Goal: Communication & Community: Answer question/provide support

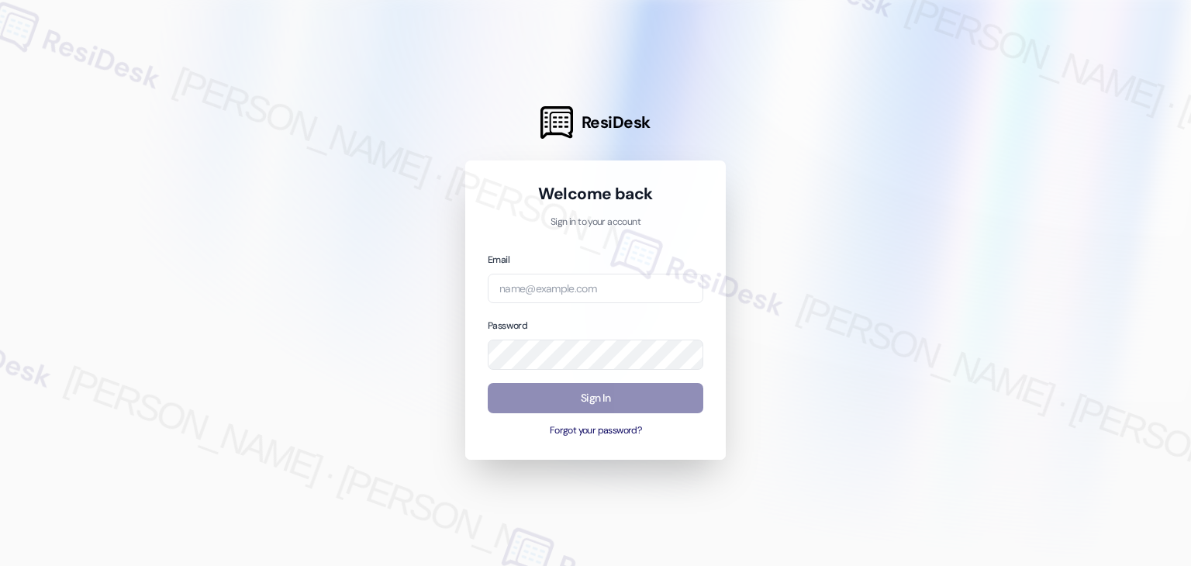
drag, startPoint x: 709, startPoint y: 437, endPoint x: 658, endPoint y: 409, distance: 57.6
click at [709, 437] on div "Welcome back Sign in to your account Email Password Sign In Forgot your passwor…" at bounding box center [595, 310] width 261 height 299
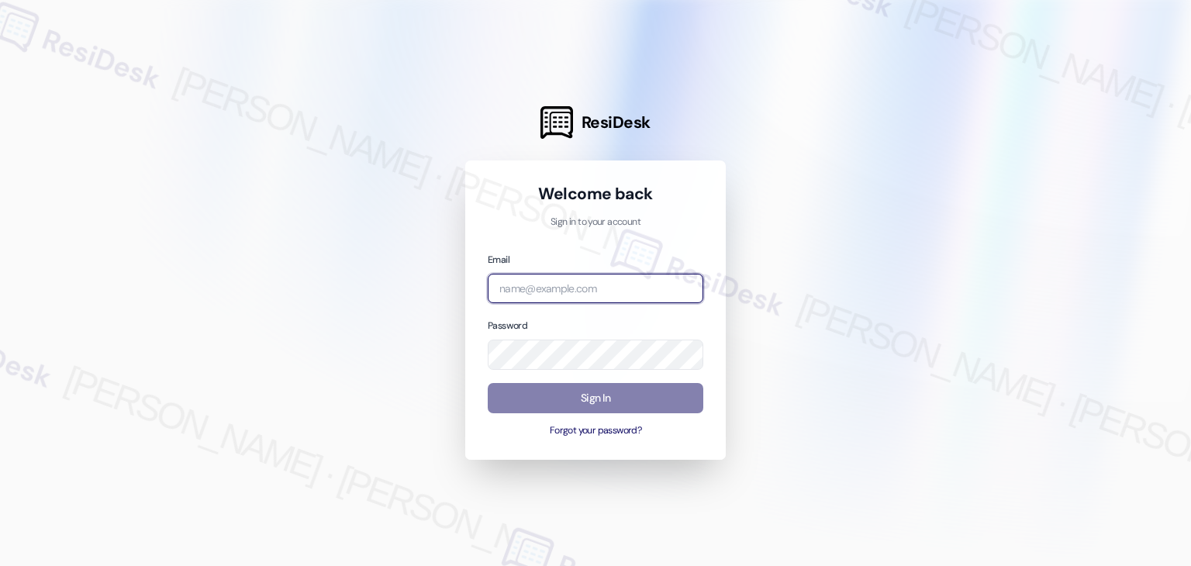
click at [572, 285] on input "email" at bounding box center [596, 289] width 216 height 30
paste input "automated-surveys-gsa-kathy.grace@gsa.com"
type input "automated-surveys-gsa-kathy.grace@gsa.com"
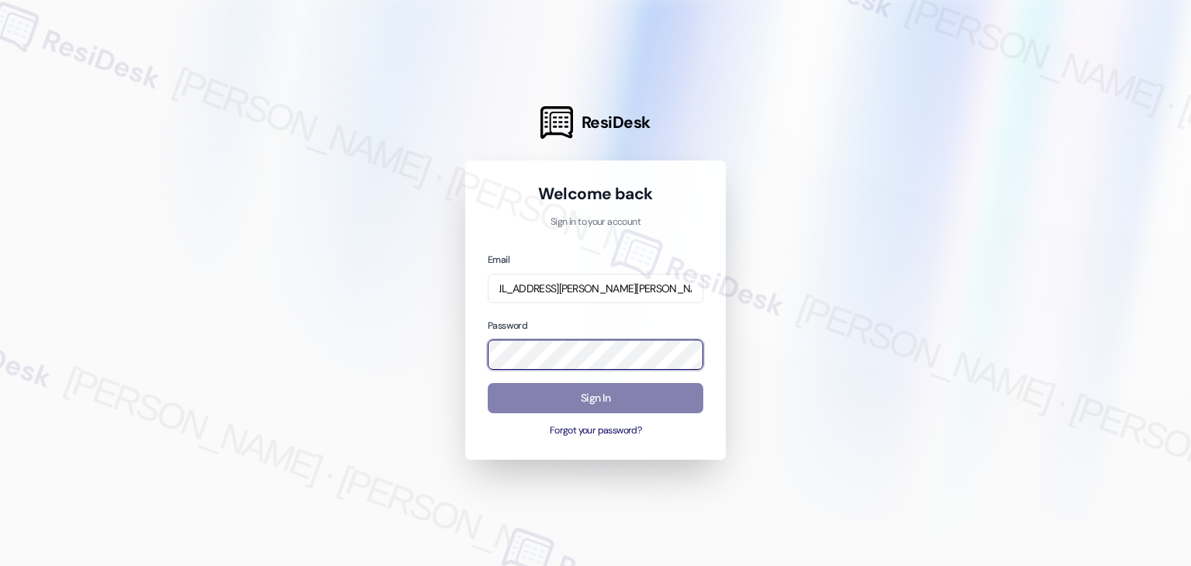
scroll to position [0, 0]
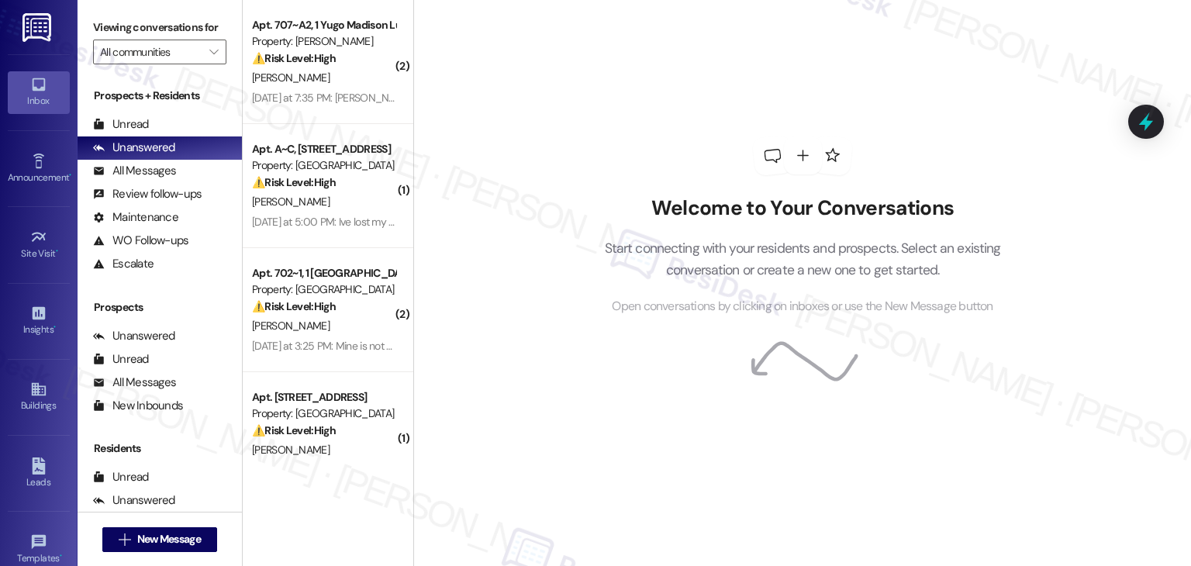
click at [571, 356] on div "Welcome to Your Conversations Start connecting with your residents and prospect…" at bounding box center [802, 226] width 465 height 453
click at [583, 423] on div "Welcome to Your Conversations Start connecting with your residents and prospect…" at bounding box center [802, 226] width 465 height 453
click at [576, 410] on div "Welcome to Your Conversations Start connecting with your residents and prospect…" at bounding box center [802, 226] width 465 height 453
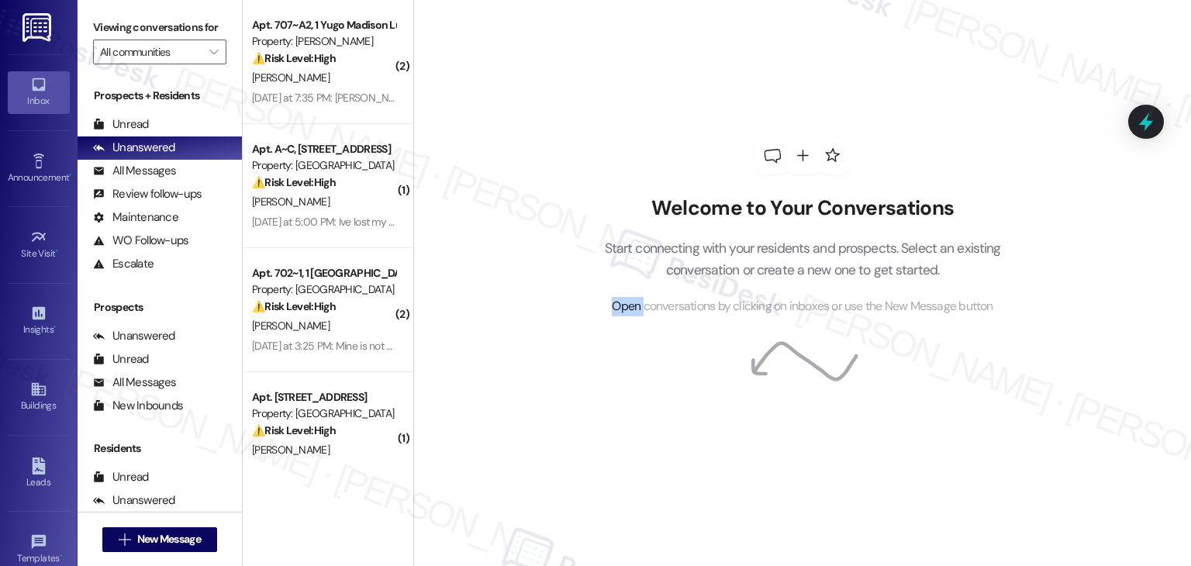
click at [576, 410] on div "Welcome to Your Conversations Start connecting with your residents and prospect…" at bounding box center [802, 226] width 465 height 453
click at [150, 537] on span "New Message" at bounding box center [169, 539] width 64 height 16
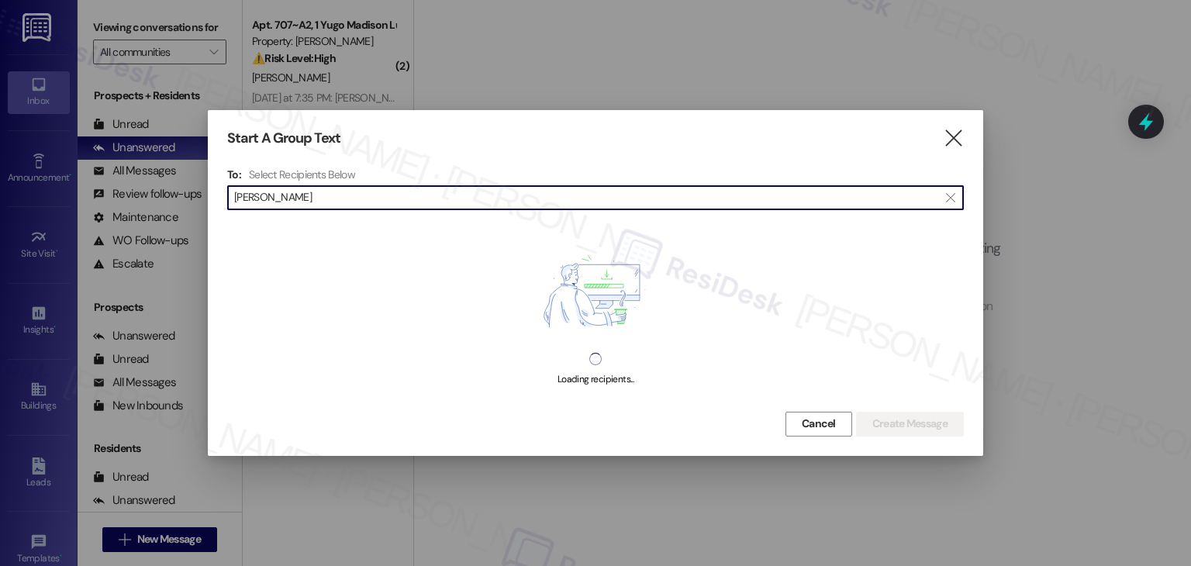
click at [272, 200] on input "Tatum Vercoe" at bounding box center [586, 198] width 704 height 22
click at [267, 197] on input "Tatum Vercoe" at bounding box center [586, 198] width 704 height 22
type input "Vercoe"
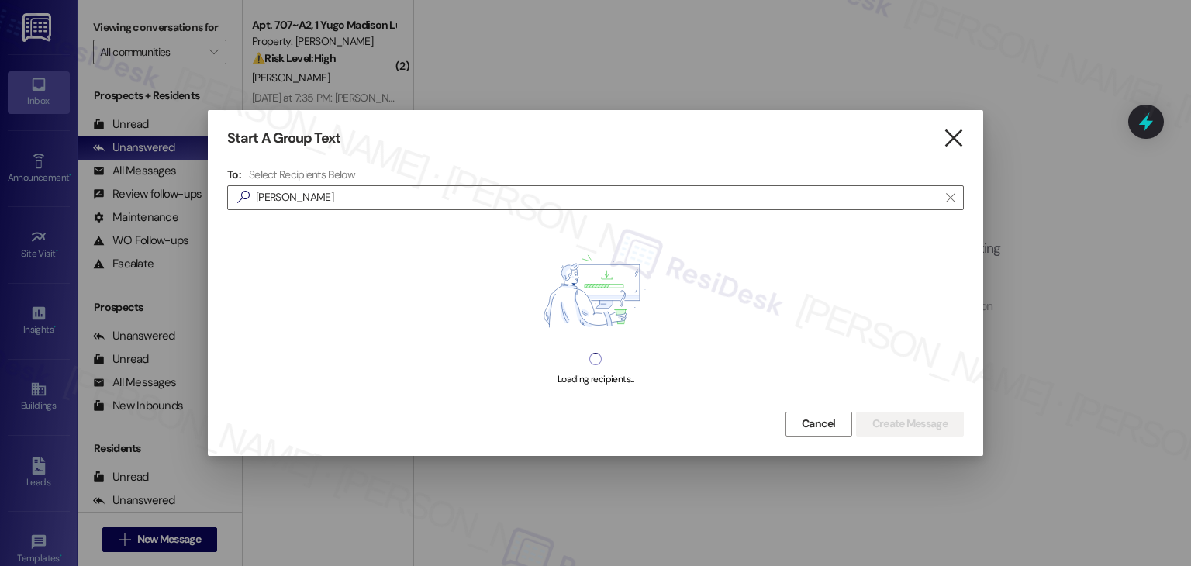
click at [955, 134] on icon "" at bounding box center [953, 138] width 21 height 16
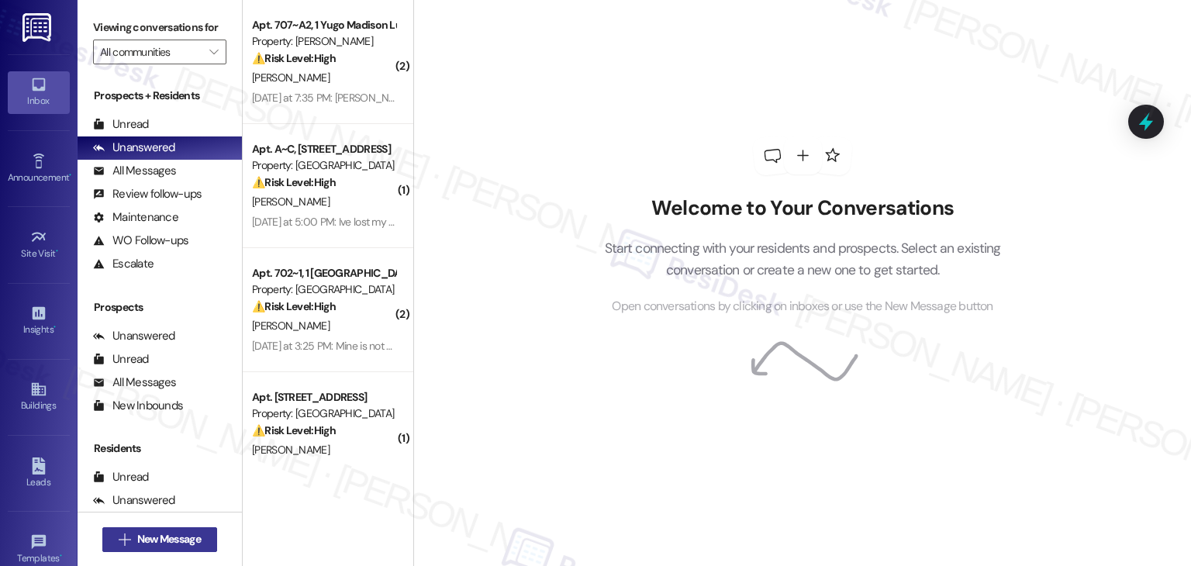
click at [164, 533] on span "New Message" at bounding box center [169, 539] width 64 height 16
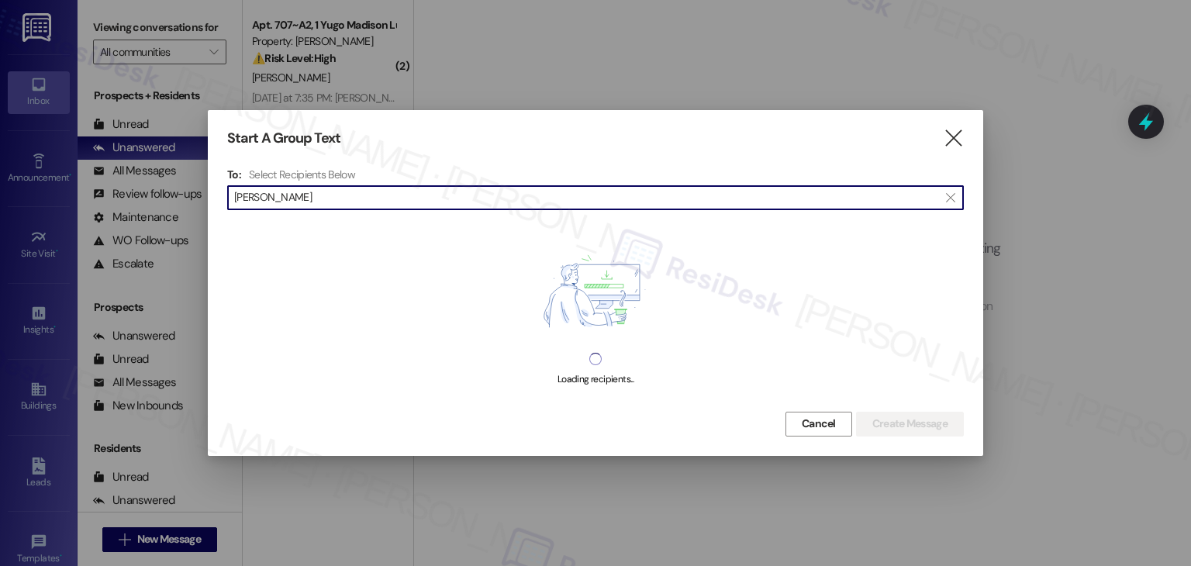
click at [270, 197] on input "Tatum Vercoe" at bounding box center [586, 198] width 704 height 22
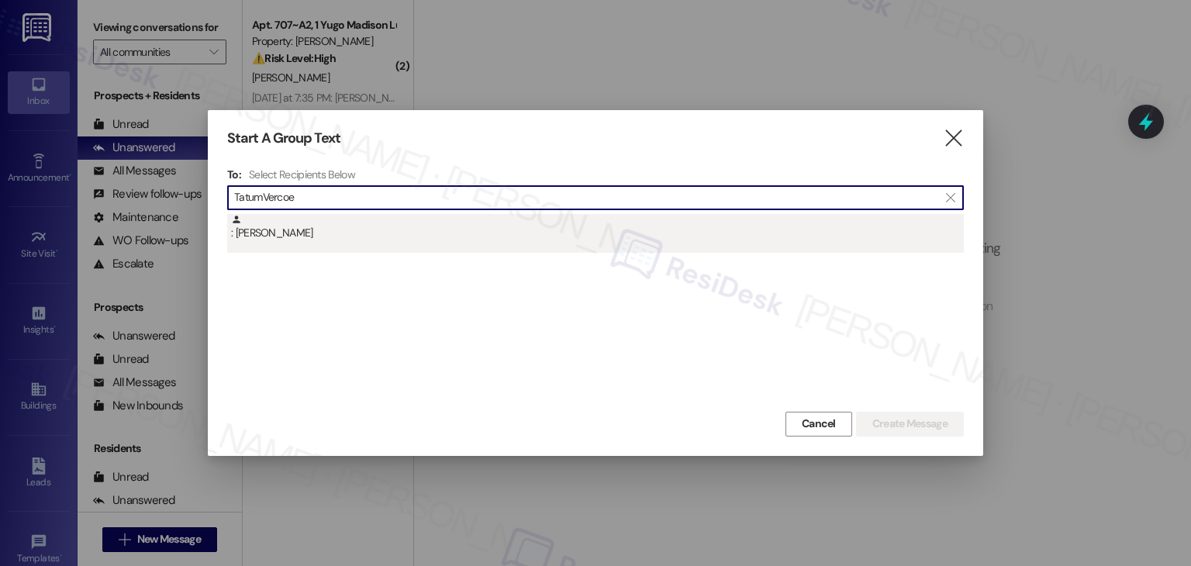
type input "TatumVercoe"
click at [289, 237] on div ": Tatum Vercoe" at bounding box center [597, 227] width 733 height 27
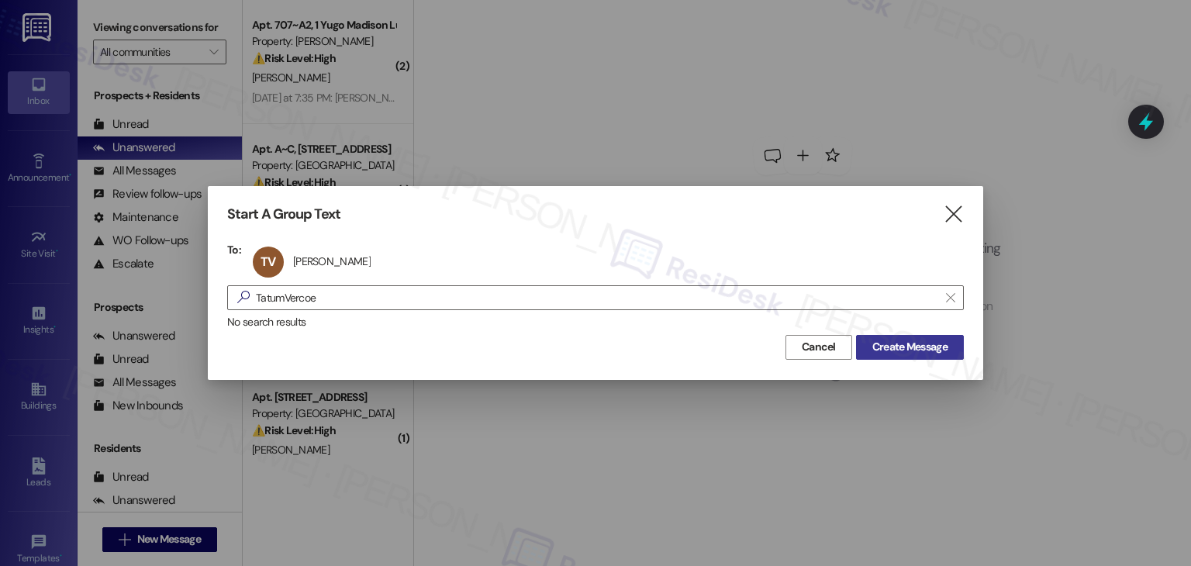
click at [904, 345] on span "Create Message" at bounding box center [909, 347] width 75 height 16
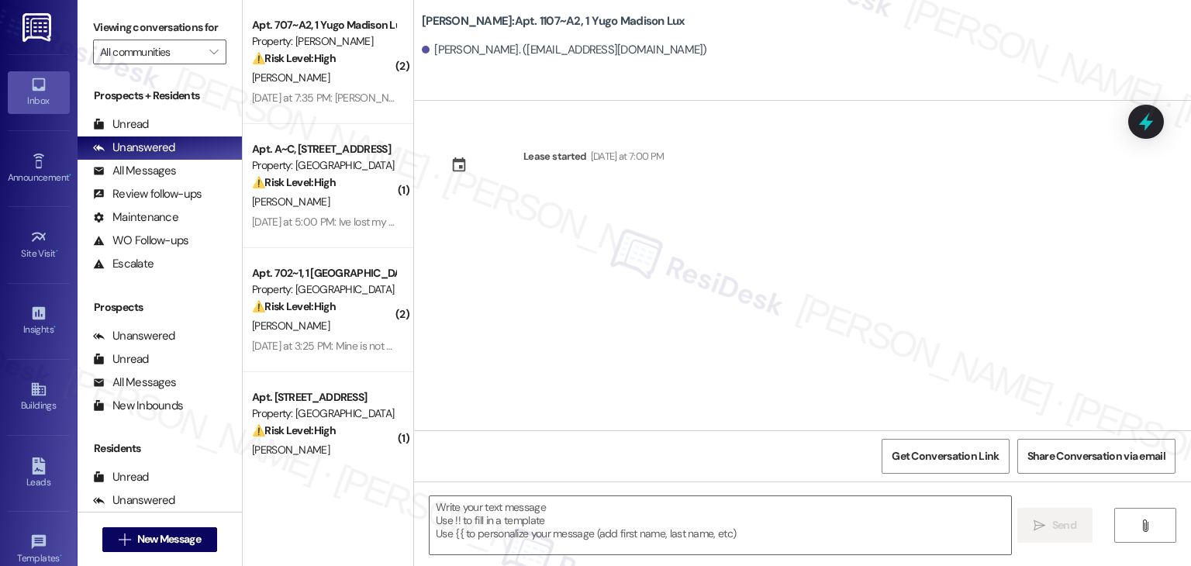
type textarea "Fetching suggested responses. Please feel free to read through the conversation…"
drag, startPoint x: 589, startPoint y: 317, endPoint x: 592, endPoint y: 354, distance: 37.4
click at [589, 317] on div "Lease started Thursday at 7:00 PM" at bounding box center [802, 266] width 777 height 330
click at [682, 530] on textarea at bounding box center [720, 525] width 581 height 58
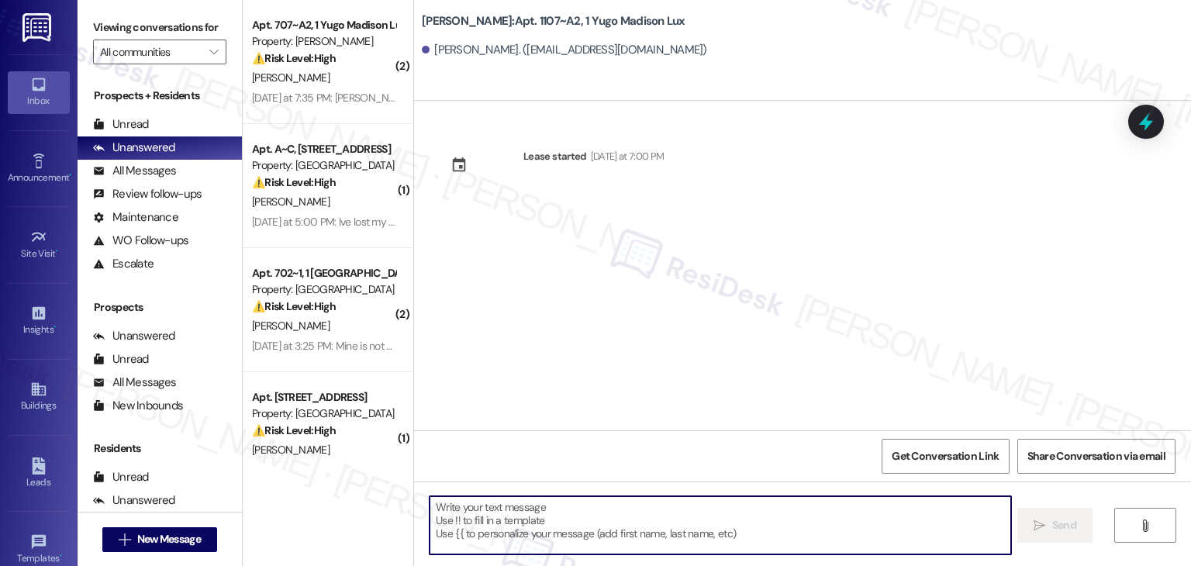
paste textarea "Hi {{first_name}}! We’re so excited you’ve chosen {{property}} as your future h…"
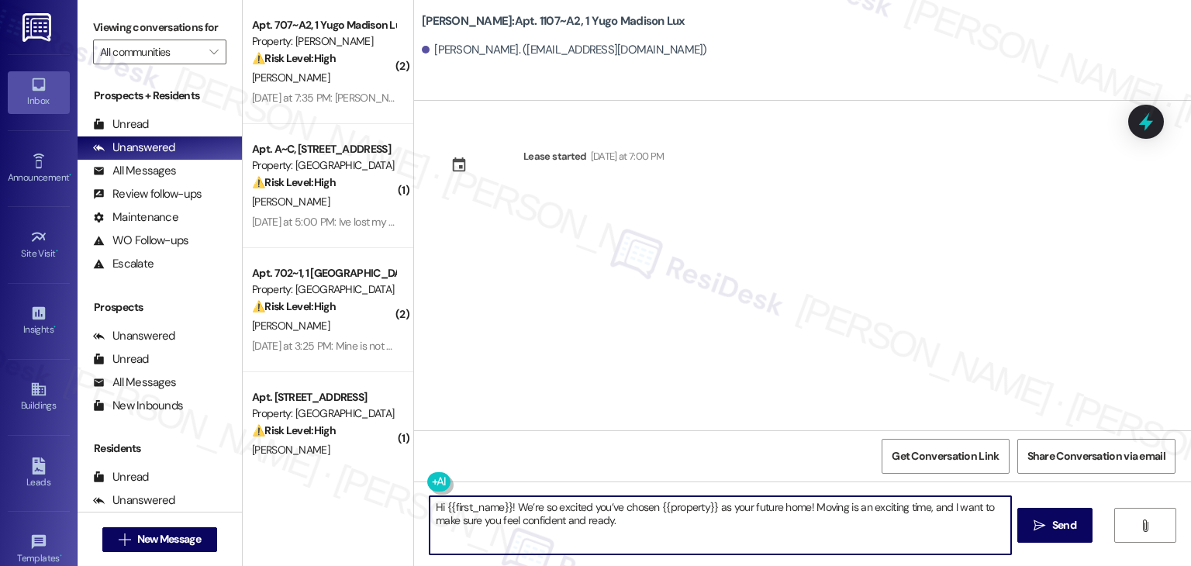
type textarea "Hi {{first_name}}! We’re so excited you’ve chosen {{property}} as your future h…"
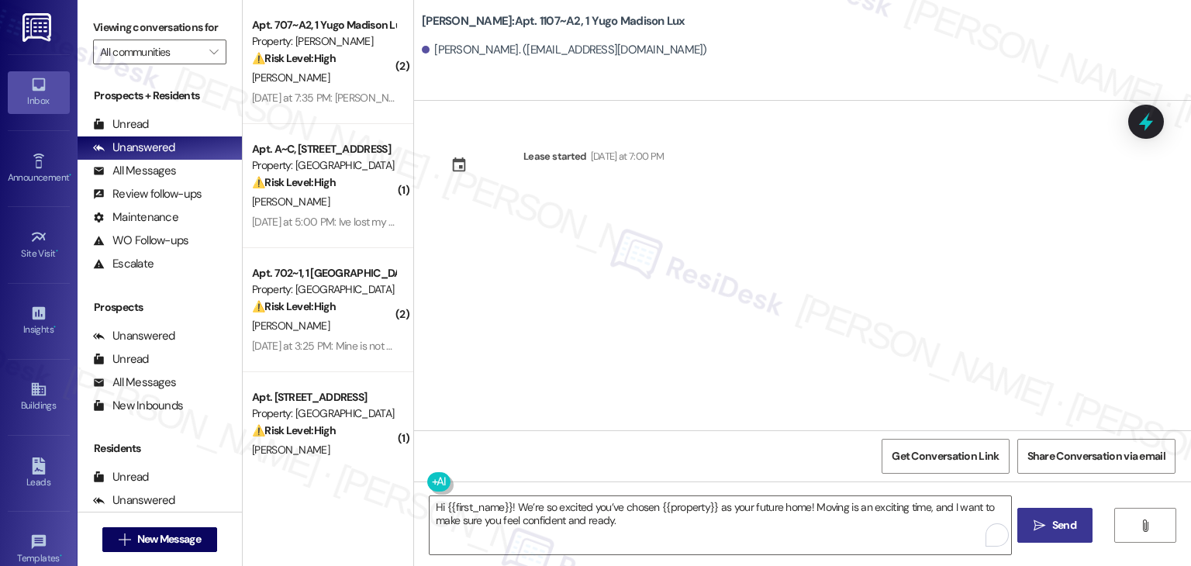
click at [1054, 525] on span "Send" at bounding box center [1064, 525] width 24 height 16
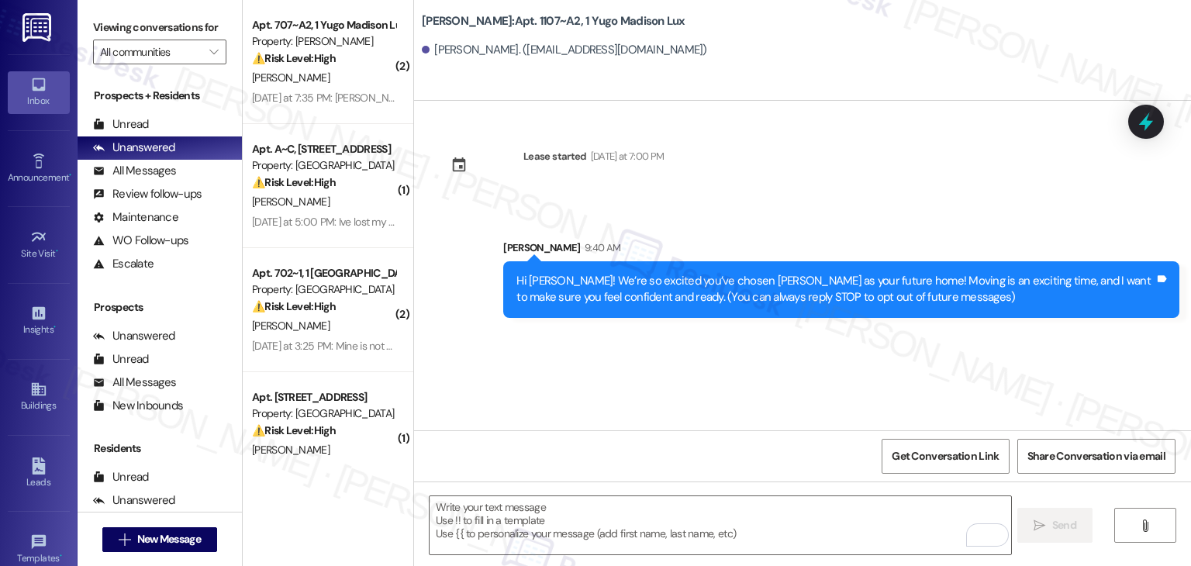
drag, startPoint x: 664, startPoint y: 361, endPoint x: 662, endPoint y: 401, distance: 39.6
click at [664, 361] on div "Lease started Thursday at 7:00 PM Sent via SMS Sarah 9:40 AM Hi Tatum! We’re so…" at bounding box center [802, 266] width 777 height 330
click at [608, 519] on textarea "To enrich screen reader interactions, please activate Accessibility in Grammarl…" at bounding box center [720, 525] width 581 height 58
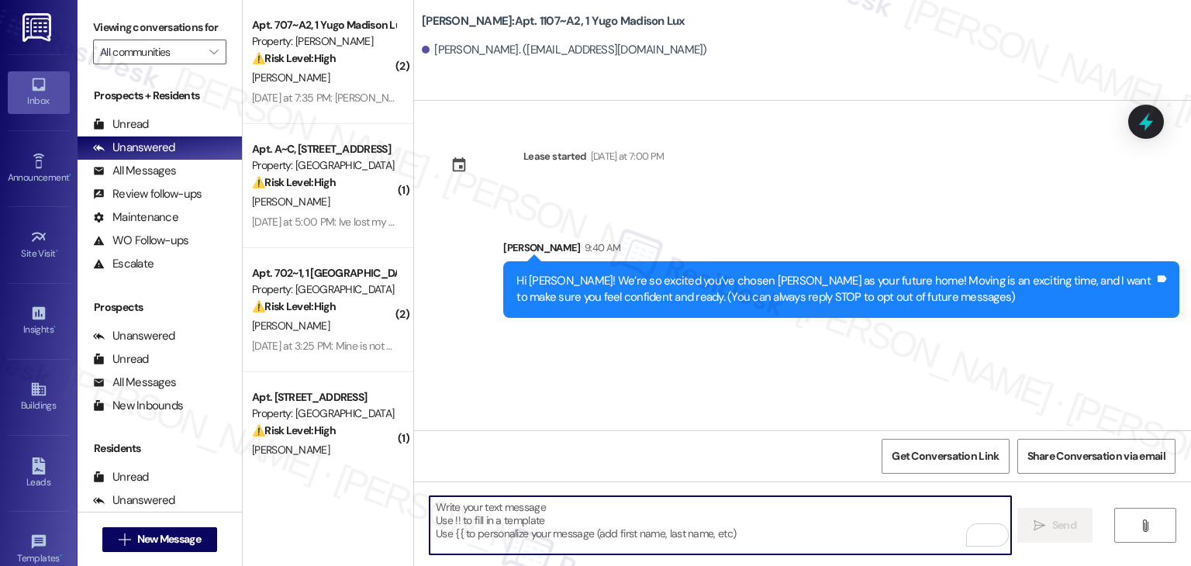
paste textarea "I’m Sarah from the off-site Resident Support Team. I work with your property’s …"
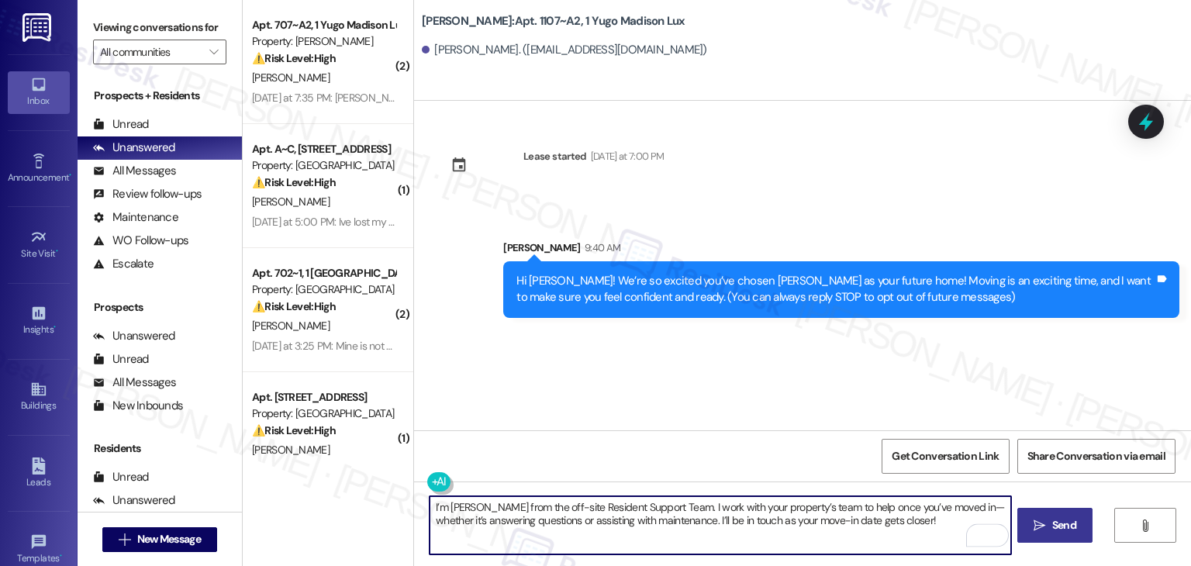
type textarea "I’m Sarah from the off-site Resident Support Team. I work with your property’s …"
click at [1045, 527] on span " Send" at bounding box center [1055, 525] width 49 height 16
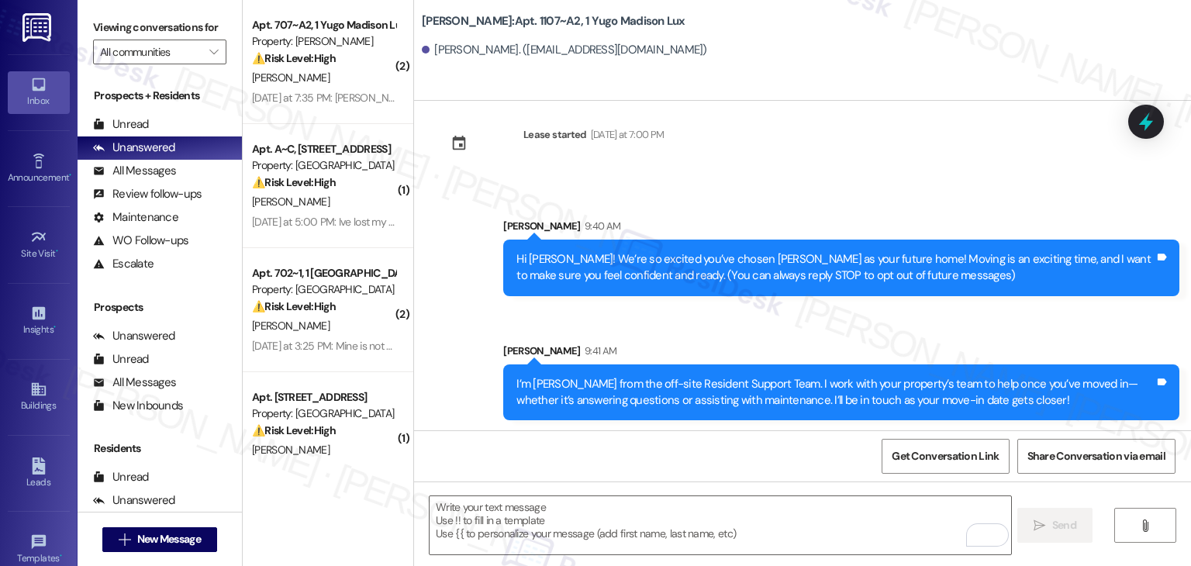
scroll to position [25, 0]
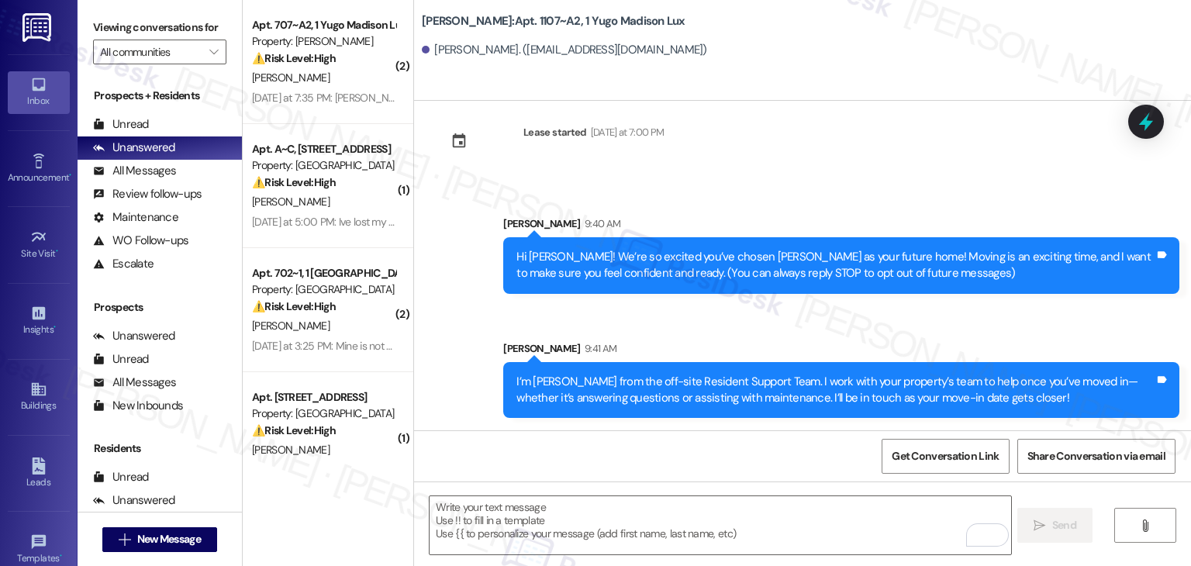
click at [602, 470] on div "Get Conversation Link Share Conversation via email" at bounding box center [802, 455] width 777 height 51
click at [596, 540] on textarea "To enrich screen reader interactions, please activate Accessibility in Grammarl…" at bounding box center [720, 525] width 581 height 58
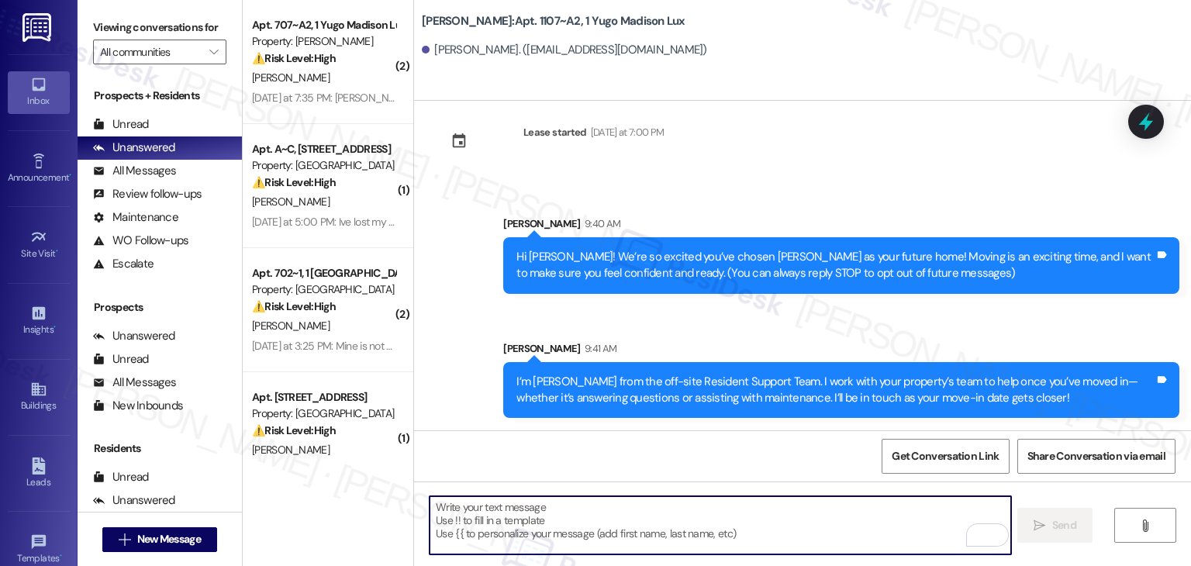
paste textarea "Our team is so excited to see you in just a few short days! If you have not com…"
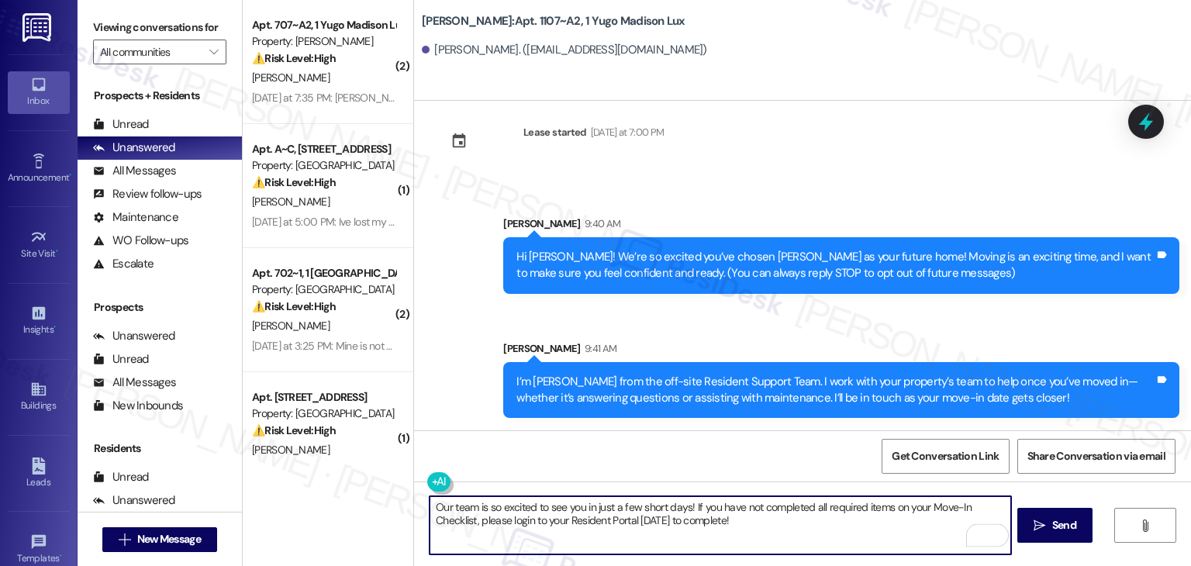
type textarea "Our team is so excited to see you in just a few short days! If you have not com…"
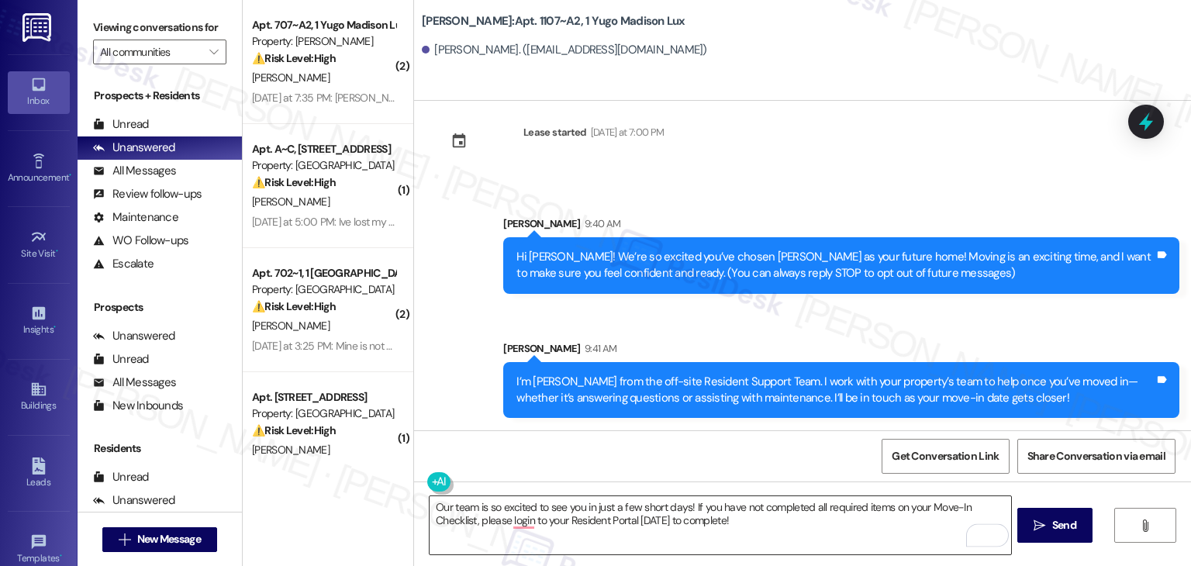
click at [806, 525] on textarea "Our team is so excited to see you in just a few short days! If you have not com…" at bounding box center [720, 525] width 581 height 58
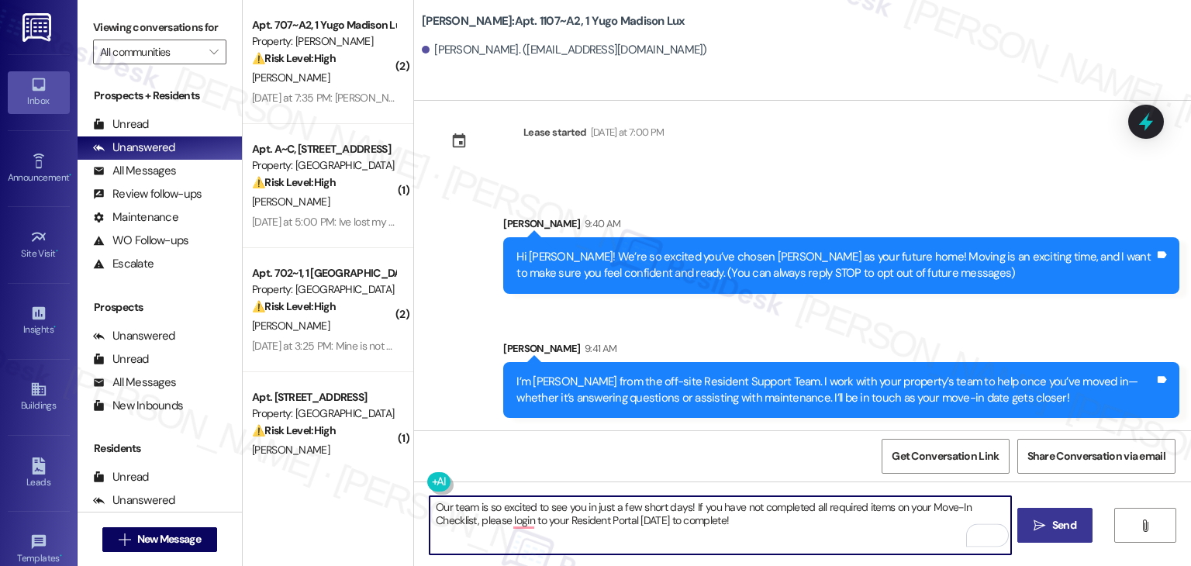
drag, startPoint x: 882, startPoint y: 524, endPoint x: 1064, endPoint y: 523, distance: 181.5
click at [1064, 523] on span "Send" at bounding box center [1064, 525] width 24 height 16
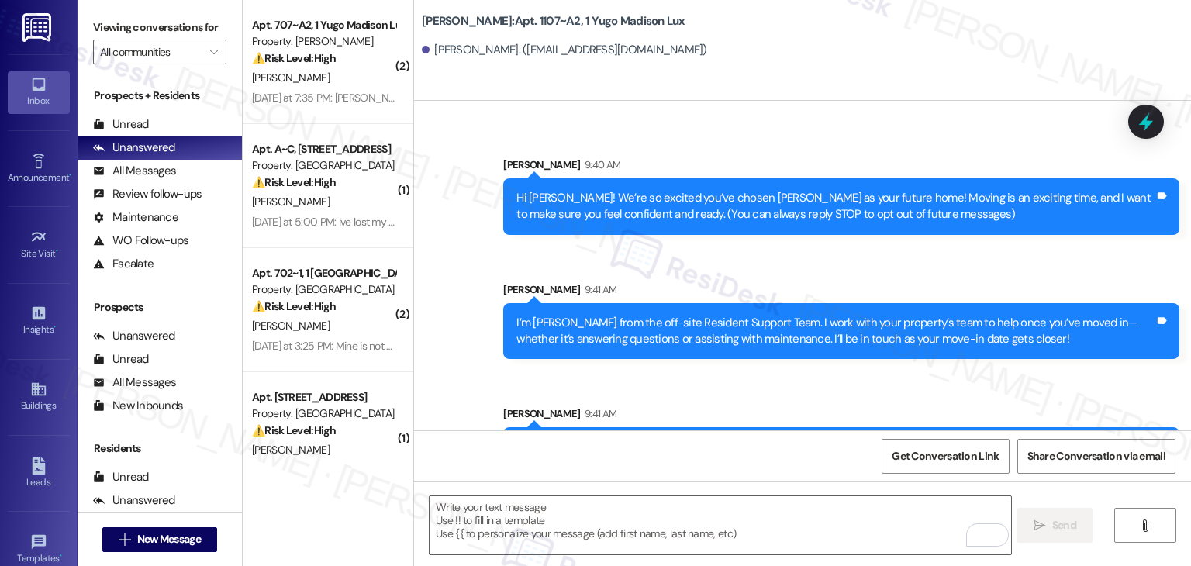
scroll to position [149, 0]
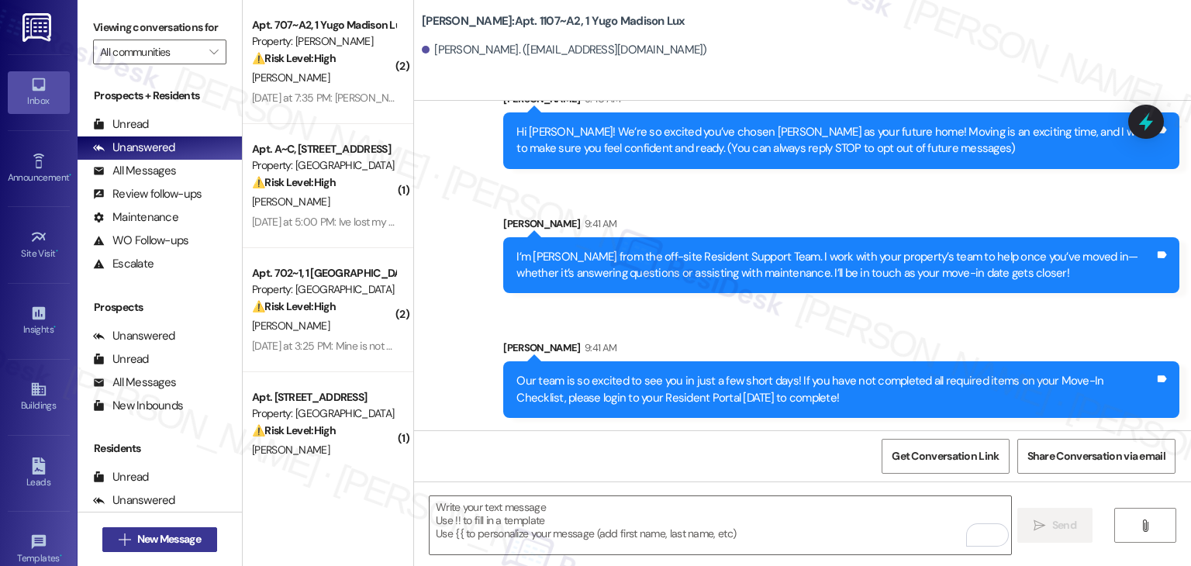
click at [185, 542] on span "New Message" at bounding box center [169, 539] width 64 height 16
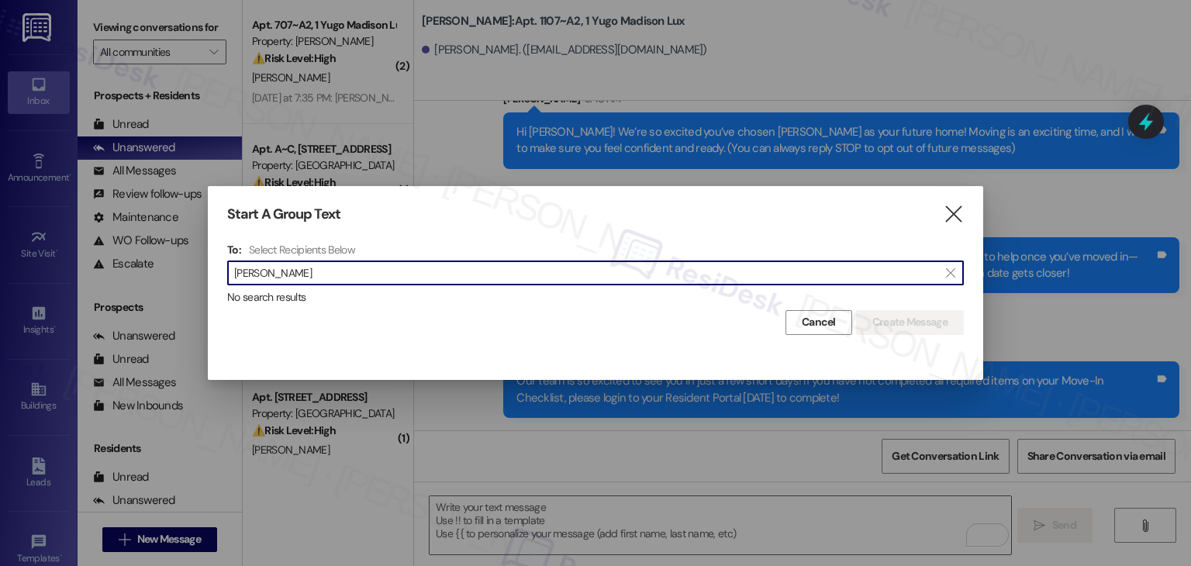
click at [254, 276] on input "Tali Gabovich" at bounding box center [586, 273] width 704 height 22
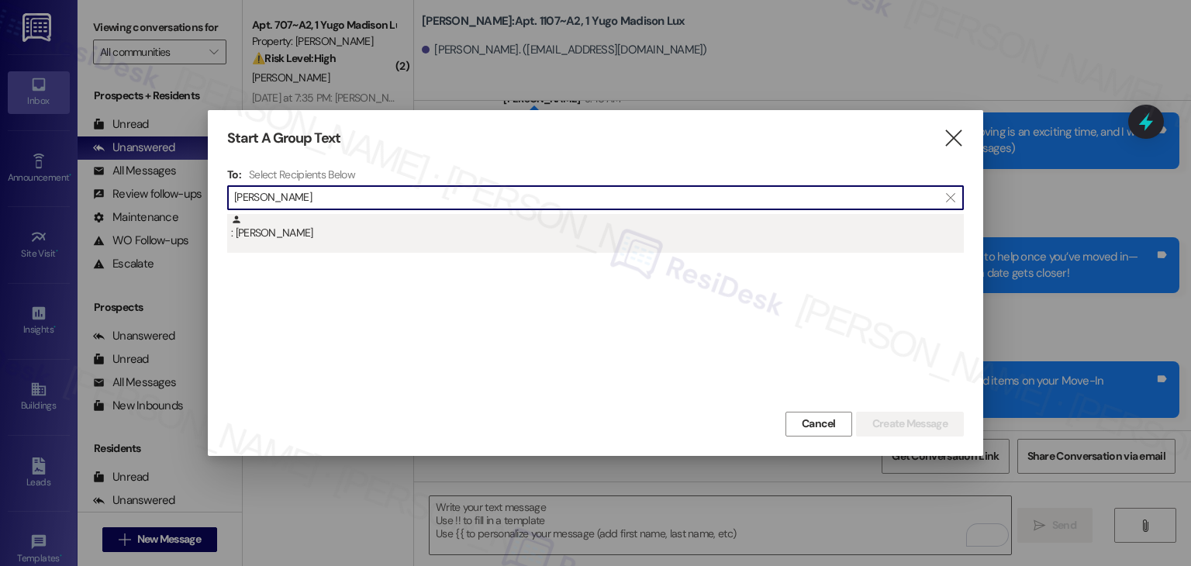
type input "Tali Gabovich"
click at [276, 235] on div ": Tali Gabovich" at bounding box center [597, 227] width 733 height 27
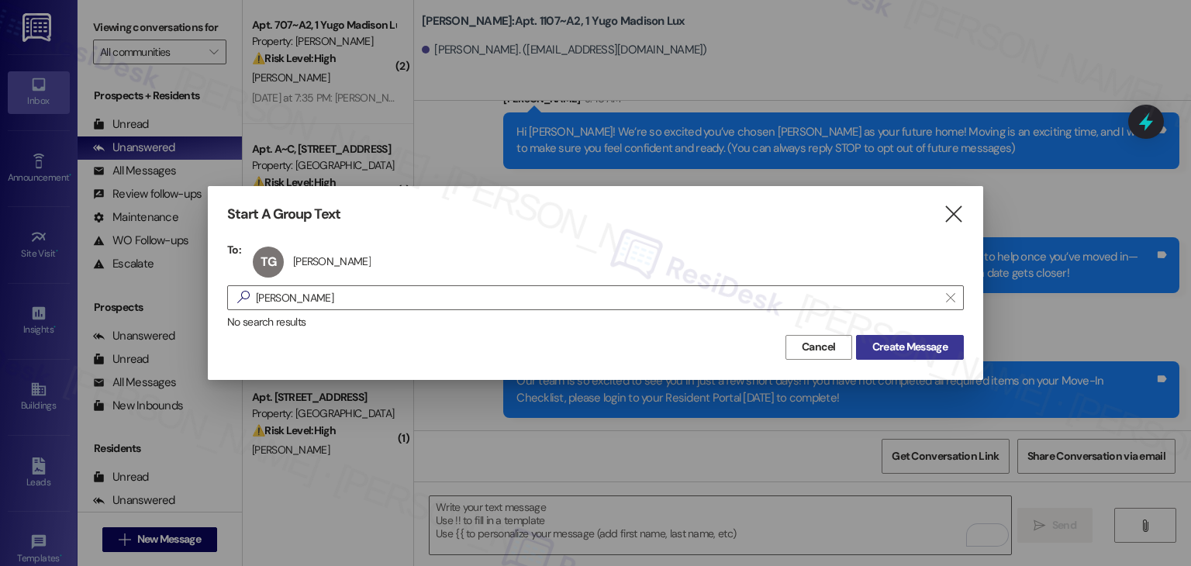
click at [927, 354] on span "Create Message" at bounding box center [909, 347] width 75 height 16
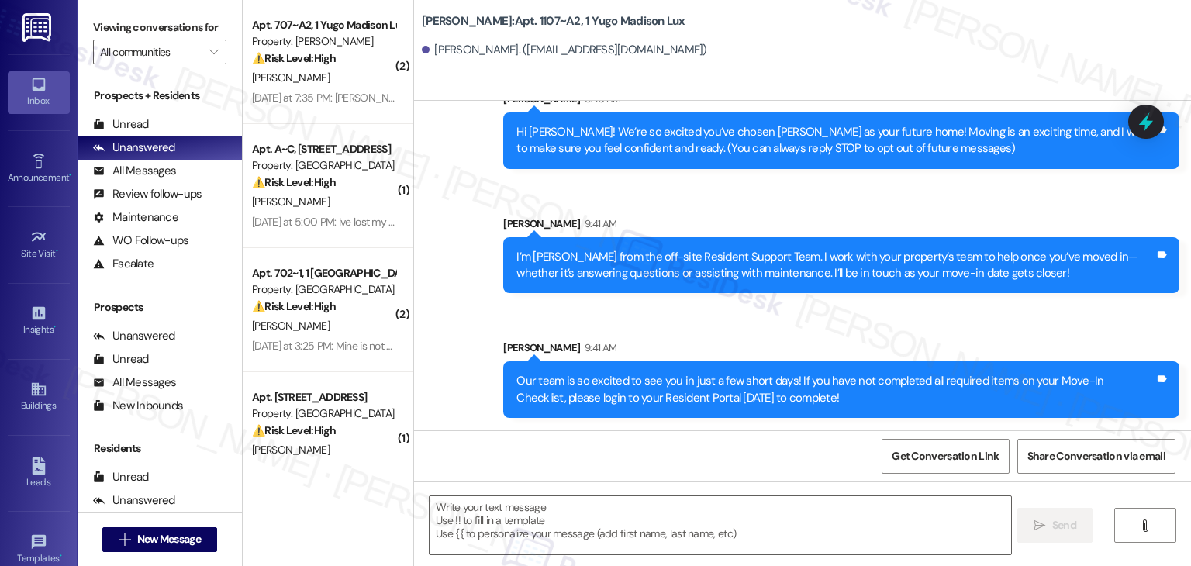
type textarea "Fetching suggested responses. Please feel free to read through the conversation…"
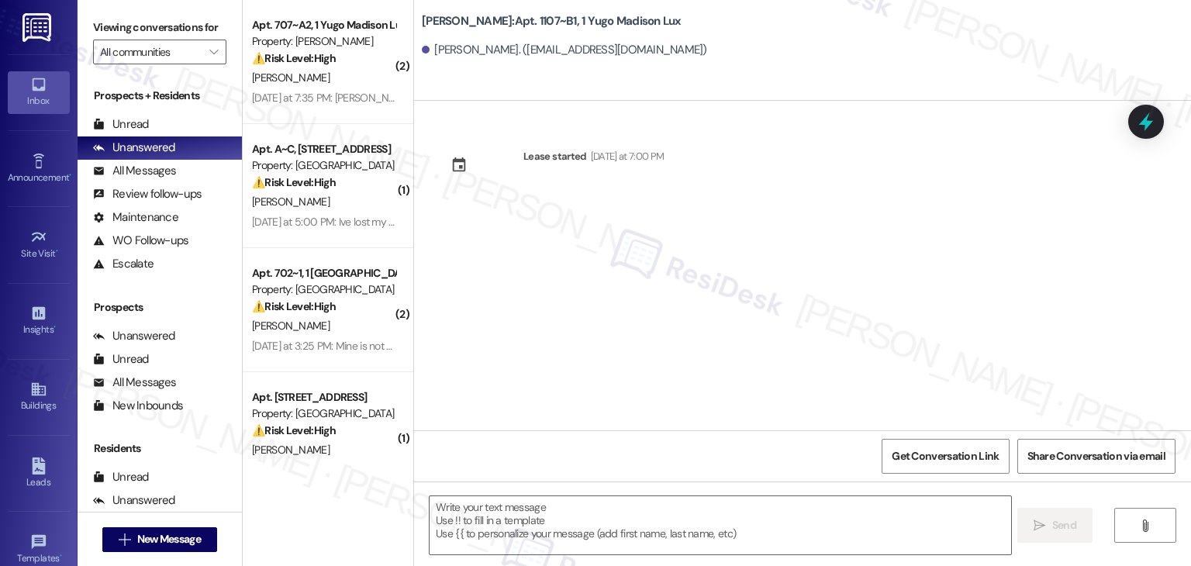
type textarea "Fetching suggested responses. Please feel free to read through the conversation…"
drag, startPoint x: 613, startPoint y: 454, endPoint x: 611, endPoint y: 478, distance: 24.9
click at [613, 454] on div "Get Conversation Link Share Conversation via email" at bounding box center [802, 455] width 777 height 51
click at [596, 516] on textarea at bounding box center [720, 525] width 581 height 58
paste textarea "Hi {{first_name}}! We’re so excited you’ve chosen {{property}} as your future h…"
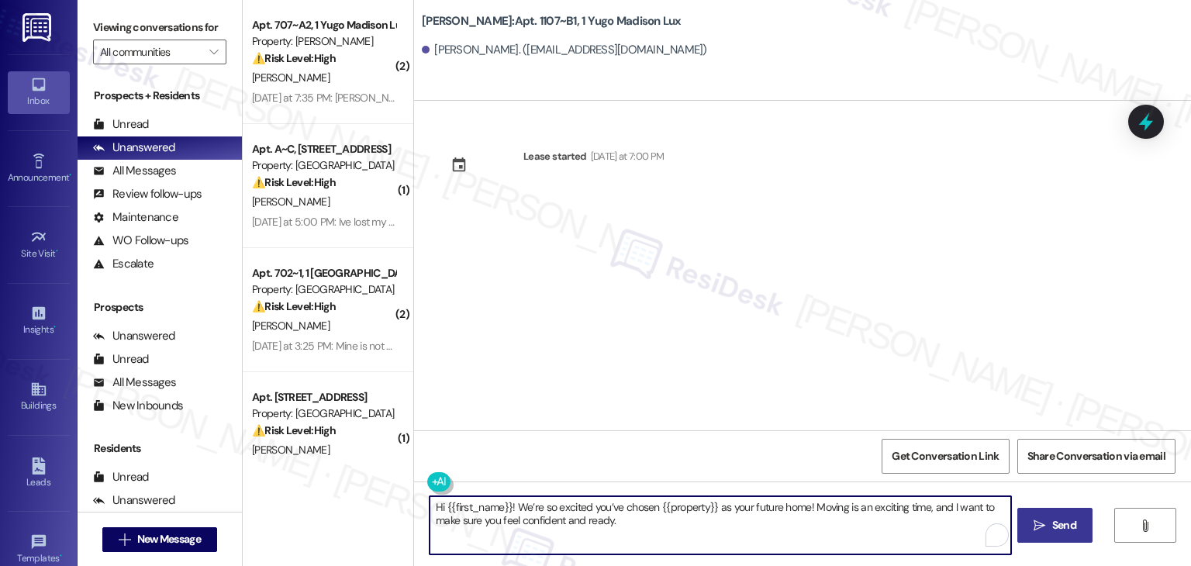
type textarea "Hi {{first_name}}! We’re so excited you’ve chosen {{property}} as your future h…"
click at [1041, 522] on icon "" at bounding box center [1040, 526] width 12 height 12
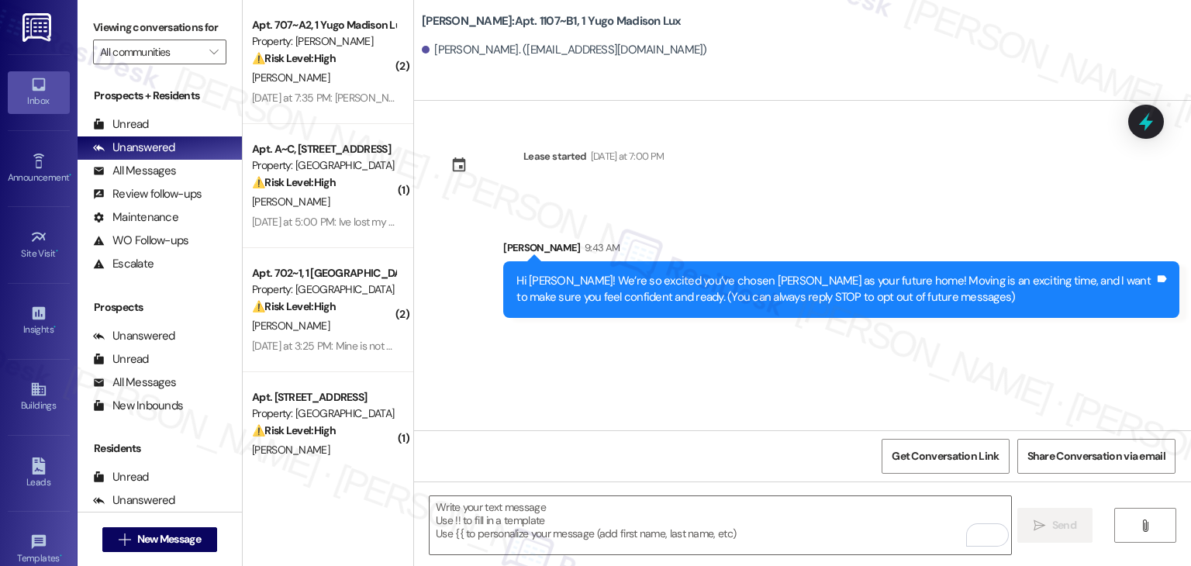
click at [642, 410] on div "Lease started Thursday at 7:00 PM Sent via SMS Sarah 9:43 AM Hi Tali! We’re so …" at bounding box center [802, 266] width 777 height 330
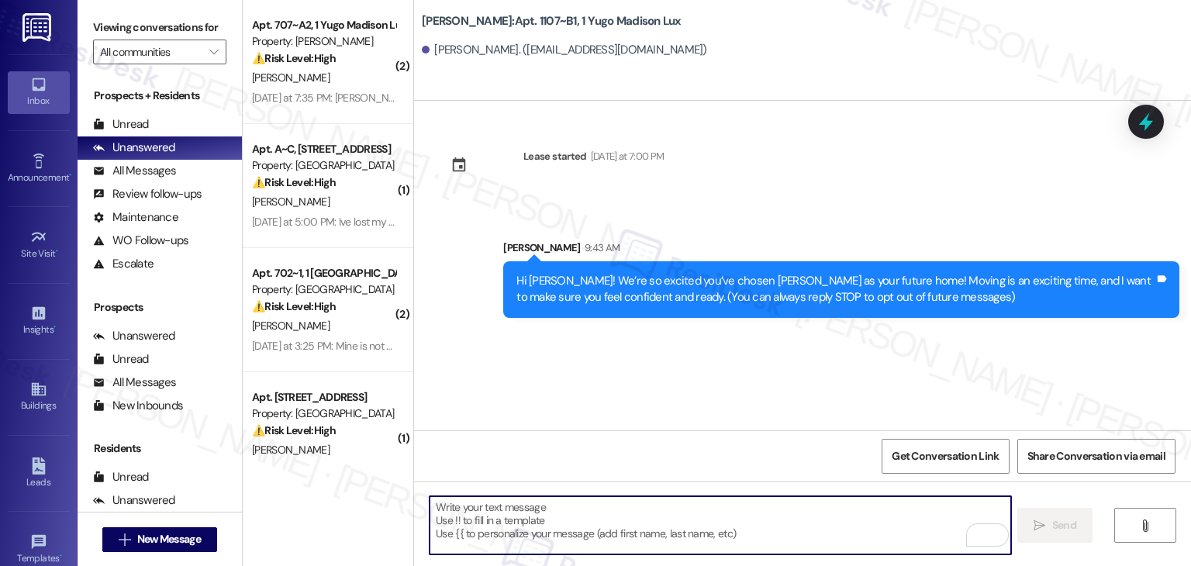
click at [618, 522] on textarea "To enrich screen reader interactions, please activate Accessibility in Grammarl…" at bounding box center [720, 525] width 581 height 58
paste textarea "I’m [PERSON_NAME] from the off-site Resident Support Team. I work with your pro…"
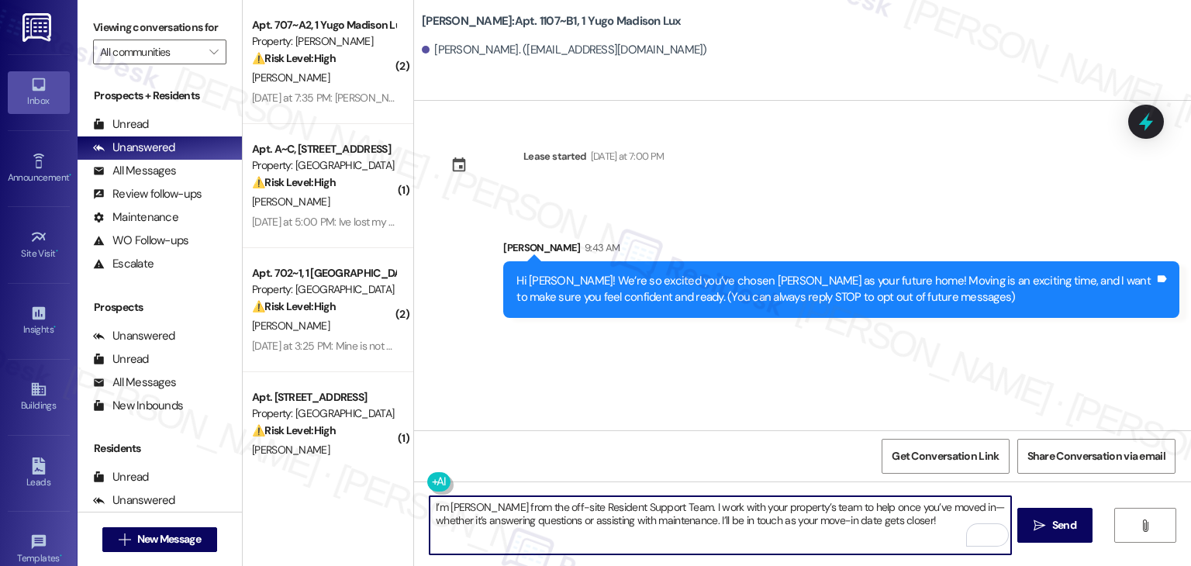
type textarea "I’m [PERSON_NAME] from the off-site Resident Support Team. I work with your pro…"
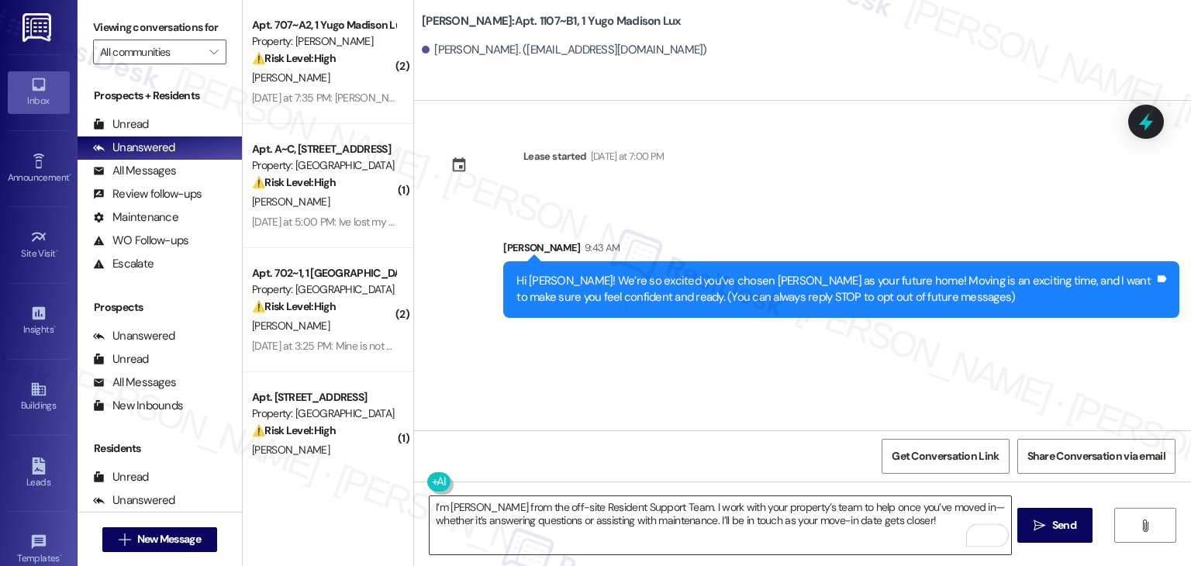
click at [772, 506] on textarea "I’m [PERSON_NAME] from the off-site Resident Support Team. I work with your pro…" at bounding box center [720, 525] width 581 height 58
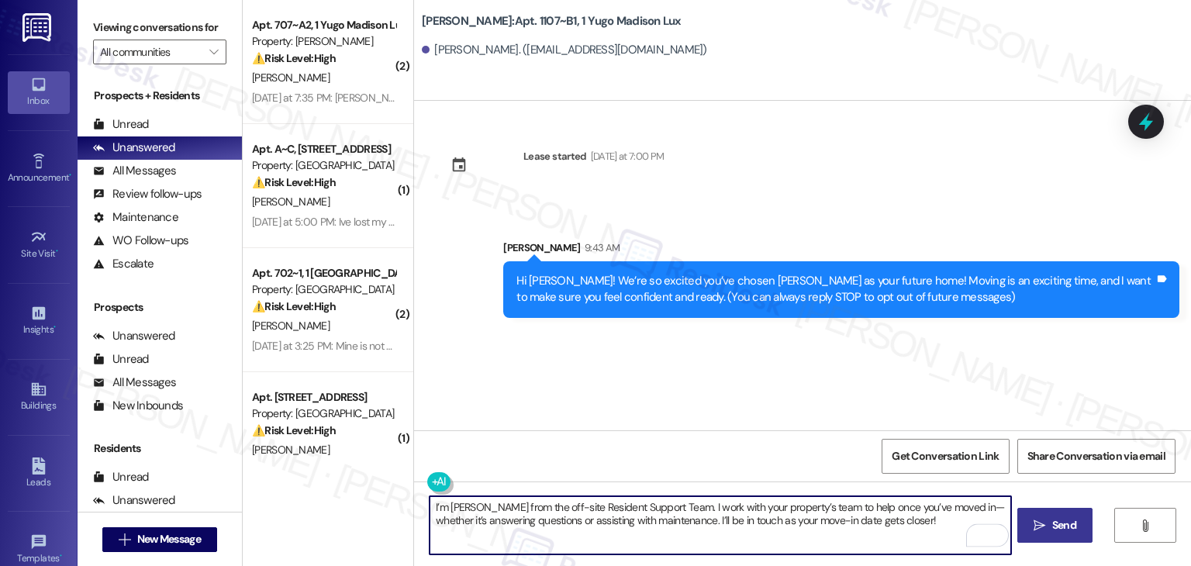
click at [1038, 525] on icon "" at bounding box center [1040, 526] width 12 height 12
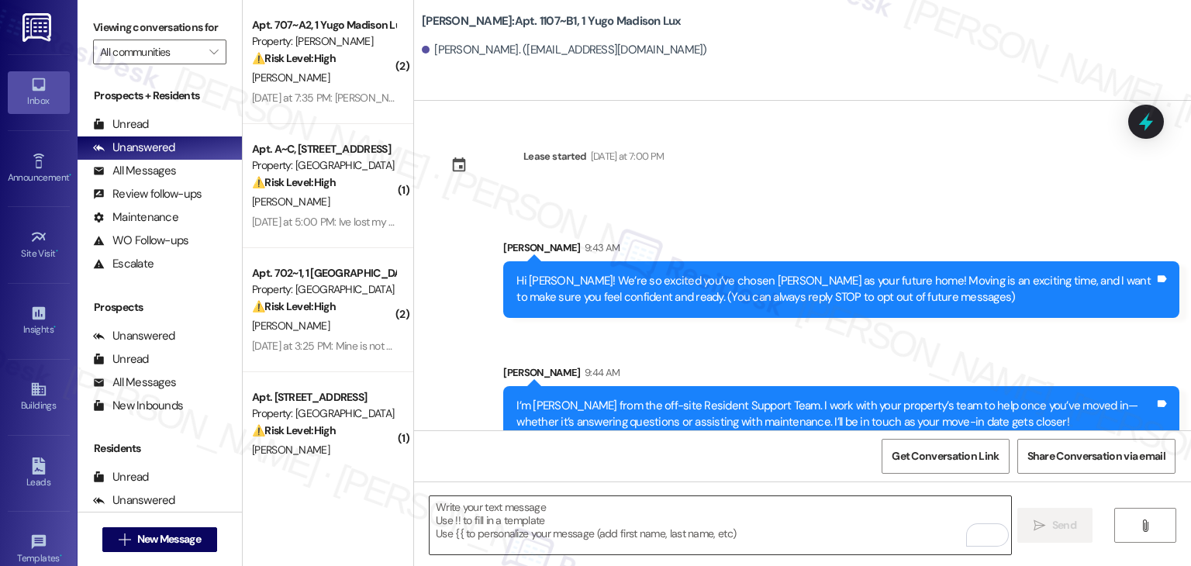
click at [632, 513] on textarea "To enrich screen reader interactions, please activate Accessibility in Grammarl…" at bounding box center [720, 525] width 581 height 58
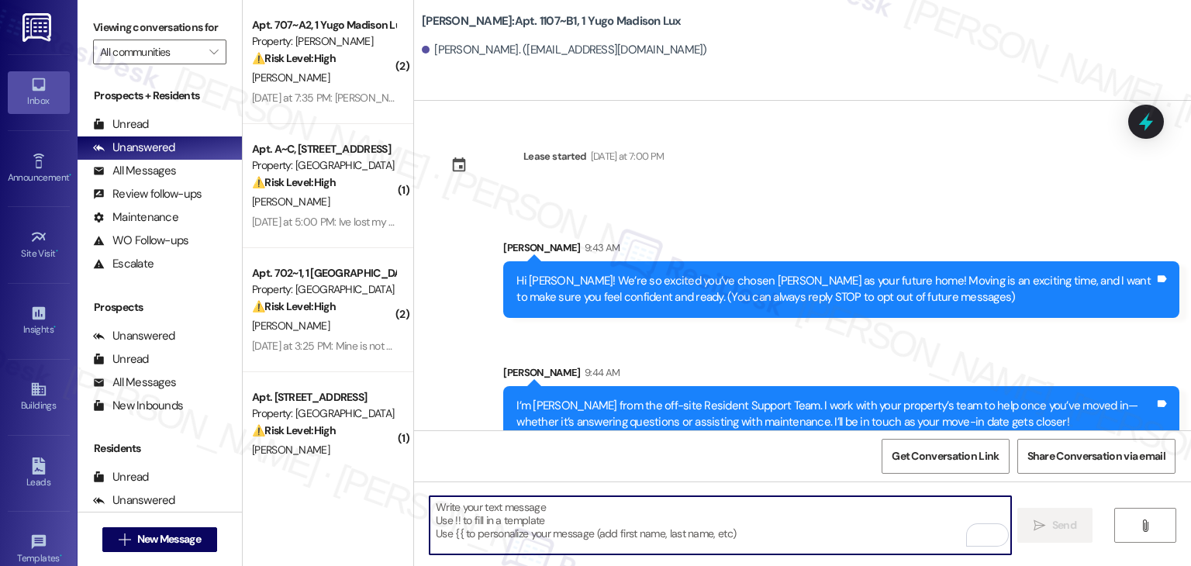
paste textarea "Our team is so excited to see you in just a few short days! If you have not com…"
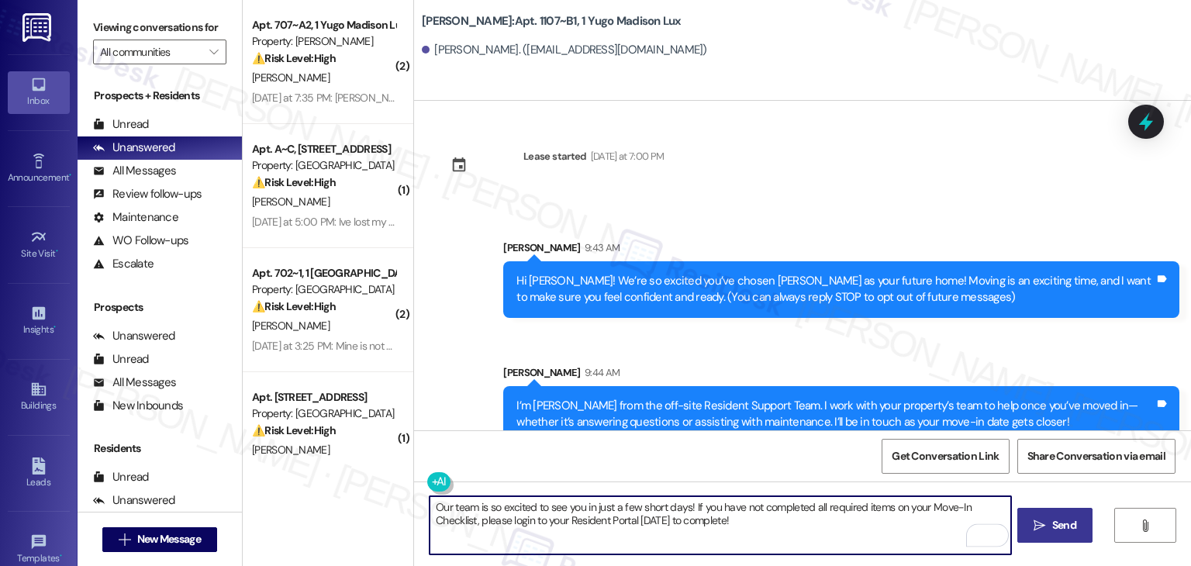
type textarea "Our team is so excited to see you in just a few short days! If you have not com…"
click at [1056, 531] on span "Send" at bounding box center [1064, 525] width 24 height 16
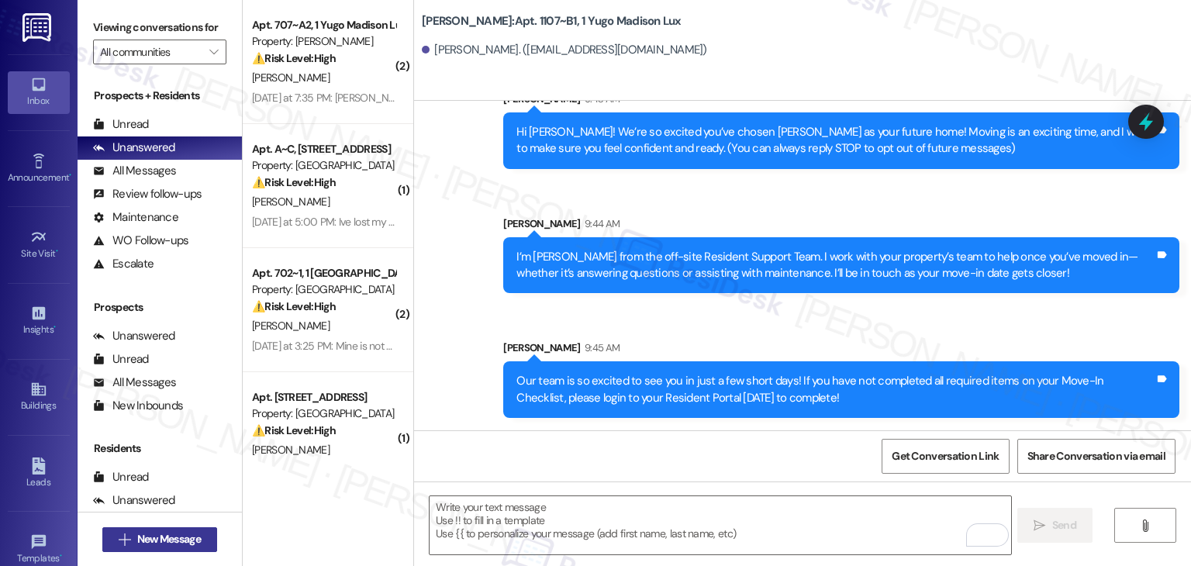
click at [174, 535] on span "New Message" at bounding box center [169, 539] width 64 height 16
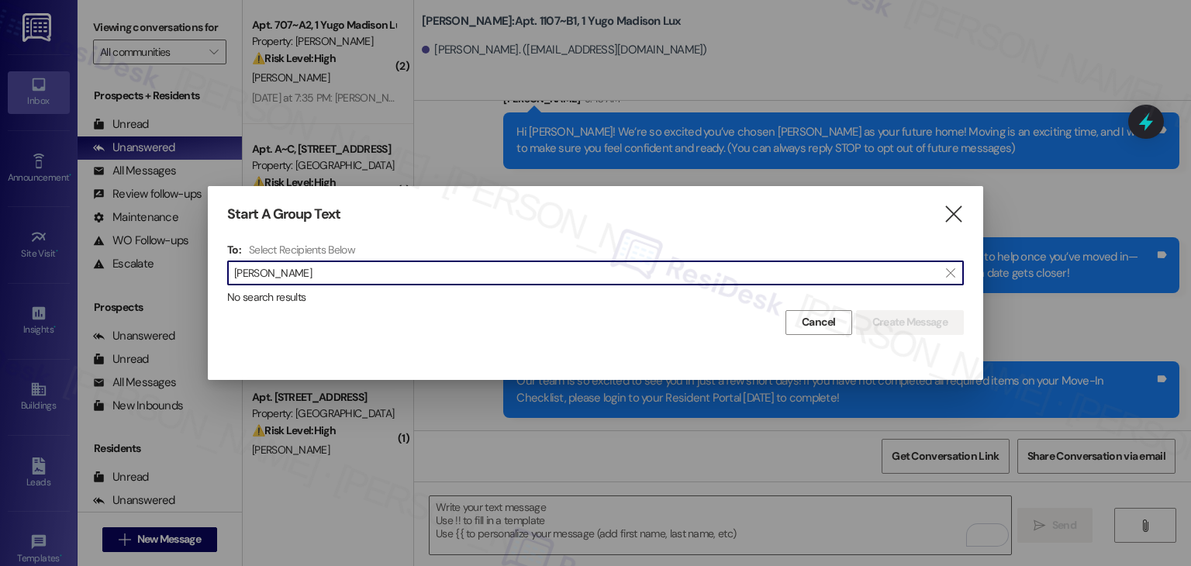
click at [270, 272] on input "Katelen Horn" at bounding box center [586, 273] width 704 height 22
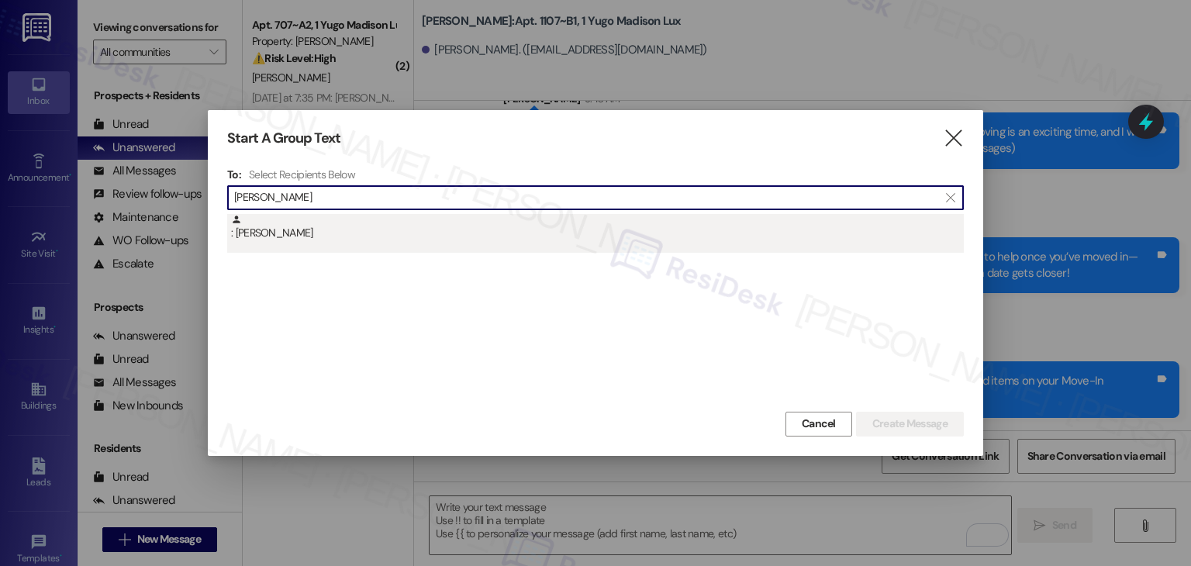
type input "Katelen Horn"
click at [287, 237] on div ": Katelen Horn" at bounding box center [597, 227] width 733 height 27
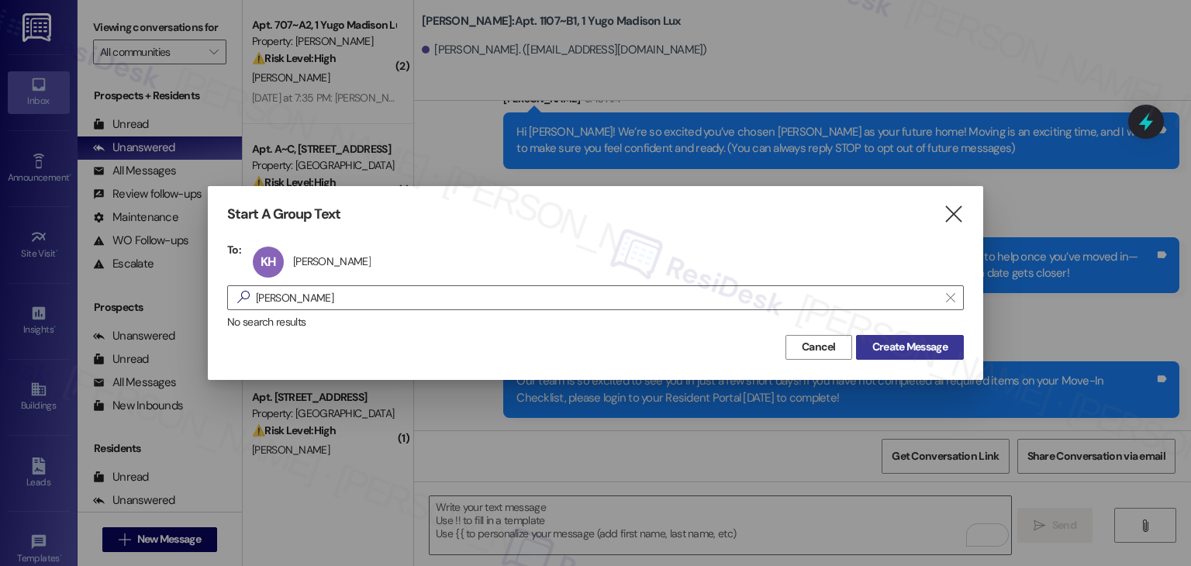
click at [887, 347] on span "Create Message" at bounding box center [909, 347] width 75 height 16
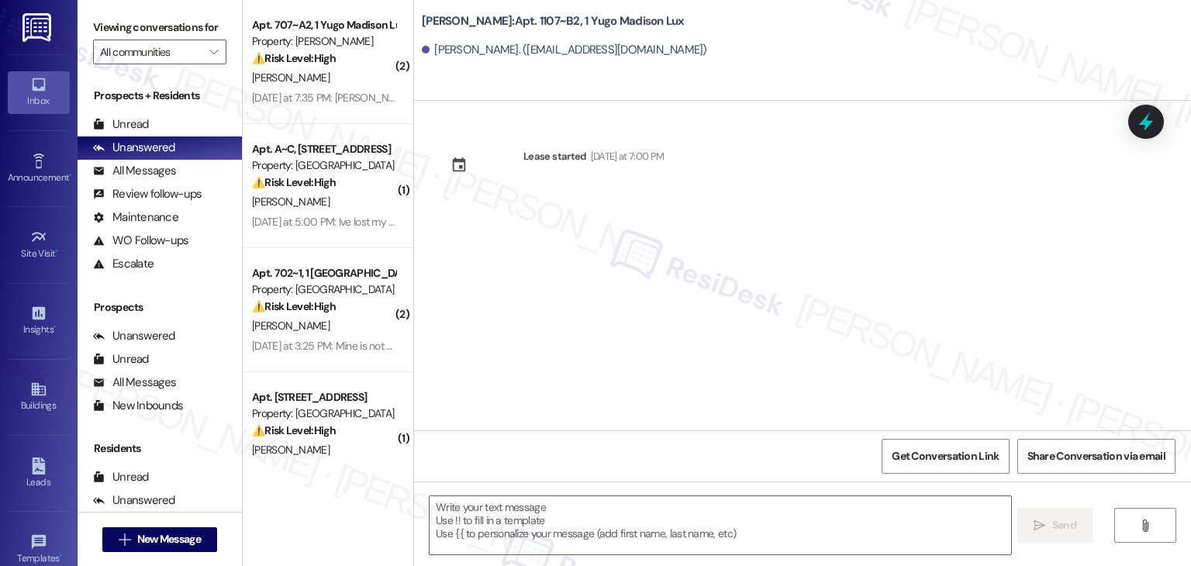
type textarea "Fetching suggested responses. Please feel free to read through the conversation…"
drag, startPoint x: 634, startPoint y: 371, endPoint x: 603, endPoint y: 474, distance: 107.7
click at [634, 371] on div "Lease started Thursday at 7:00 PM" at bounding box center [802, 266] width 777 height 330
click at [596, 519] on textarea at bounding box center [720, 525] width 581 height 58
paste textarea "Hi {{first_name}}! We’re so excited you’ve chosen {{property}} as your future h…"
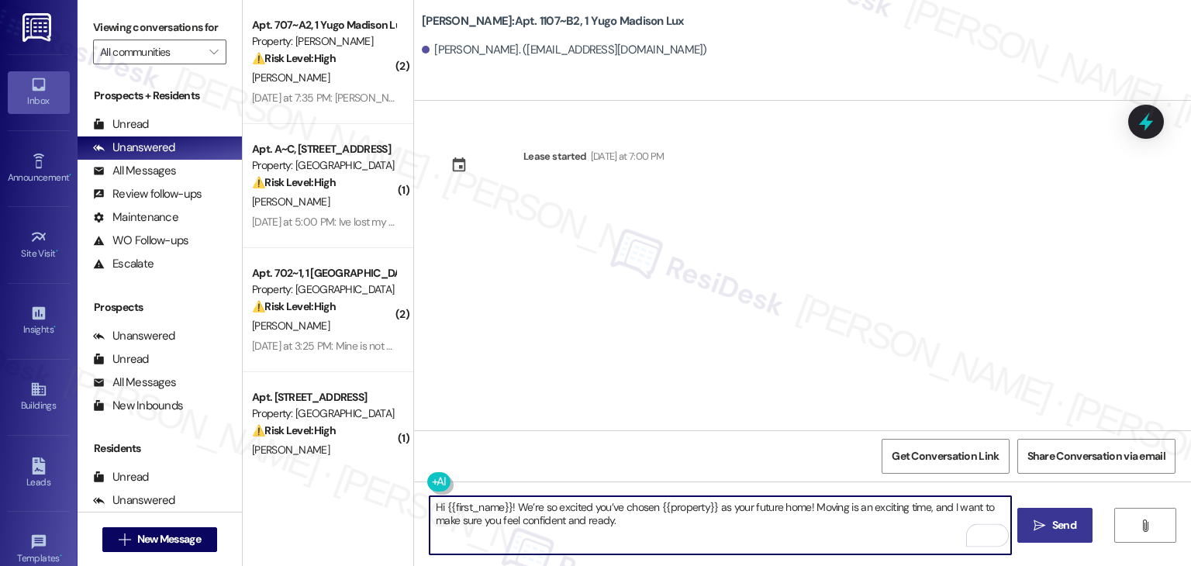
type textarea "Hi {{first_name}}! We’re so excited you’ve chosen {{property}} as your future h…"
click at [1045, 522] on span " Send" at bounding box center [1055, 525] width 49 height 16
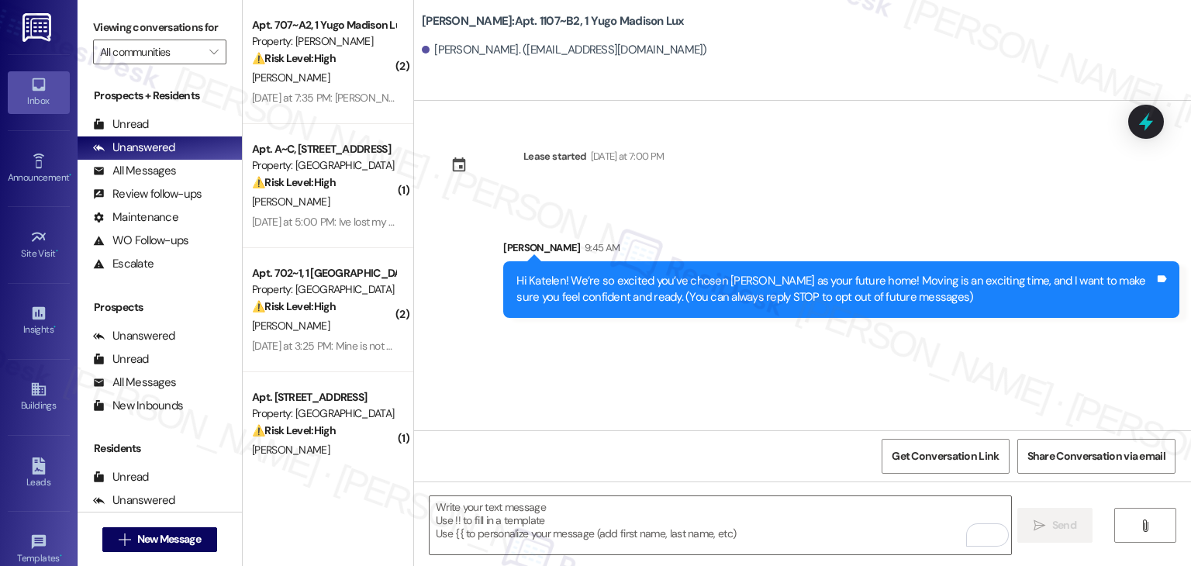
click at [620, 386] on div "Lease started Thursday at 7:00 PM Sent via SMS Sarah 9:45 AM Hi Katelen! We’re …" at bounding box center [802, 266] width 777 height 330
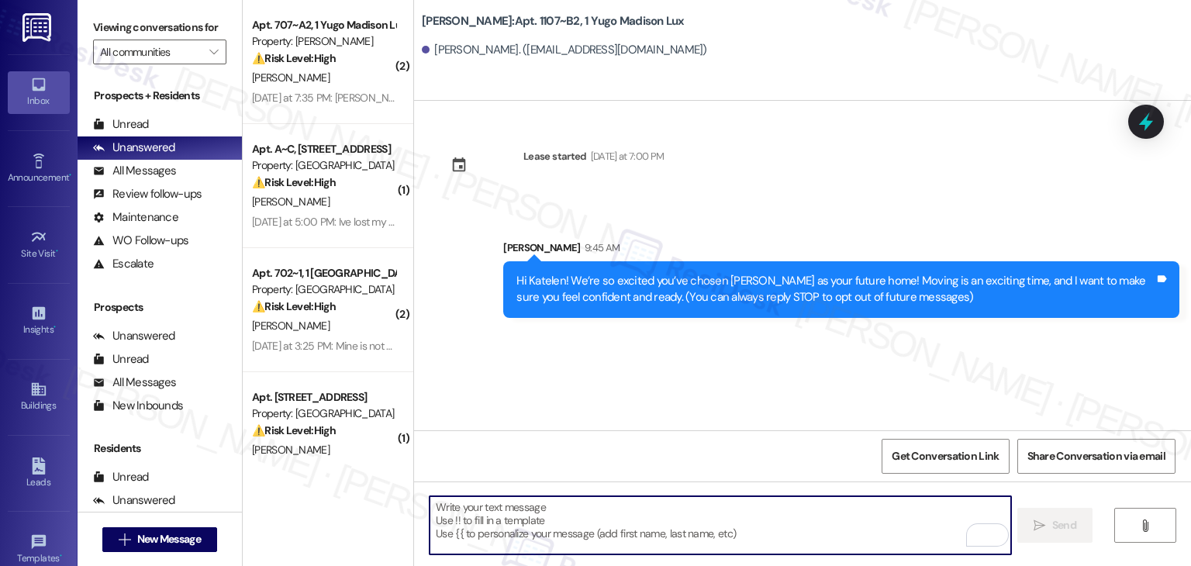
click at [604, 509] on textarea "To enrich screen reader interactions, please activate Accessibility in Grammarl…" at bounding box center [720, 525] width 581 height 58
paste textarea "I’m [PERSON_NAME] from the off-site Resident Support Team. I work with your pro…"
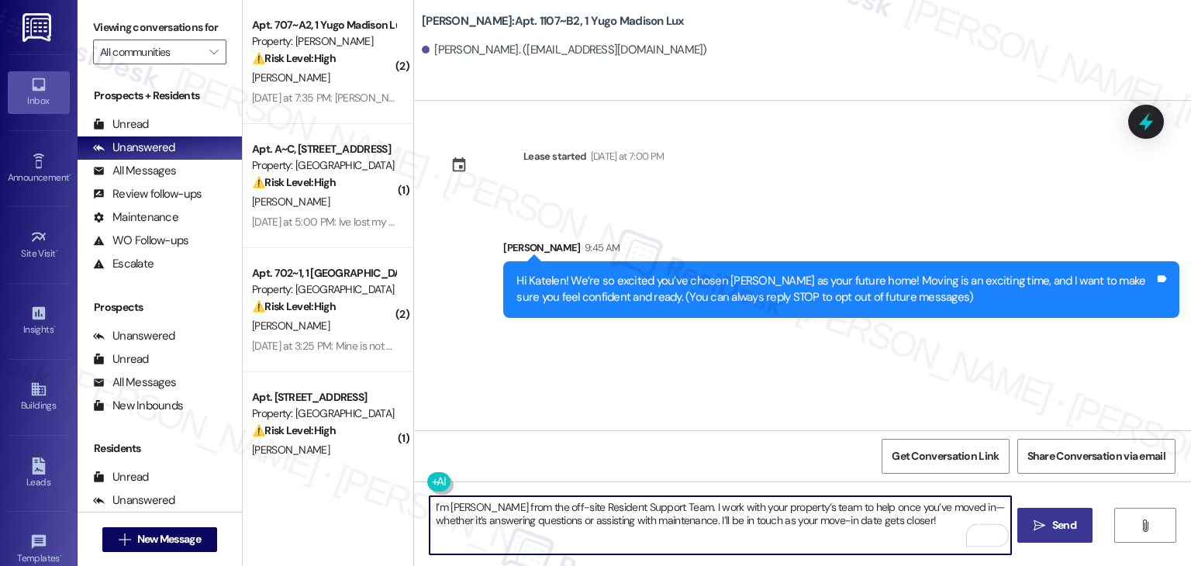
type textarea "I’m [PERSON_NAME] from the off-site Resident Support Team. I work with your pro…"
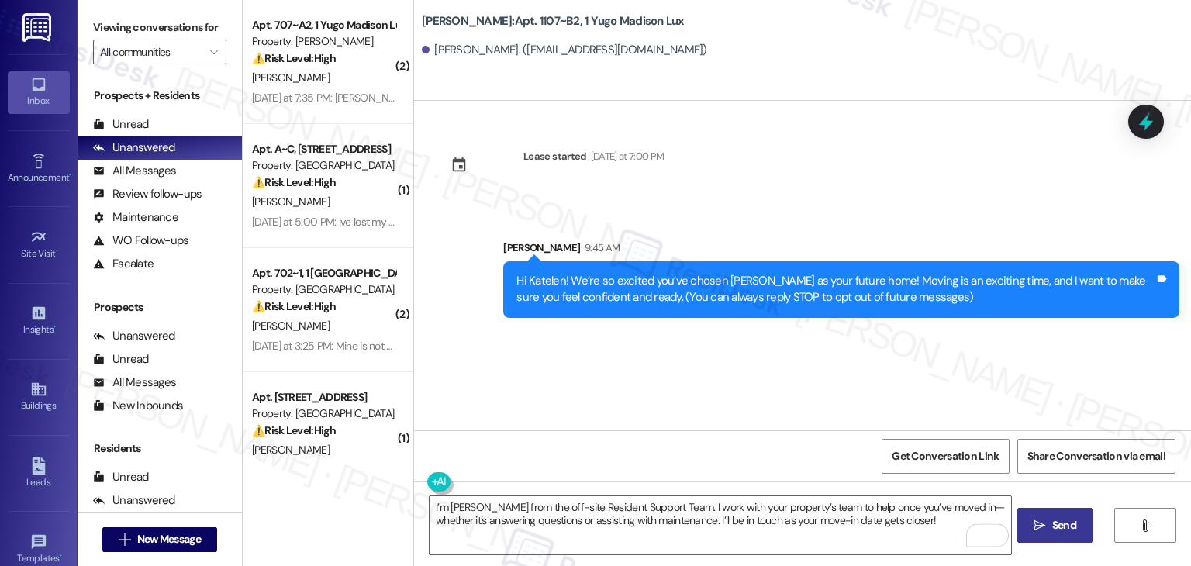
click at [1042, 528] on icon "" at bounding box center [1040, 526] width 12 height 12
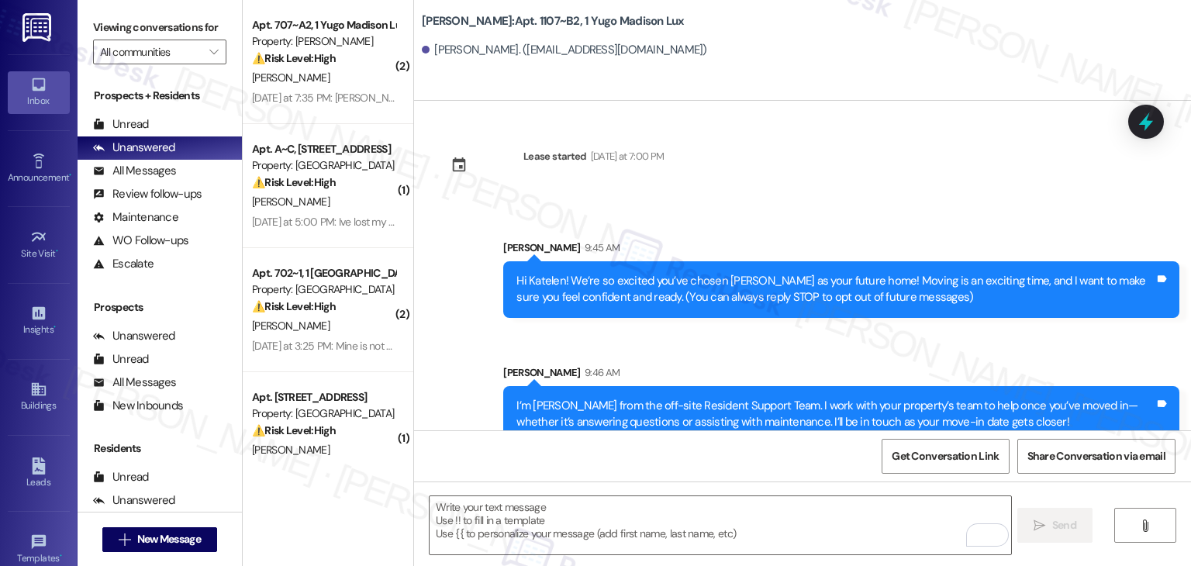
click at [631, 451] on div "Get Conversation Link Share Conversation via email" at bounding box center [802, 455] width 777 height 51
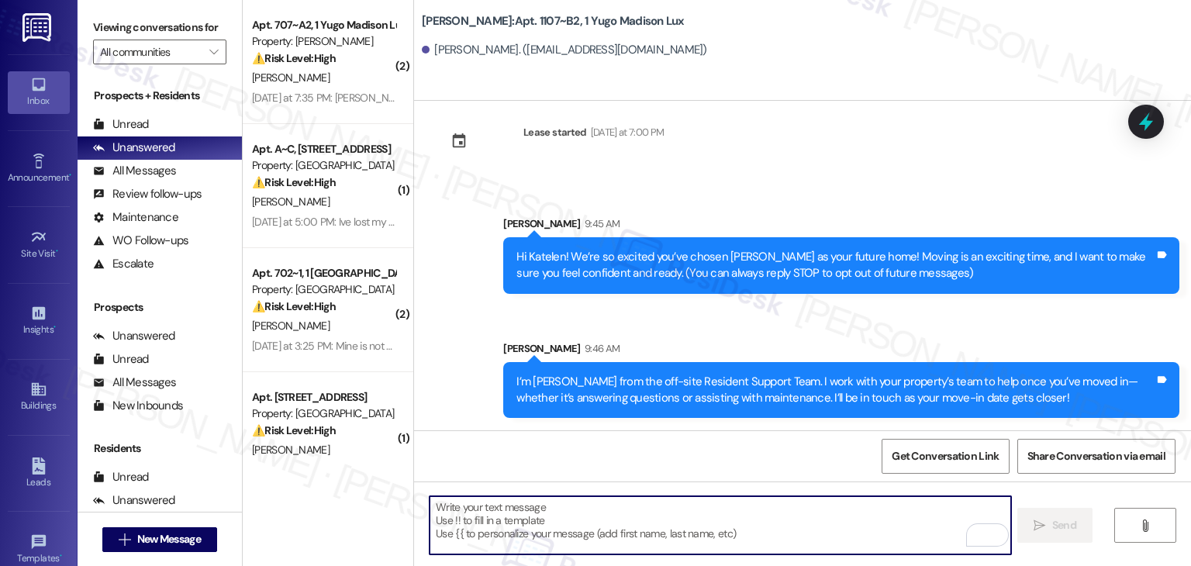
click at [694, 515] on textarea "To enrich screen reader interactions, please activate Accessibility in Grammarl…" at bounding box center [720, 525] width 581 height 58
paste textarea "Our team is so excited to see you in just a few short days! If you have not com…"
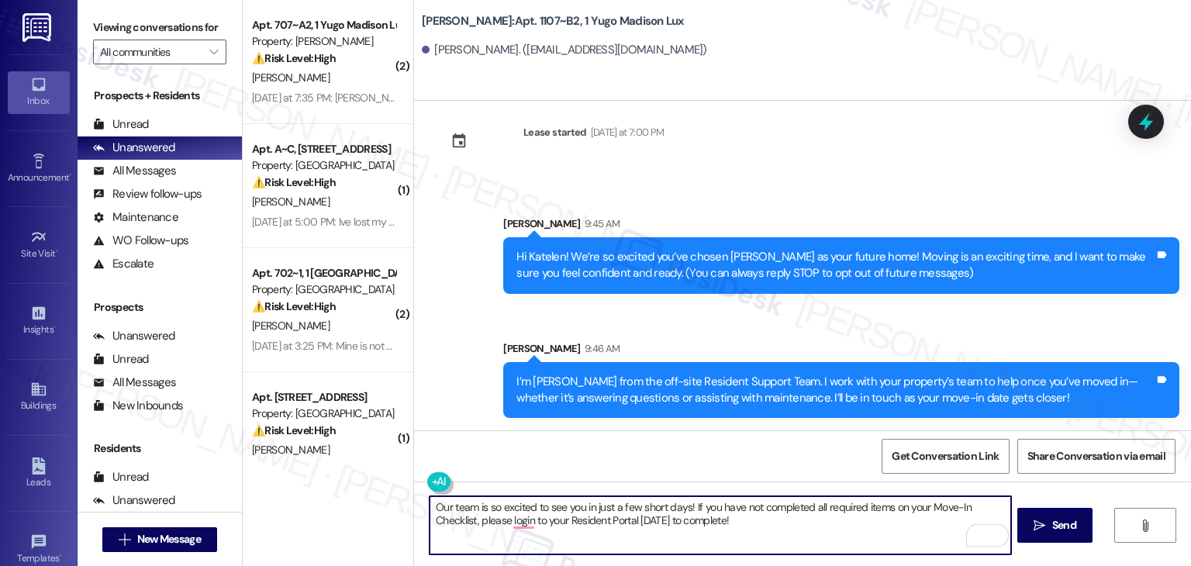
type textarea "Our team is so excited to see you in just a few short days! If you have not com…"
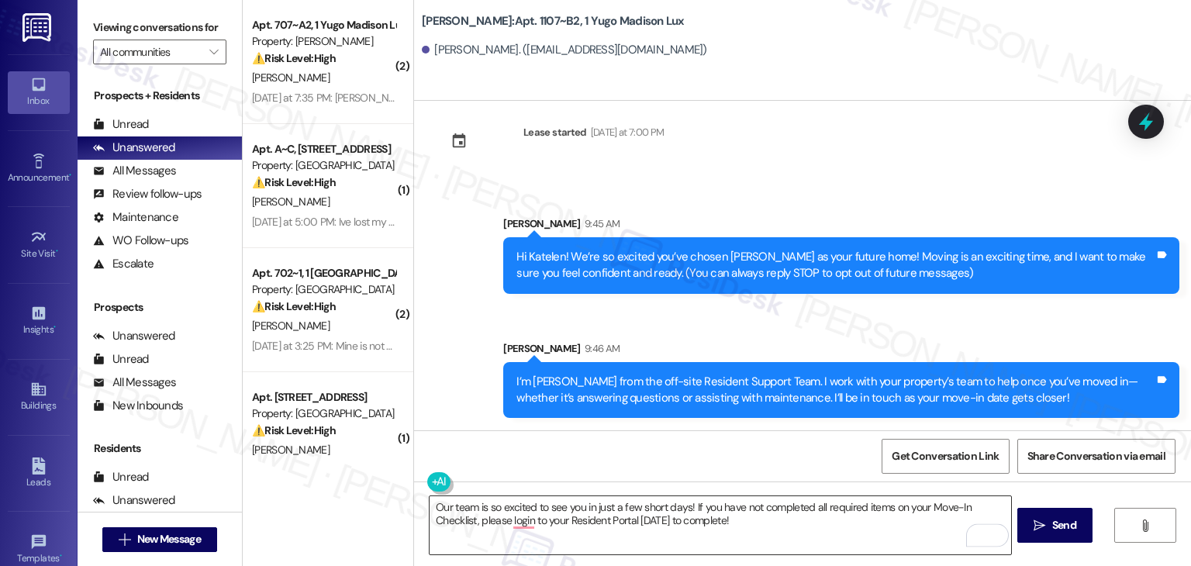
click at [848, 506] on textarea "Our team is so excited to see you in just a few short days! If you have not com…" at bounding box center [720, 525] width 581 height 58
click at [1067, 530] on span "Send" at bounding box center [1064, 525] width 24 height 16
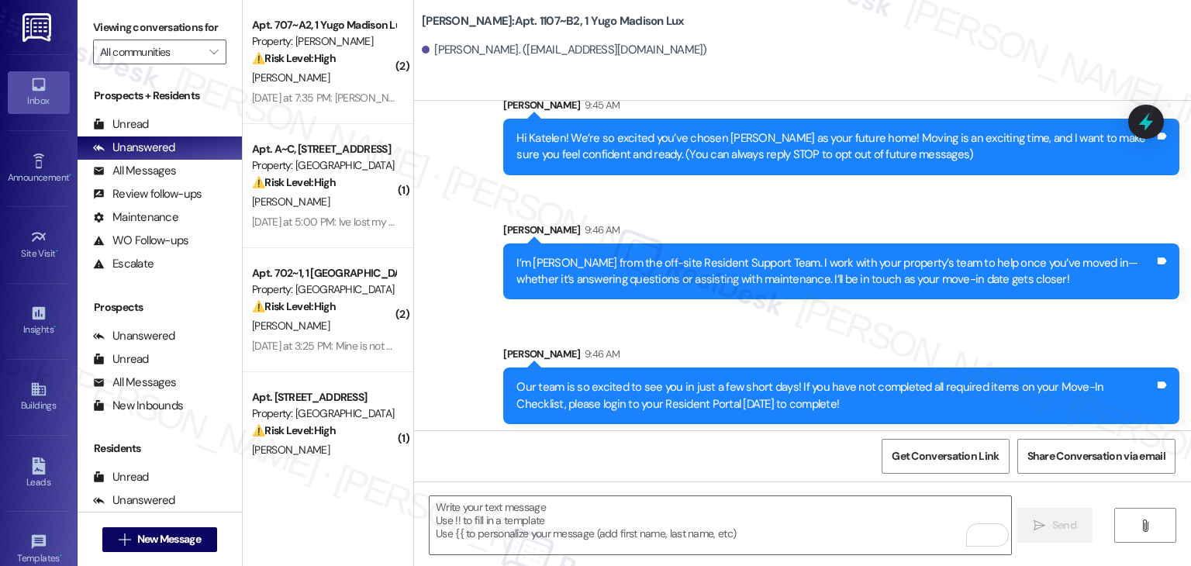
scroll to position [149, 0]
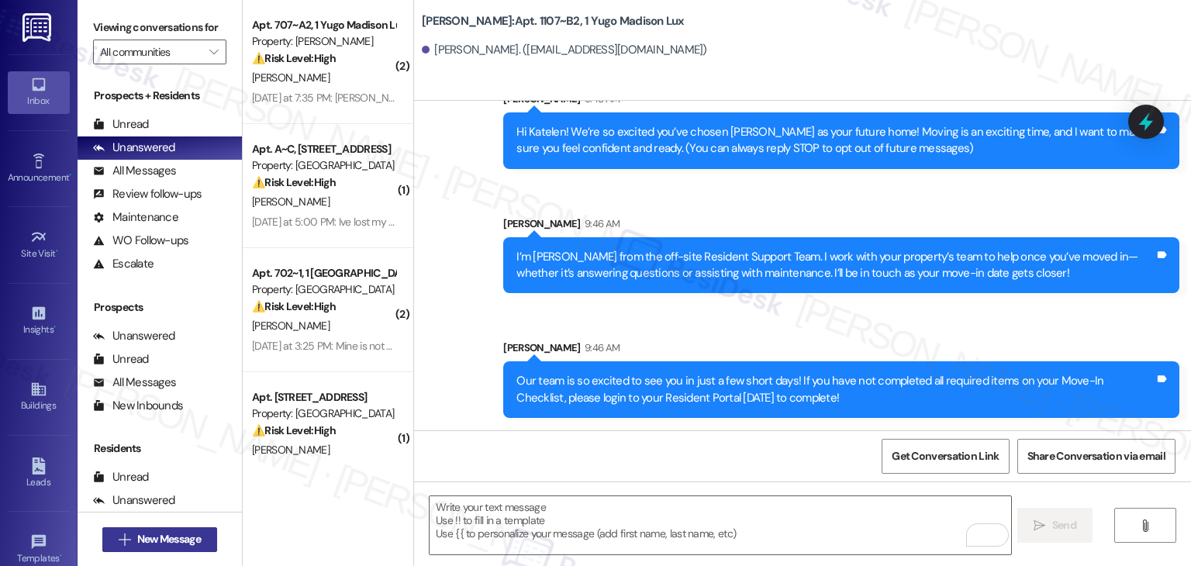
click at [189, 541] on span "New Message" at bounding box center [169, 539] width 64 height 16
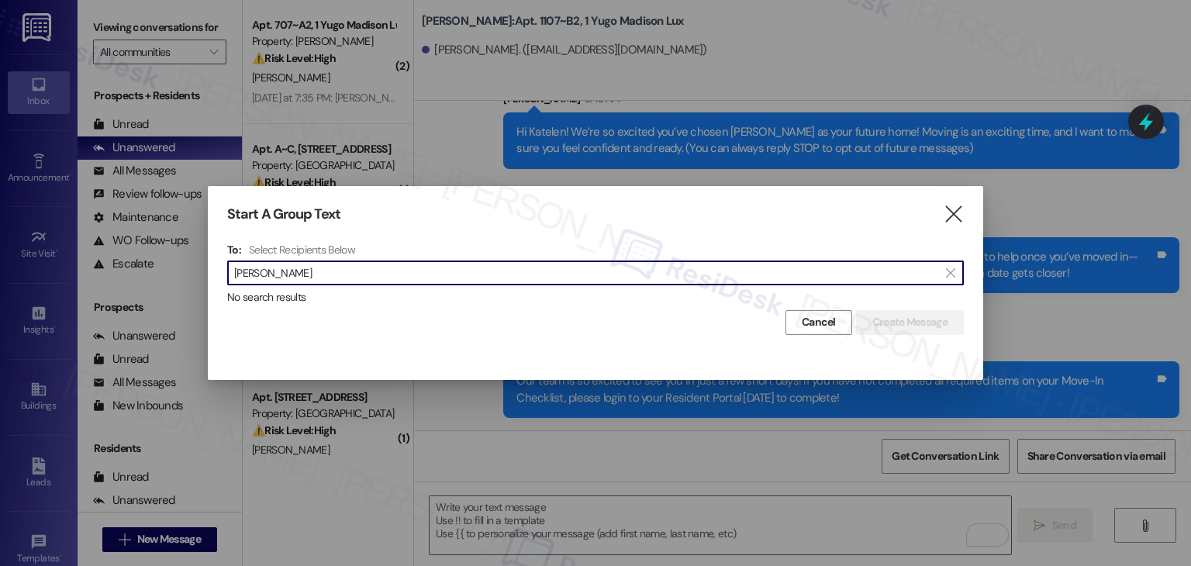
click at [271, 269] on input "Albert Yang" at bounding box center [586, 273] width 704 height 22
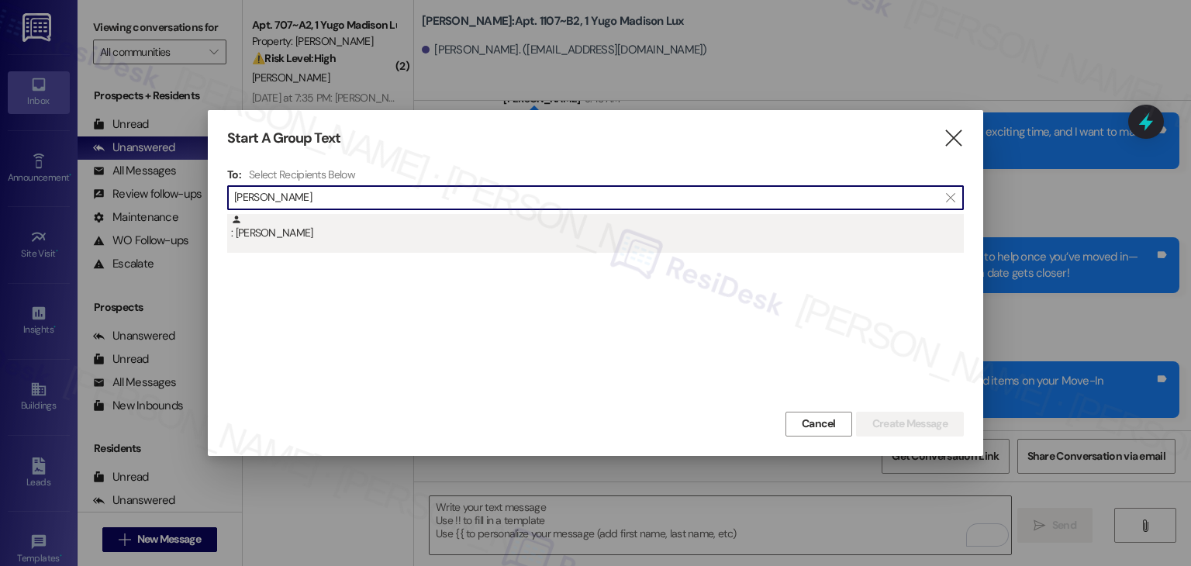
type input "Albert Yang"
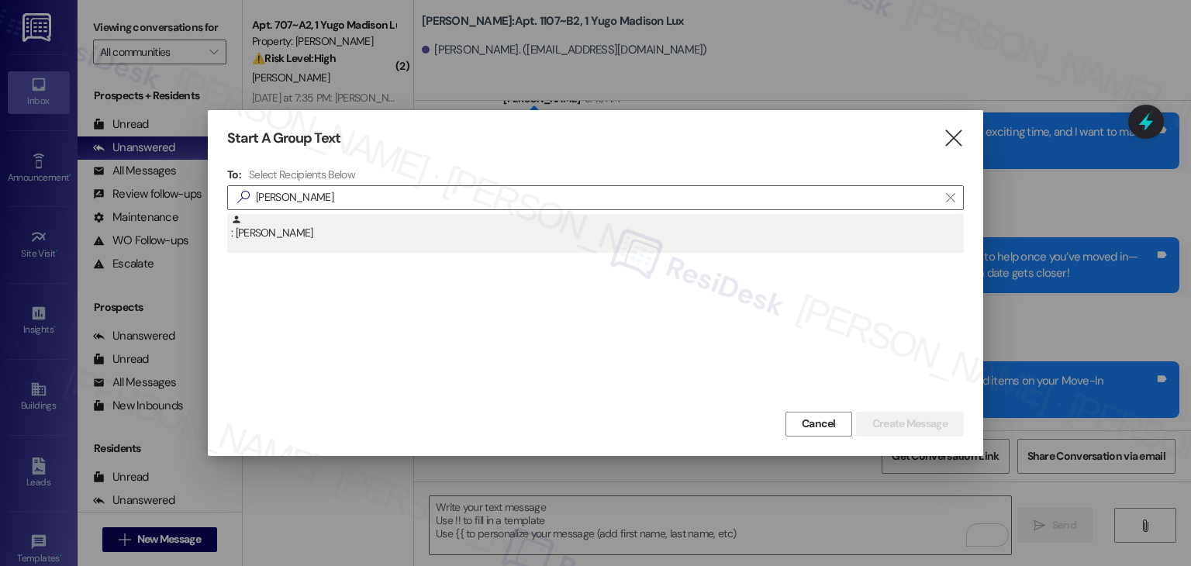
click at [267, 234] on div ": Albert Yang" at bounding box center [597, 227] width 733 height 27
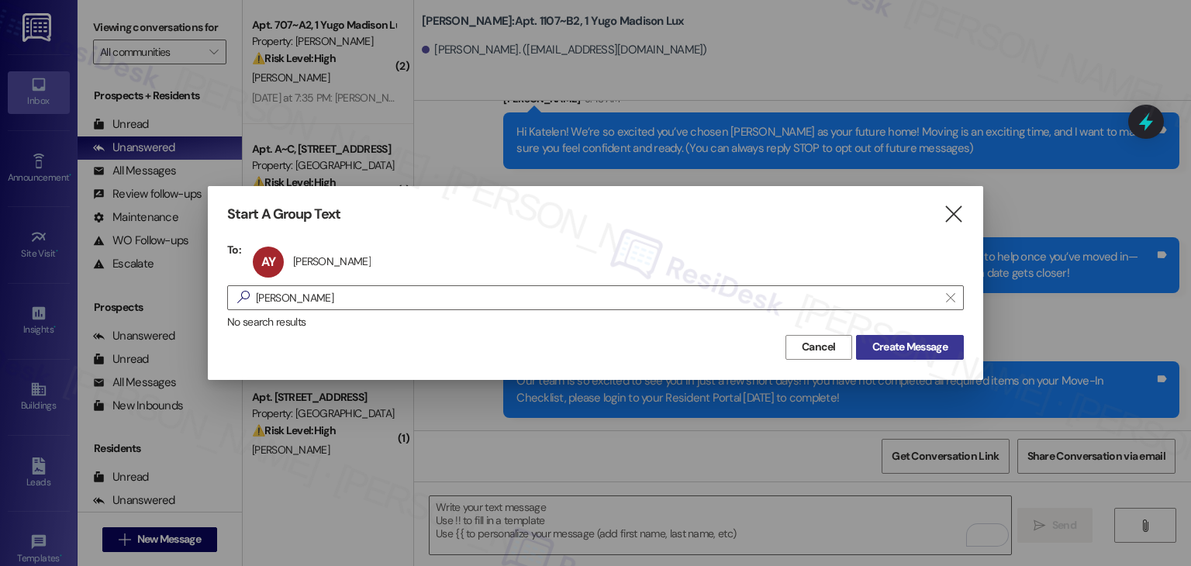
click at [887, 344] on span "Create Message" at bounding box center [909, 347] width 75 height 16
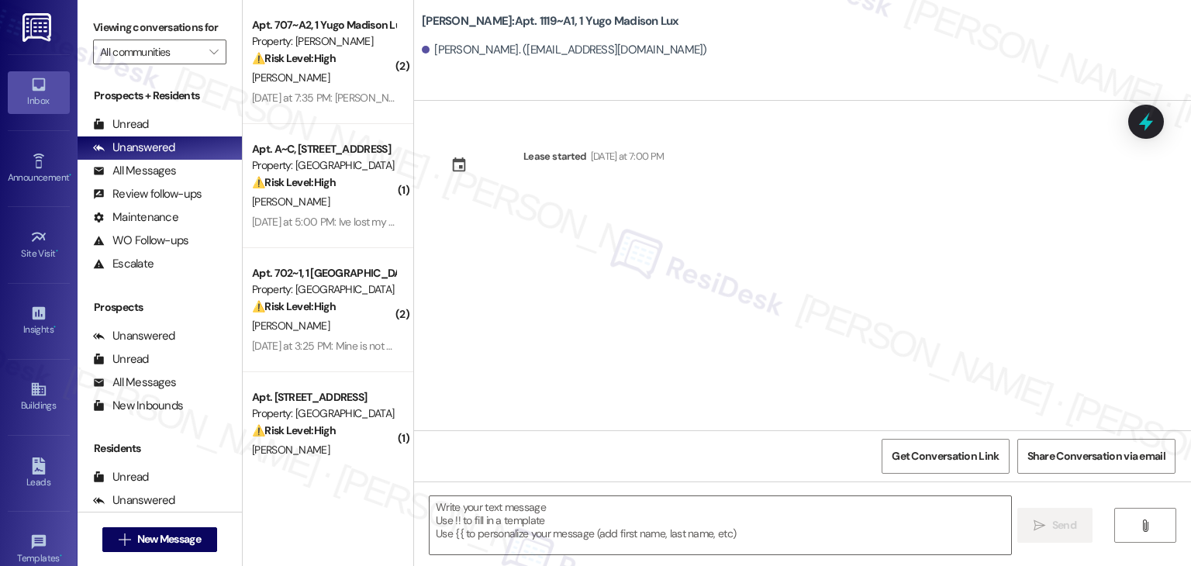
type textarea "Fetching suggested responses. Please feel free to read through the conversation…"
click at [887, 344] on div "Lease started Thursday at 7:00 PM" at bounding box center [802, 266] width 777 height 330
click at [631, 326] on div "Lease started Thursday at 7:00 PM" at bounding box center [802, 266] width 777 height 330
click at [628, 524] on textarea at bounding box center [720, 525] width 581 height 58
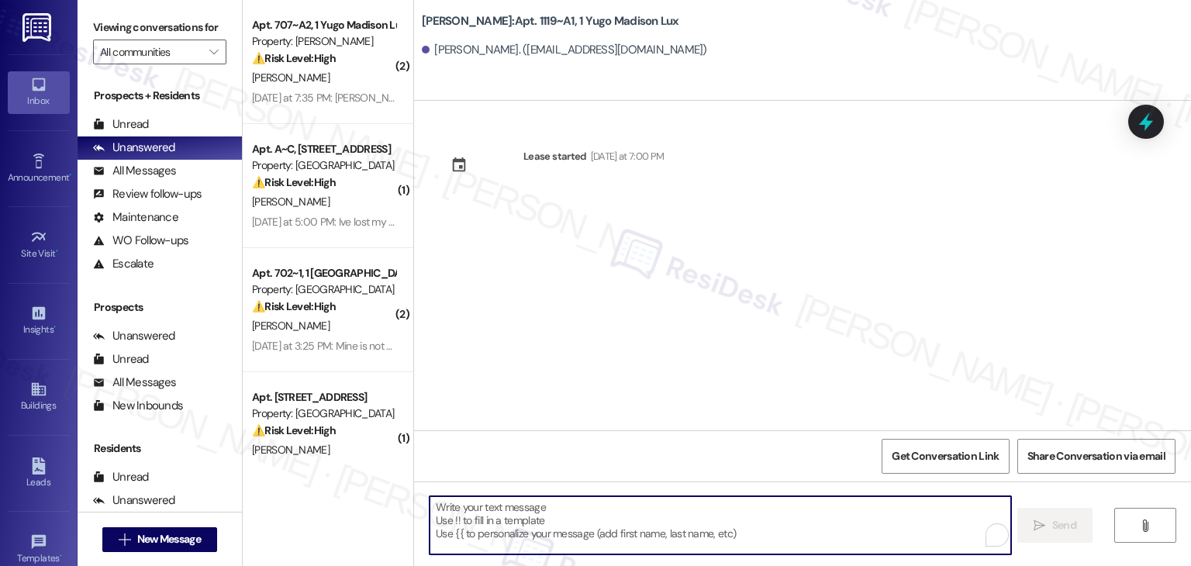
paste textarea "Hi {{first_name}}! We’re so excited you’ve chosen {{property}} as your future h…"
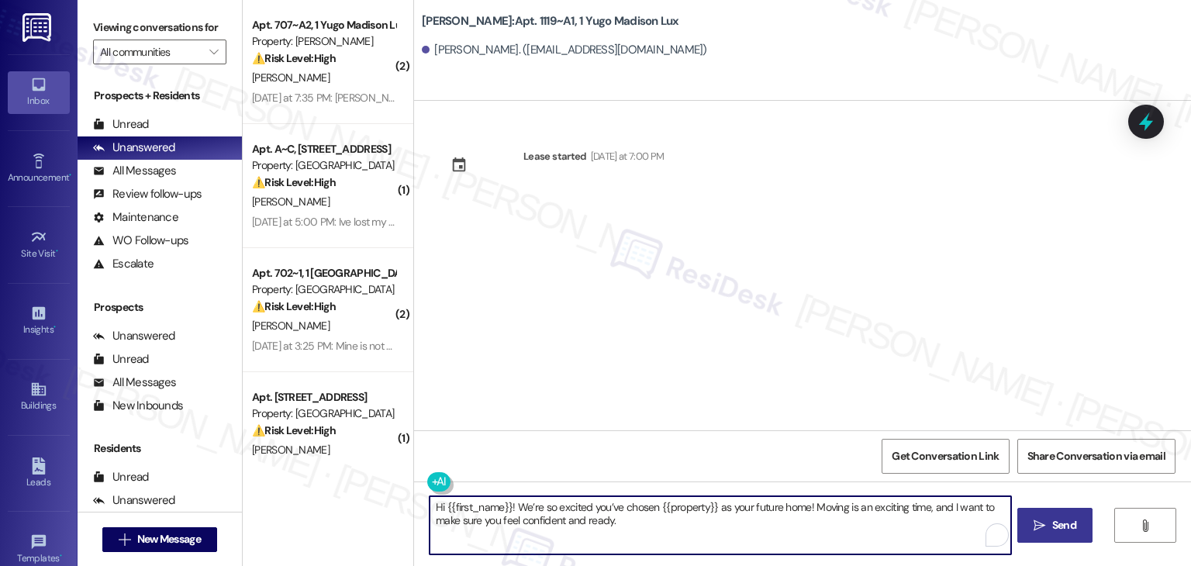
type textarea "Hi {{first_name}}! We’re so excited you’ve chosen {{property}} as your future h…"
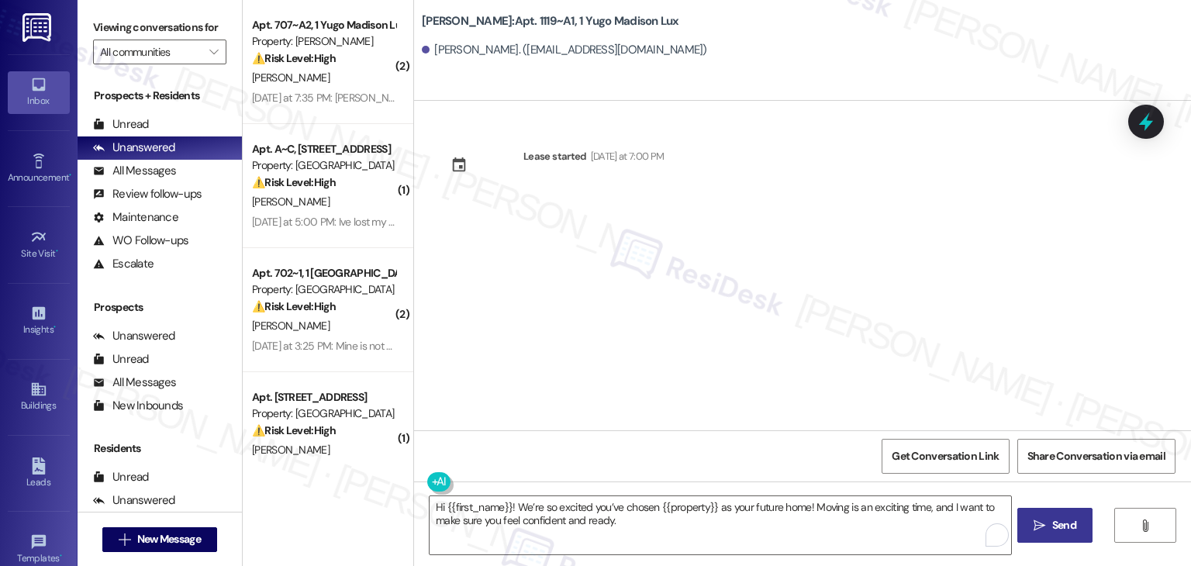
click at [1049, 529] on span "Send" at bounding box center [1064, 525] width 30 height 16
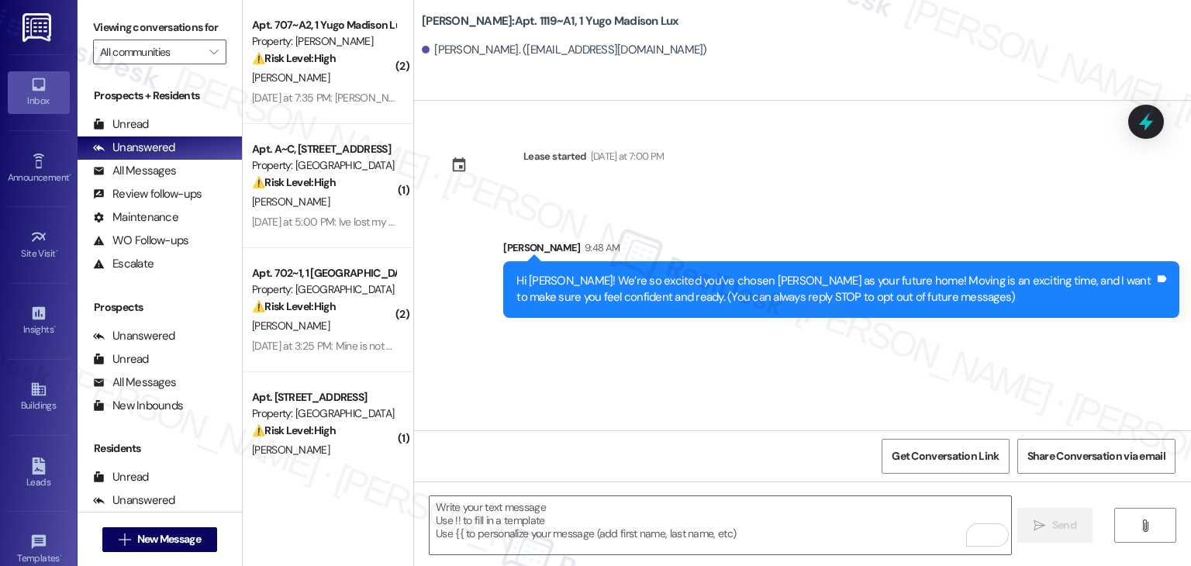
click at [649, 379] on div "Lease started Thursday at 7:00 PM Sent via SMS Sarah 9:48 AM Hi Albert! We’re s…" at bounding box center [802, 266] width 777 height 330
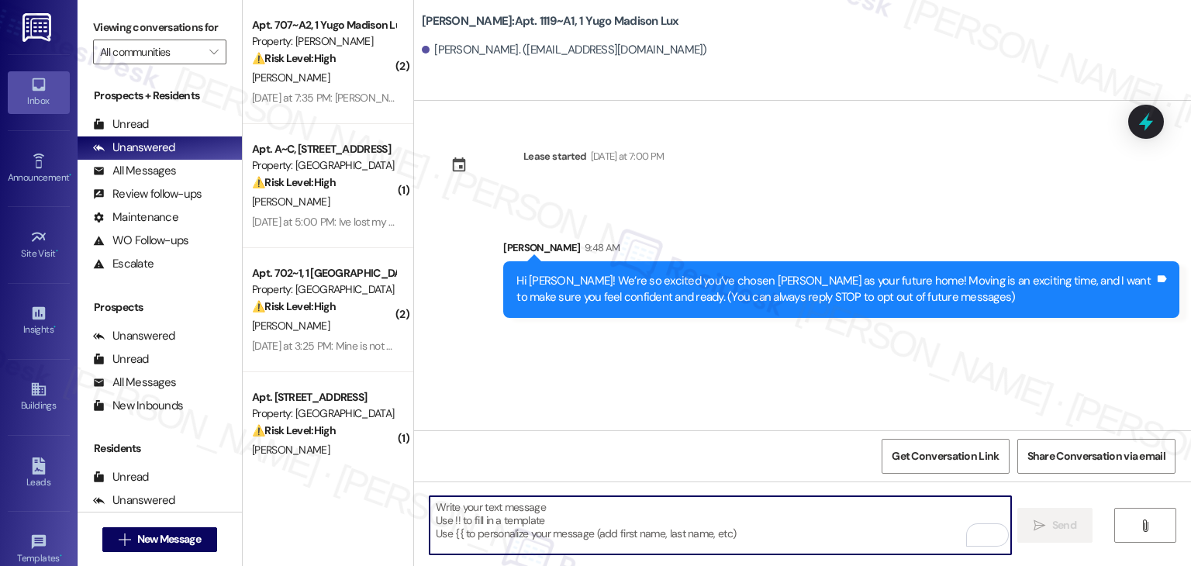
click at [634, 506] on textarea "To enrich screen reader interactions, please activate Accessibility in Grammarl…" at bounding box center [720, 525] width 581 height 58
paste textarea "I’m [PERSON_NAME] from the off-site Resident Support Team. I work with your pro…"
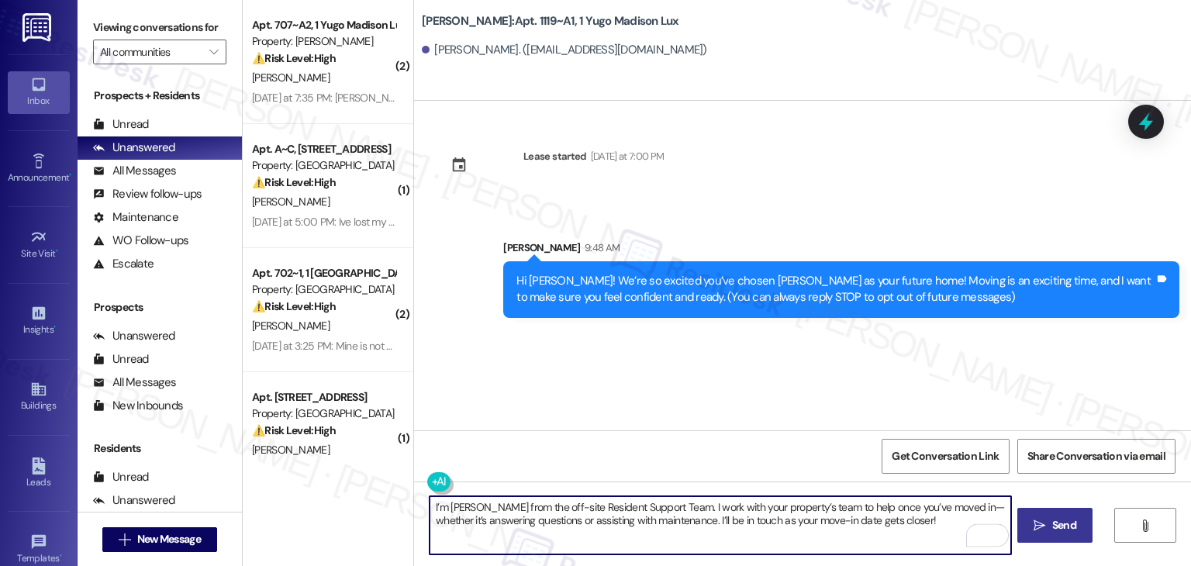
type textarea "I’m [PERSON_NAME] from the off-site Resident Support Team. I work with your pro…"
click at [1055, 527] on span "Send" at bounding box center [1064, 525] width 24 height 16
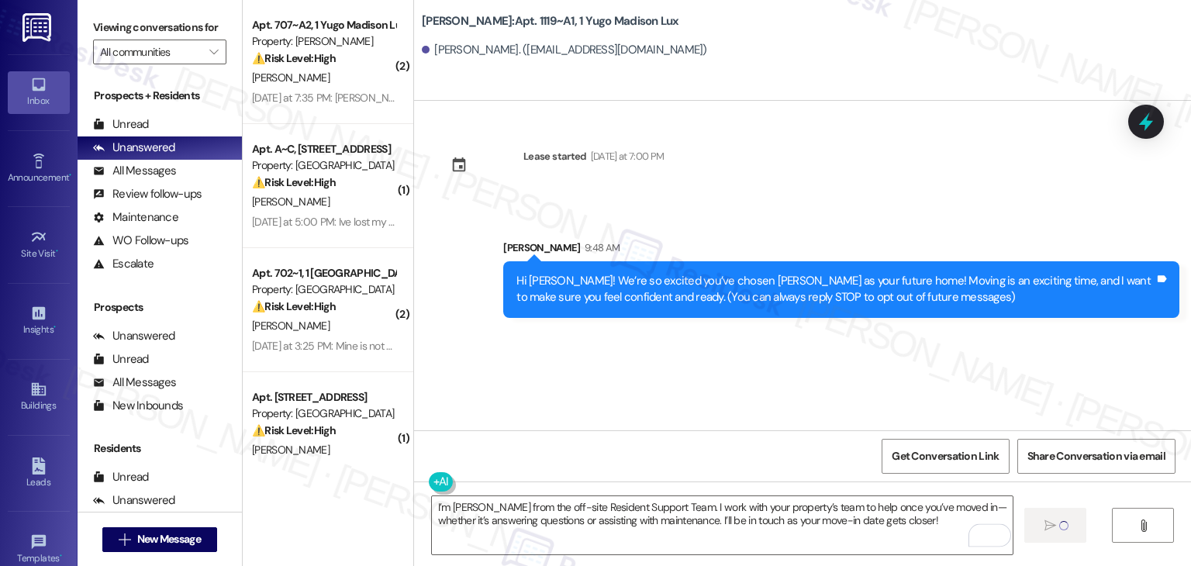
click at [639, 382] on div "Lease started Thursday at 7:00 PM Sent via SMS Sarah 9:48 AM Hi Albert! We’re s…" at bounding box center [802, 266] width 777 height 330
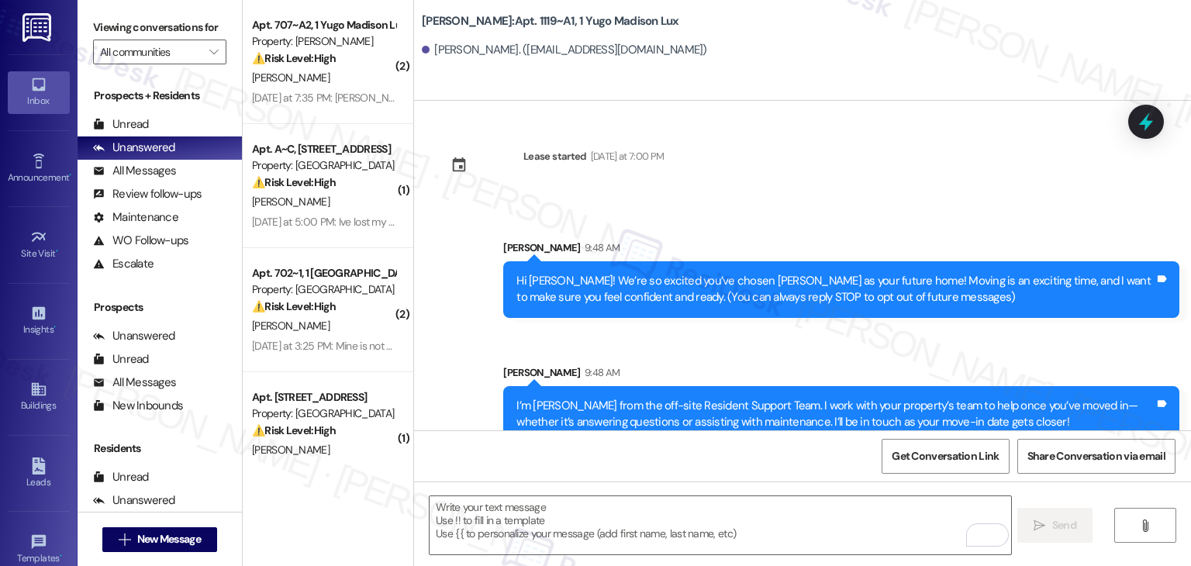
scroll to position [25, 0]
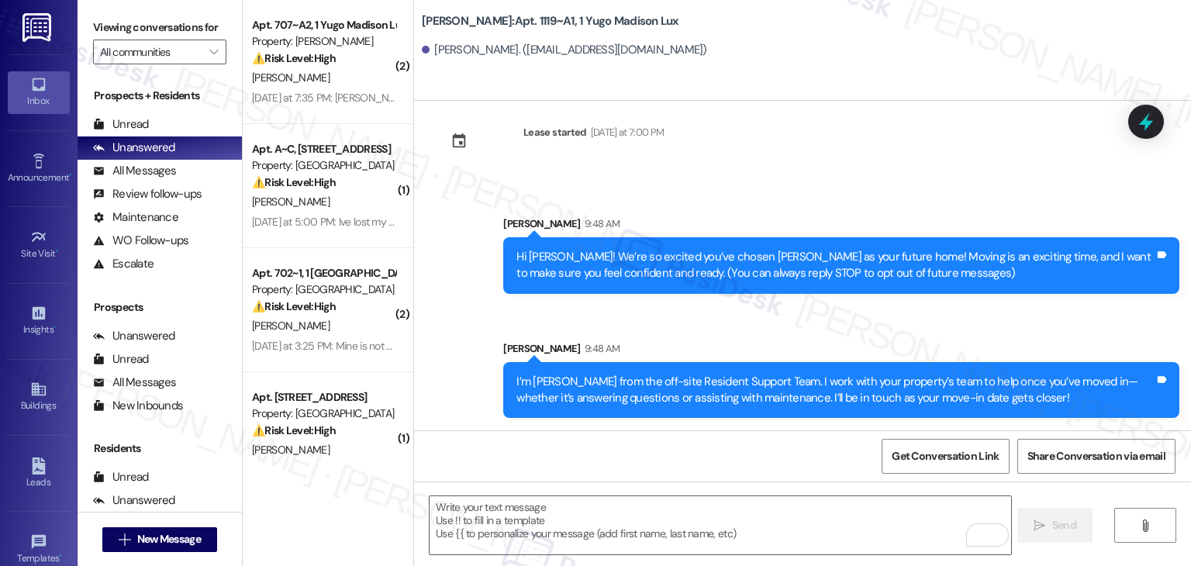
click at [608, 467] on div "Get Conversation Link Share Conversation via email" at bounding box center [802, 455] width 777 height 51
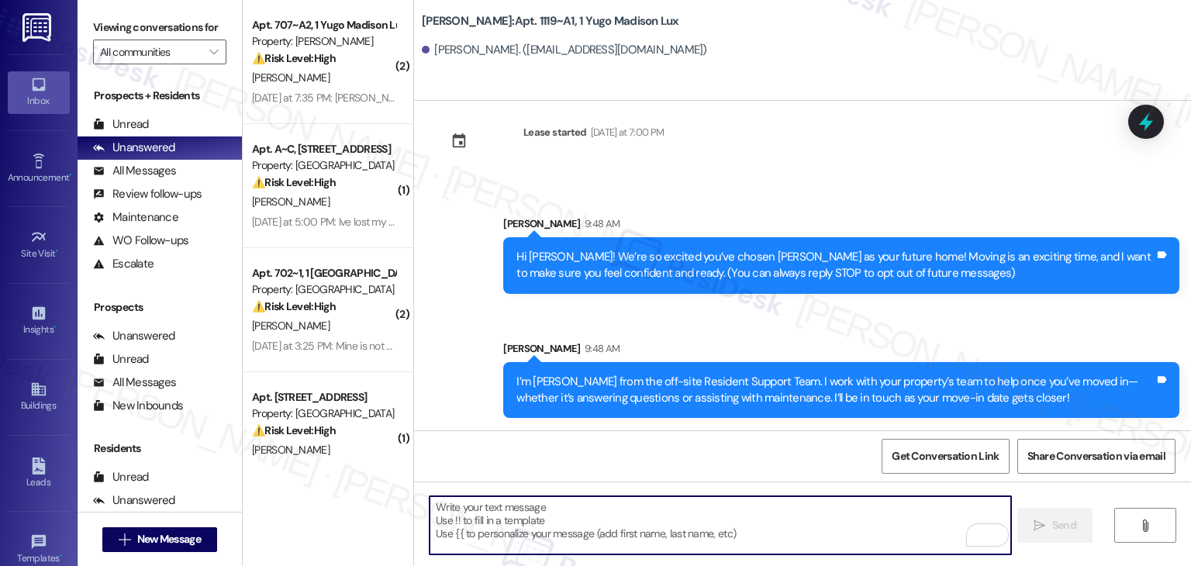
click at [593, 522] on textarea "To enrich screen reader interactions, please activate Accessibility in Grammarl…" at bounding box center [720, 525] width 581 height 58
paste textarea "Our team is so excited to see you in just a few short days! If you have not com…"
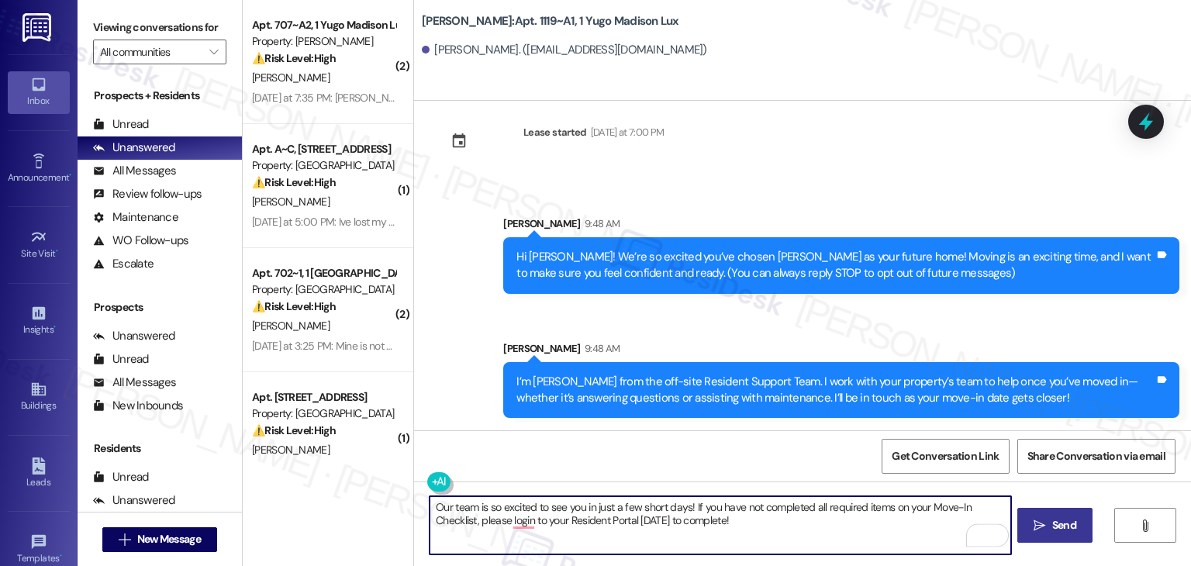
type textarea "Our team is so excited to see you in just a few short days! If you have not com…"
click at [1056, 527] on span "Send" at bounding box center [1064, 525] width 24 height 16
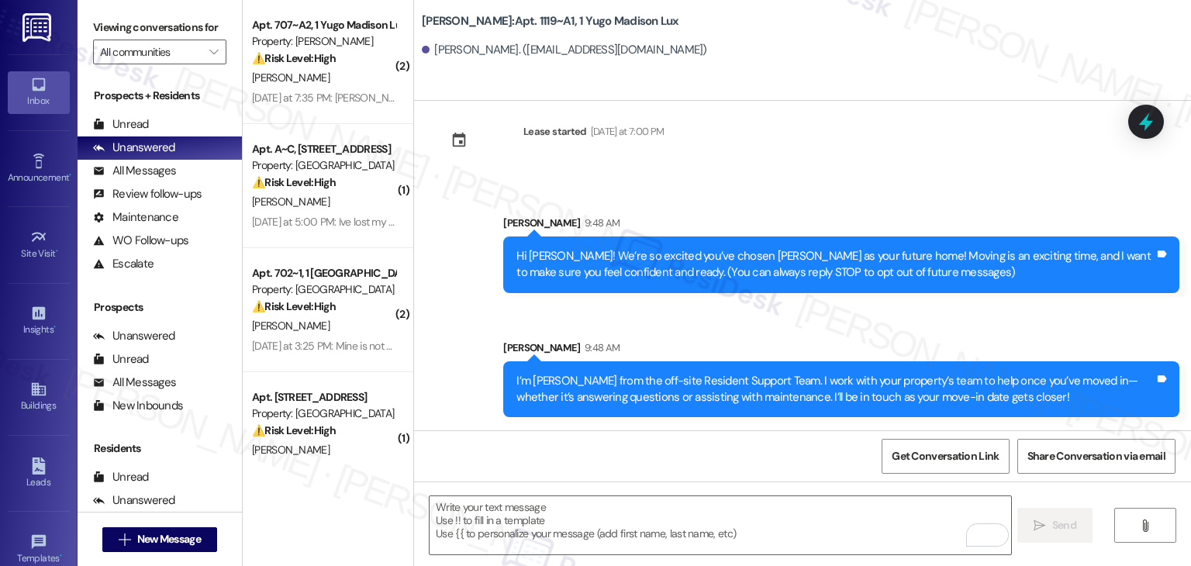
scroll to position [149, 0]
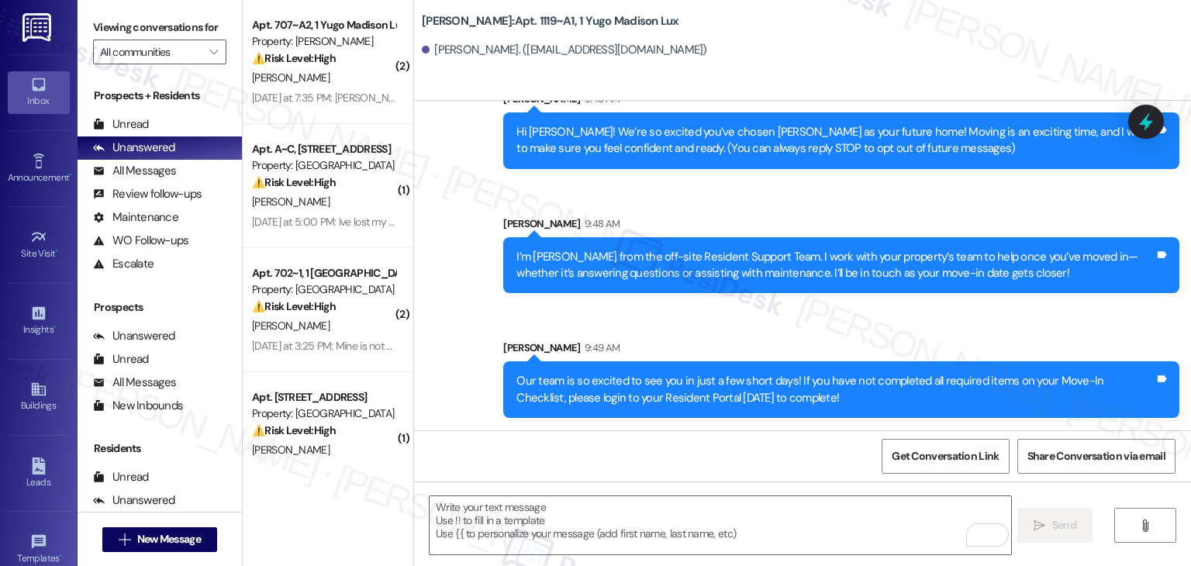
click at [859, 209] on div "Sent via SMS Sarah 9:48 AM I’m Sarah from the off-site Resident Support Team. I…" at bounding box center [841, 255] width 699 height 102
click at [861, 208] on div "Sent via SMS Sarah 9:48 AM I’m Sarah from the off-site Resident Support Team. I…" at bounding box center [841, 255] width 699 height 102
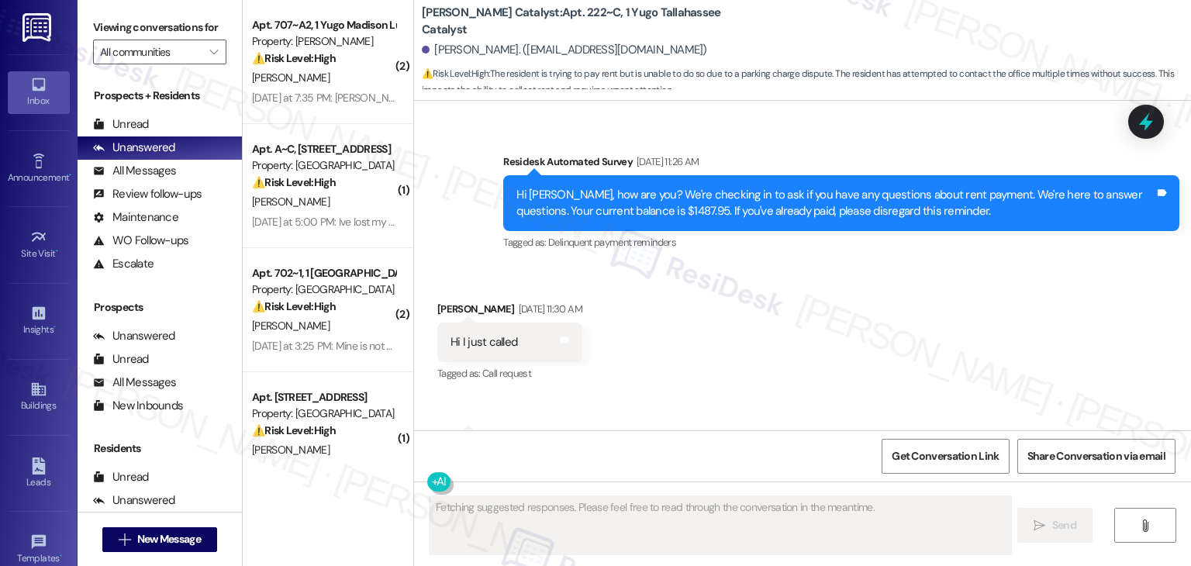
scroll to position [2691, 0]
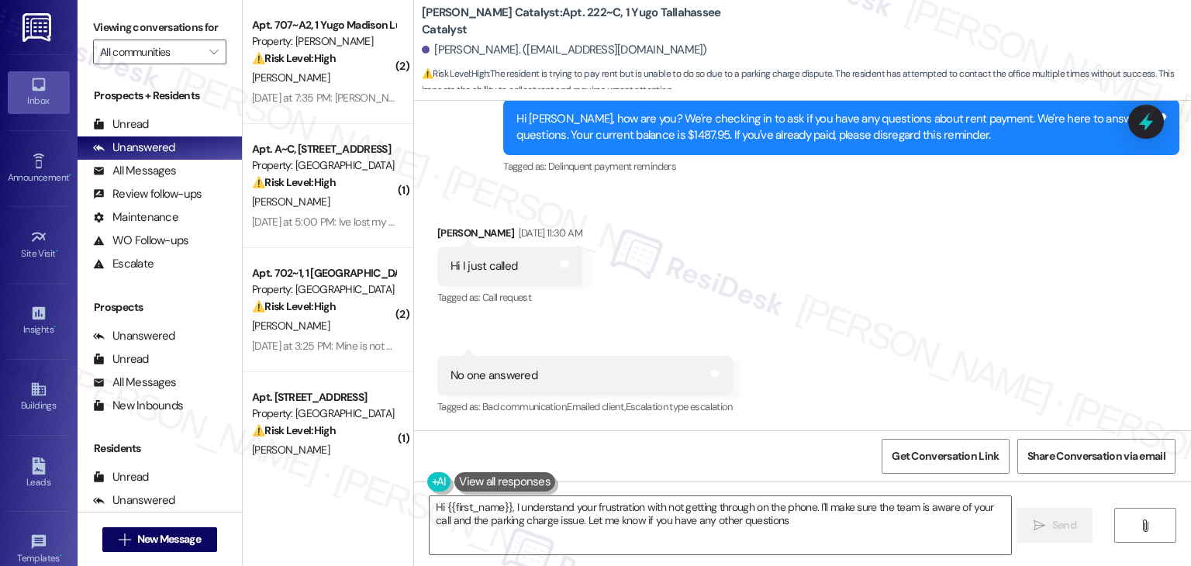
type textarea "Hi {{first_name}}, I understand your frustration with not getting through on th…"
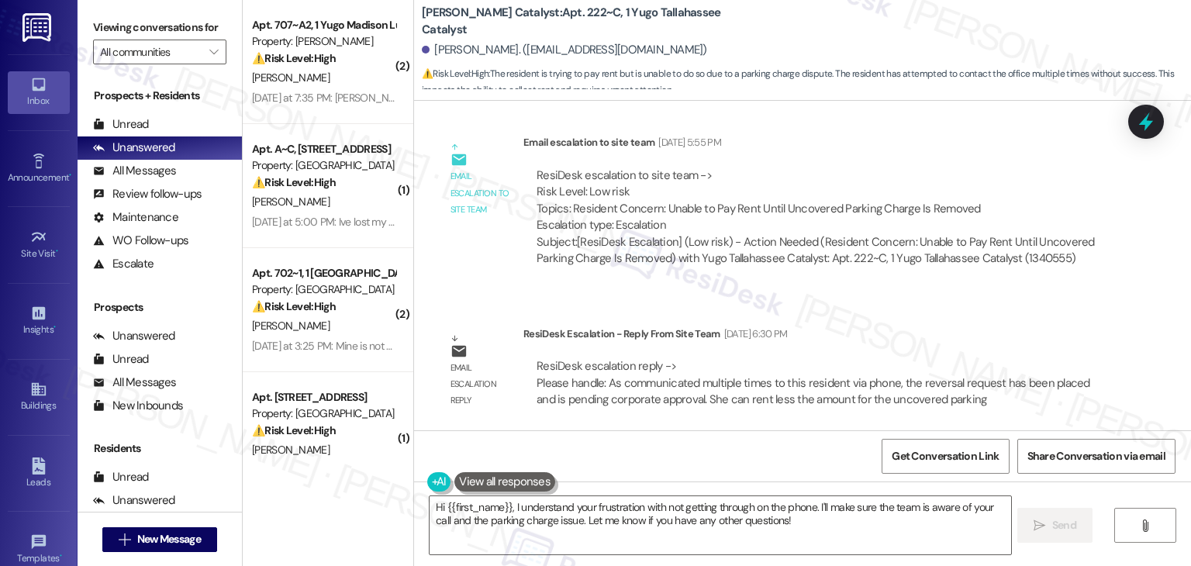
scroll to position [3188, 0]
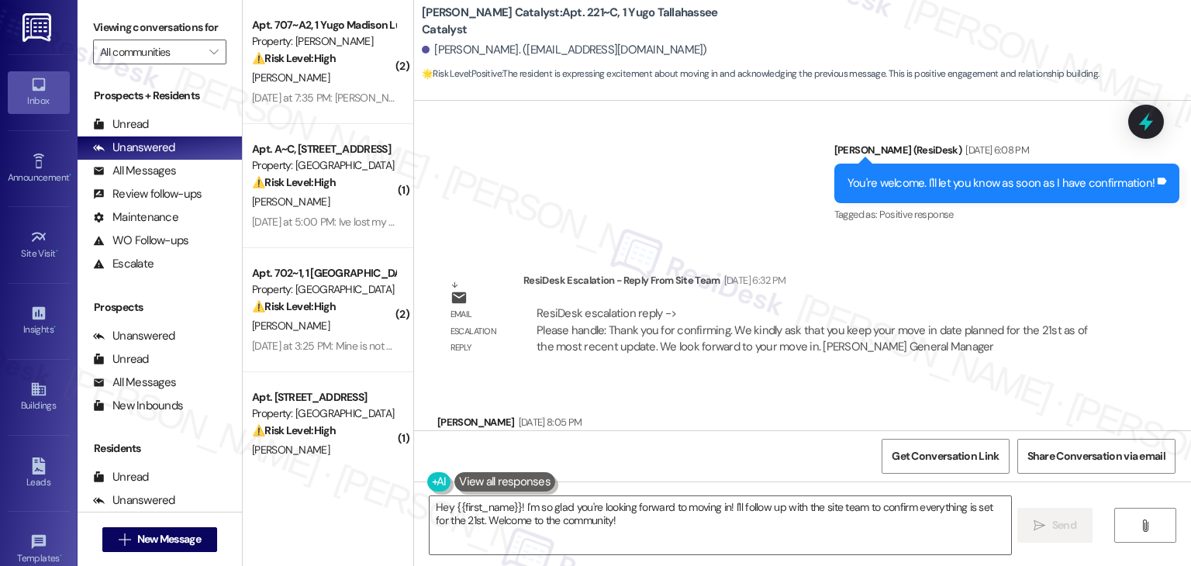
scroll to position [7982, 0]
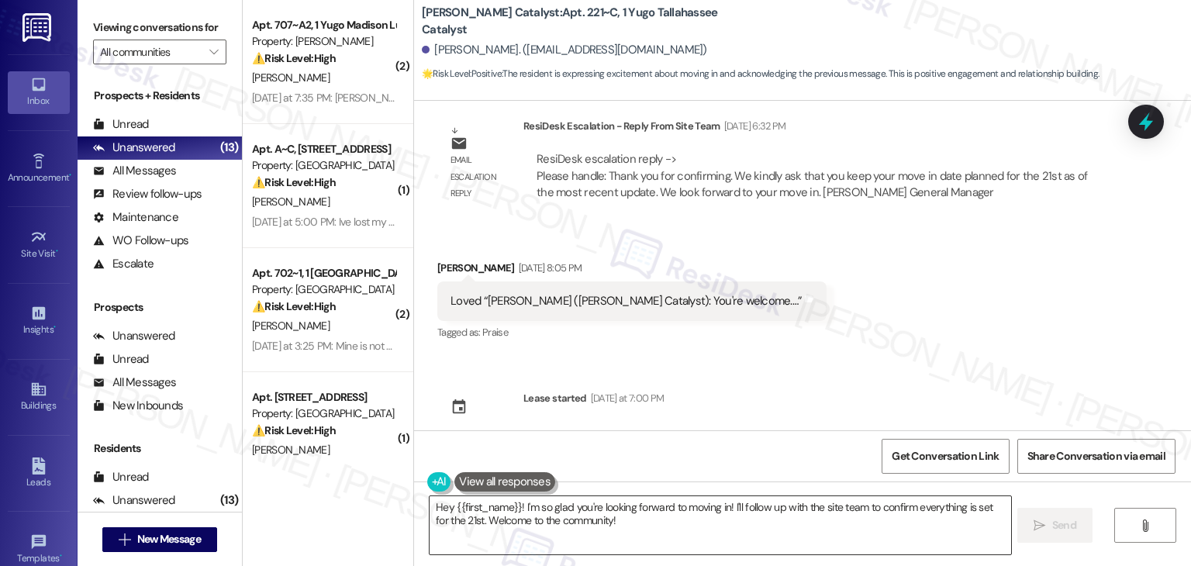
click at [661, 502] on textarea "Hey {{first_name}}! I'm so glad you're looking forward to moving in! I'll follo…" at bounding box center [720, 525] width 581 height 58
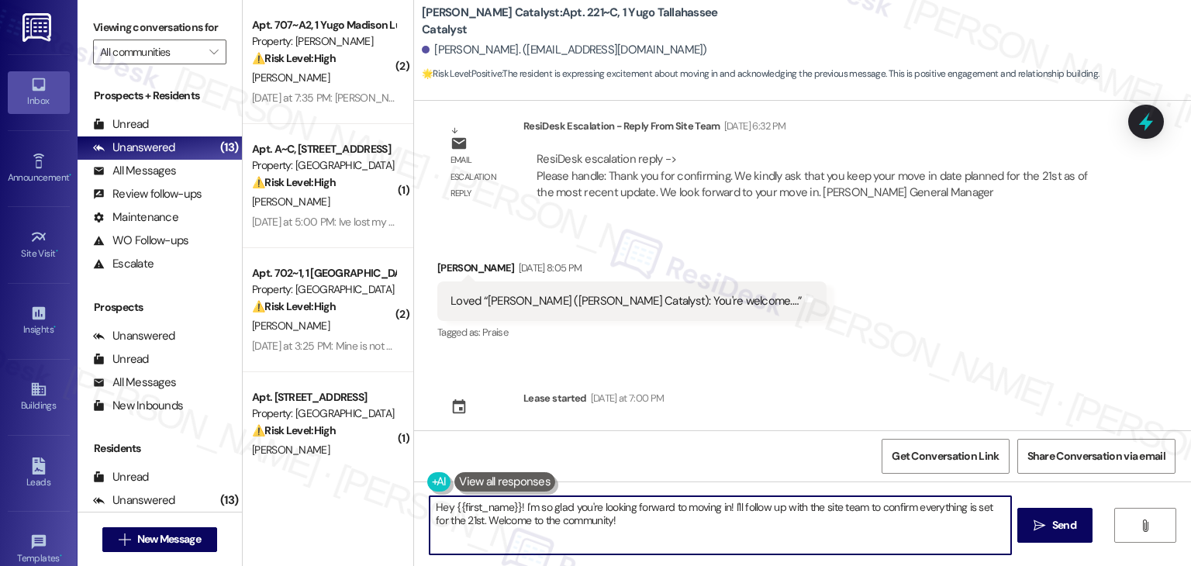
click at [661, 502] on textarea "Hey {{first_name}}! I'm so glad you're looking forward to moving in! I'll follo…" at bounding box center [720, 525] width 581 height 58
paste textarea "i Maraya, I’ve shared your concern with the site team. As of the latest update,…"
type textarea "Hi Maraya, I’ve shared your concern with the site team. As of the latest update…"
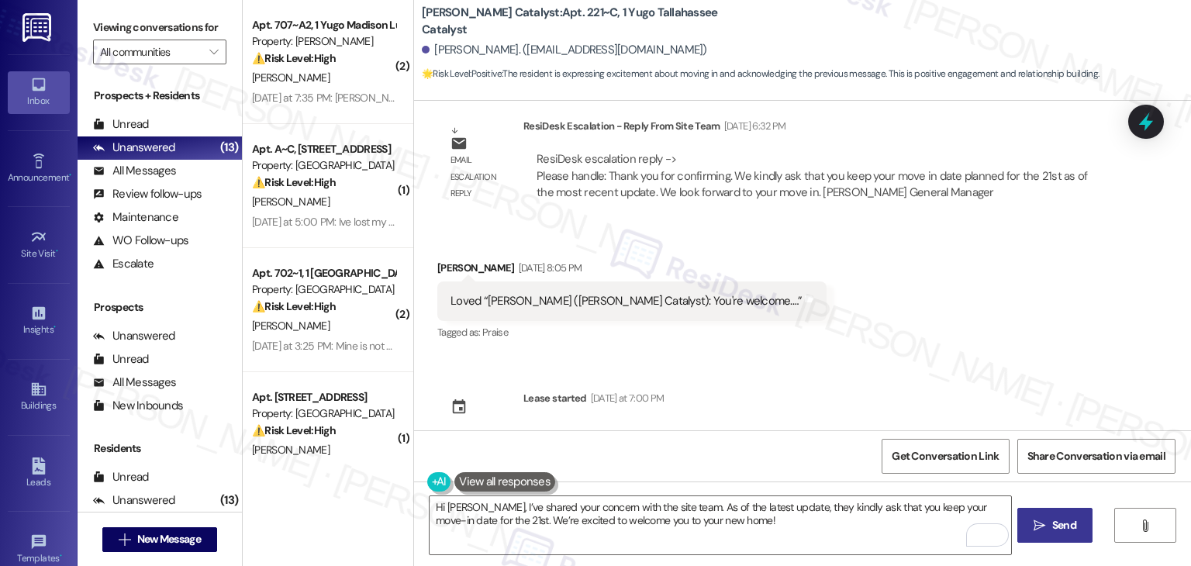
click at [1049, 513] on button " Send" at bounding box center [1054, 525] width 75 height 35
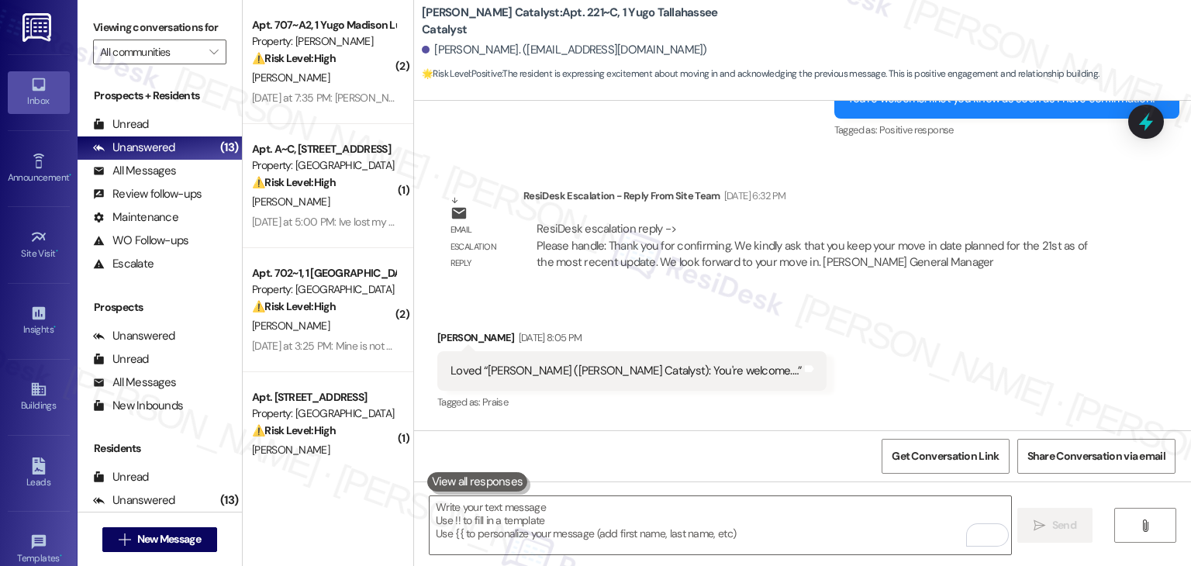
scroll to position [7891, 0]
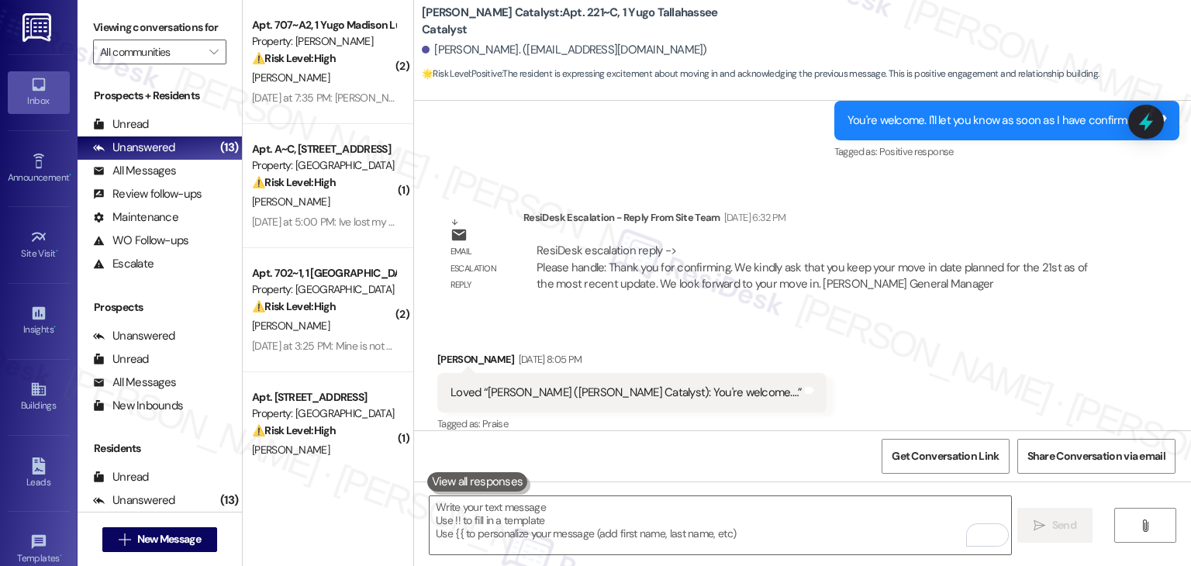
click at [800, 410] on div "Received via SMS Maraya Goldstein Aug 08, 2025 at 8:05 PM Loved “Sarah (Yugo Ta…" at bounding box center [802, 381] width 777 height 131
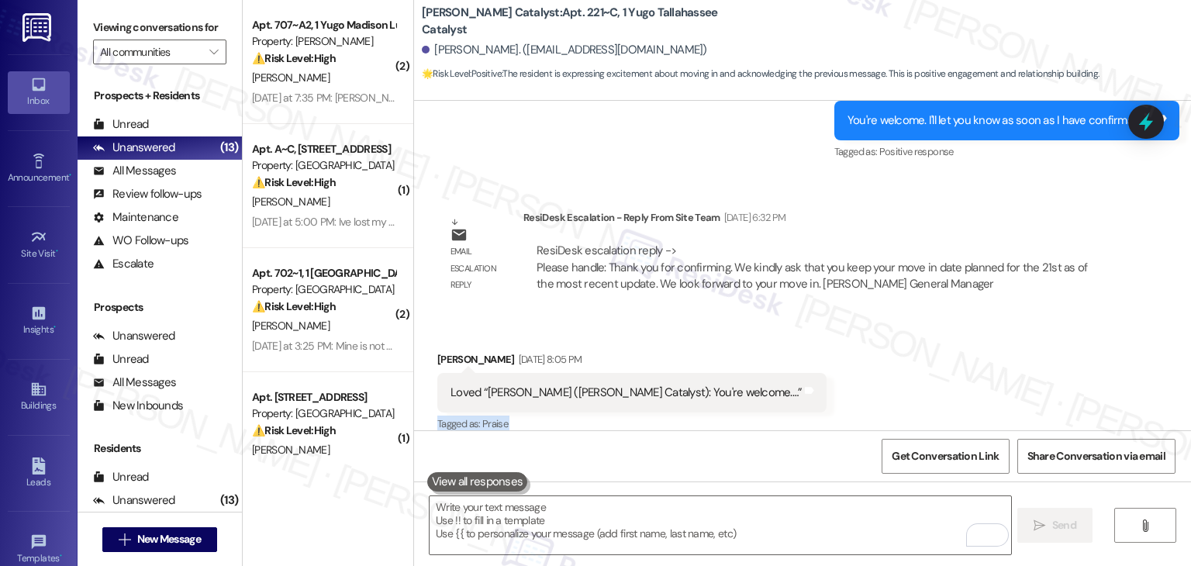
click at [800, 410] on div "Received via SMS Maraya Goldstein Aug 08, 2025 at 8:05 PM Loved “Sarah (Yugo Ta…" at bounding box center [802, 381] width 777 height 131
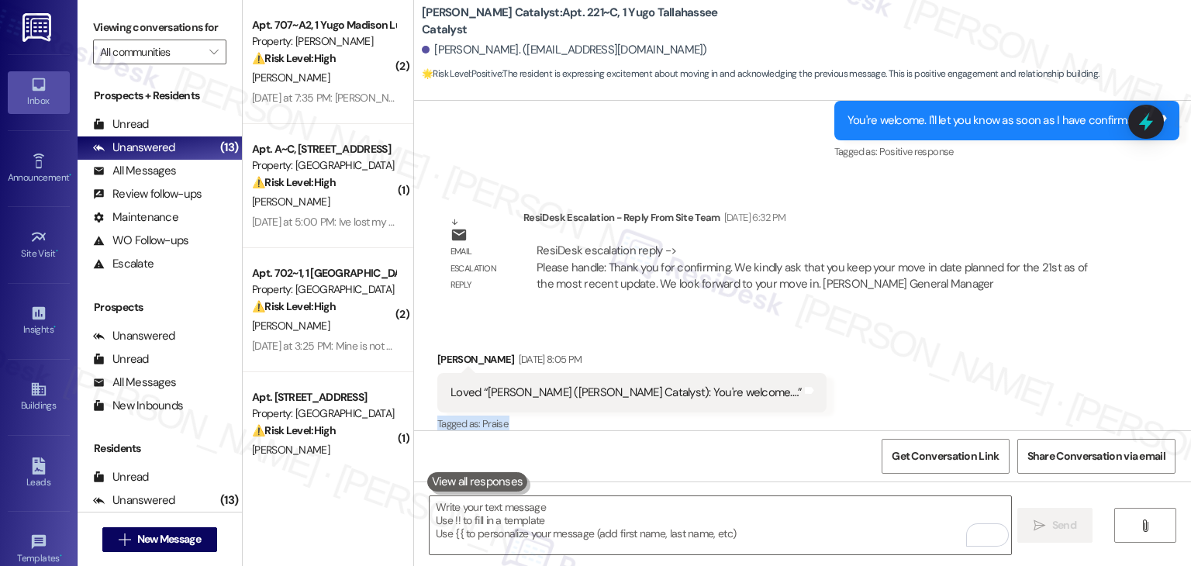
click at [800, 410] on div "Received via SMS Maraya Goldstein Aug 08, 2025 at 8:05 PM Loved “Sarah (Yugo Ta…" at bounding box center [802, 381] width 777 height 131
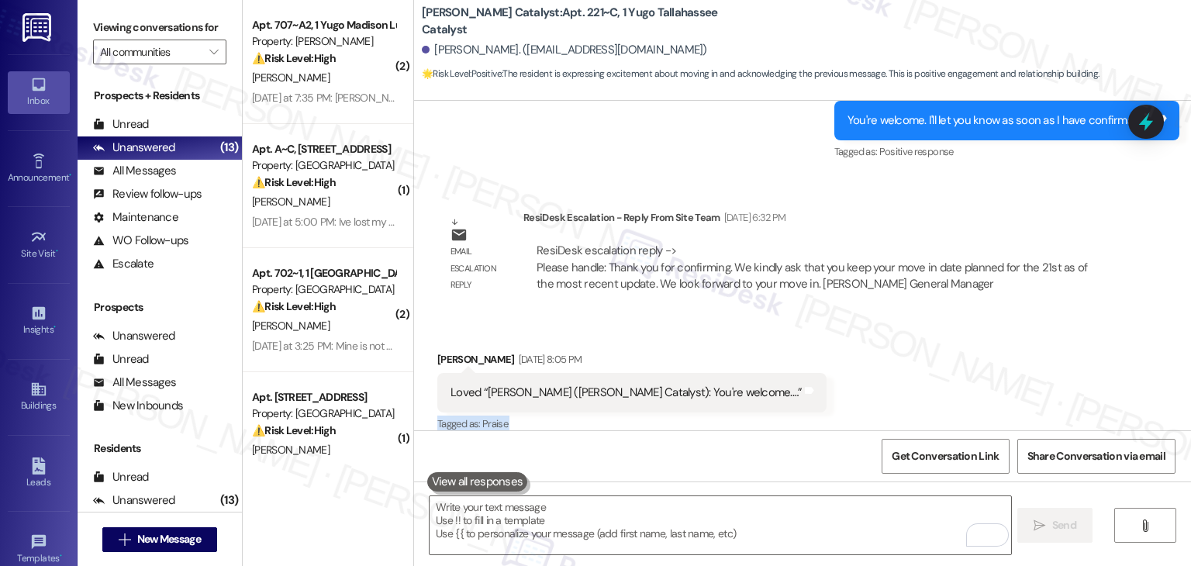
click at [800, 410] on div "Received via SMS Maraya Goldstein Aug 08, 2025 at 8:05 PM Loved “Sarah (Yugo Ta…" at bounding box center [802, 381] width 777 height 131
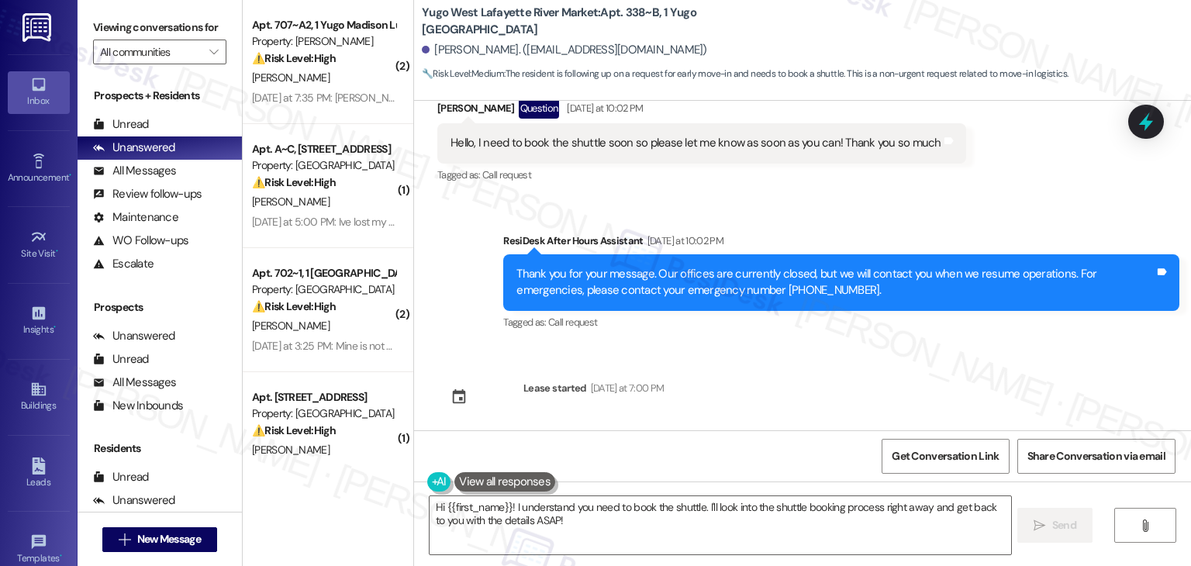
scroll to position [1824, 0]
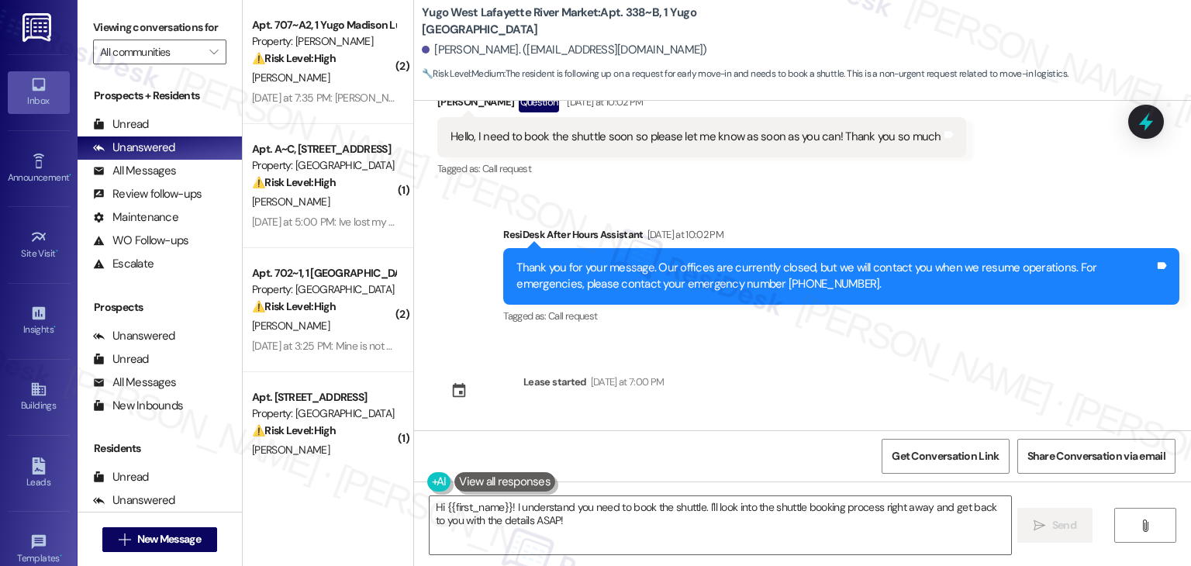
click at [1011, 348] on div "Sent via SMS Sarah (ResiDesk) Jul 18, 2025 at 11:05 AM Hi Branton! We’re so exc…" at bounding box center [802, 266] width 777 height 330
click at [1010, 348] on div "Sent via SMS Sarah (ResiDesk) Jul 18, 2025 at 11:05 AM Hi Branton! We’re so exc…" at bounding box center [802, 266] width 777 height 330
click at [1010, 347] on div "Sent via SMS Sarah (ResiDesk) Jul 18, 2025 at 11:05 AM Hi Branton! We’re so exc…" at bounding box center [802, 266] width 777 height 330
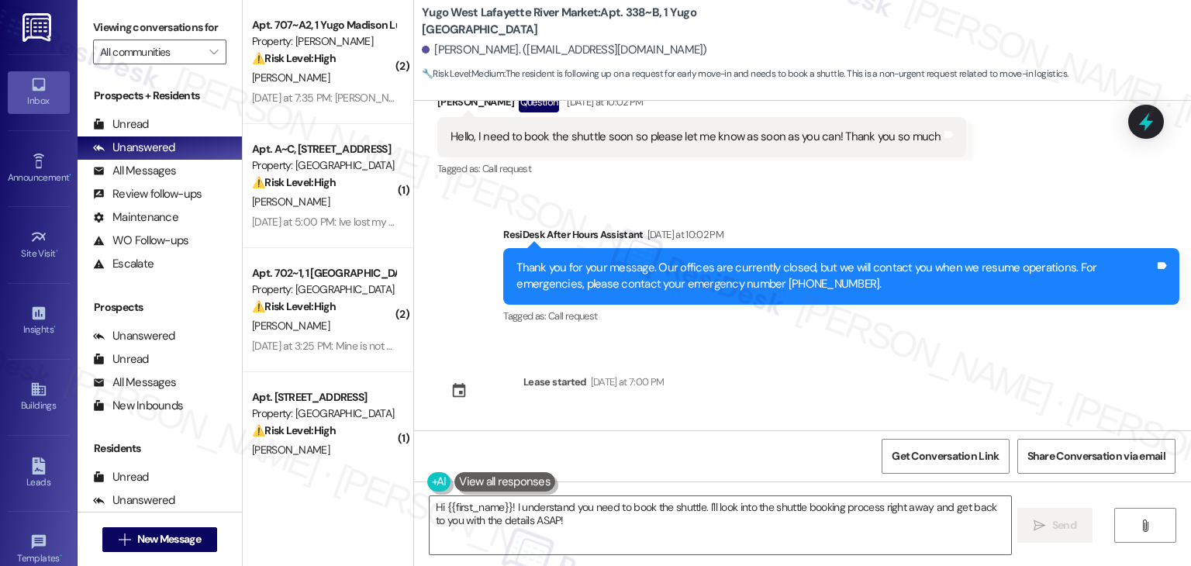
click at [1010, 347] on div "Sent via SMS Sarah (ResiDesk) Jul 18, 2025 at 11:05 AM Hi Branton! We’re so exc…" at bounding box center [802, 266] width 777 height 330
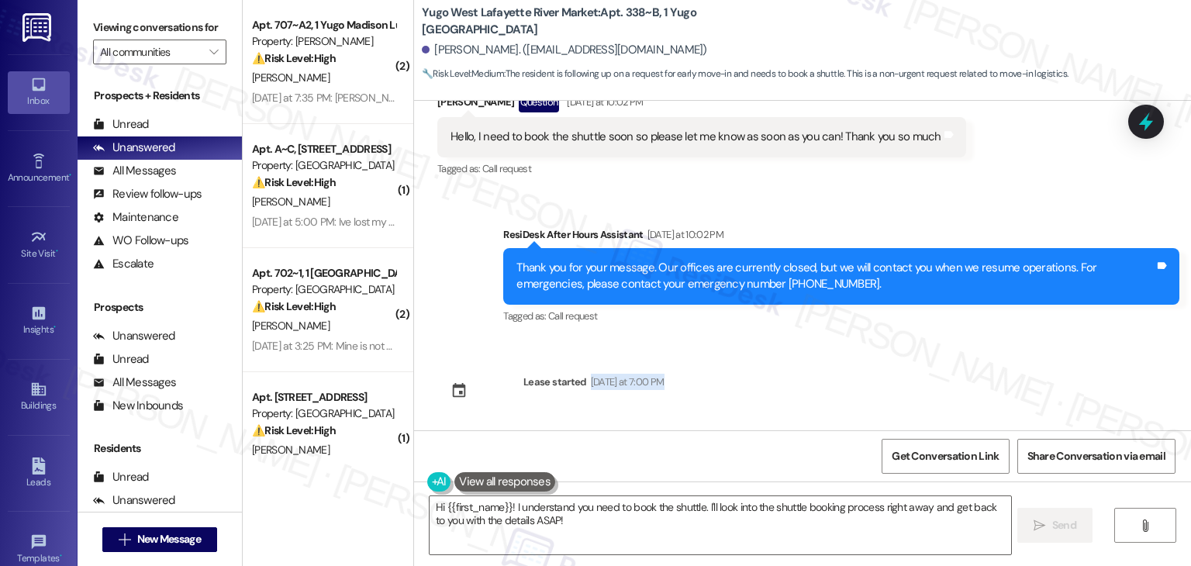
click at [1118, 372] on div "Sent via SMS Sarah (ResiDesk) Jul 18, 2025 at 11:05 AM Hi Branton! We’re so exc…" at bounding box center [802, 266] width 777 height 330
click at [588, 515] on textarea "Hi {{first_name}}! I understand you need to book the shuttle. I'll look into th…" at bounding box center [720, 525] width 581 height 58
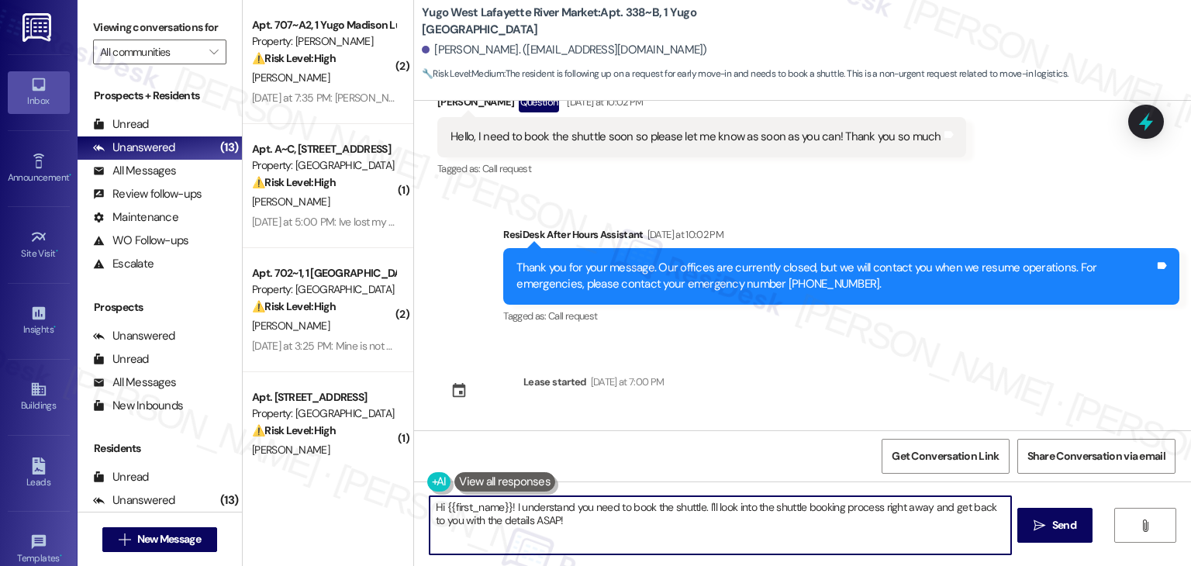
click at [588, 515] on textarea "Hi {{first_name}}! I understand you need to book the shuttle. I'll look into th…" at bounding box center [720, 525] width 581 height 58
paste textarea "Branton, I’ve shared your request for an early move-in with the site team. They…"
type textarea "Hi Branton, I’ve shared your request for an early move-in with the site team. T…"
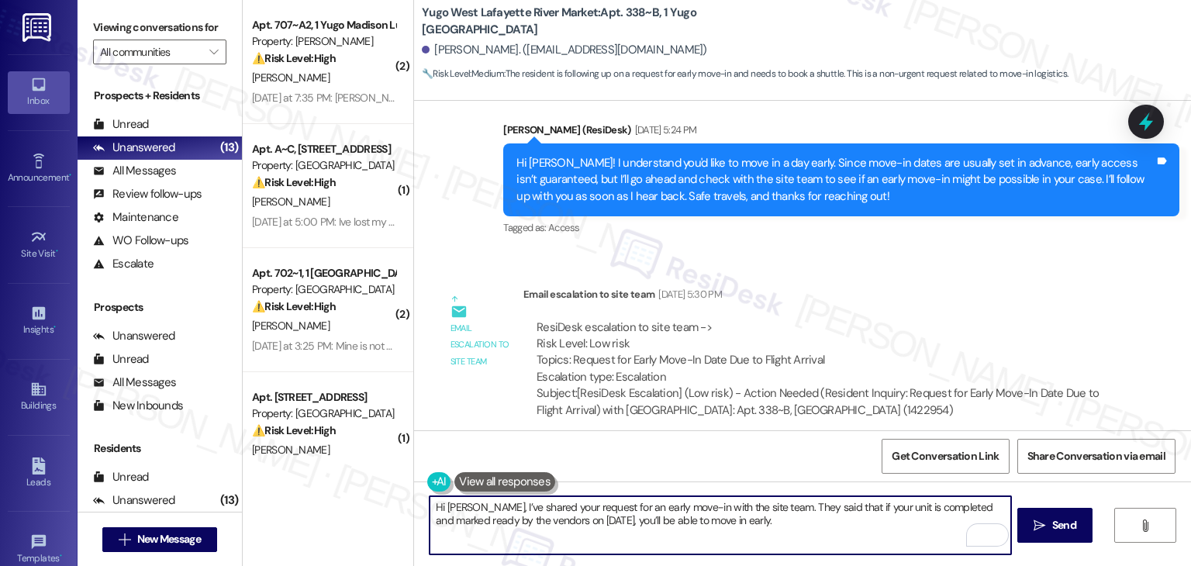
scroll to position [1281, 0]
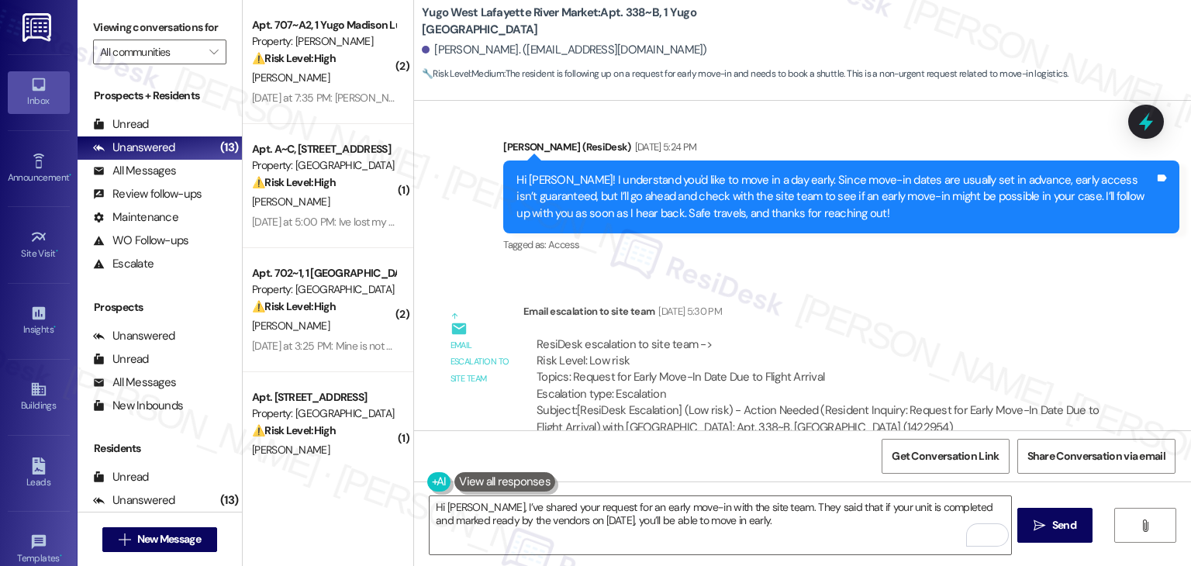
click at [963, 292] on div "Email escalation to site team Email escalation to site team Aug 08, 2025 at 5:3…" at bounding box center [775, 375] width 699 height 167
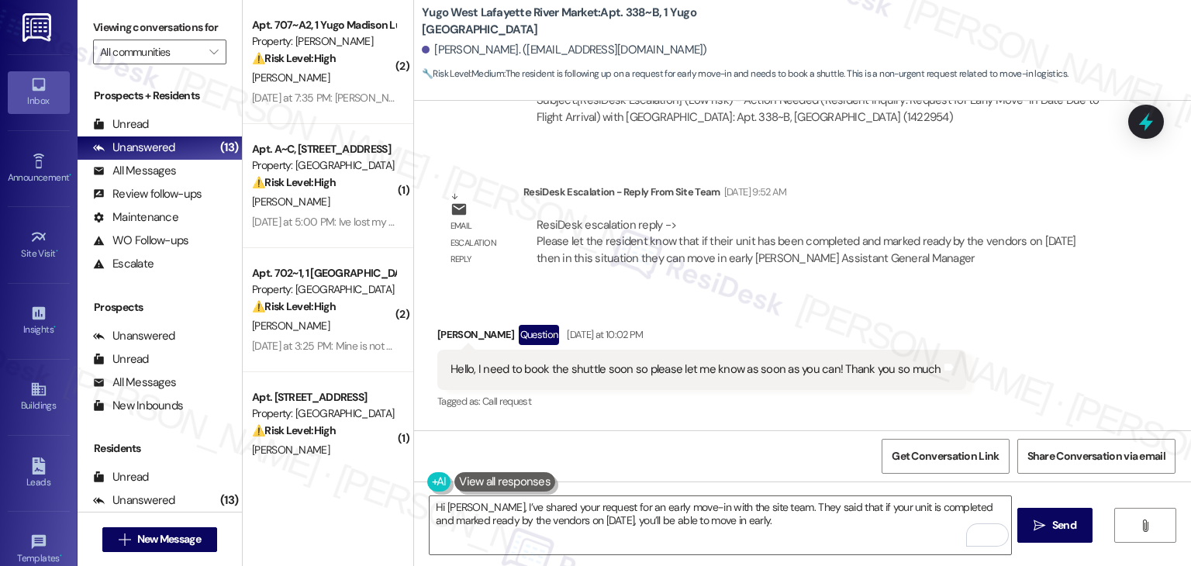
scroll to position [1824, 0]
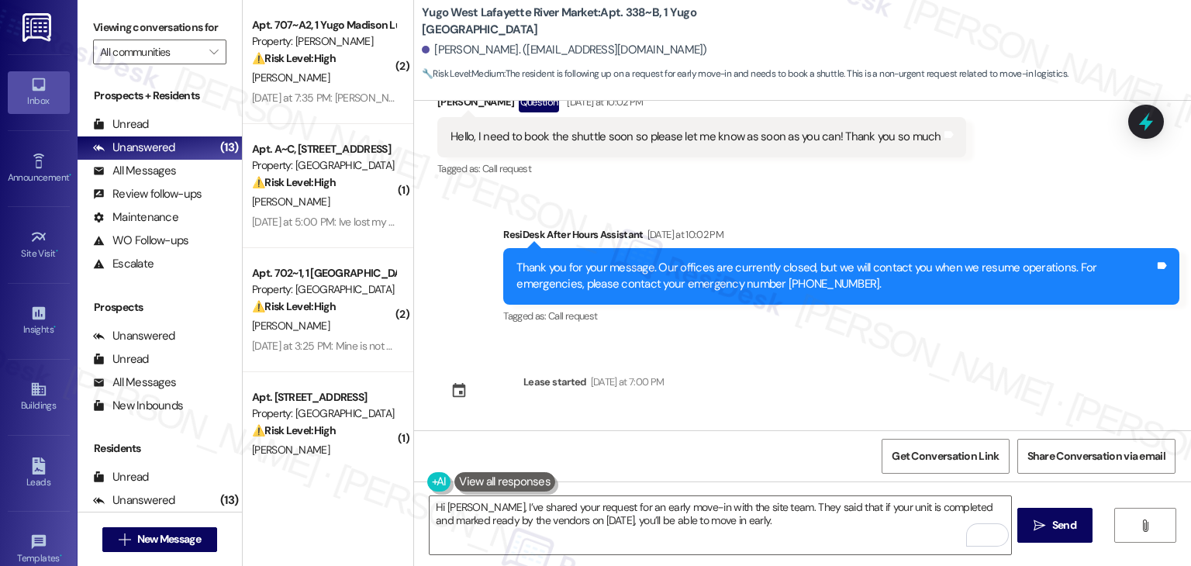
click at [780, 385] on div "Sent via SMS Sarah (ResiDesk) Jul 18, 2025 at 11:05 AM Hi Branton! We’re so exc…" at bounding box center [802, 266] width 777 height 330
click at [781, 398] on div "Sent via SMS Sarah (ResiDesk) Jul 18, 2025 at 11:05 AM Hi Branton! We’re so exc…" at bounding box center [802, 266] width 777 height 330
click at [772, 532] on textarea "Hi Branton, I’ve shared your request for an early move-in with the site team. T…" at bounding box center [720, 525] width 581 height 58
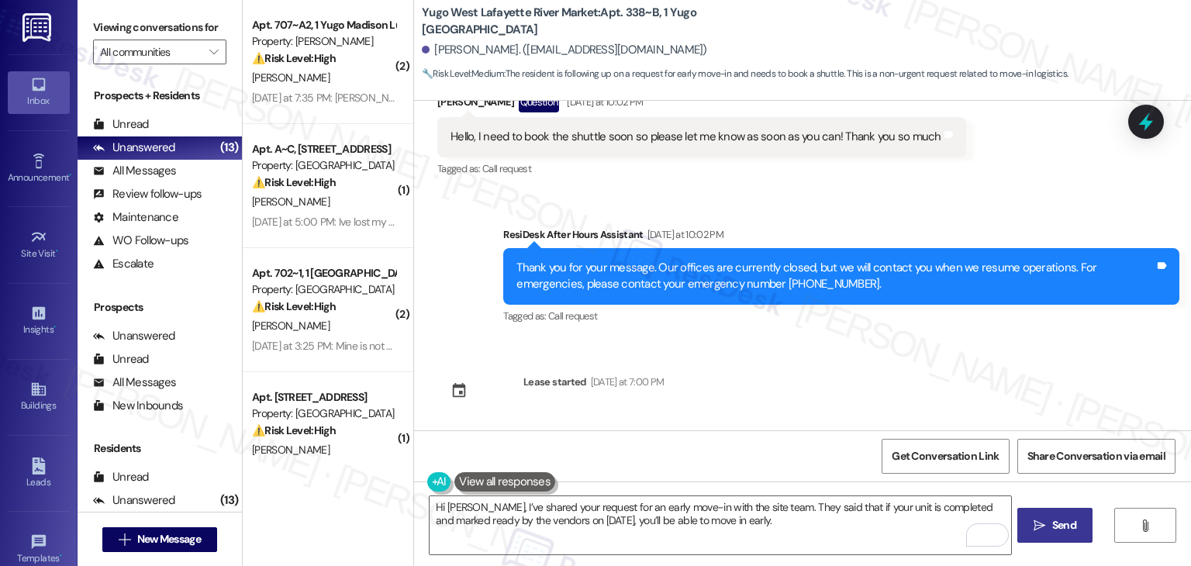
click at [1057, 517] on span "Send" at bounding box center [1064, 525] width 24 height 16
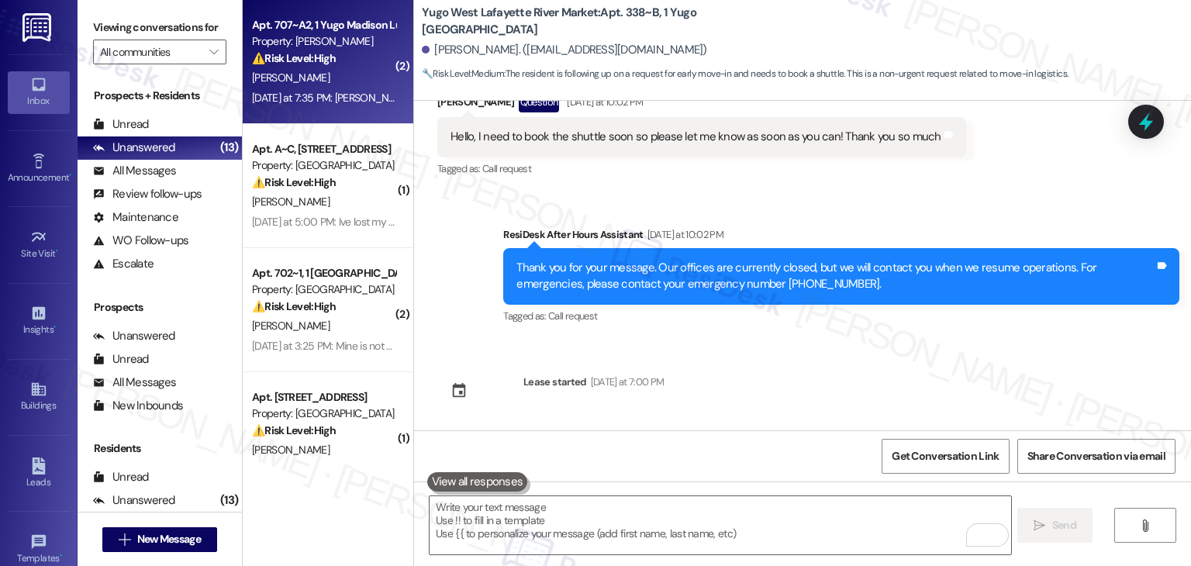
scroll to position [1585, 0]
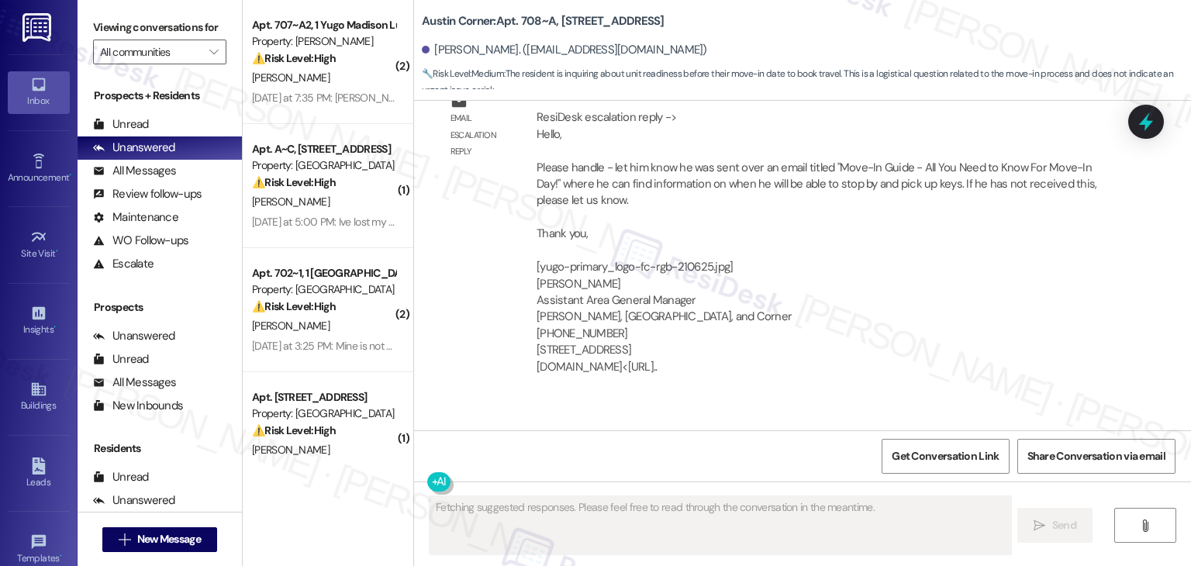
scroll to position [3265, 0]
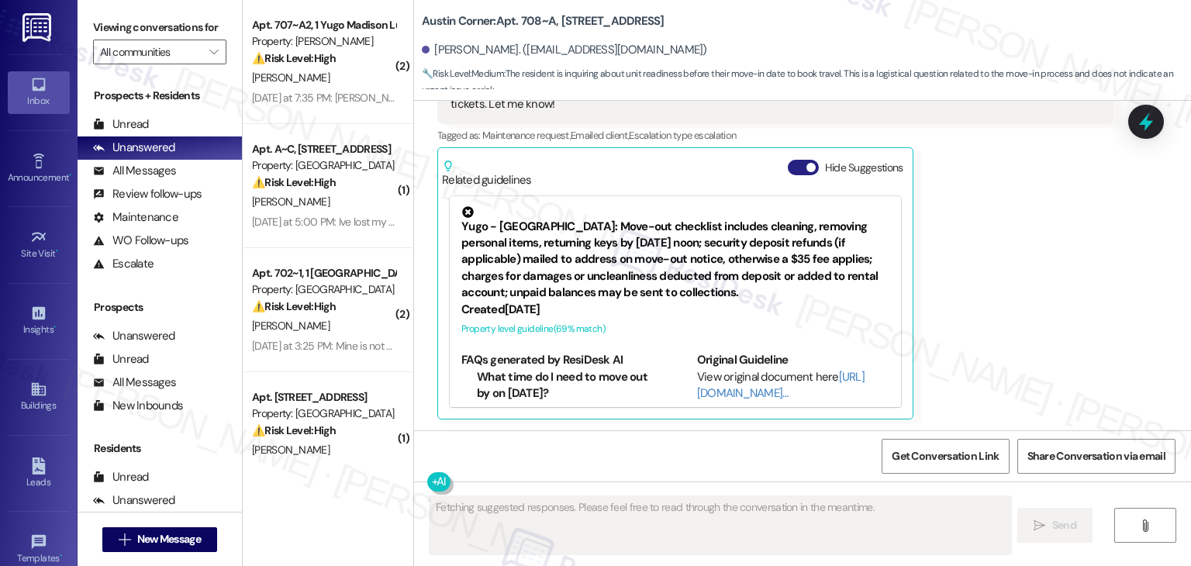
click at [788, 166] on button "Hide Suggestions" at bounding box center [803, 168] width 31 height 16
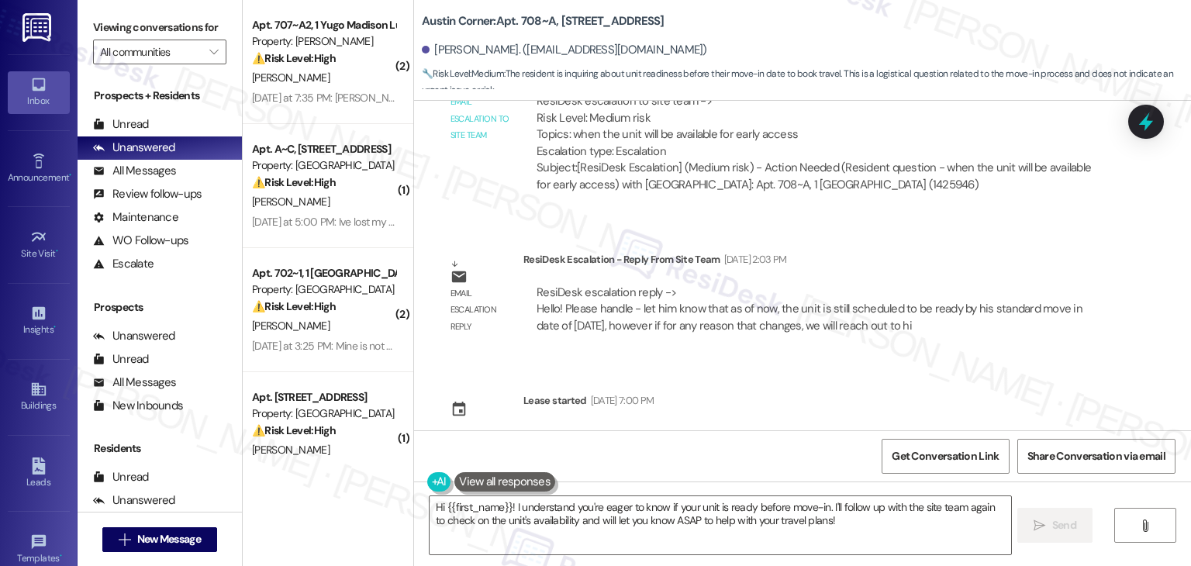
scroll to position [3775, 0]
click at [1129, 356] on div "Sent via SMS [PERSON_NAME] (ResiDesk) [DATE] 5:45 PM Hi [PERSON_NAME]! We’re so…" at bounding box center [802, 266] width 777 height 330
click at [1129, 356] on div "Sent via SMS Sarah (ResiDesk) Jul 22, 2025 at 5:45 PM Hi Tanush! We’re so excit…" at bounding box center [802, 266] width 777 height 330
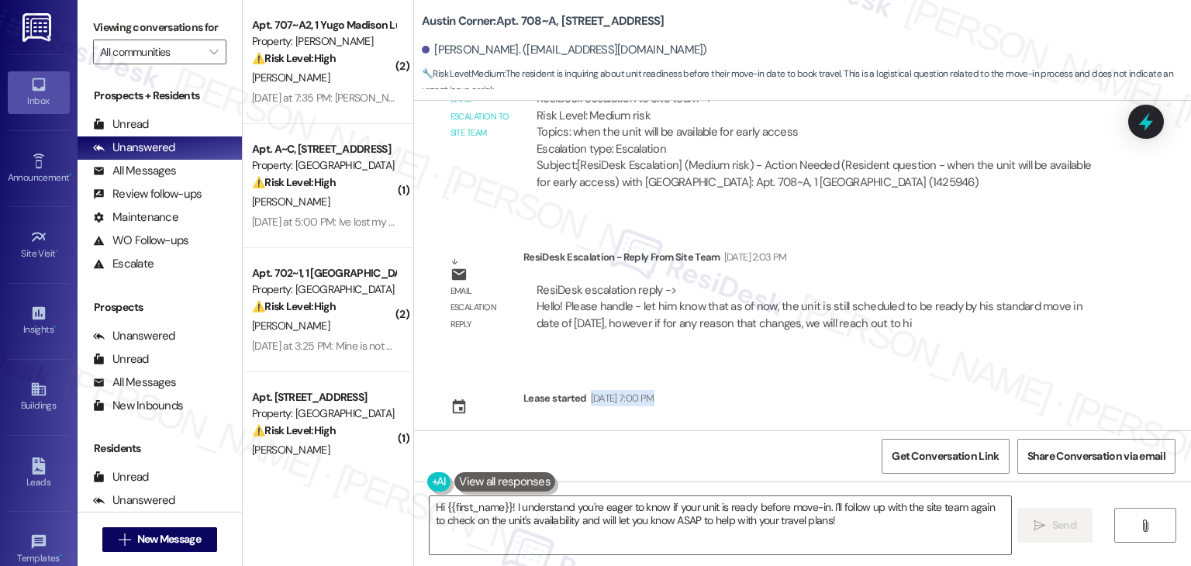
click at [1069, 354] on div "Sent via SMS Sarah (ResiDesk) Jul 22, 2025 at 5:45 PM Hi Tanush! We’re so excit…" at bounding box center [802, 266] width 777 height 330
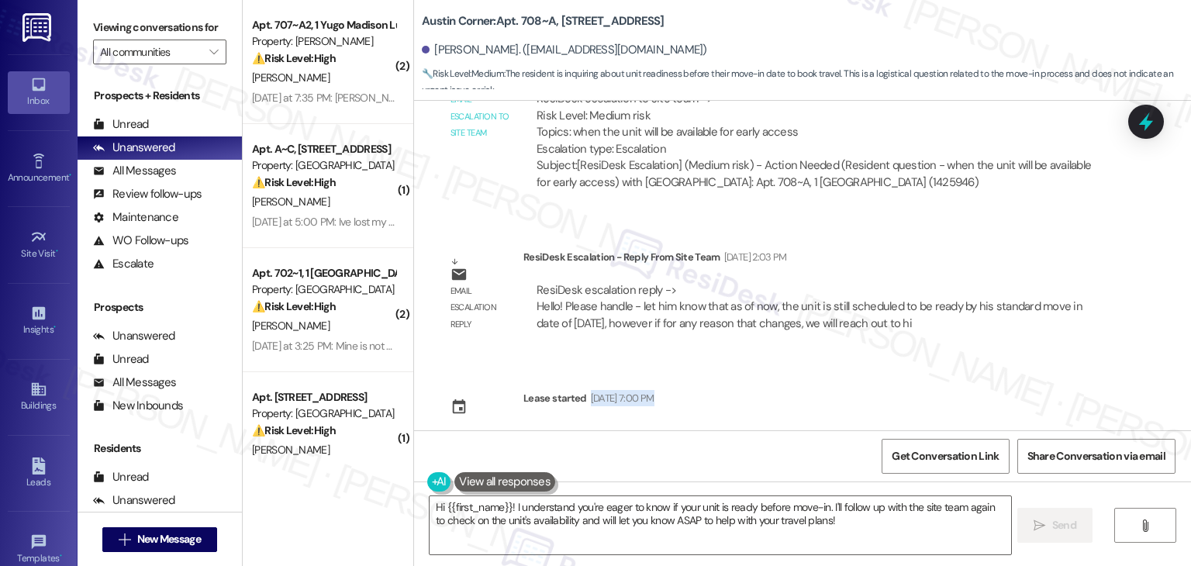
click at [1069, 354] on div "Sent via SMS Sarah (ResiDesk) Jul 22, 2025 at 5:45 PM Hi Tanush! We’re so excit…" at bounding box center [802, 266] width 777 height 330
click at [831, 404] on div "Sent via SMS Sarah (ResiDesk) Jul 22, 2025 at 5:45 PM Hi Tanush! We’re so excit…" at bounding box center [802, 266] width 777 height 330
click at [782, 359] on div "Sent via SMS Sarah (ResiDesk) Jul 22, 2025 at 5:45 PM Hi Tanush! We’re so excit…" at bounding box center [802, 266] width 777 height 330
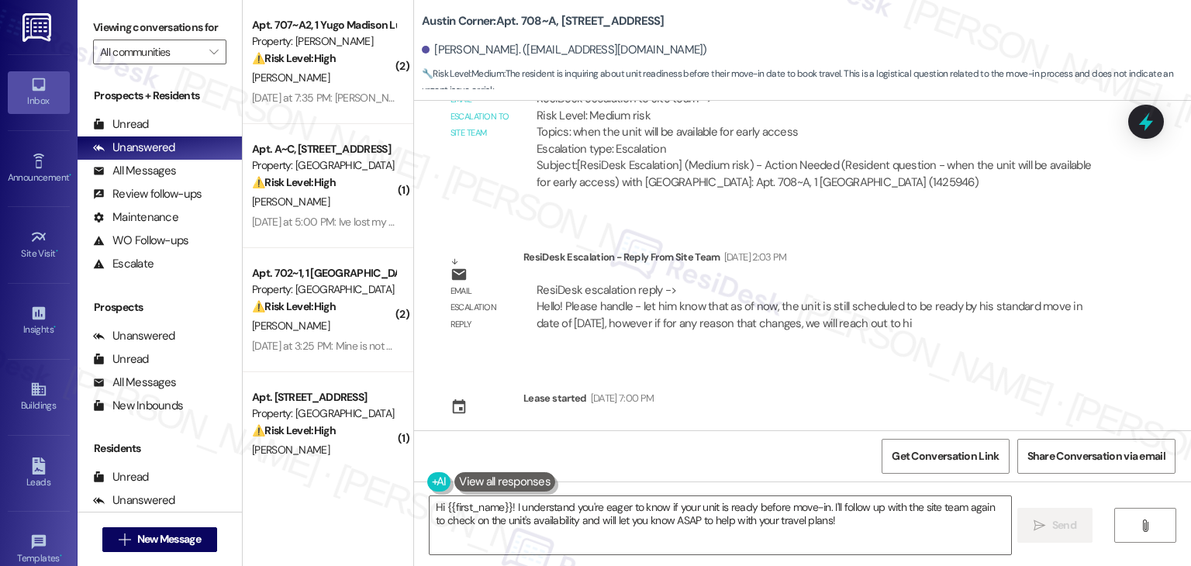
click at [1065, 388] on div "Sent via SMS Sarah (ResiDesk) Jul 22, 2025 at 5:45 PM Hi Tanush! We’re so excit…" at bounding box center [802, 266] width 777 height 330
click at [1065, 387] on div "Sent via SMS Sarah (ResiDesk) Jul 22, 2025 at 5:45 PM Hi Tanush! We’re so excit…" at bounding box center [802, 266] width 777 height 330
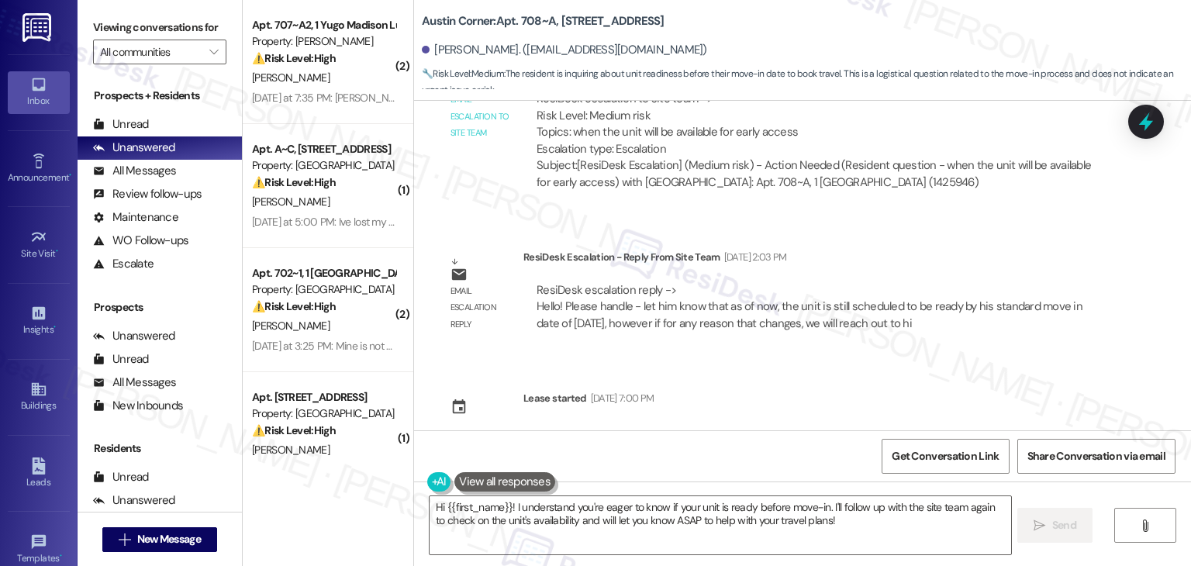
click at [1065, 387] on div "Sent via SMS Sarah (ResiDesk) Jul 22, 2025 at 5:45 PM Hi Tanush! We’re so excit…" at bounding box center [802, 266] width 777 height 330
click at [594, 513] on textarea "Hi {{first_name}}! I understand you're eager to know if your unit is ready befo…" at bounding box center [720, 525] width 581 height 58
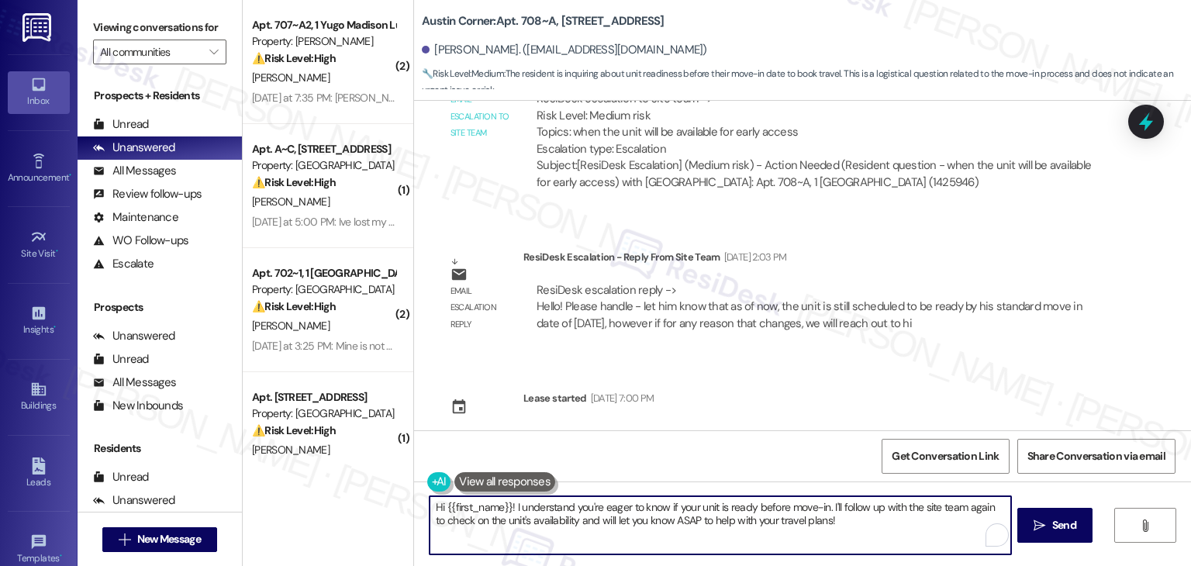
paste textarea "Tanush, I’ve shared your question about early move-in with the site team. As of…"
type textarea "Hi Tanush, I’ve shared your question about early move-in with the site team. As…"
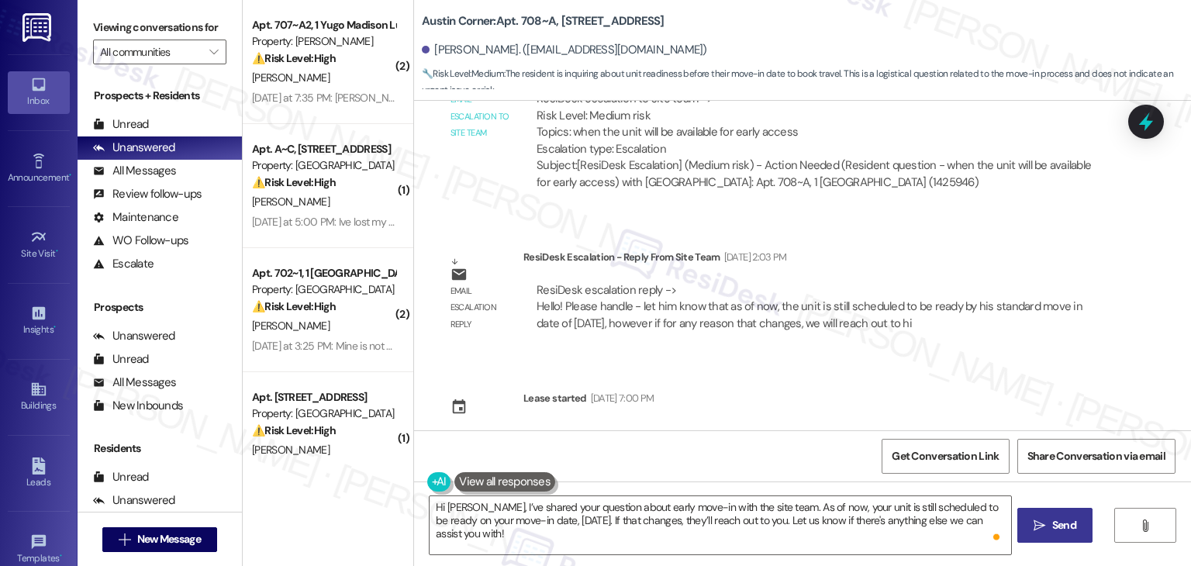
click at [1049, 526] on span "Send" at bounding box center [1064, 525] width 30 height 16
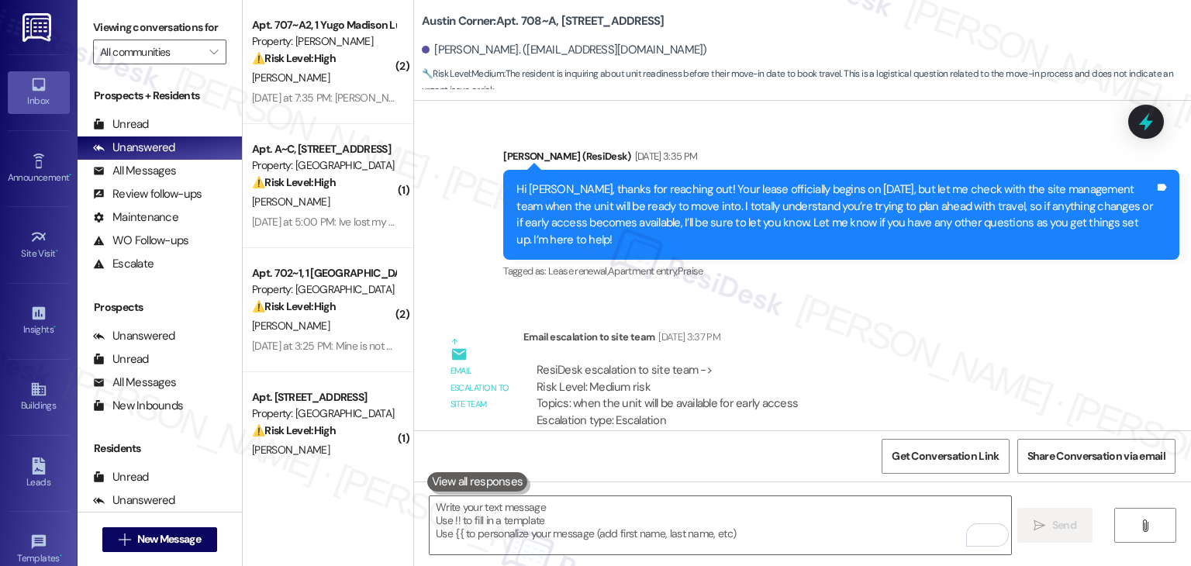
scroll to position [3899, 0]
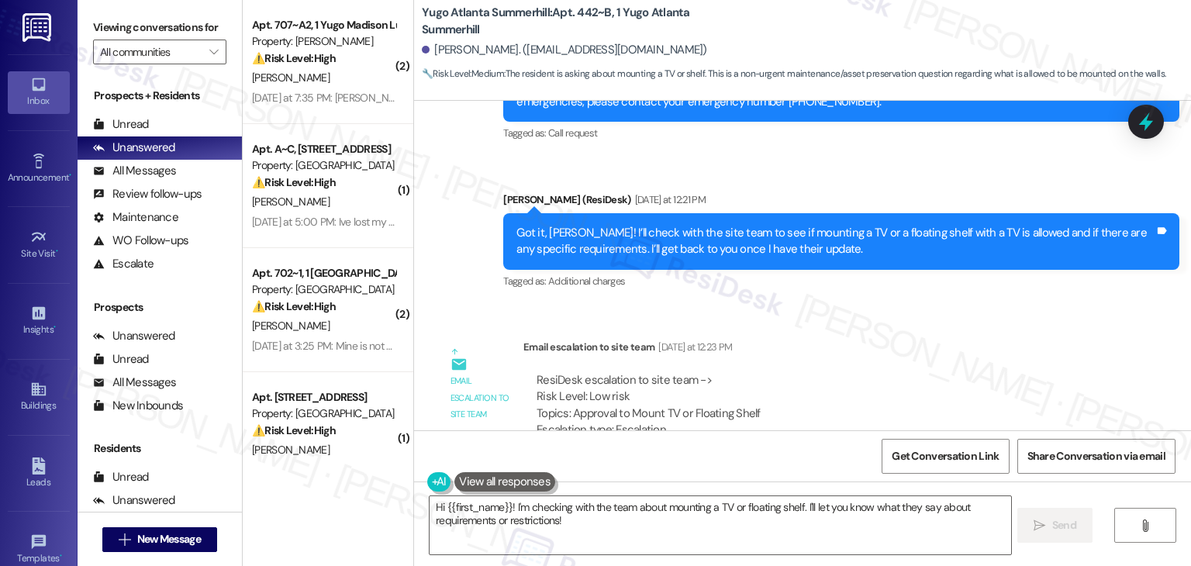
scroll to position [6500, 0]
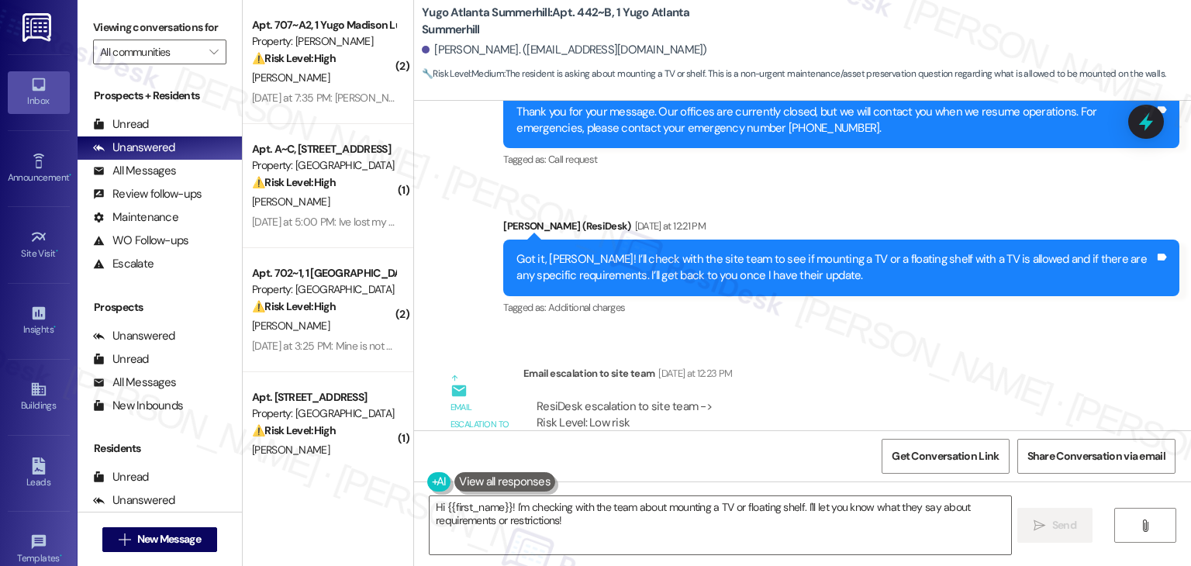
click at [456, 49] on div "[PERSON_NAME]. ([EMAIL_ADDRESS][DOMAIN_NAME])" at bounding box center [564, 50] width 285 height 16
click at [456, 49] on div "Annalise Meak. (annalisesmeak@gmail.com)" at bounding box center [564, 50] width 285 height 16
copy div "Annalise"
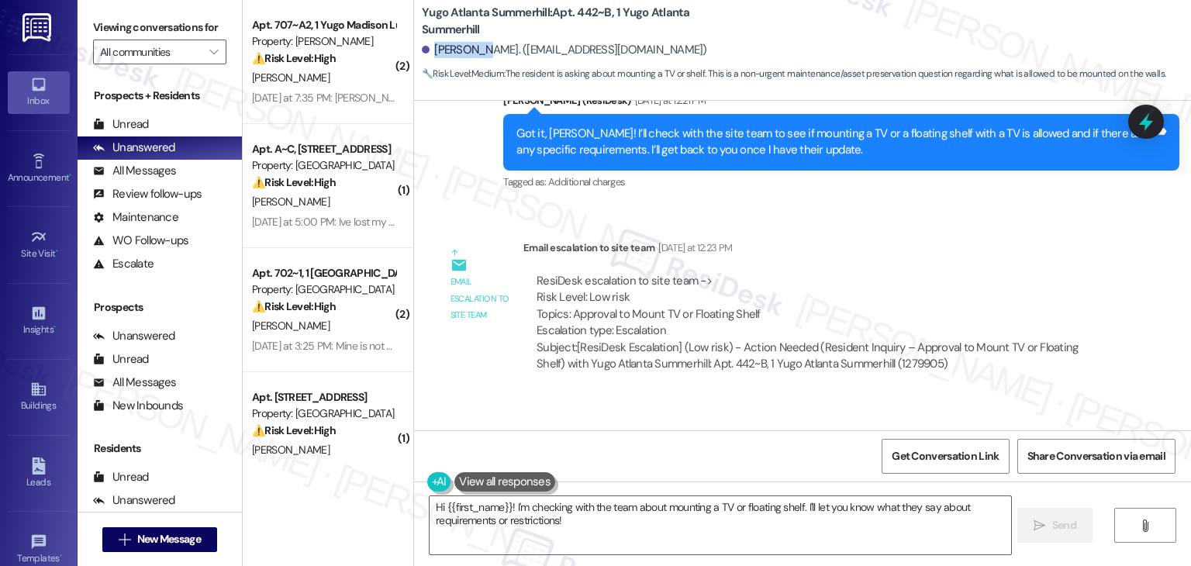
scroll to position [6732, 0]
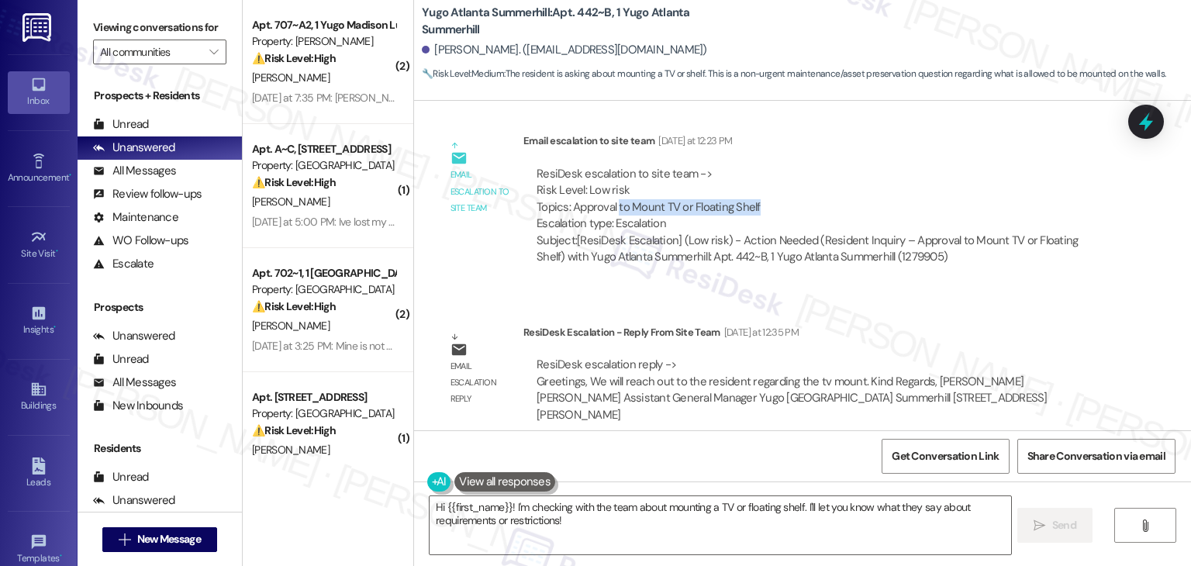
drag, startPoint x: 754, startPoint y: 202, endPoint x: 610, endPoint y: 204, distance: 143.5
click at [610, 204] on div "ResiDesk escalation to site team -> Risk Level: Low risk Topics: Approval to Mo…" at bounding box center [819, 199] width 564 height 67
copy div "to Mount TV or Floating Shelf"
click at [716, 509] on textarea "Hi {{first_name}}! I'm checking with the team about mounting a TV or floating s…" at bounding box center [720, 525] width 581 height 58
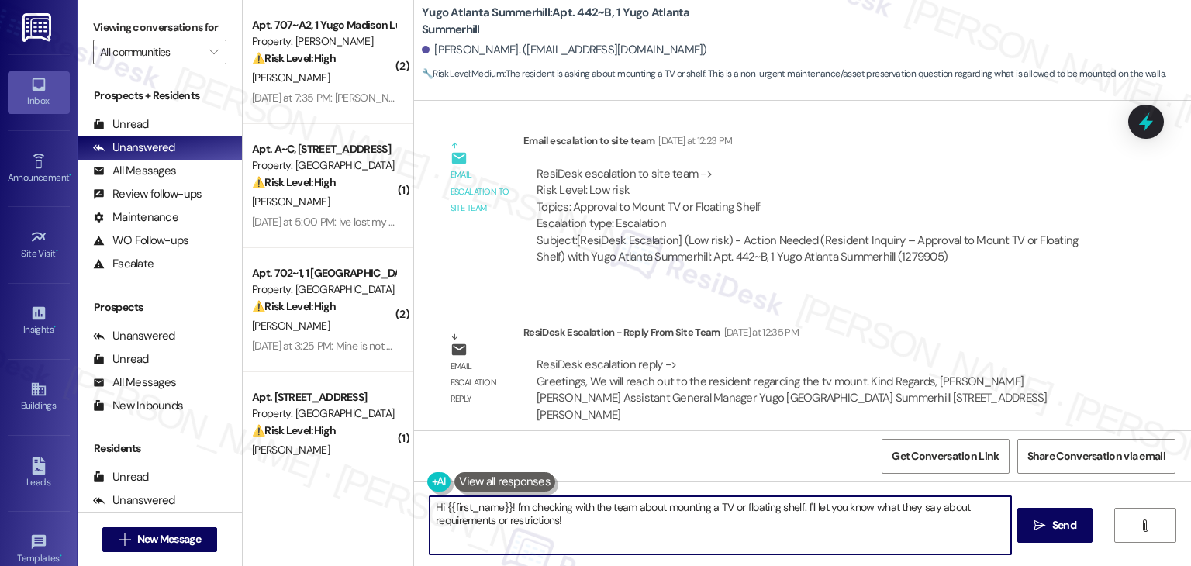
click at [716, 509] on textarea "Hi {{first_name}}! I'm checking with the team about mounting a TV or floating s…" at bounding box center [720, 525] width 581 height 58
paste textarea "Annalise, I’ve shared your question with the site team about mounting a TV or f…"
type textarea "Hi Annalise, I’ve shared your question with the site team about mounting a TV o…"
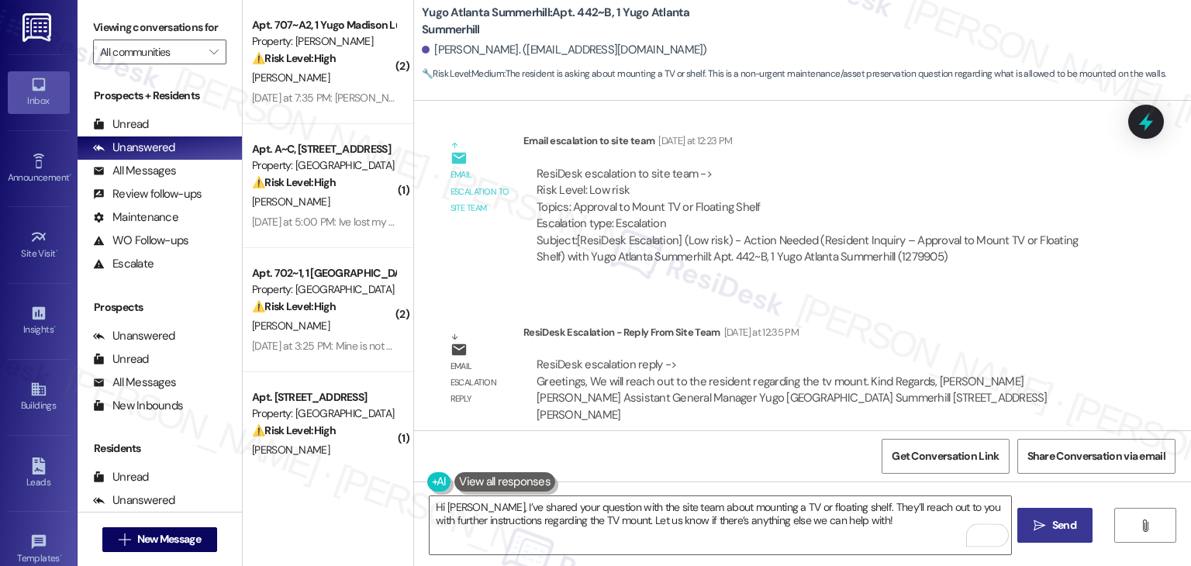
click at [1066, 522] on span "Send" at bounding box center [1064, 525] width 24 height 16
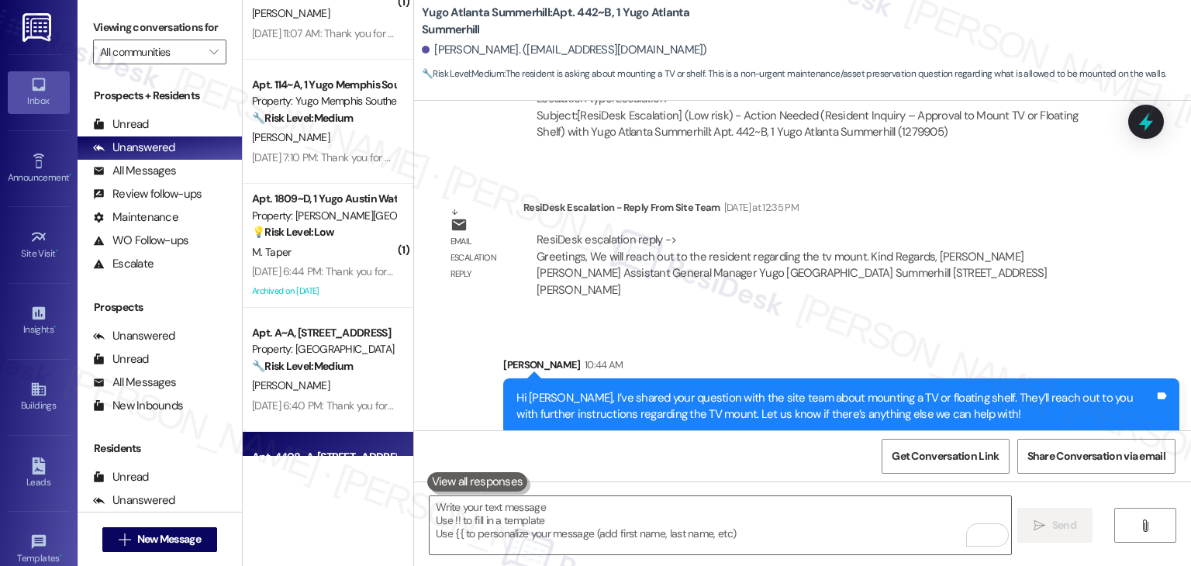
scroll to position [3654, 0]
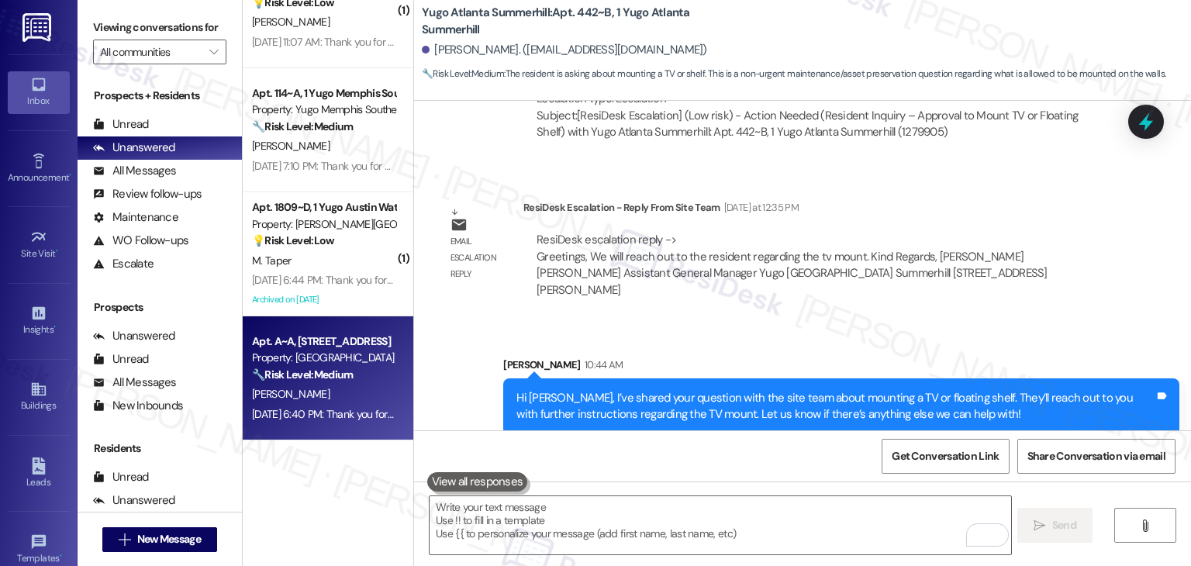
click at [315, 393] on div "F. Fernandez" at bounding box center [323, 394] width 147 height 19
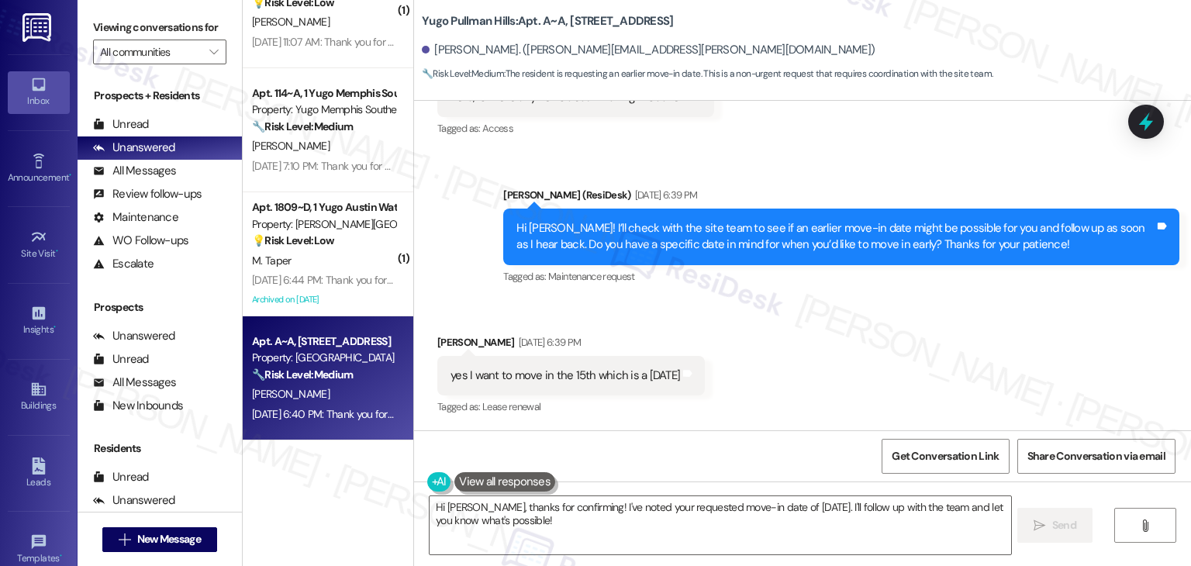
scroll to position [589, 0]
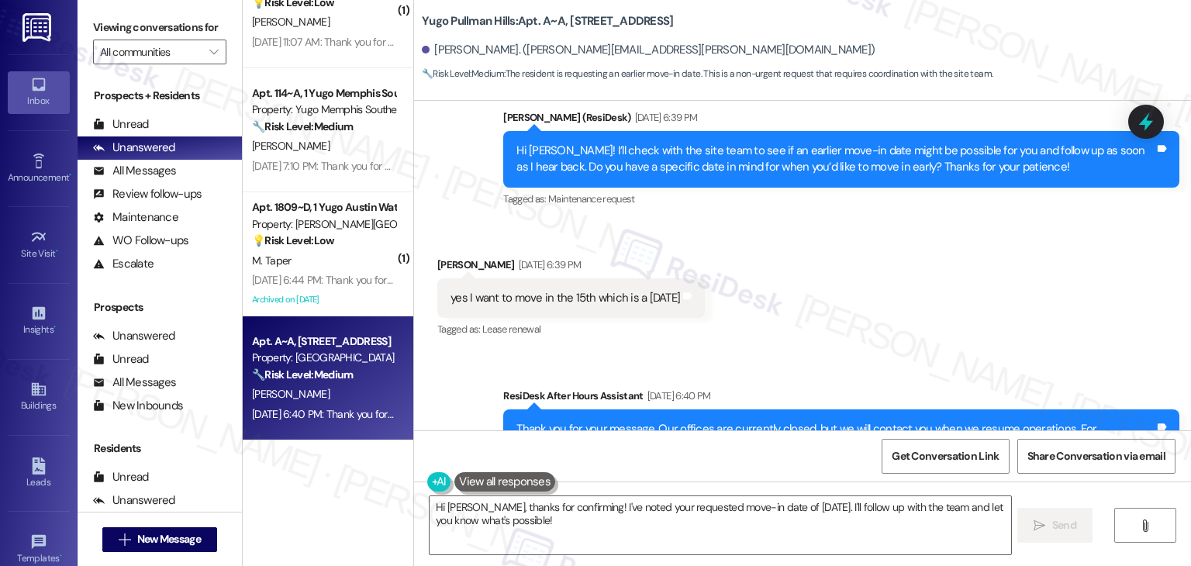
click at [803, 317] on div "Received via SMS Fredy Fernandez Aug 08, 2025 at 6:39 PM yes I want to move in …" at bounding box center [802, 287] width 777 height 131
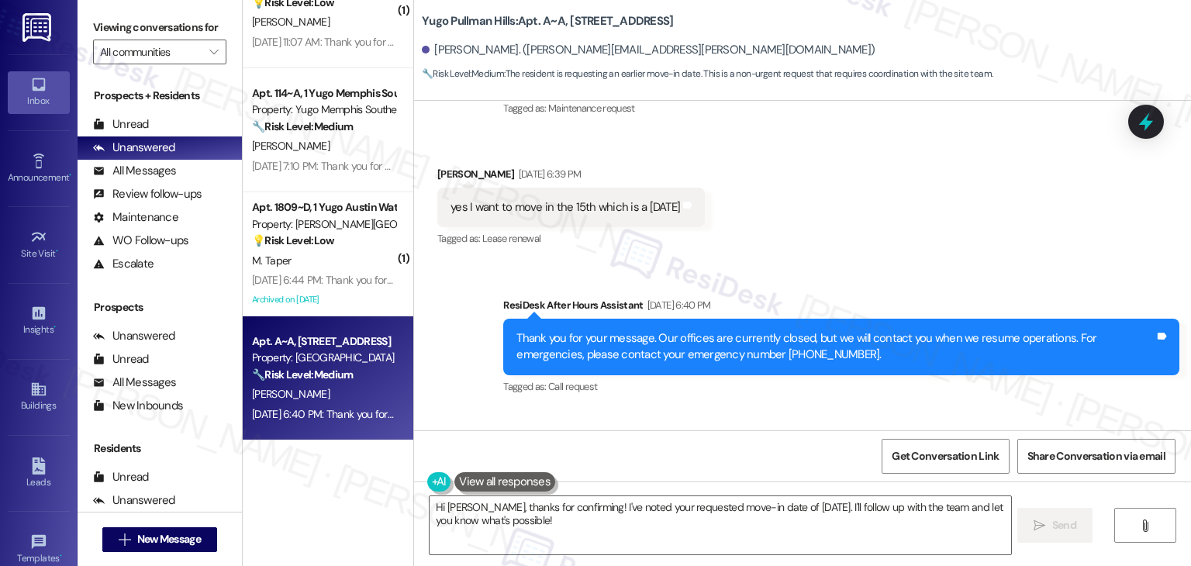
scroll to position [596, 0]
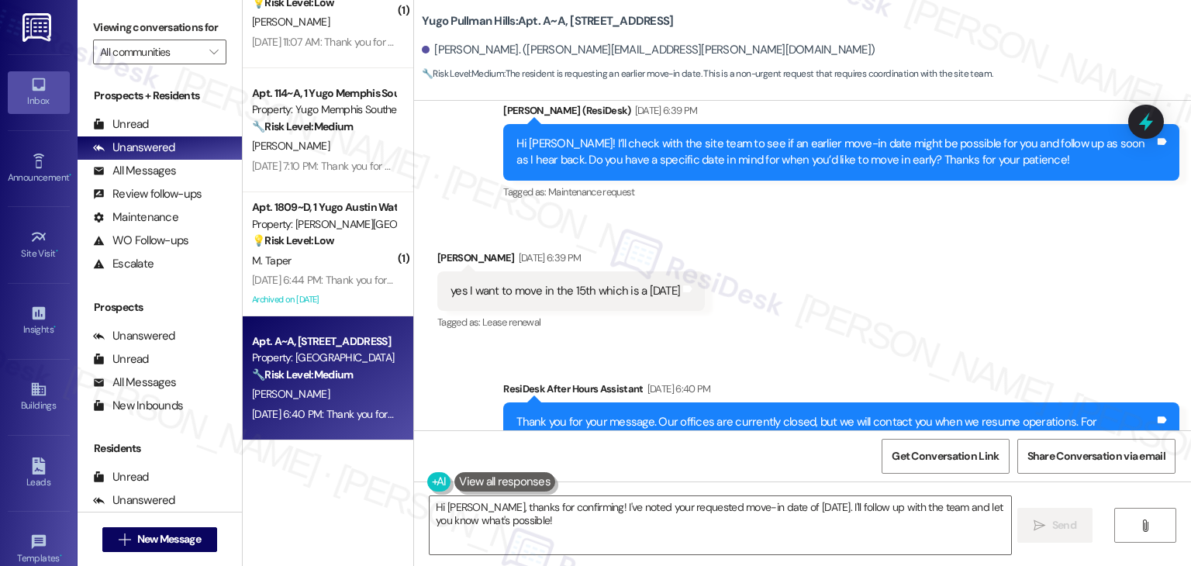
click at [696, 162] on div "Hi Fredy! I’ll check with the site team to see if an earlier move-in date might…" at bounding box center [835, 152] width 638 height 33
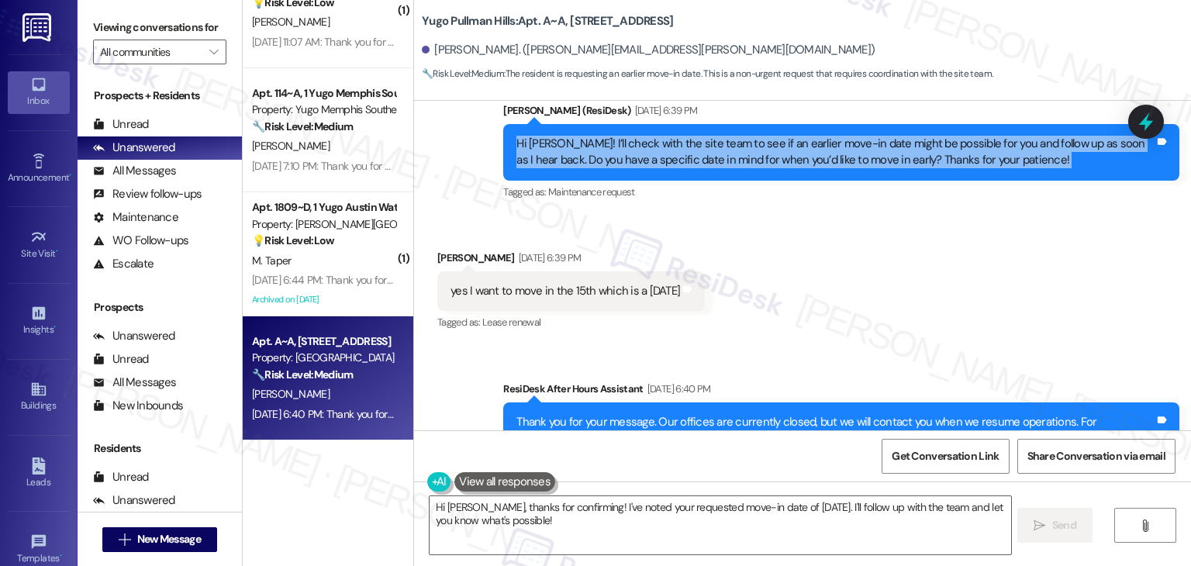
click at [696, 162] on div "Hi Fredy! I’ll check with the site team to see if an earlier move-in date might…" at bounding box center [835, 152] width 638 height 33
copy div "Hi Fredy! I’ll check with the site team to see if an earlier move-in date might…"
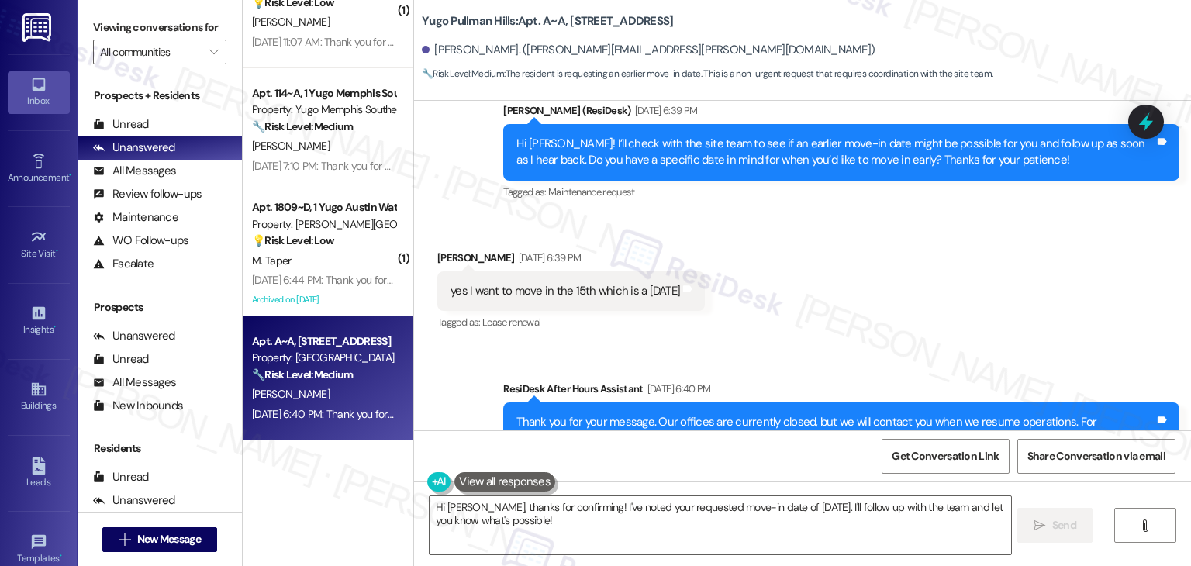
click at [605, 295] on div "yes I want to move in the 15th which is a friday" at bounding box center [566, 291] width 230 height 16
copy div "yes I want to move in the 15th which is a friday Tags and notes"
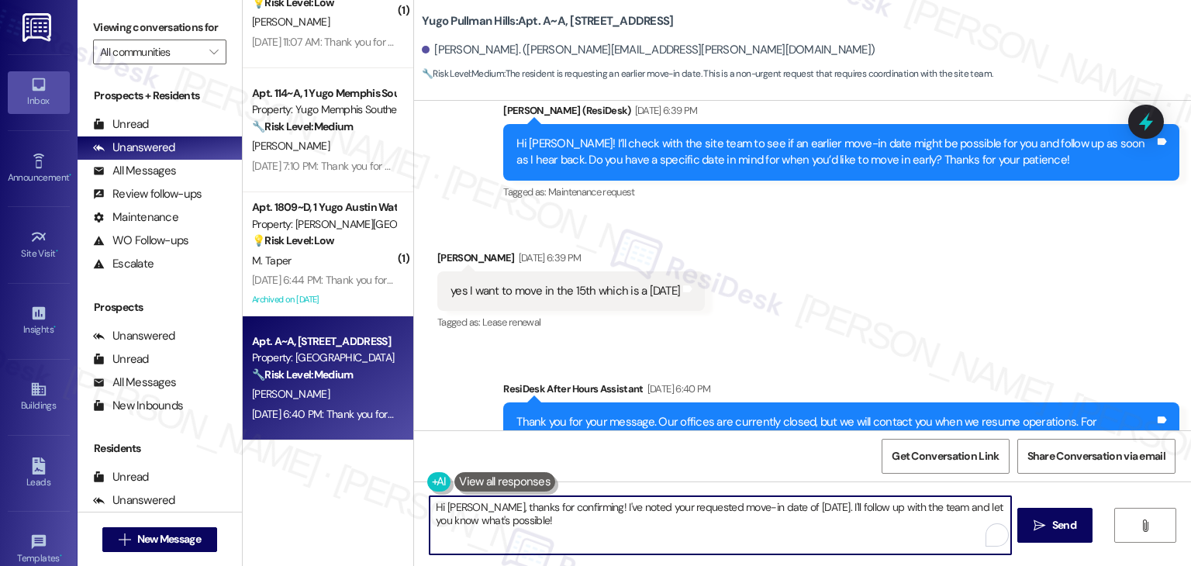
click at [568, 509] on textarea "Hi Fredy, thanks for confirming! I've noted your requested move-in date of Augu…" at bounding box center [720, 525] width 581 height 58
paste textarea "I’ll let the site team know you’re hoping to move in on Friday, the 15th, and I…"
type textarea "Hi Fredy, thanks for confirming! I’ll let the site team know you’re hoping to m…"
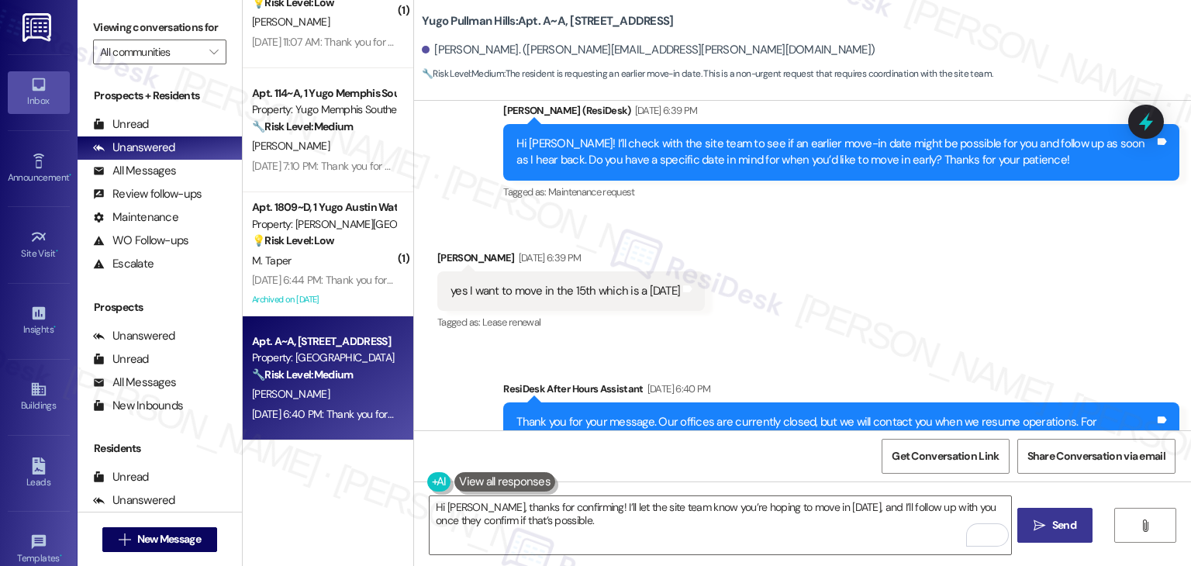
click at [1060, 526] on span "Send" at bounding box center [1064, 525] width 24 height 16
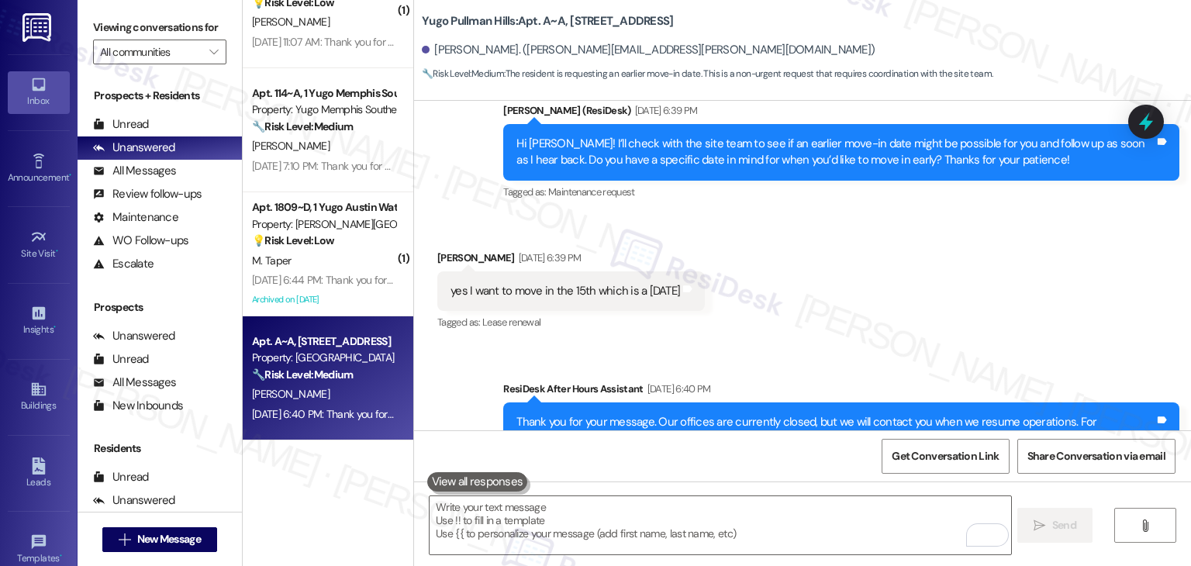
scroll to position [511, 0]
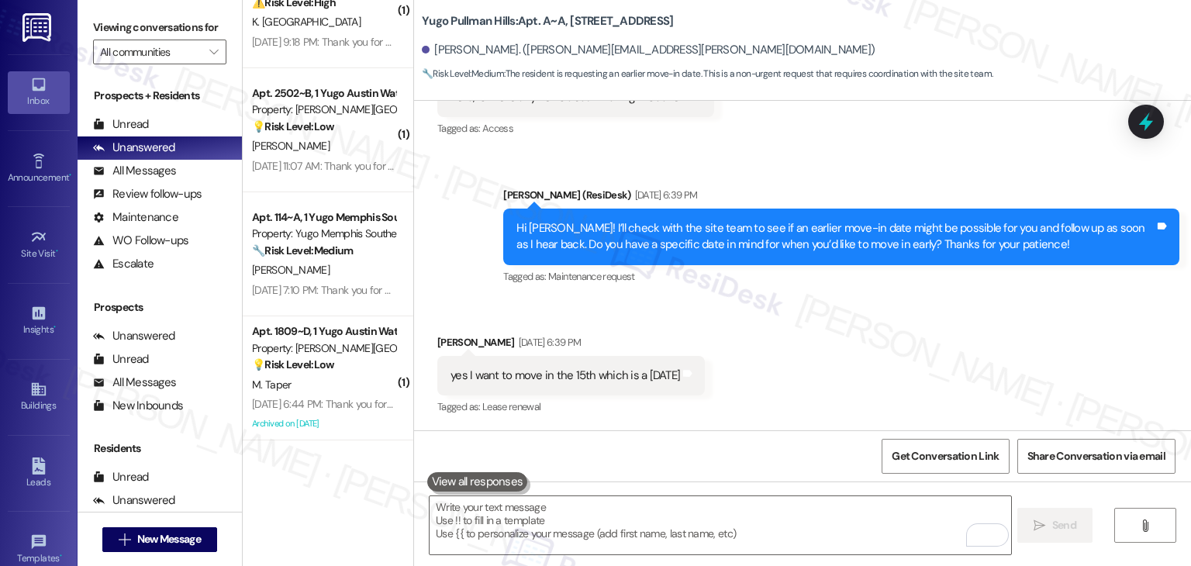
click at [912, 339] on div "Received via SMS Fredy Fernandez Aug 08, 2025 at 6:39 PM yes I want to move in …" at bounding box center [802, 364] width 777 height 131
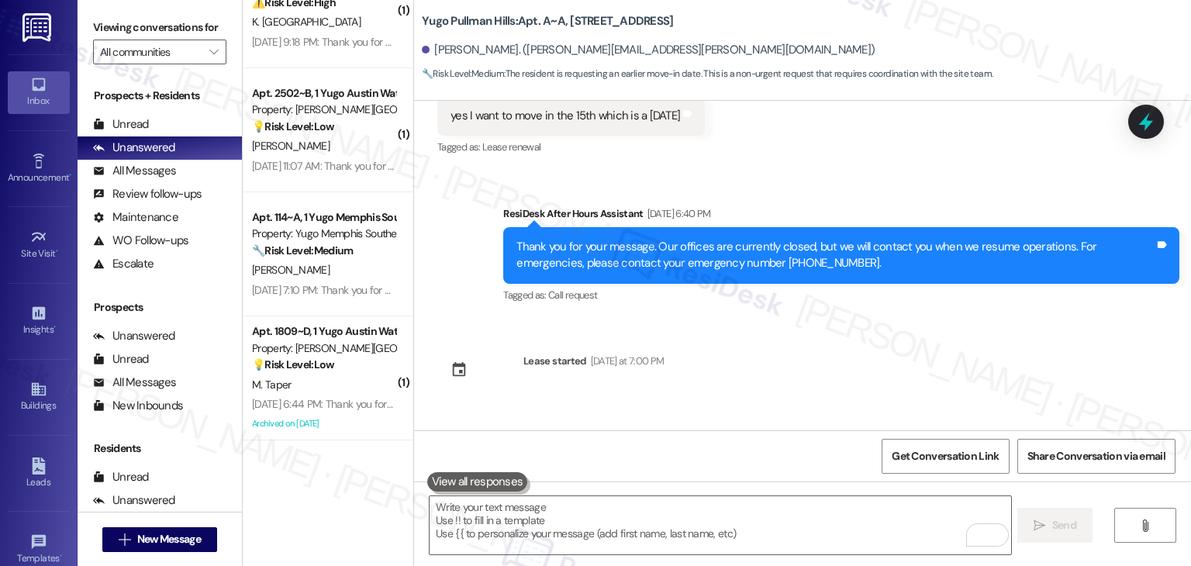
scroll to position [875, 0]
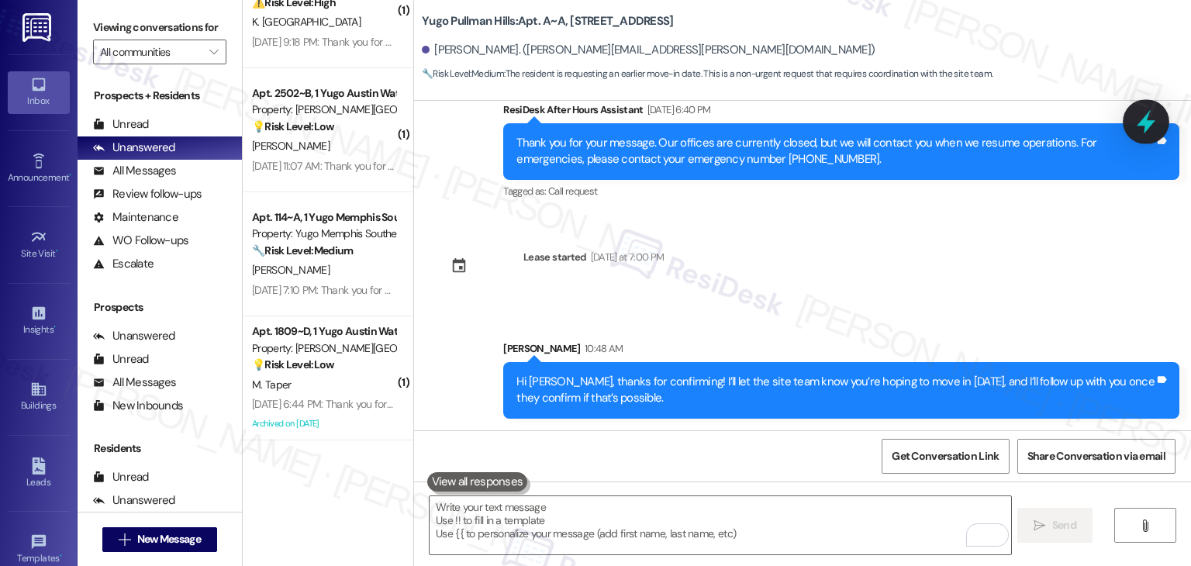
click at [1145, 122] on icon at bounding box center [1146, 122] width 19 height 24
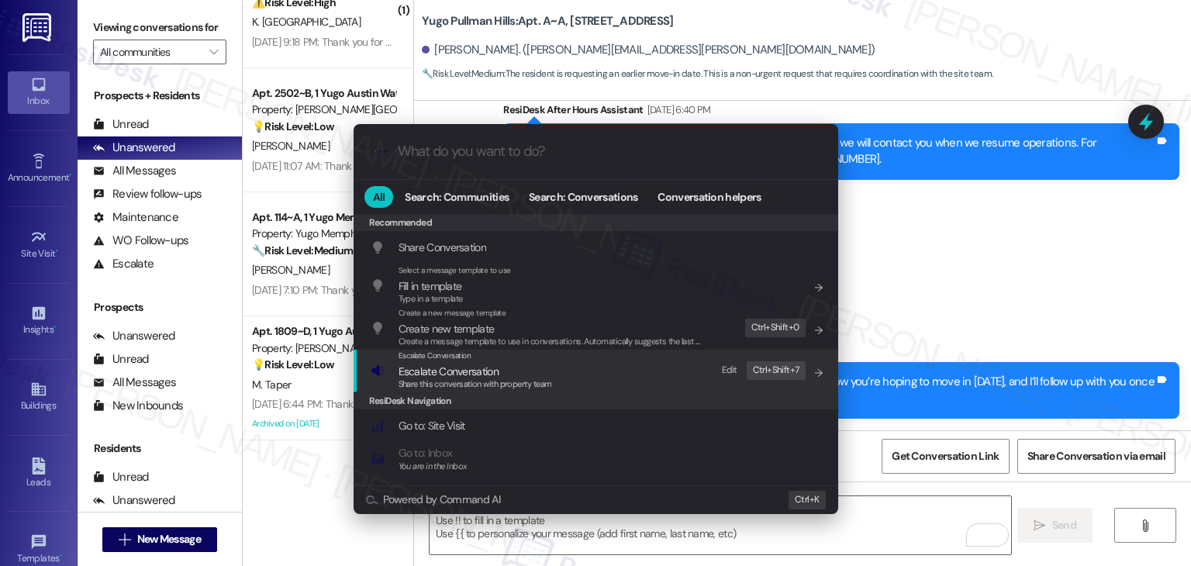
click at [485, 375] on span "Escalate Conversation" at bounding box center [449, 371] width 100 height 14
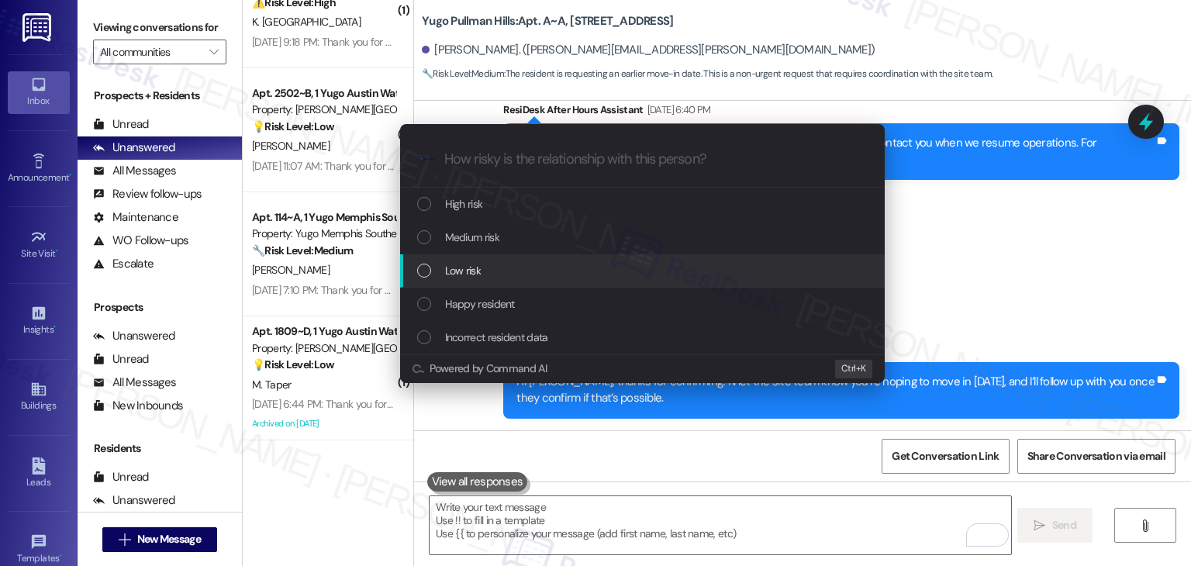
click at [423, 269] on div "List of options" at bounding box center [424, 271] width 14 height 14
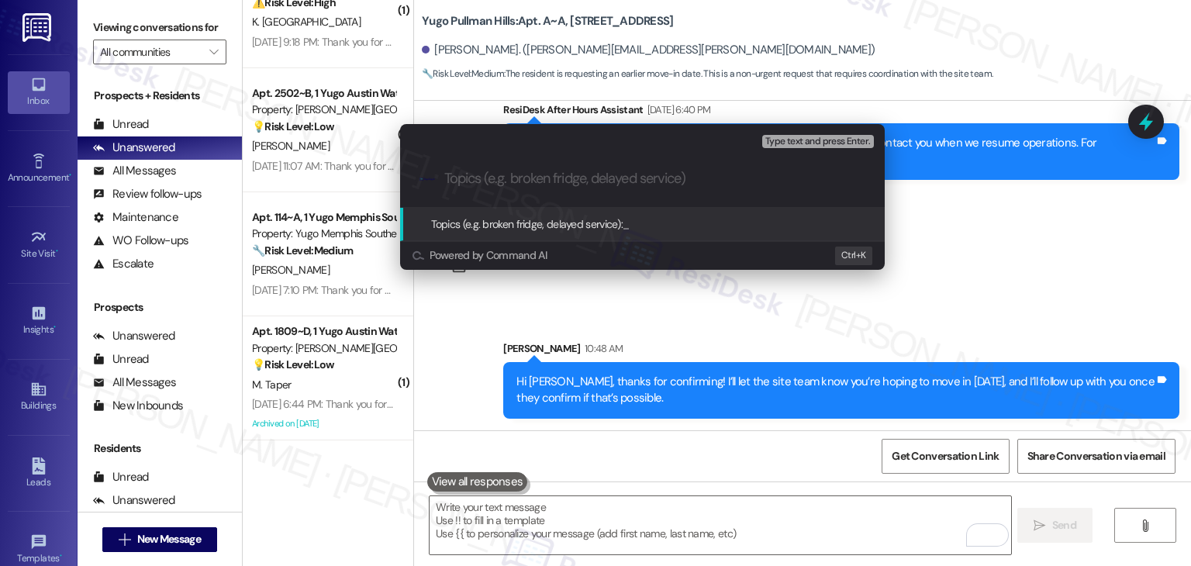
paste input "Request for Early Move-In on August 15"
type input "Request for Early Move-In on August 15"
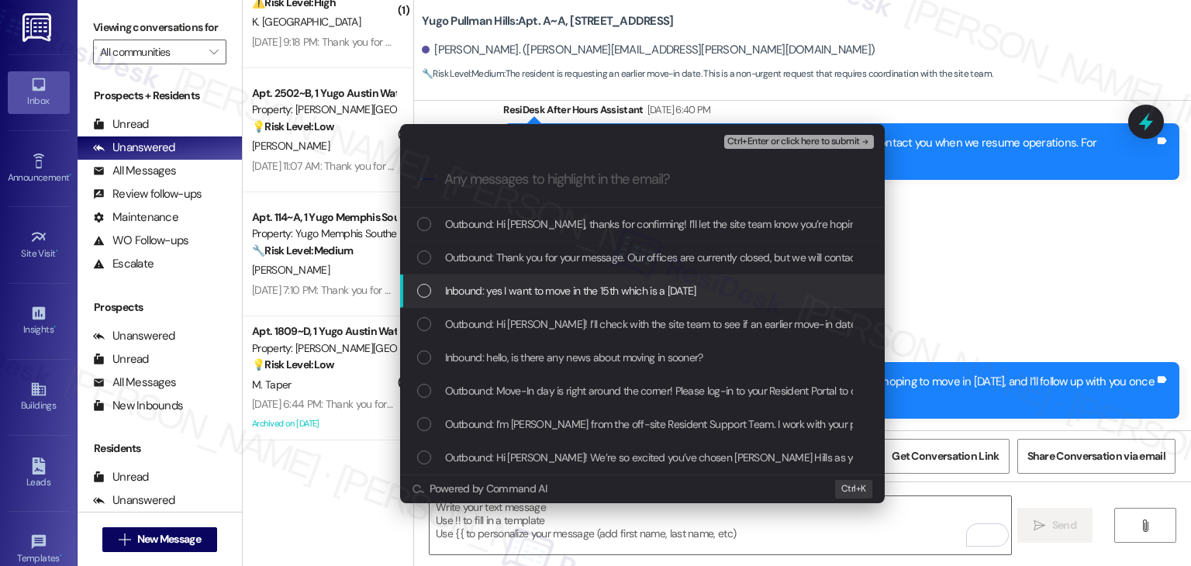
click at [426, 294] on div "List of options" at bounding box center [424, 291] width 14 height 14
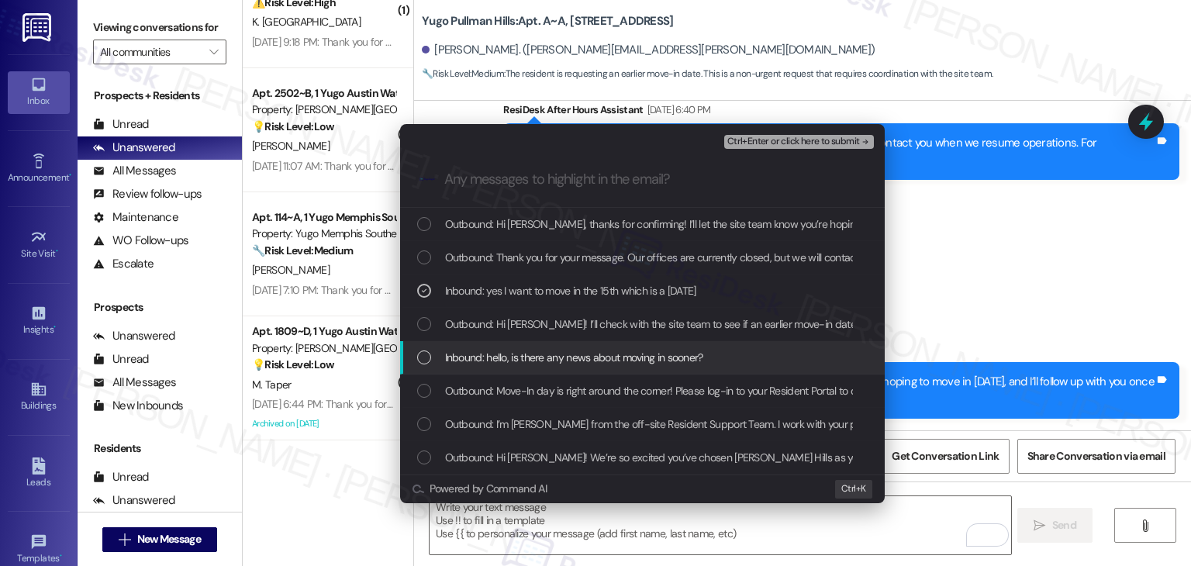
click at [426, 357] on div "List of options" at bounding box center [424, 358] width 14 height 14
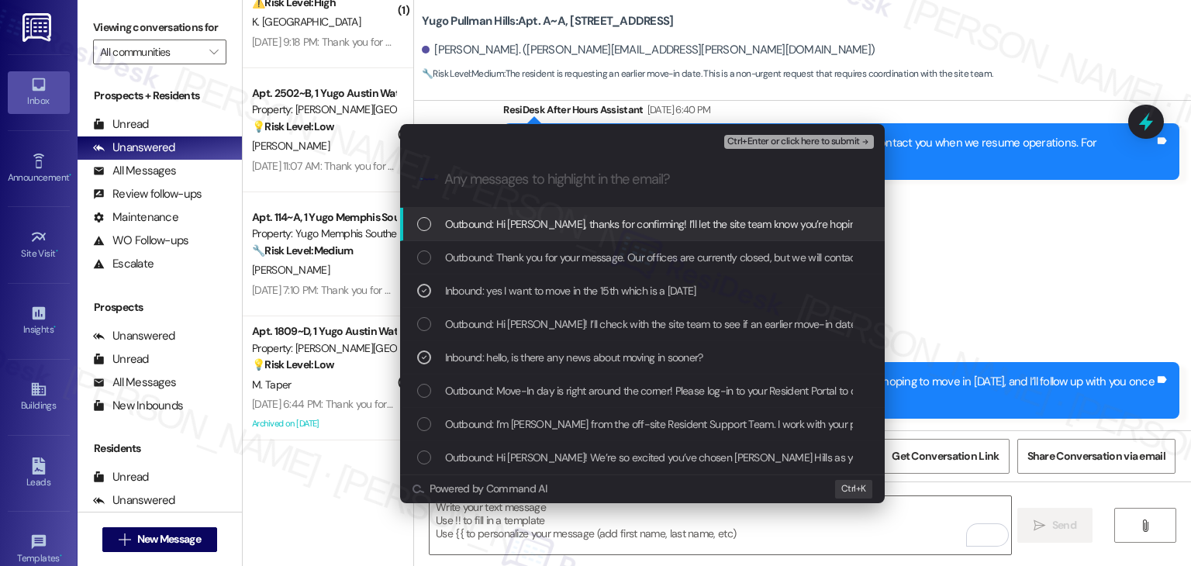
click at [782, 142] on span "Ctrl+Enter or click here to submit" at bounding box center [793, 141] width 133 height 11
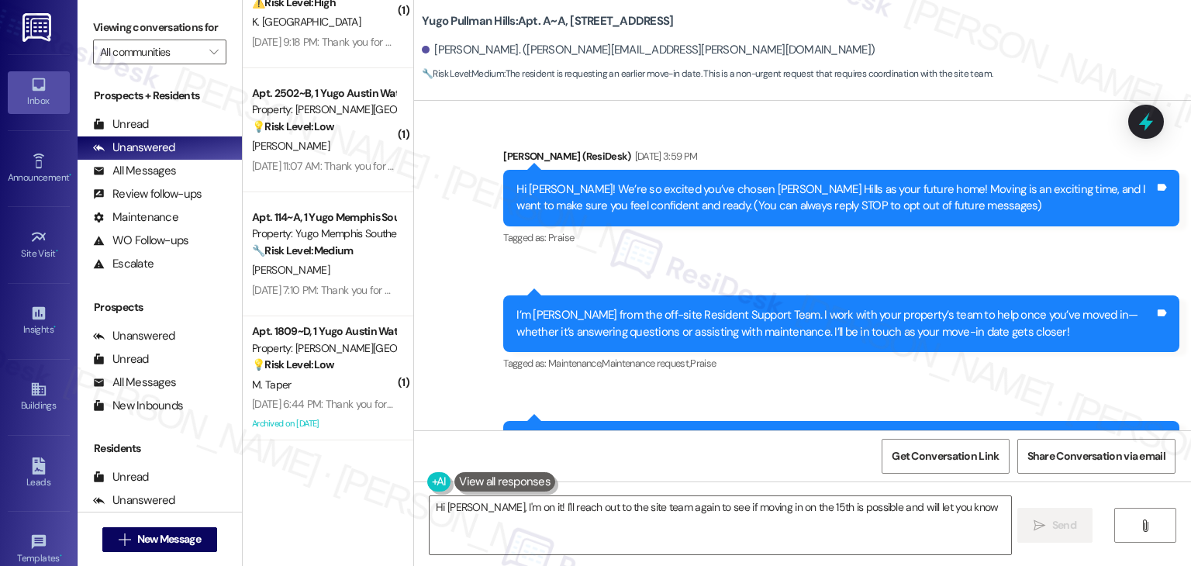
scroll to position [511, 0]
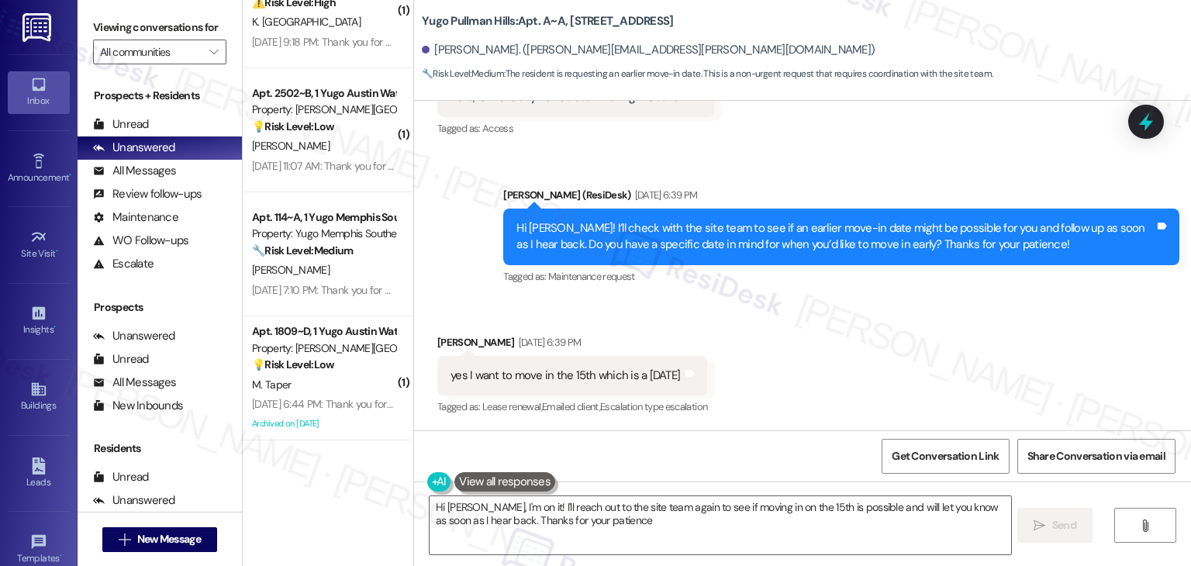
type textarea "Hi Fredy, I'm on it! I'll reach out to the site team again to see if moving in …"
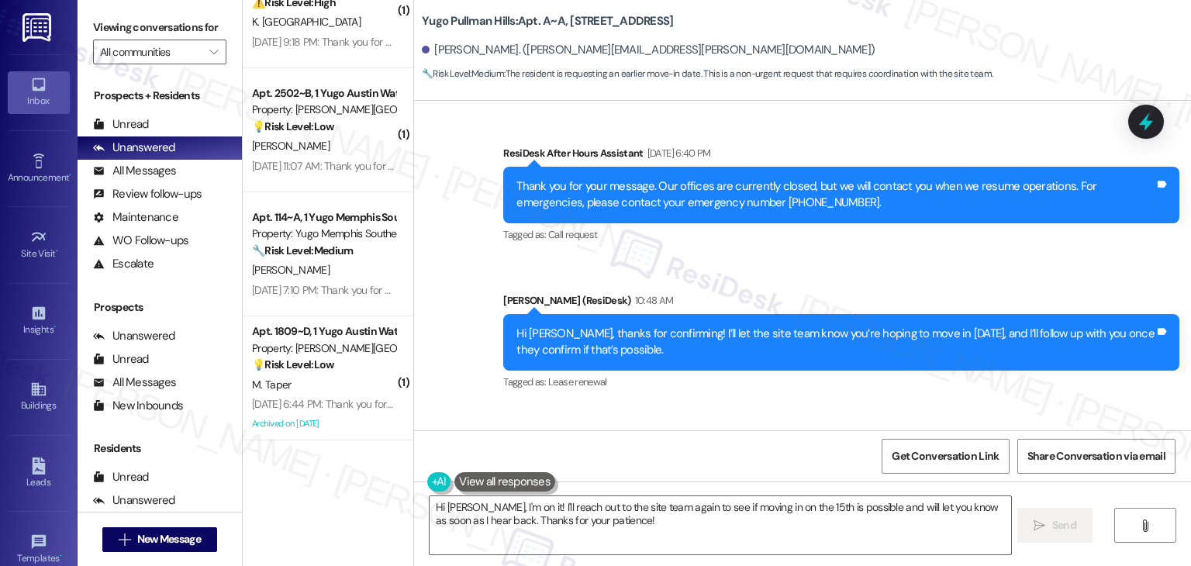
scroll to position [898, 0]
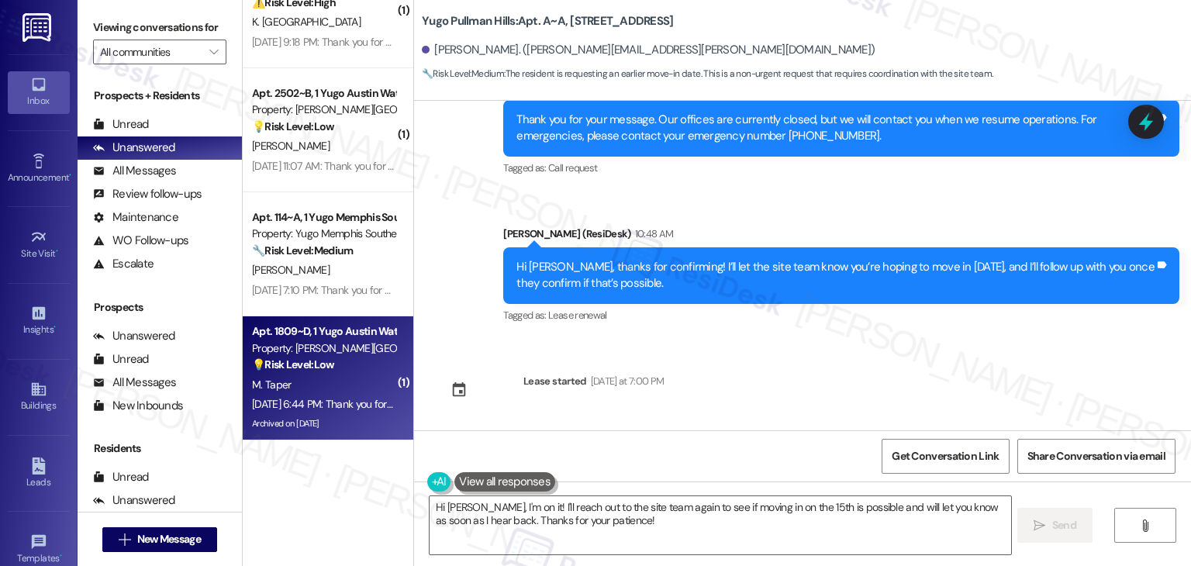
click at [347, 416] on div "Archived on 03/05/2025" at bounding box center [323, 423] width 147 height 19
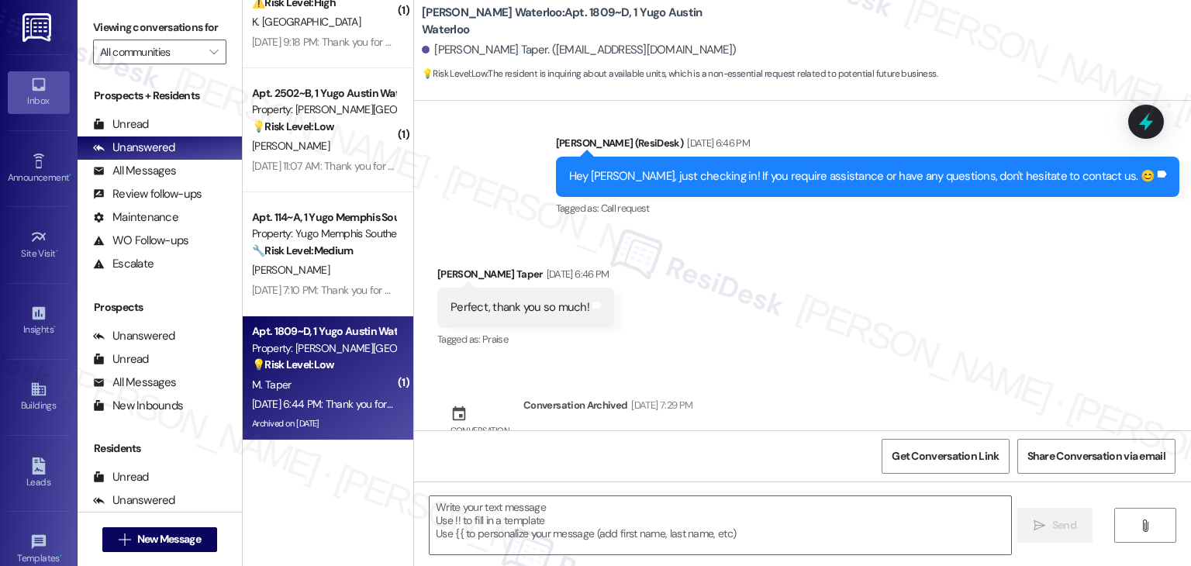
type textarea "Fetching suggested responses. Please feel free to read through the conversation…"
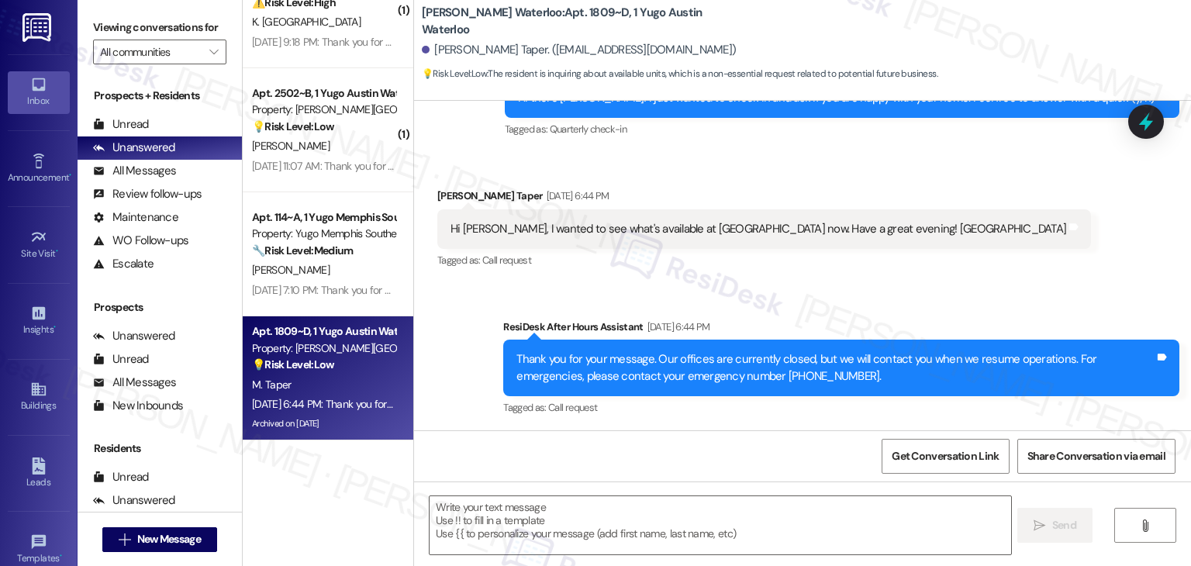
scroll to position [1444, 0]
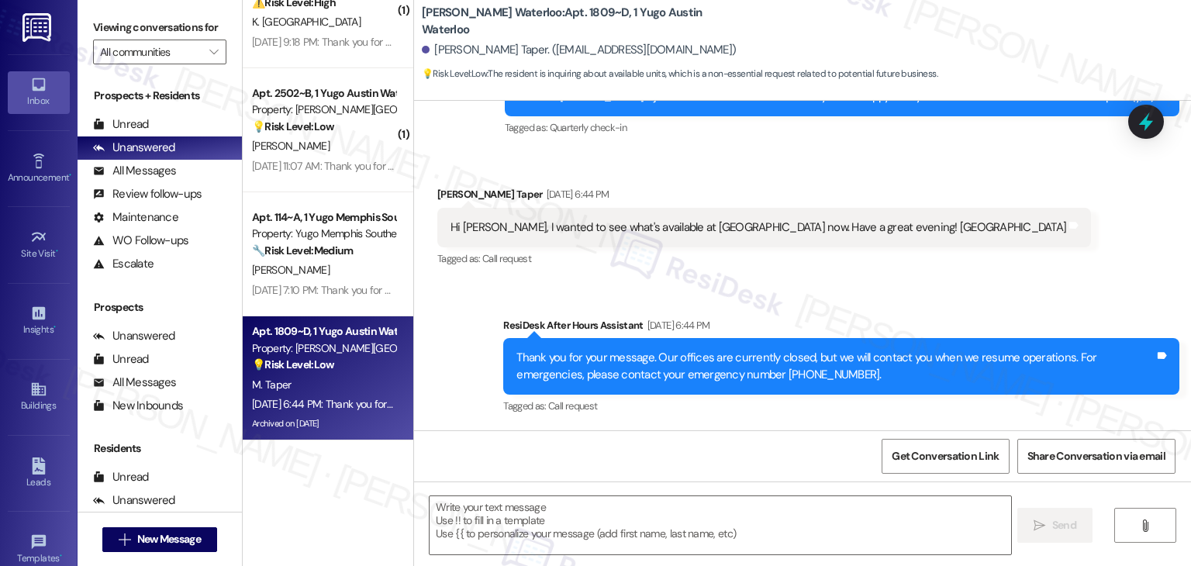
click at [1086, 284] on div "Sent via SMS ResiDesk After Hours Assistant Aug 08, 2025 at 6:44 PM Thank you f…" at bounding box center [802, 355] width 777 height 147
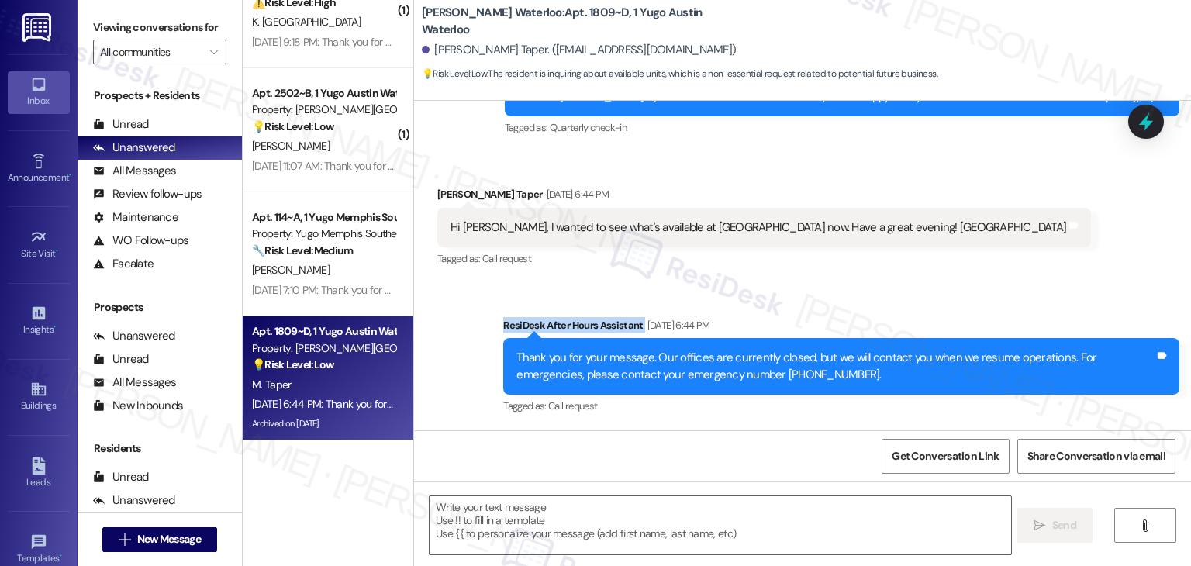
click at [1086, 284] on div "Sent via SMS ResiDesk After Hours Assistant Aug 08, 2025 at 6:44 PM Thank you f…" at bounding box center [802, 355] width 777 height 147
click at [980, 256] on div "Received via SMS Merritt Taper Aug 08, 2025 at 6:44 PM Hi Sarah, I wanted to se…" at bounding box center [802, 216] width 777 height 131
click at [971, 249] on div "Received via SMS Merritt Taper Aug 08, 2025 at 6:44 PM Hi Sarah, I wanted to se…" at bounding box center [802, 216] width 777 height 131
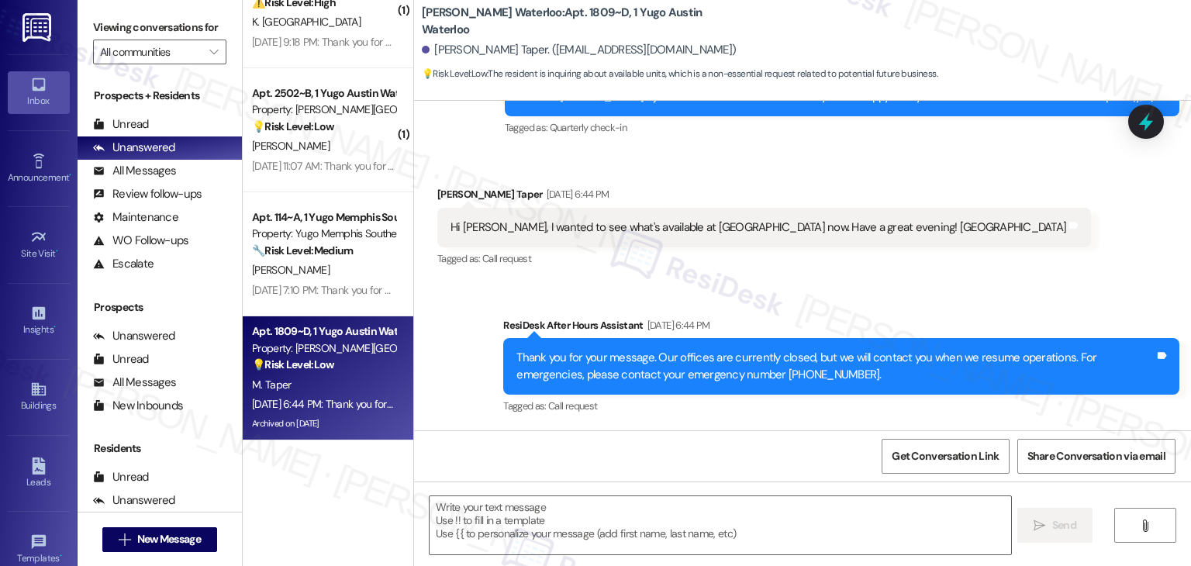
click at [971, 249] on div "Received via SMS Merritt Taper Aug 08, 2025 at 6:44 PM Hi Sarah, I wanted to se…" at bounding box center [802, 216] width 777 height 131
click at [958, 209] on div "Received via SMS Merritt Taper Aug 08, 2025 at 6:44 PM Hi Sarah, I wanted to se…" at bounding box center [802, 216] width 777 height 131
click at [958, 263] on div "Received via SMS Merritt Taper Aug 08, 2025 at 6:44 PM Hi Sarah, I wanted to se…" at bounding box center [802, 216] width 777 height 131
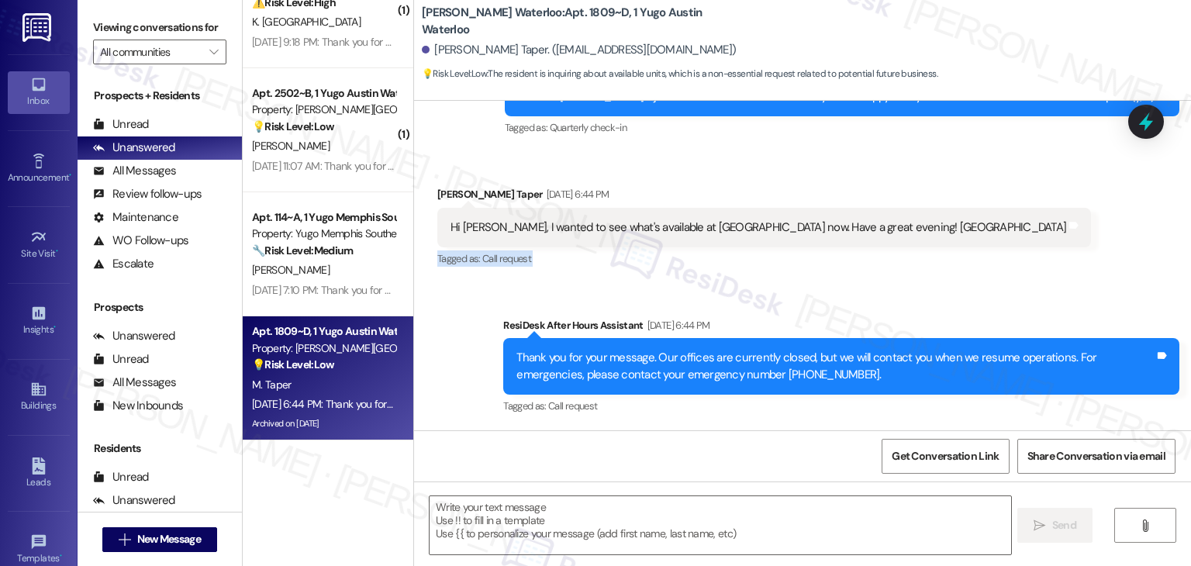
click at [958, 263] on div "Received via SMS Merritt Taper Aug 08, 2025 at 6:44 PM Hi Sarah, I wanted to se…" at bounding box center [802, 216] width 777 height 131
click at [958, 268] on div "Received via SMS Merritt Taper Aug 08, 2025 at 6:44 PM Hi Sarah, I wanted to se…" at bounding box center [802, 216] width 777 height 131
click at [958, 270] on div "Received via SMS Merritt Taper Aug 08, 2025 at 6:44 PM Hi Sarah, I wanted to se…" at bounding box center [802, 216] width 777 height 131
click at [612, 230] on div "Hi Sarah, I wanted to see what's available at Waterloo now. Have a great evenin…" at bounding box center [759, 227] width 616 height 16
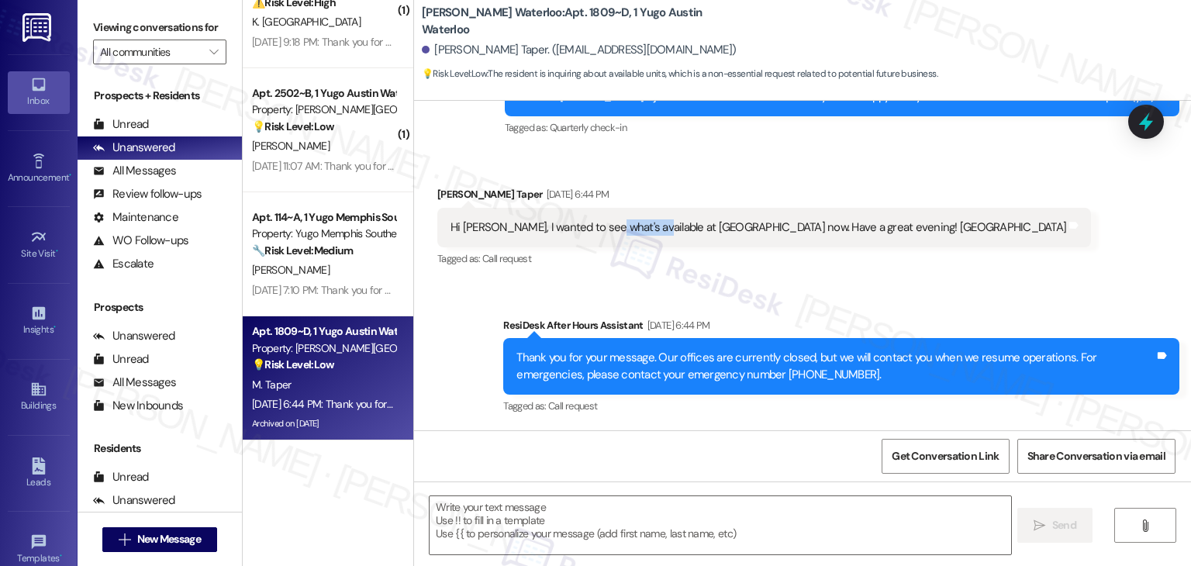
click at [612, 230] on div "Hi Sarah, I wanted to see what's available at Waterloo now. Have a great evenin…" at bounding box center [759, 227] width 616 height 16
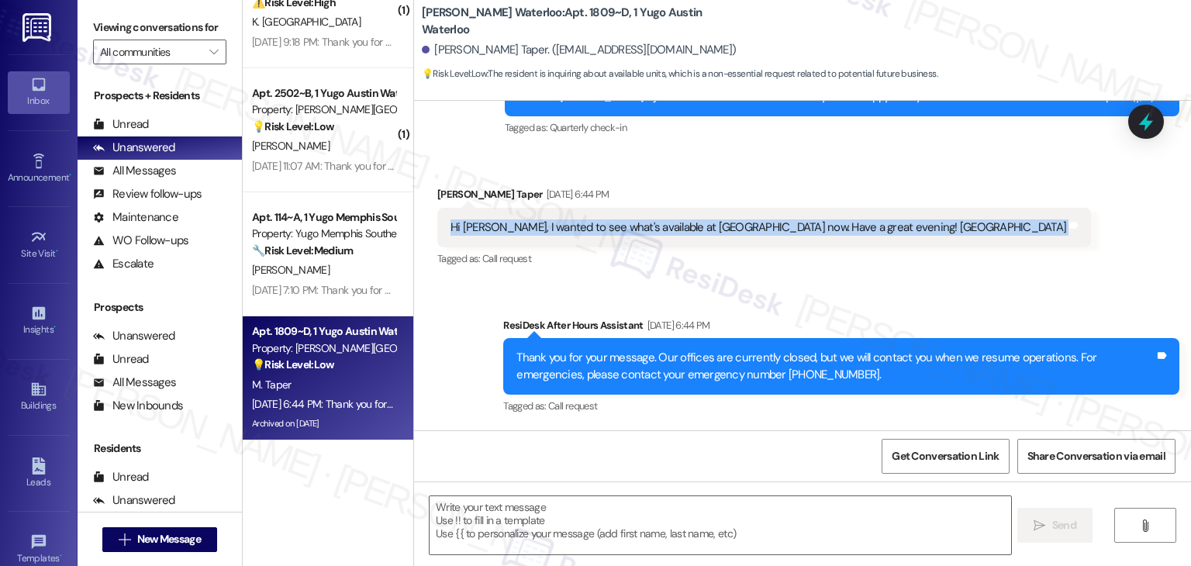
click at [612, 230] on div "Hi Sarah, I wanted to see what's available at Waterloo now. Have a great evenin…" at bounding box center [759, 227] width 616 height 16
copy div "Hi Sarah, I wanted to see what's available at Waterloo now. Have a great evenin…"
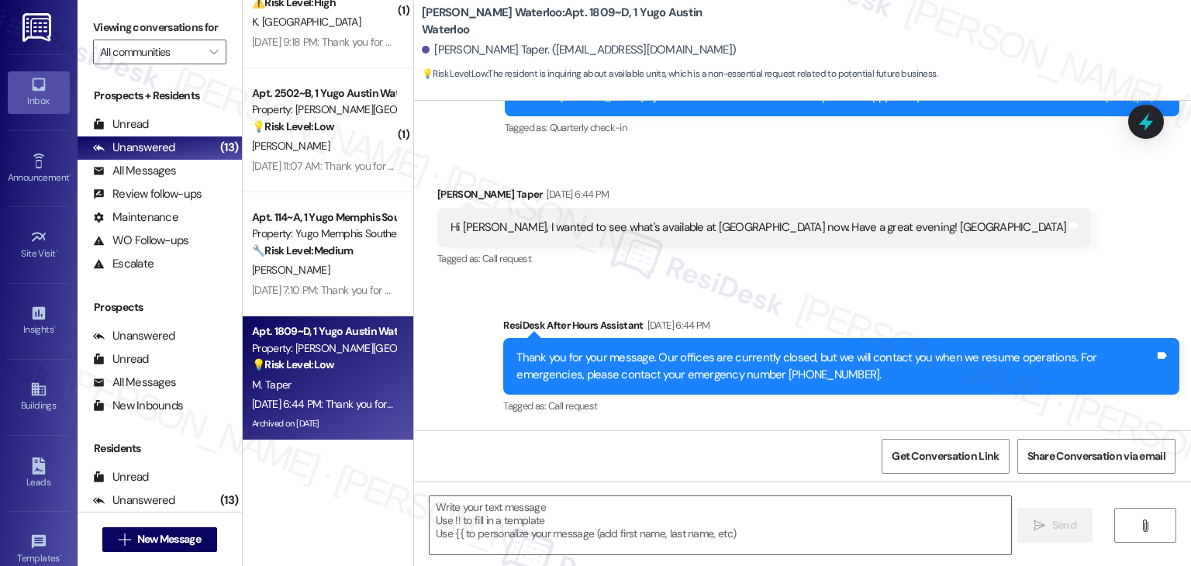
click at [945, 284] on div "Sent via SMS ResiDesk After Hours Assistant Aug 08, 2025 at 6:44 PM Thank you f…" at bounding box center [802, 355] width 777 height 147
click at [1001, 270] on div "Received via SMS Merritt Taper Aug 08, 2025 at 6:44 PM Hi Sarah, I wanted to se…" at bounding box center [802, 216] width 777 height 131
click at [996, 261] on div "Received via SMS Merritt Taper Aug 08, 2025 at 6:44 PM Hi Sarah, I wanted to se…" at bounding box center [802, 216] width 777 height 131
click at [797, 452] on div "Get Conversation Link Share Conversation via email" at bounding box center [802, 455] width 777 height 51
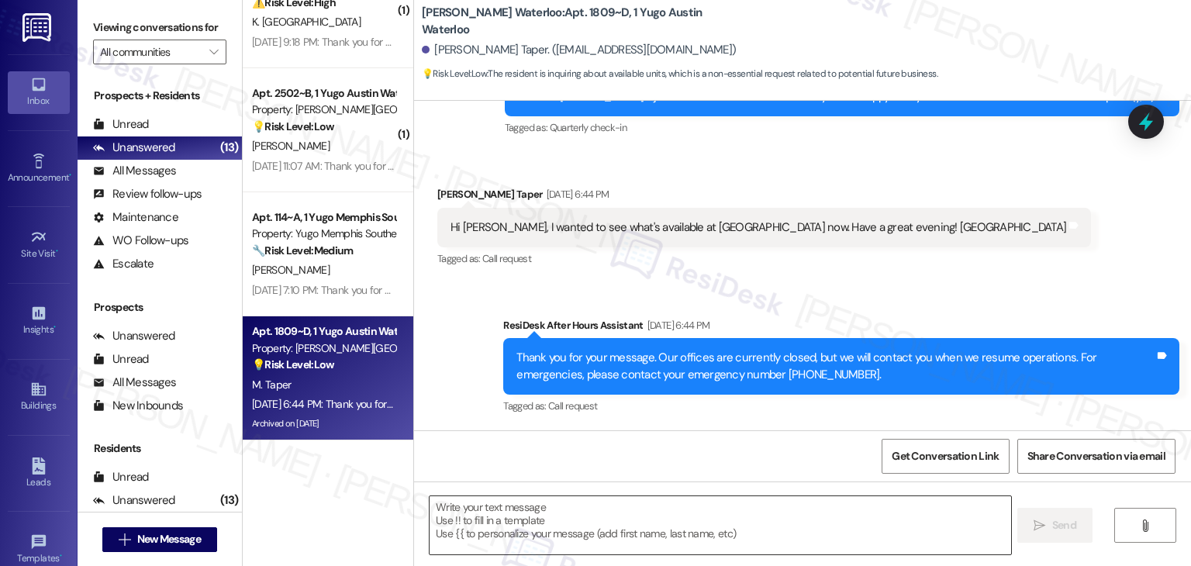
click at [639, 515] on textarea at bounding box center [720, 525] width 581 height 58
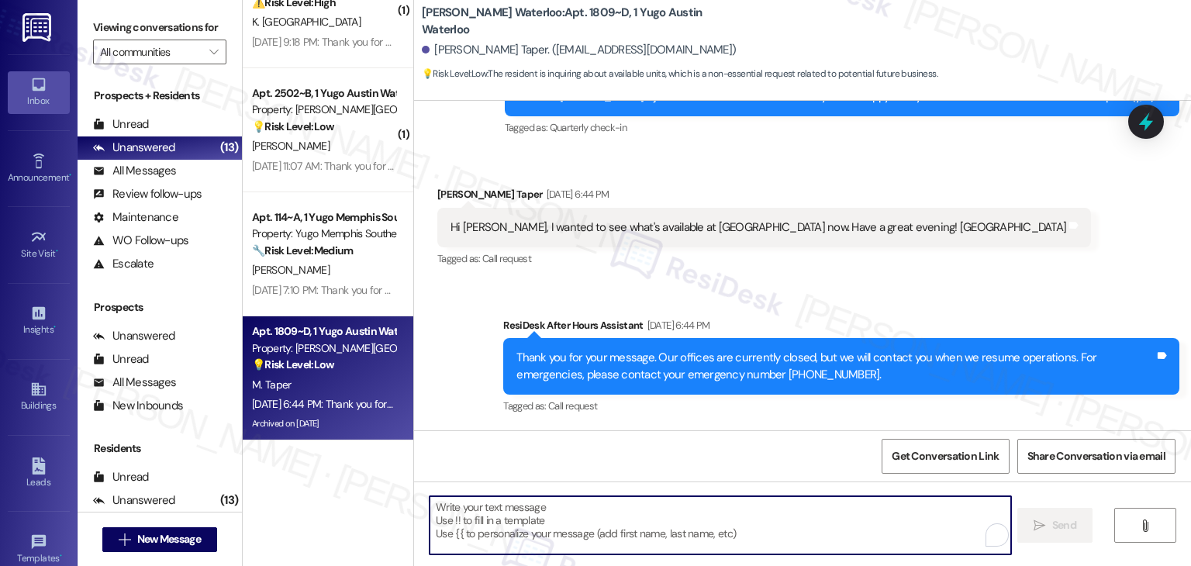
paste textarea "Hi Merritt! Just to clarify, are you looking for available units at Waterloo or…"
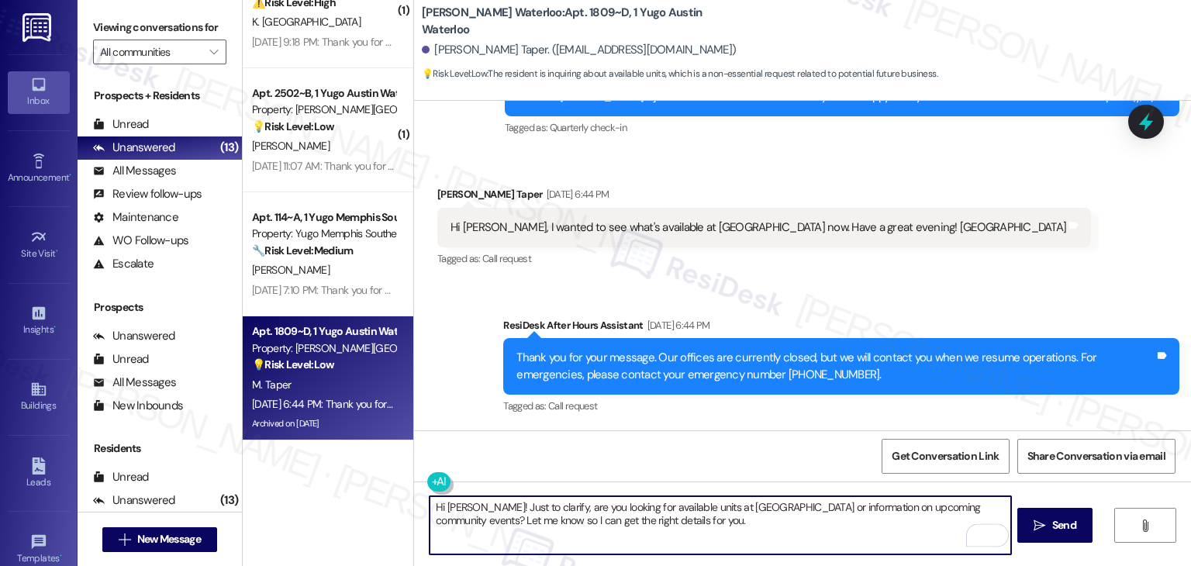
type textarea "Hi Merritt! Just to clarify, are you looking for available units at Waterloo or…"
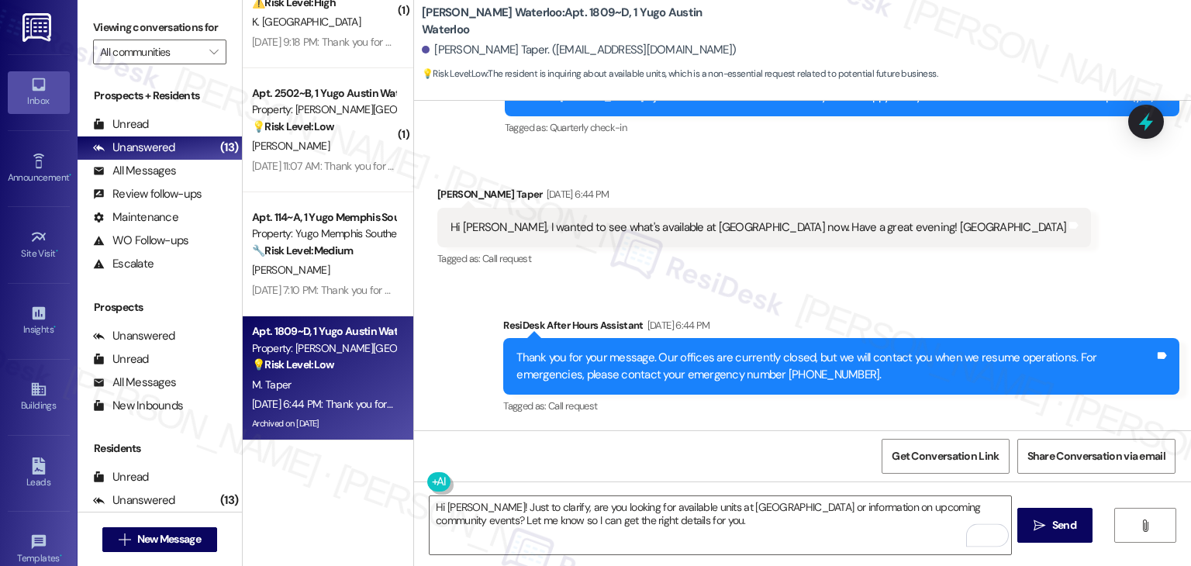
click at [692, 441] on div "Get Conversation Link Share Conversation via email" at bounding box center [802, 455] width 777 height 51
click at [1052, 521] on span "Send" at bounding box center [1064, 525] width 24 height 16
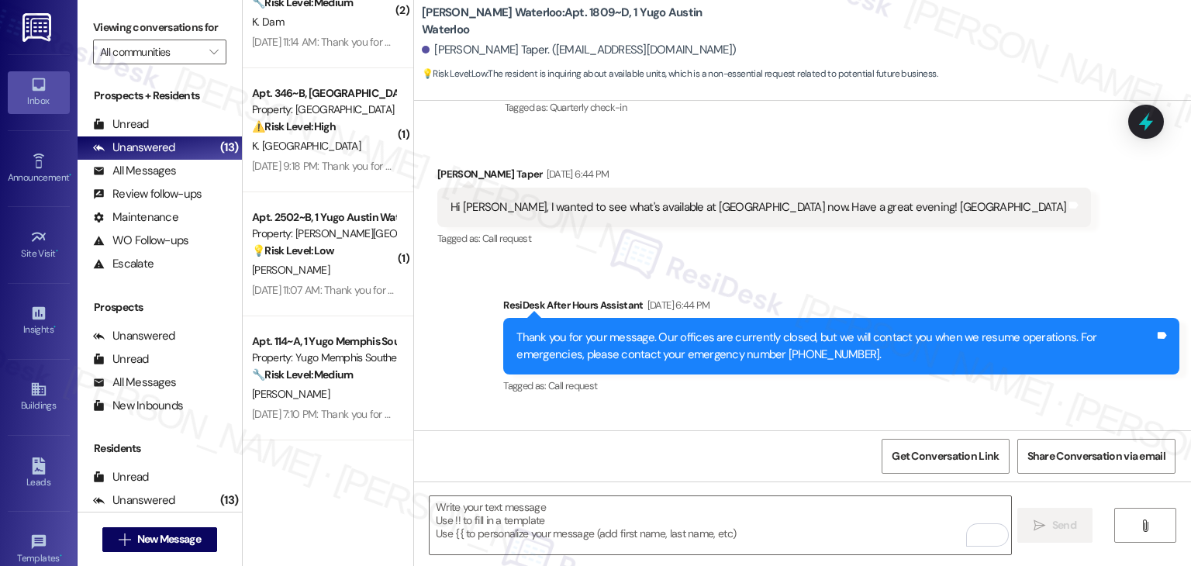
scroll to position [1569, 0]
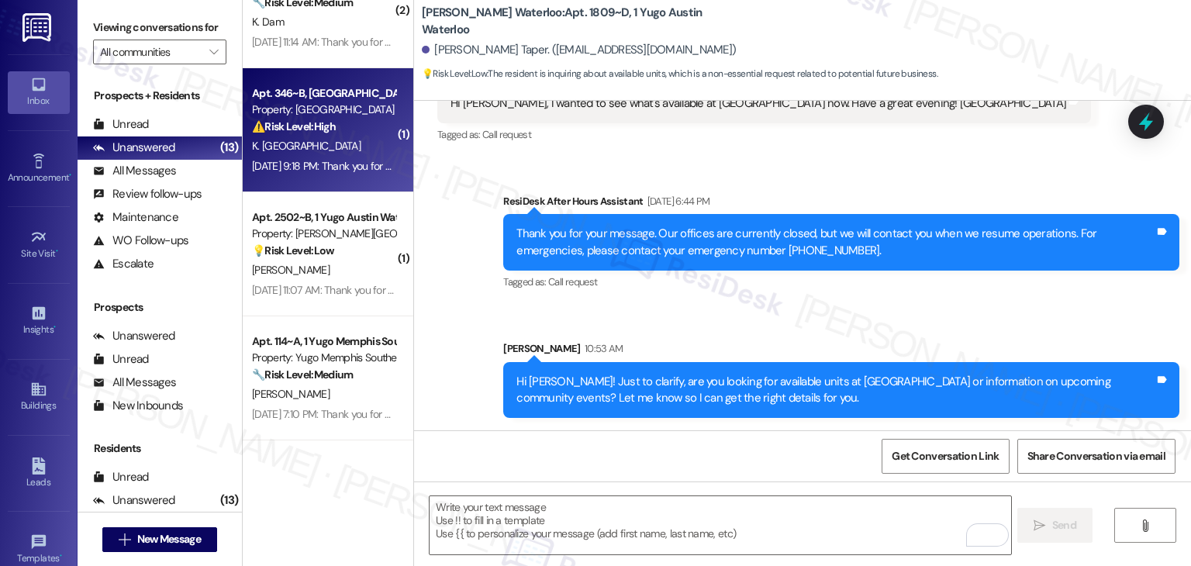
click at [343, 171] on div "Aug 09, 2025 at 9:18 PM: Thank you for your message. Our offices are currently …" at bounding box center [720, 166] width 937 height 14
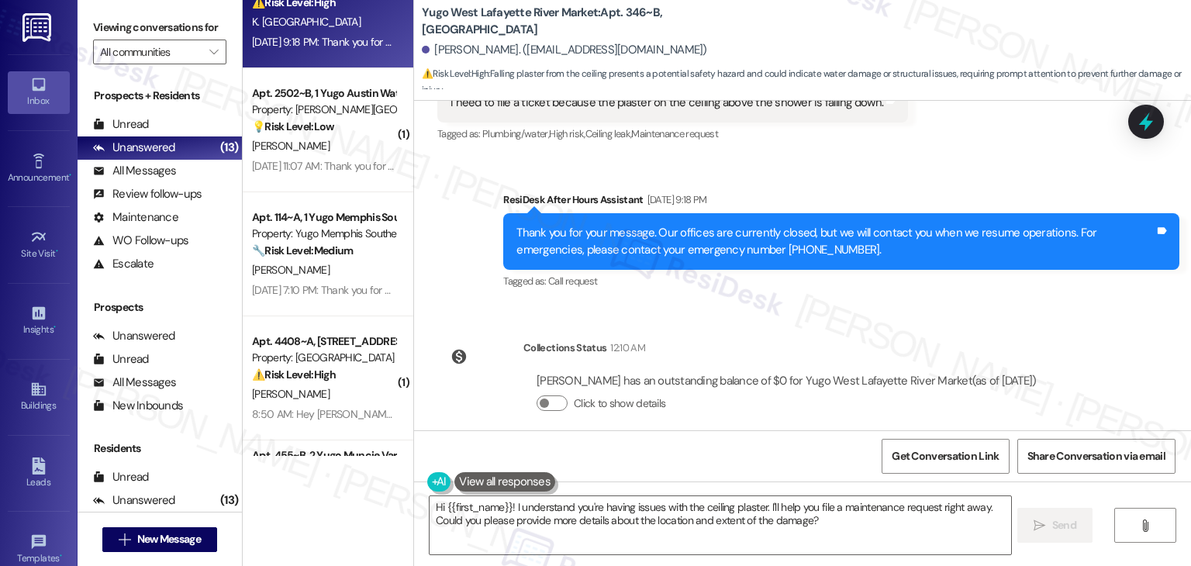
scroll to position [2074, 0]
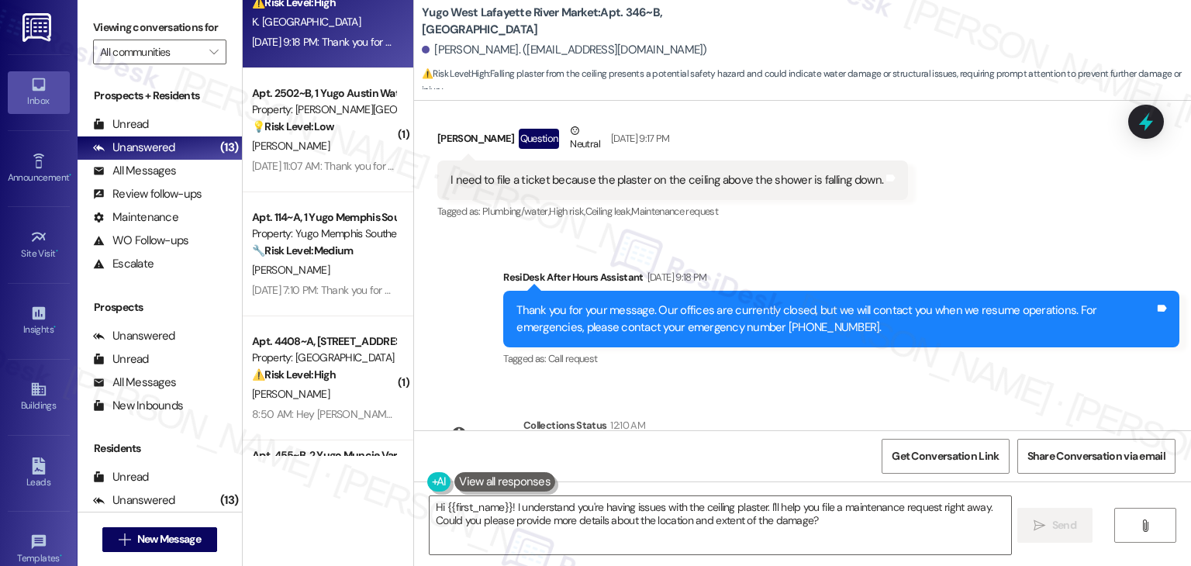
click at [568, 172] on div "I need to file a ticket because the plaster on the ceiling above the shower is …" at bounding box center [667, 180] width 433 height 16
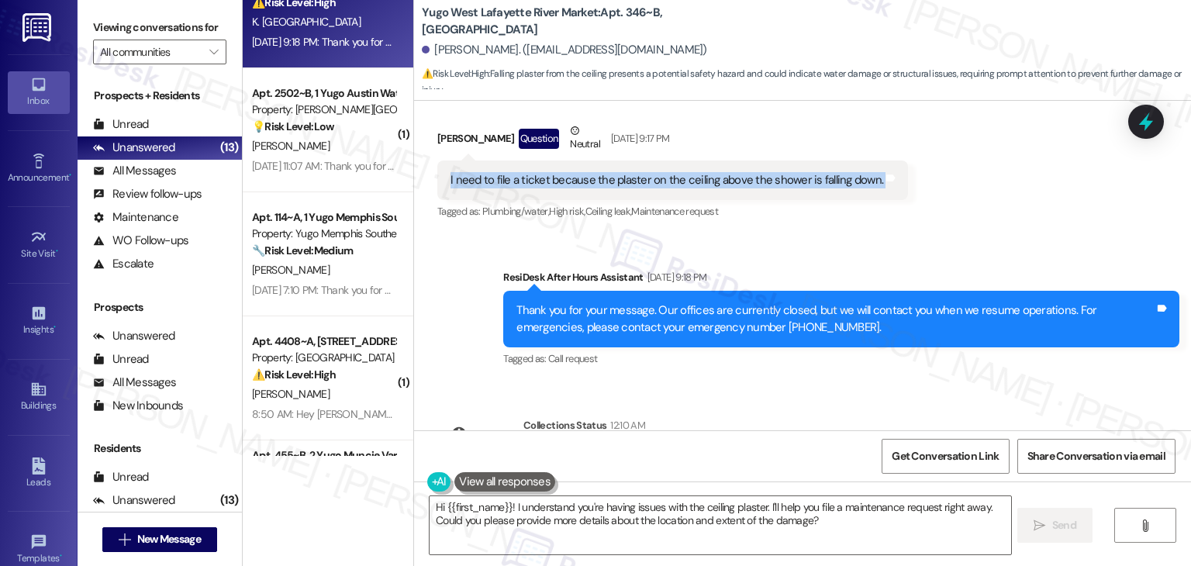
click at [568, 172] on div "I need to file a ticket because the plaster on the ceiling above the shower is …" at bounding box center [667, 180] width 433 height 16
copy div "I need to file a ticket because the plaster on the ceiling above the shower is …"
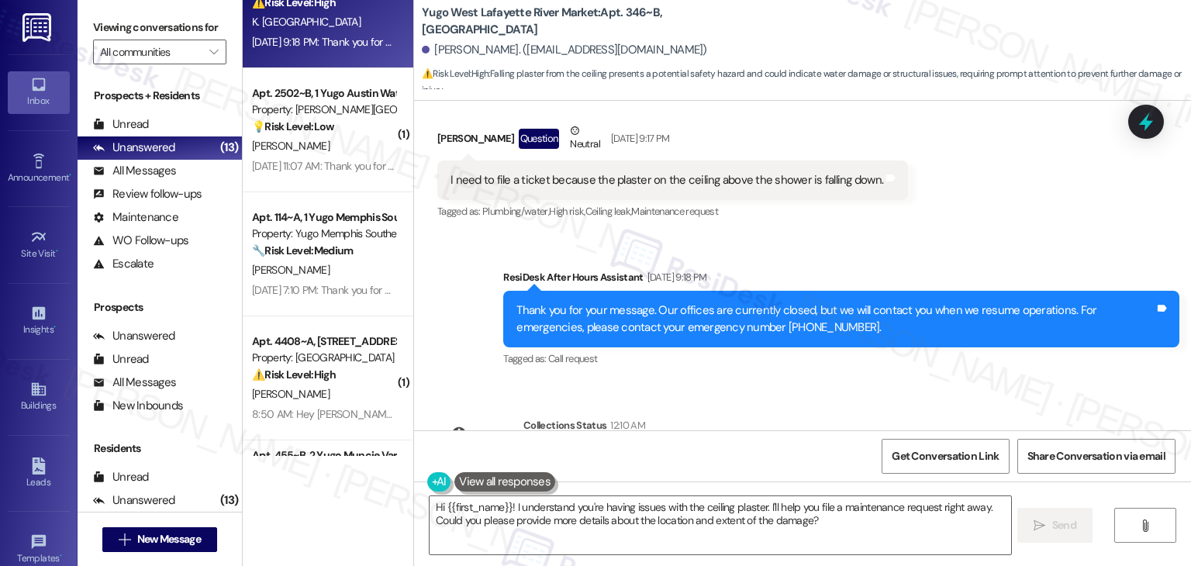
click at [930, 385] on div "Survey, sent via SMS Residesk Automated Survey Mar 20, 2025 at 11:21 AM Hi Kath…" at bounding box center [802, 266] width 777 height 330
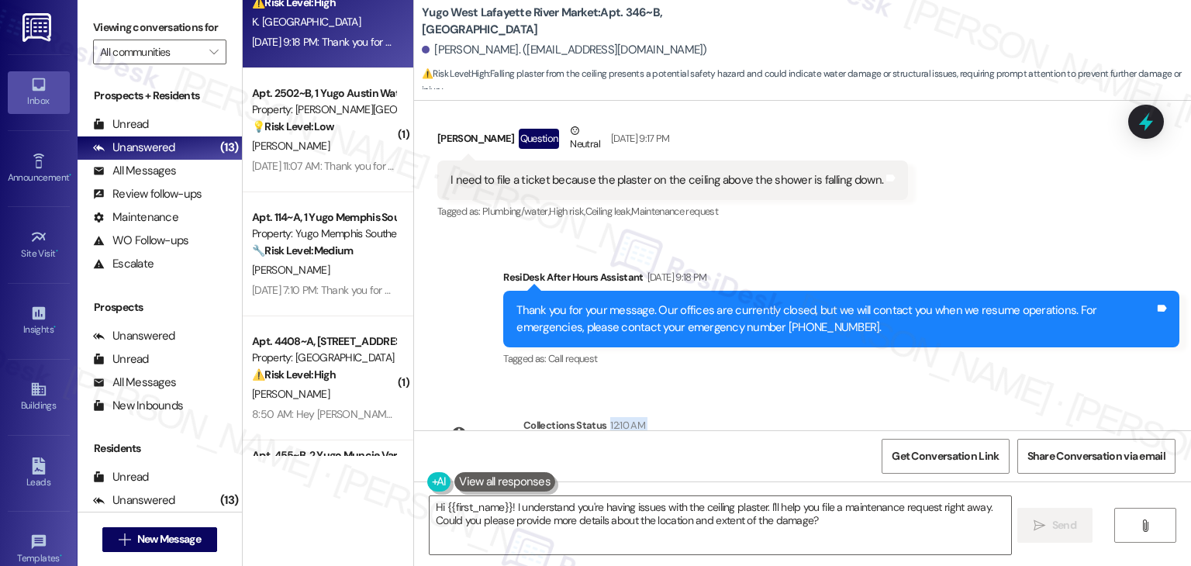
click at [930, 385] on div "Survey, sent via SMS Residesk Automated Survey Mar 20, 2025 at 11:21 AM Hi Kath…" at bounding box center [802, 266] width 777 height 330
click at [442, 123] on div "Katherine Camden Question Neutral Aug 09, 2025 at 9:17 PM" at bounding box center [672, 142] width 471 height 38
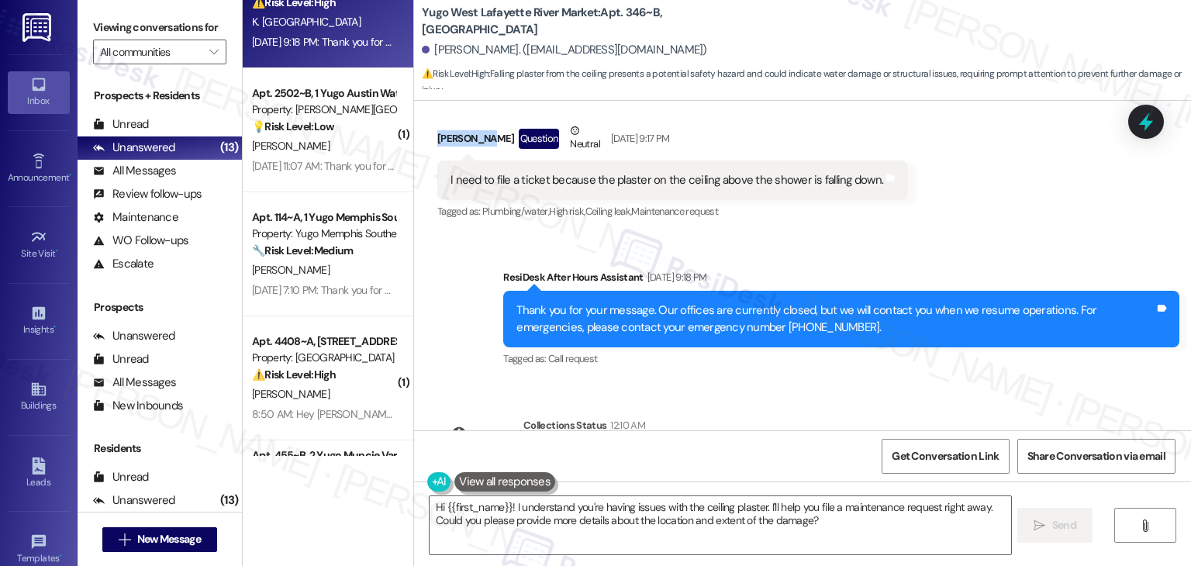
copy div "Katherine"
click at [865, 417] on div "Collections Status 12:10 AM" at bounding box center [786, 428] width 526 height 22
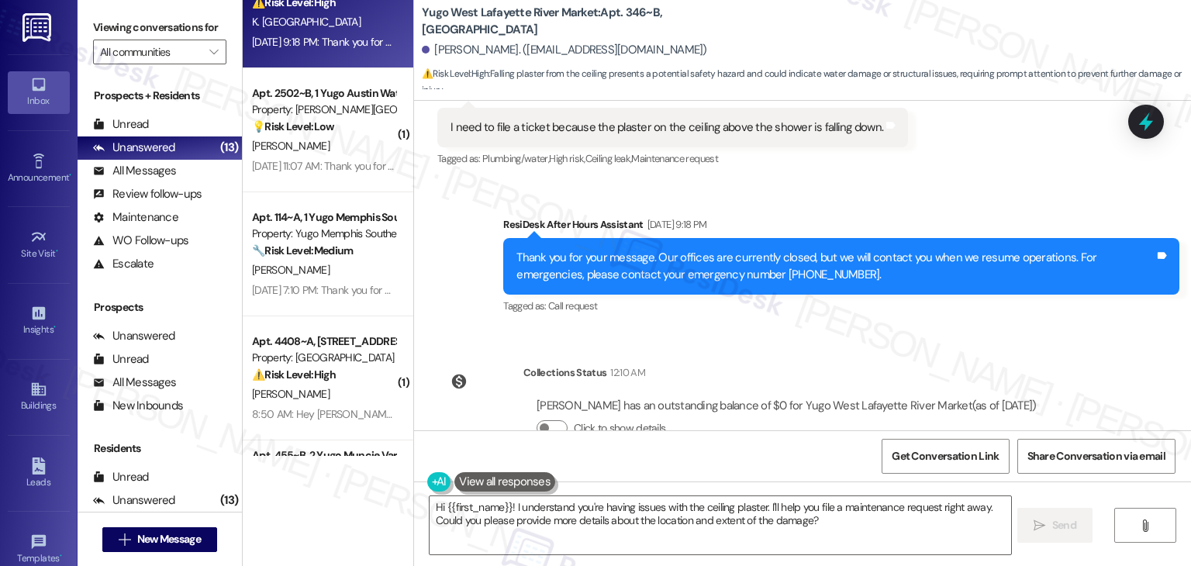
scroll to position [2151, 0]
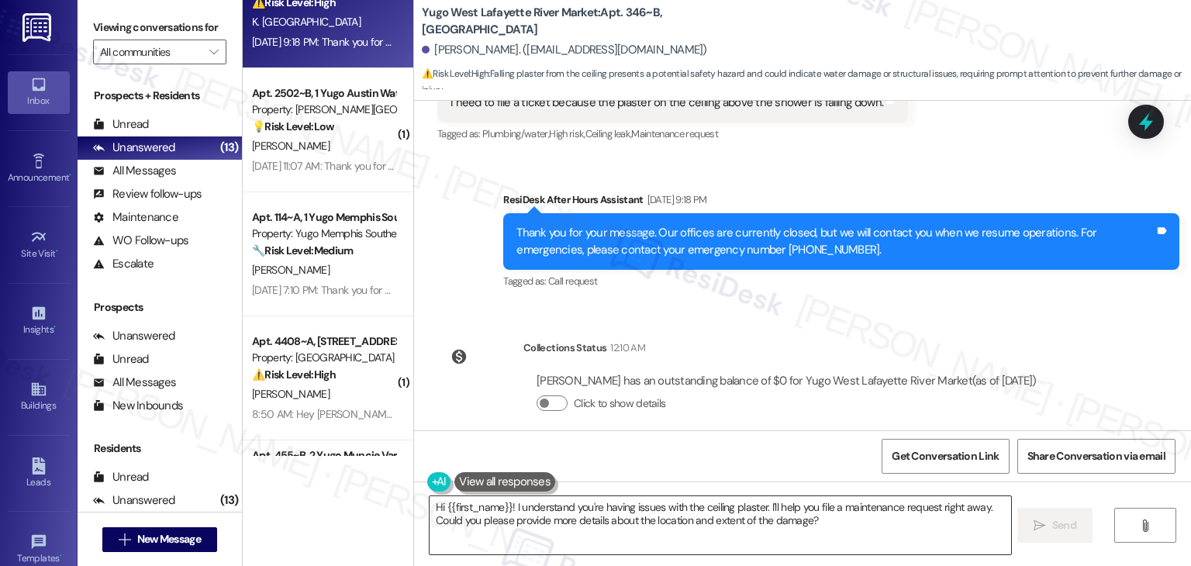
click at [653, 509] on textarea "Hi {{first_name}}! I understand you're having issues with the ceiling plaster. …" at bounding box center [720, 525] width 581 height 58
click at [652, 509] on textarea "Hi {{first_name}}! I understand you're having issues with the ceiling plaster. …" at bounding box center [720, 525] width 581 height 58
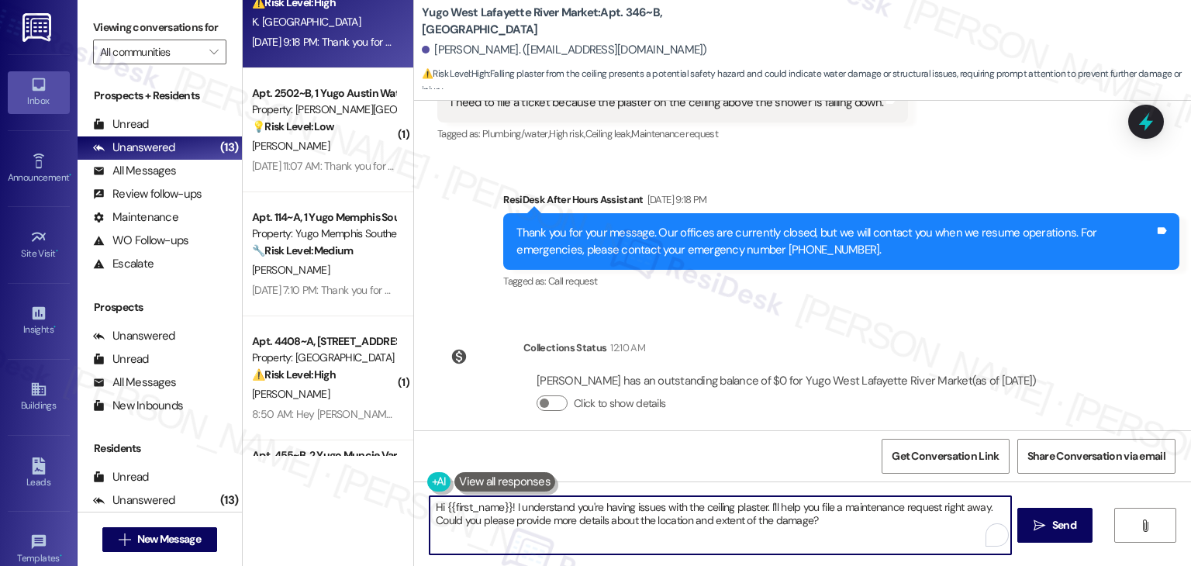
paste textarea "Katherine, thanks for letting us know about the plaster on the ceiling above yo…"
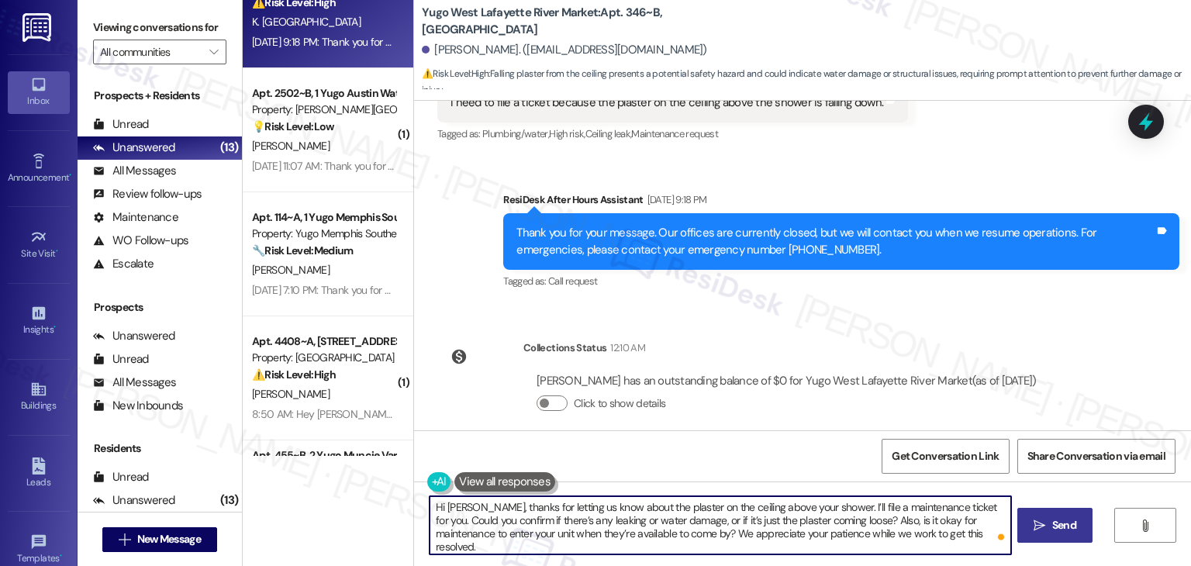
type textarea "Hi Katherine, thanks for letting us know about the plaster on the ceiling above…"
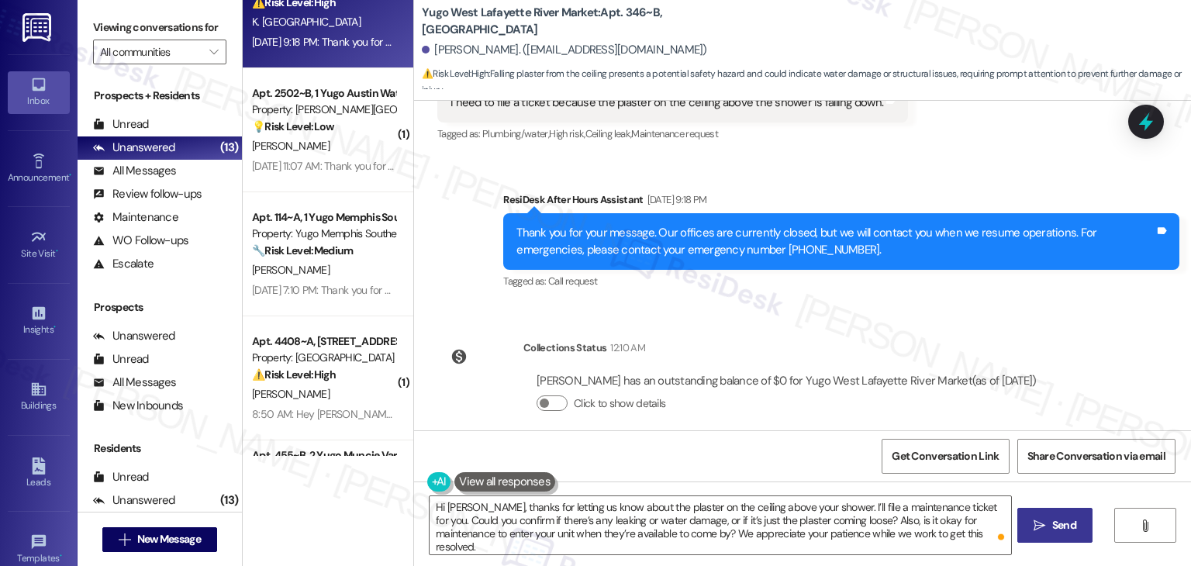
click at [1054, 528] on span "Send" at bounding box center [1064, 525] width 24 height 16
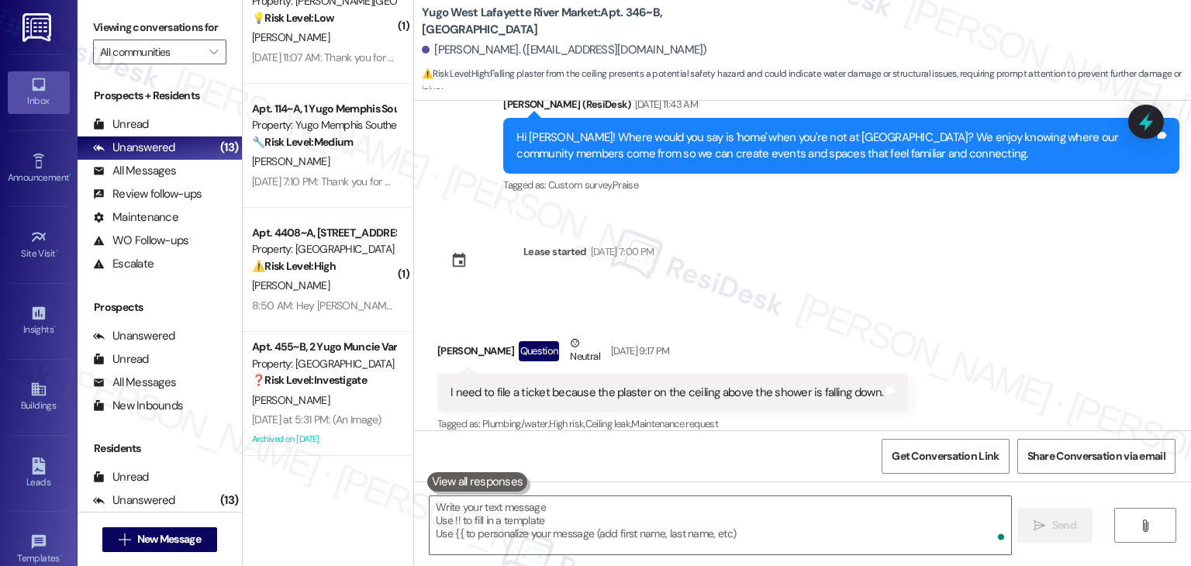
scroll to position [3638, 0]
click at [924, 251] on div "Survey, sent via SMS Residesk Automated Survey Mar 20, 2025 at 11:21 AM Hi Kath…" at bounding box center [802, 266] width 777 height 330
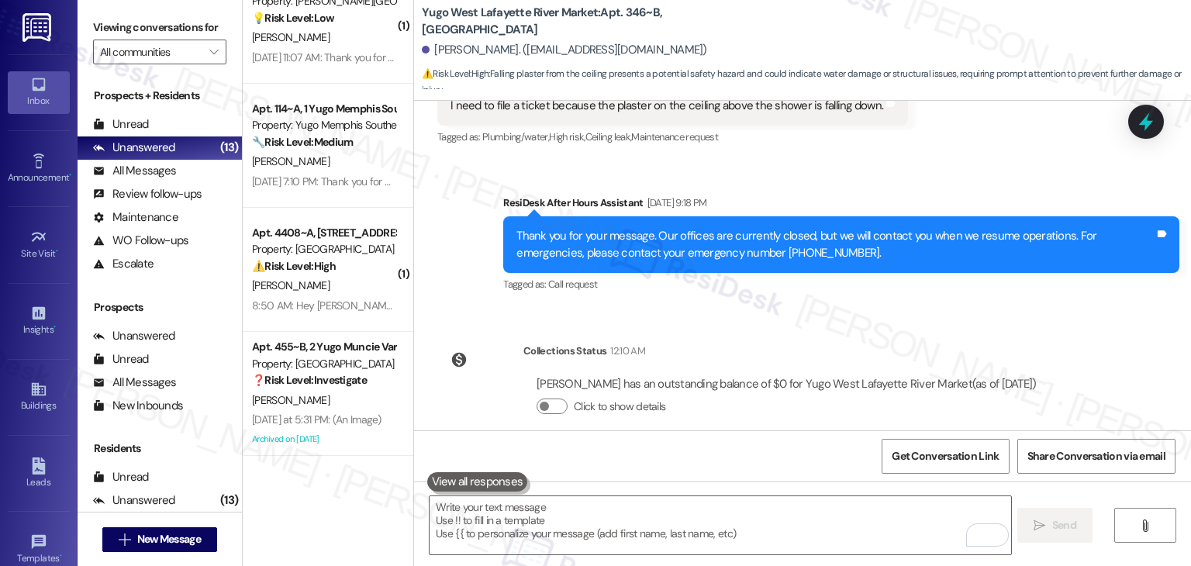
scroll to position [2292, 0]
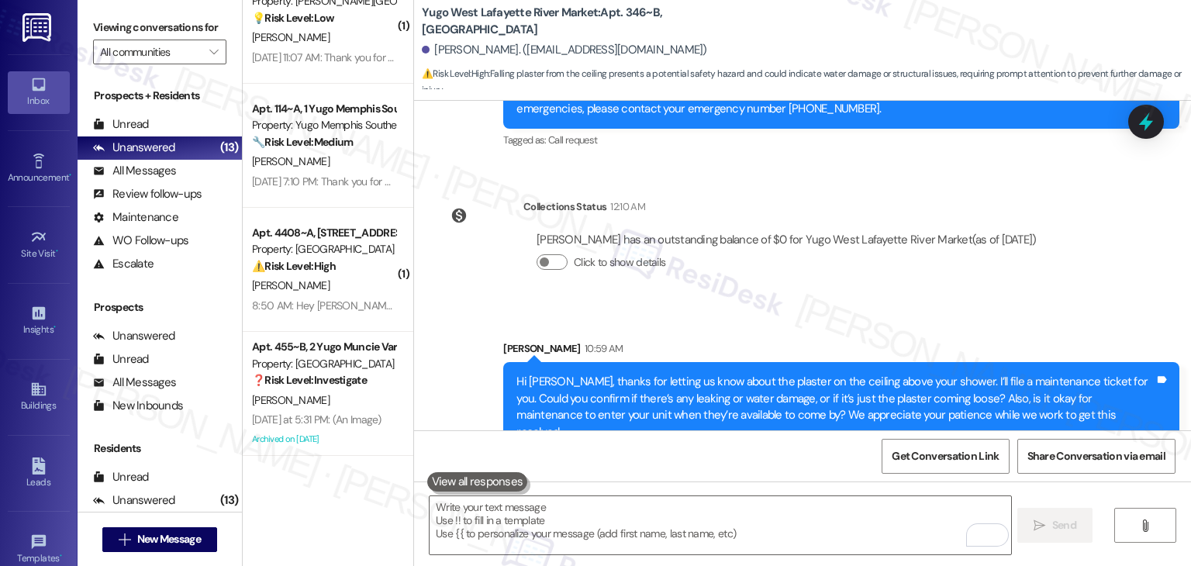
click at [912, 271] on div "Katherine Camden has an outstanding balance of $0 for Yugo West Lafayette River…" at bounding box center [786, 257] width 526 height 74
click at [447, 374] on div "Sent via SMS Sarah 10:59 AM Hi Katherine, thanks for letting us know about the …" at bounding box center [802, 385] width 777 height 158
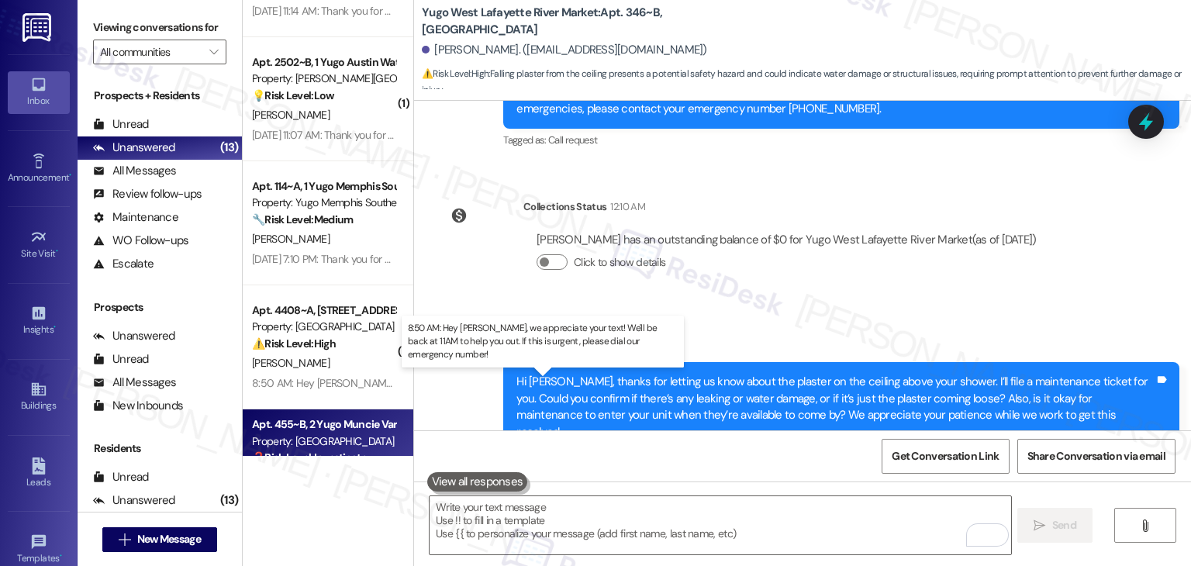
scroll to position [3483, 0]
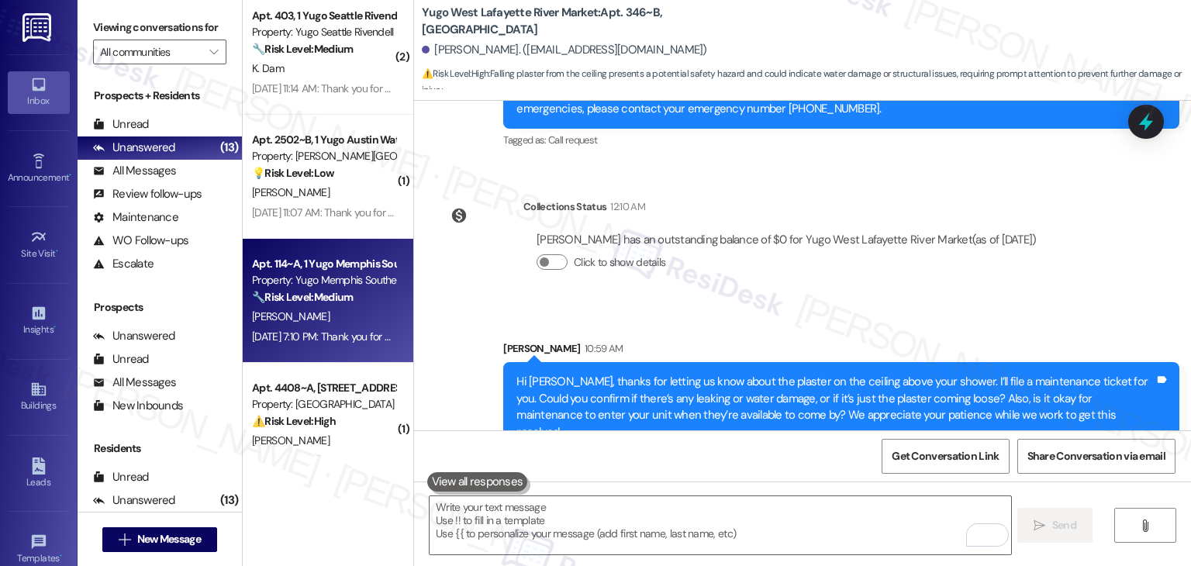
click at [347, 345] on div "Aug 08, 2025 at 7:10 PM: Thank you for your message. Our offices are currently …" at bounding box center [323, 336] width 147 height 19
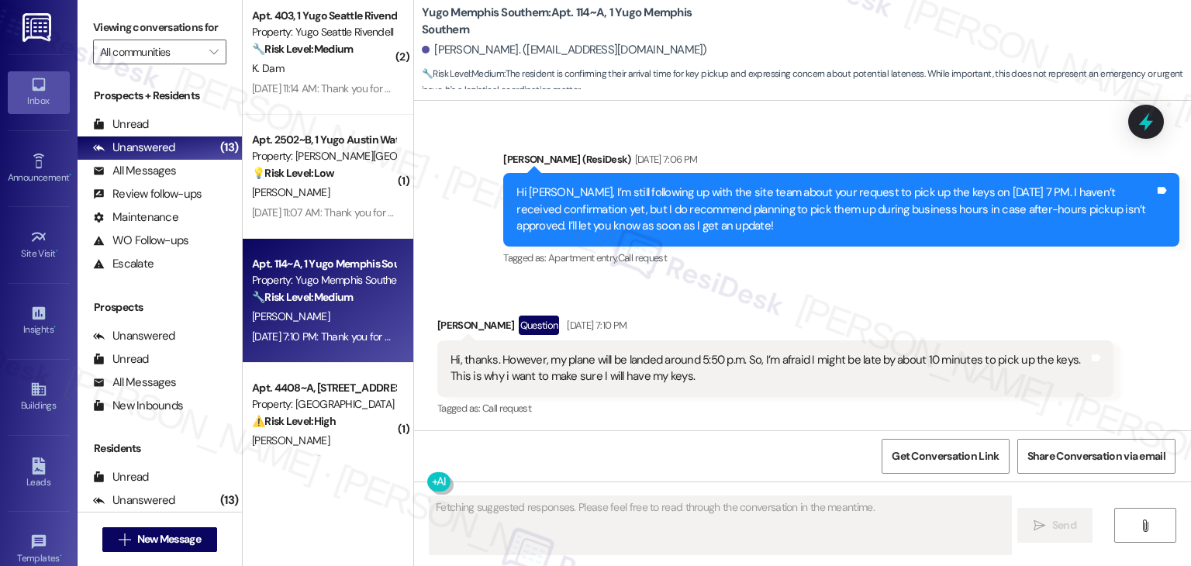
scroll to position [1262, 0]
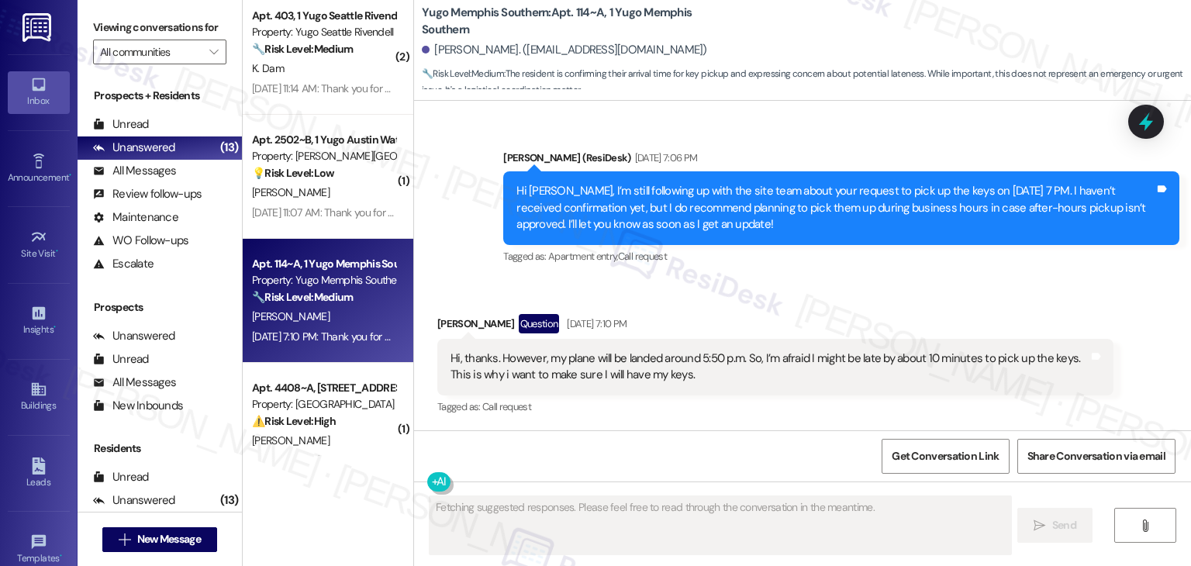
click at [762, 278] on div "Sent via SMS Sarah (ResiDesk) Aug 08, 2025 at 7:06 PM Hi Ruhan, I’m still follo…" at bounding box center [841, 208] width 699 height 141
click at [450, 257] on div "Sent via SMS Sarah (ResiDesk) Aug 08, 2025 at 7:06 PM Hi Ruhan, I’m still follo…" at bounding box center [802, 197] width 777 height 164
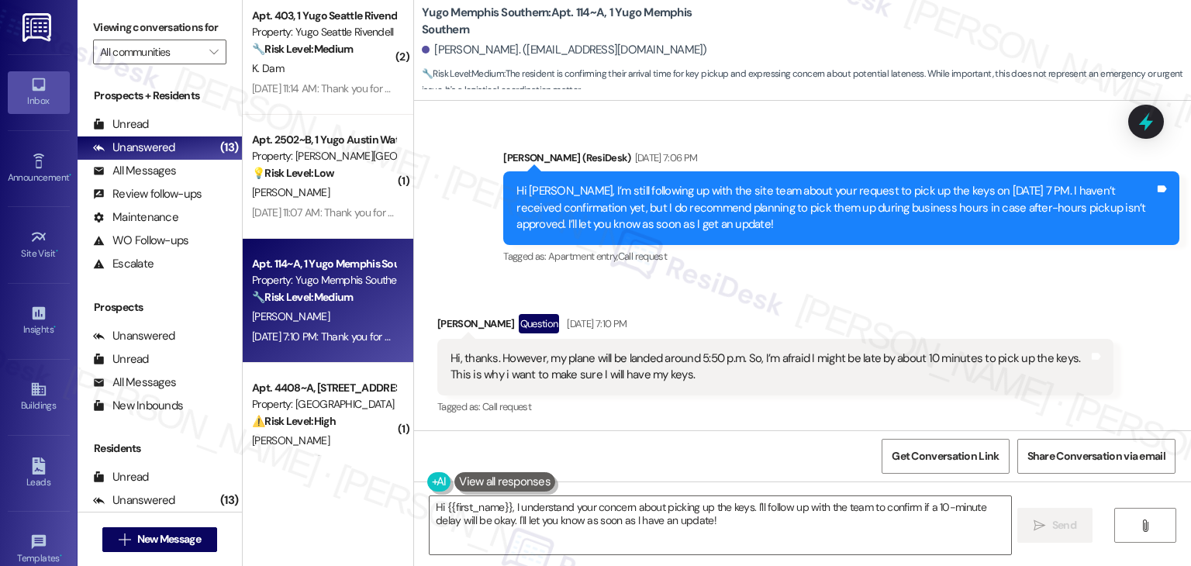
click at [592, 231] on div "Hi Ruhan, I’m still following up with the site team about your request to pick …" at bounding box center [835, 208] width 638 height 50
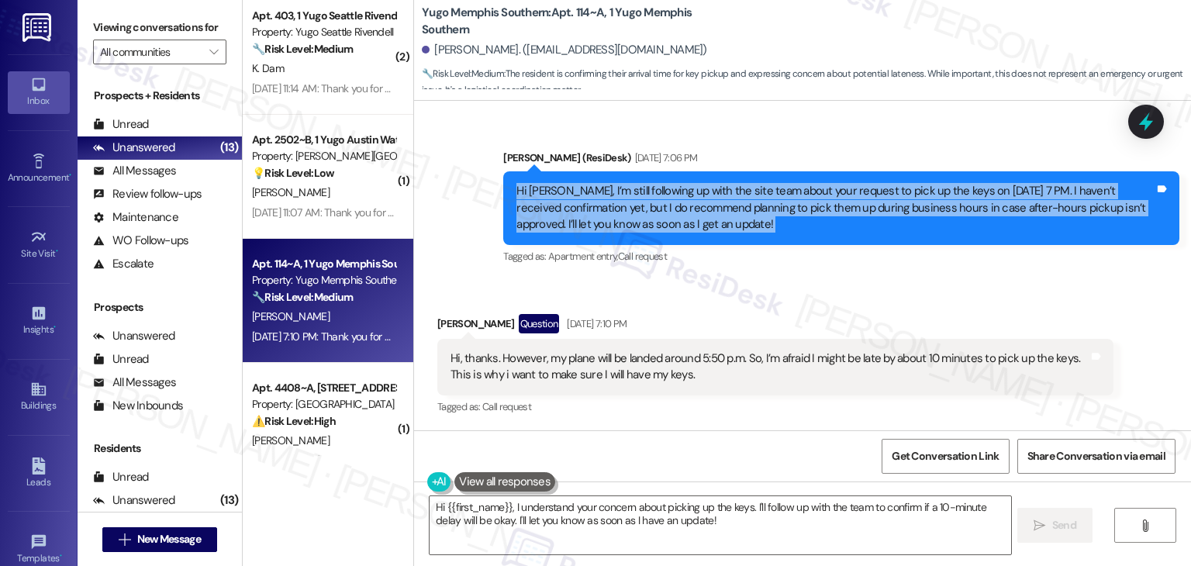
click at [592, 231] on div "Hi Ruhan, I’m still following up with the site team about your request to pick …" at bounding box center [835, 208] width 638 height 50
copy div "Hi Ruhan, I’m still following up with the site team about your request to pick …"
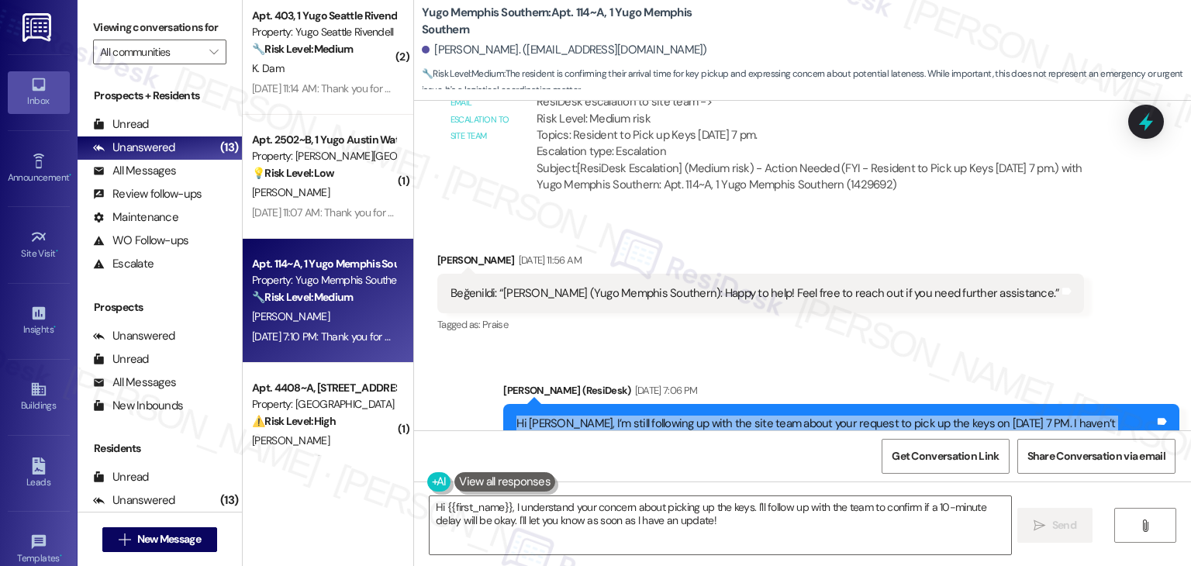
scroll to position [1340, 0]
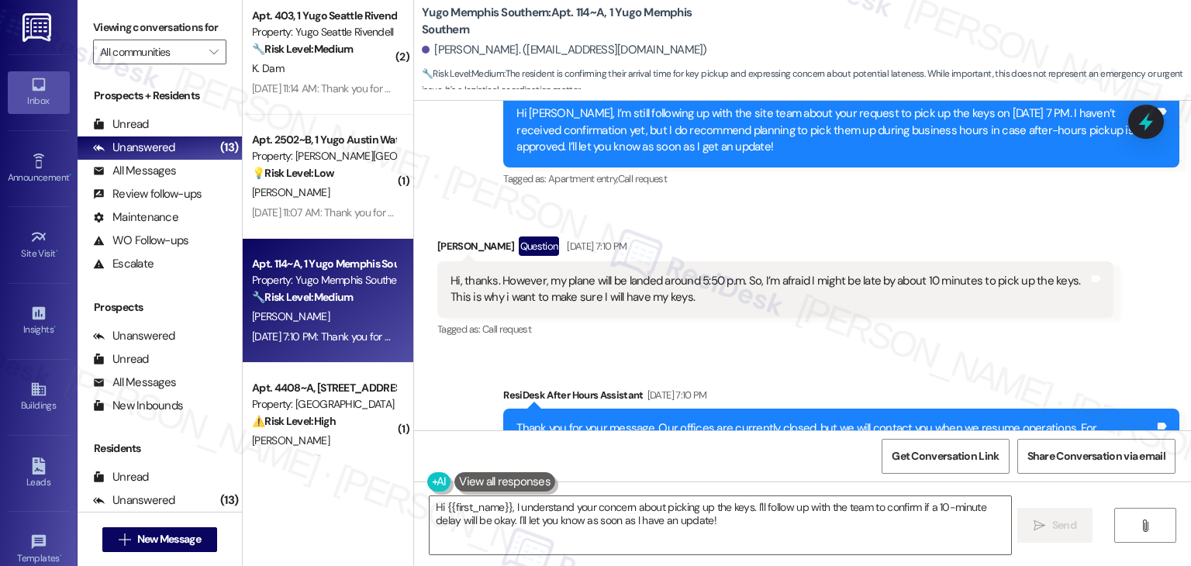
click at [567, 301] on div "Hi, thanks. However, my plane will be landed around 5:50 p.m. So, I’m afraid I …" at bounding box center [770, 289] width 638 height 33
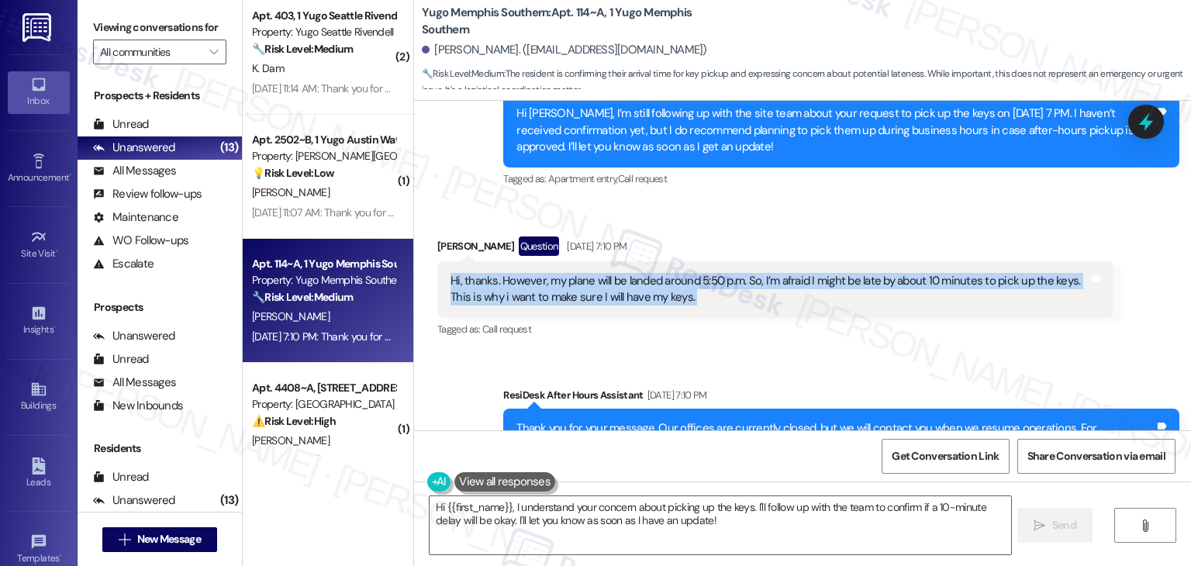
click at [567, 301] on div "Hi, thanks. However, my plane will be landed around 5:50 p.m. So, I’m afraid I …" at bounding box center [770, 289] width 638 height 33
copy div "Hi, thanks. However, my plane will be landed around 5:50 p.m. So, I’m afraid I …"
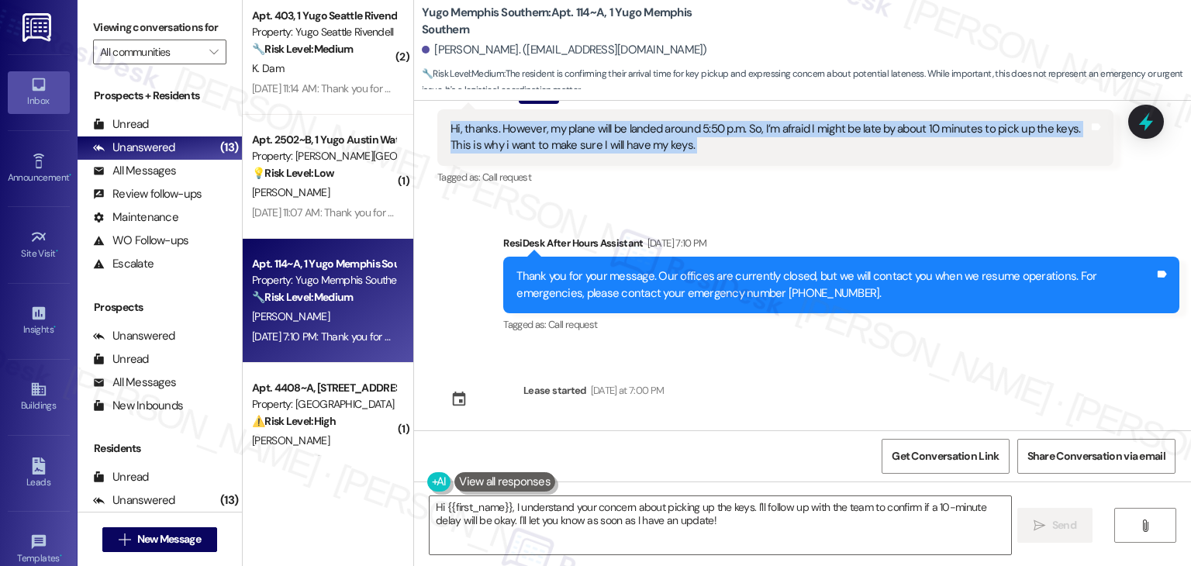
scroll to position [1501, 0]
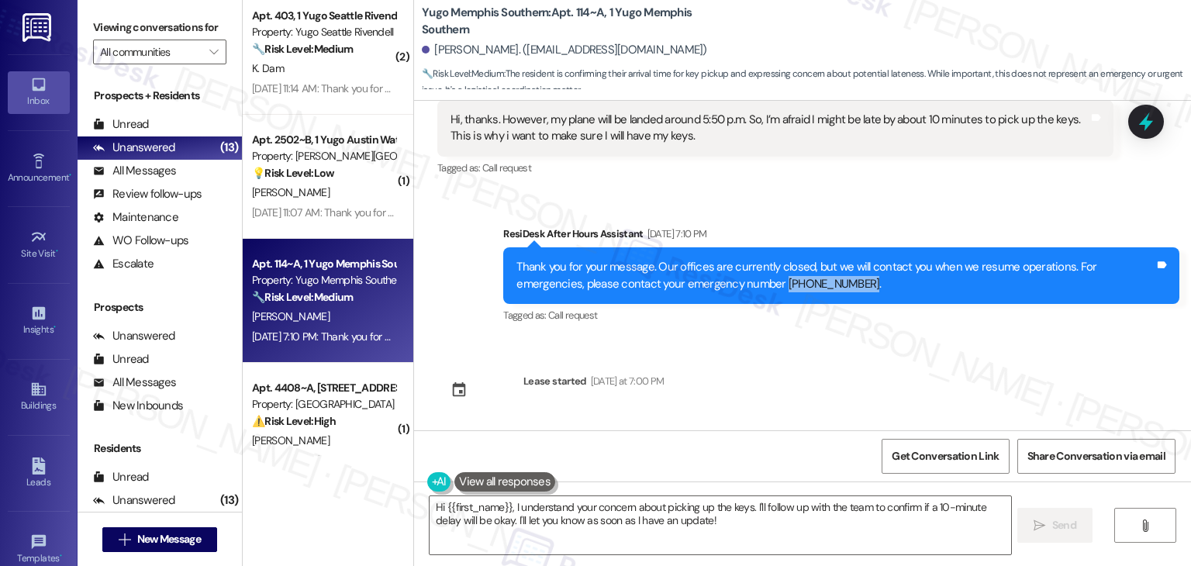
drag, startPoint x: 779, startPoint y: 286, endPoint x: 706, endPoint y: 287, distance: 72.9
click at [706, 287] on div "Thank you for your message. Our offices are currently closed, but we will conta…" at bounding box center [835, 275] width 638 height 33
copy div "(901) 621-6955"
click at [608, 500] on textarea "Hi {{first_name}}, I understand your concern about picking up the keys. I'll fo…" at bounding box center [720, 525] width 581 height 58
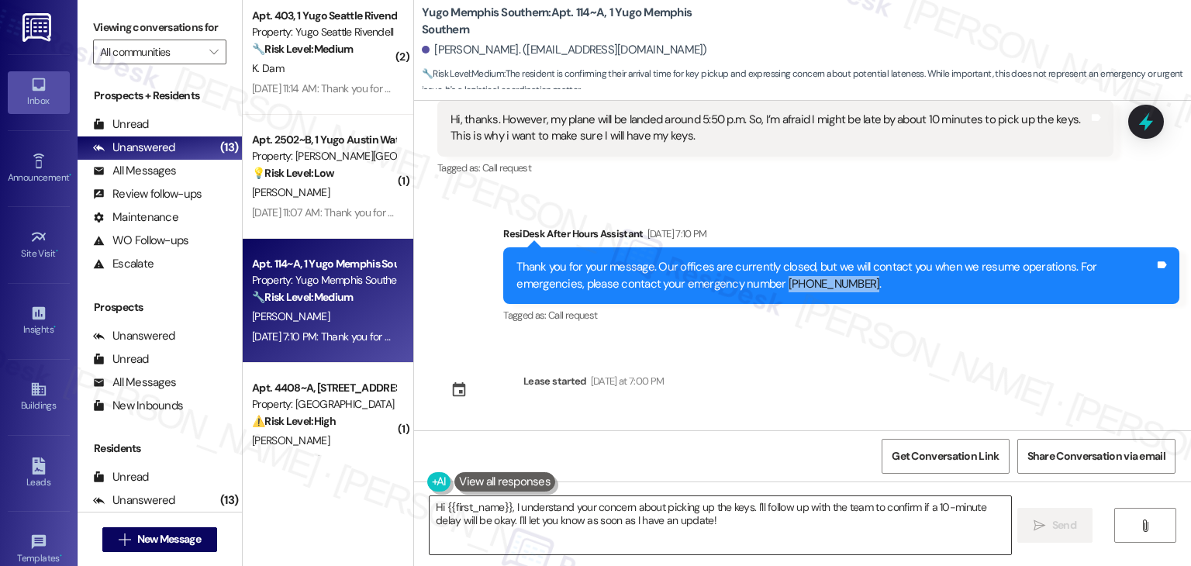
click at [608, 500] on textarea "Hi {{first_name}}, I understand your concern about picking up the keys. I'll fo…" at bounding box center [720, 525] width 581 height 58
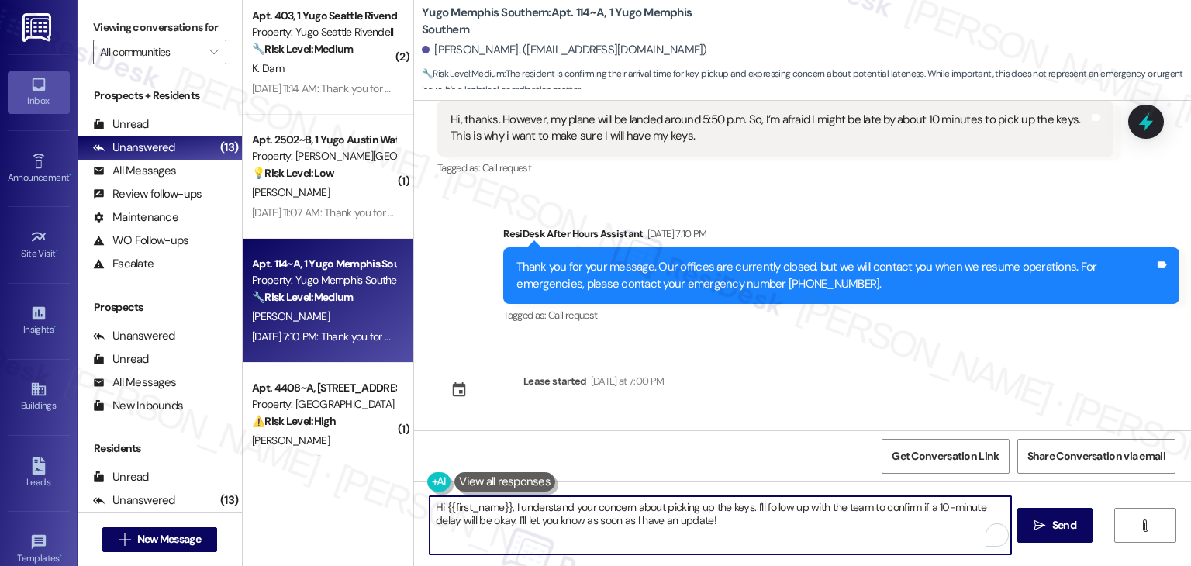
paste textarea "Ruhan, I understand you’ll be arriving just after office hours. Since after-hou…"
type textarea "Hi Ruhan, I understand you’ll be arriving just after office hours. Since after-…"
click at [777, 367] on div "Sent via SMS Sarah (ResiDesk) Jul 29, 2025 at 2:16 PM Hi Ruhan! We’re so excite…" at bounding box center [802, 266] width 777 height 330
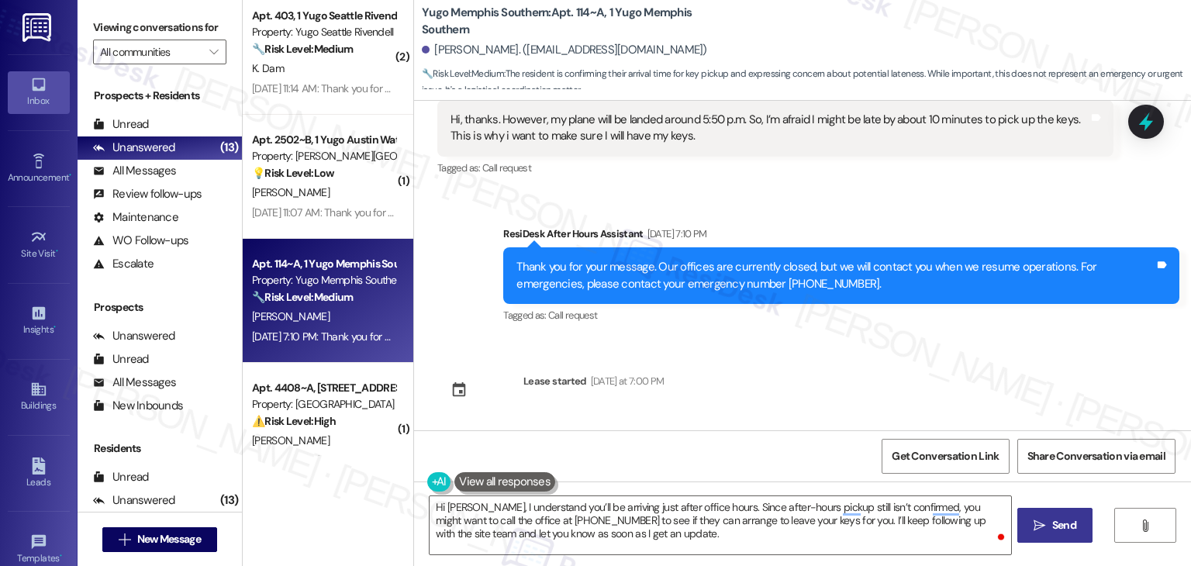
click at [1063, 525] on span "Send" at bounding box center [1064, 525] width 24 height 16
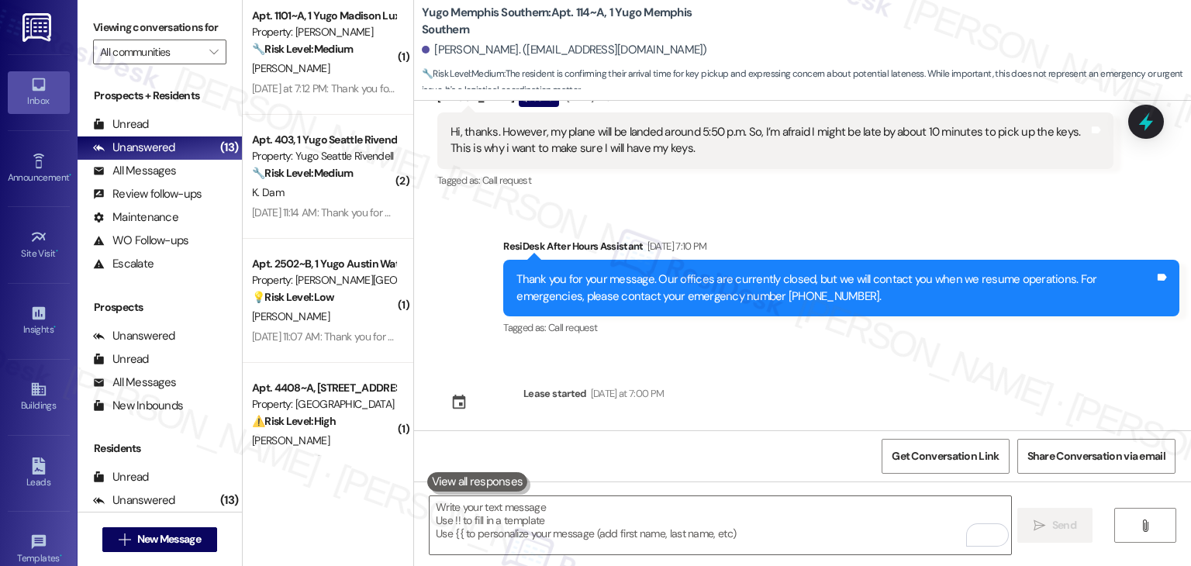
scroll to position [1643, 0]
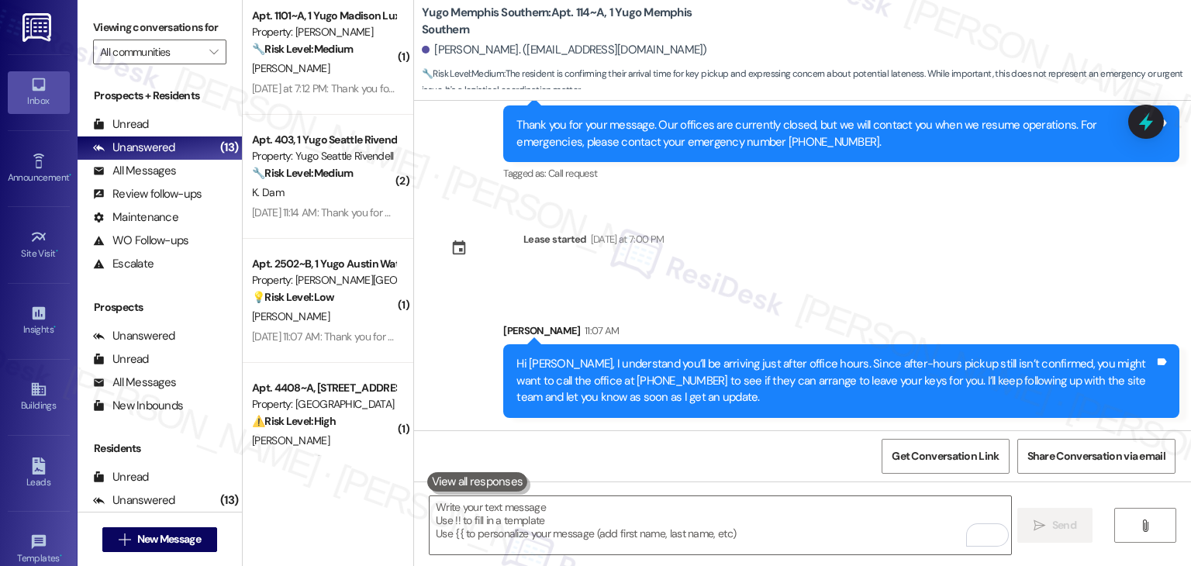
click at [1006, 309] on div "Sent via SMS Sarah 11:07 AM Hi Ruhan, I understand you’ll be arriving just afte…" at bounding box center [802, 358] width 777 height 141
click at [1141, 122] on icon at bounding box center [1146, 122] width 19 height 24
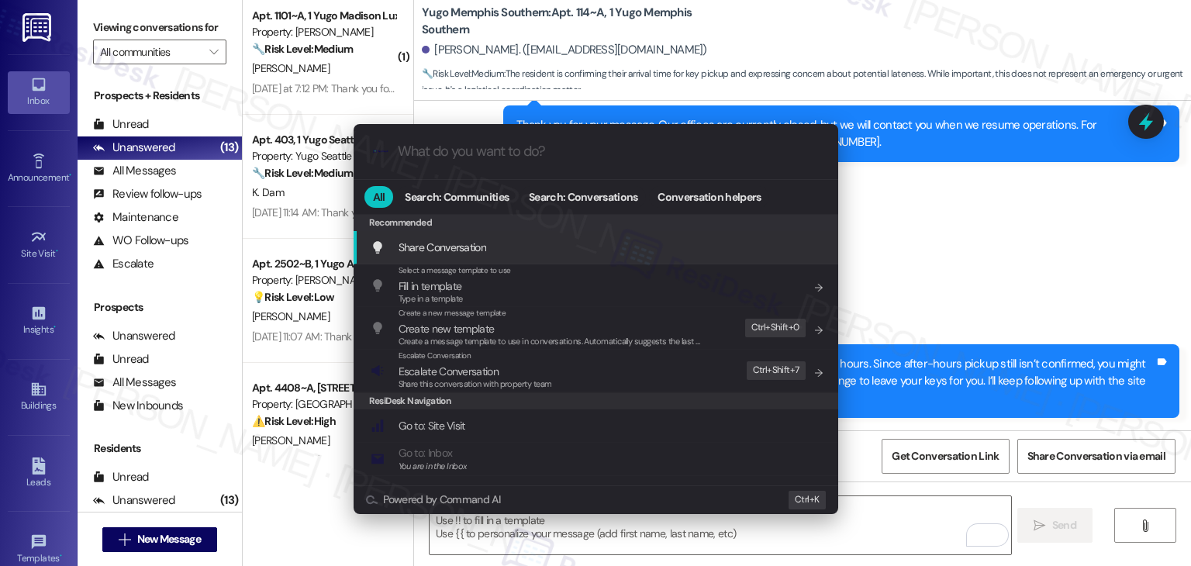
click at [1036, 230] on div ".cls-1{fill:#0a055f;}.cls-2{fill:#0cc4c4;} resideskLogoBlueOrange All Search: C…" at bounding box center [595, 283] width 1191 height 566
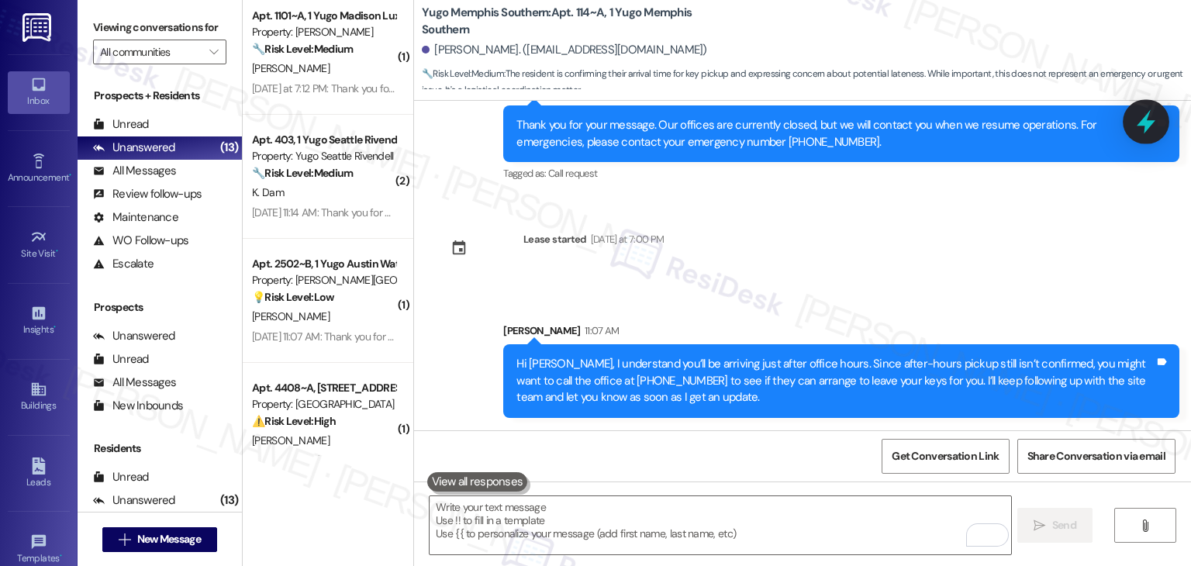
click at [1141, 122] on icon at bounding box center [1146, 122] width 19 height 24
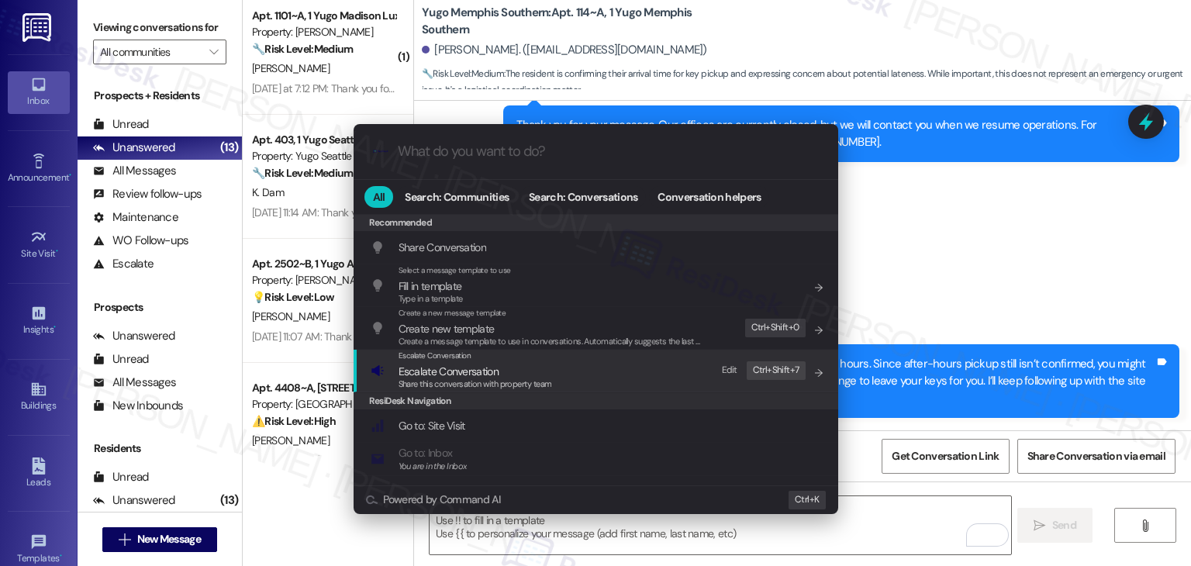
click at [518, 380] on span "Share this conversation with property team" at bounding box center [476, 383] width 154 height 11
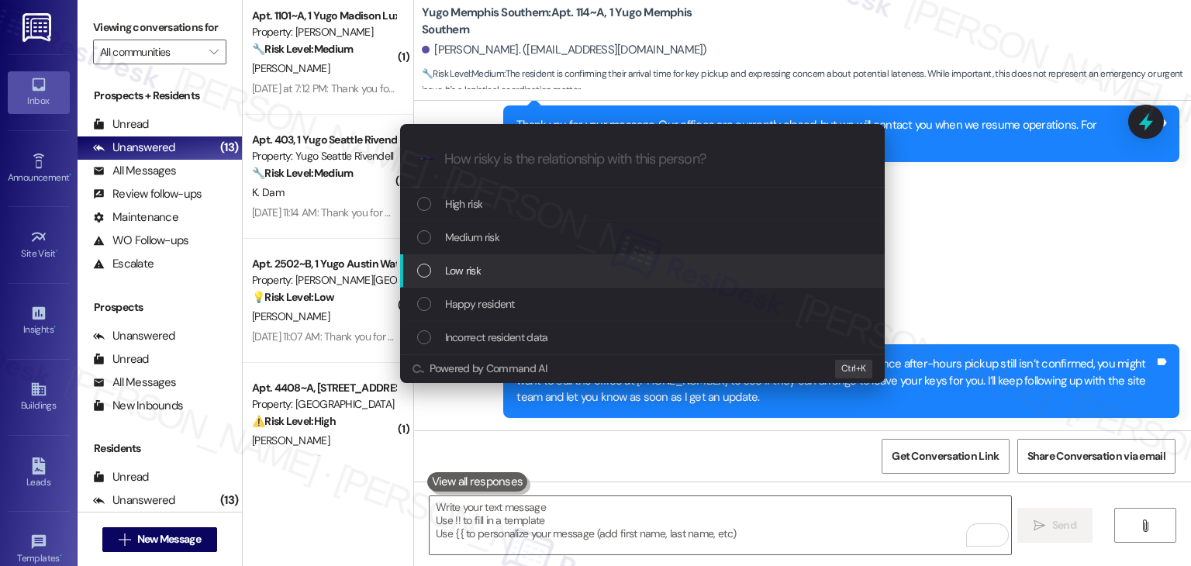
click at [421, 274] on div "List of options" at bounding box center [424, 271] width 14 height 14
click at [421, 274] on div "Escalate Conversation How risky is the relationship with this person? Topics (e…" at bounding box center [642, 254] width 523 height 290
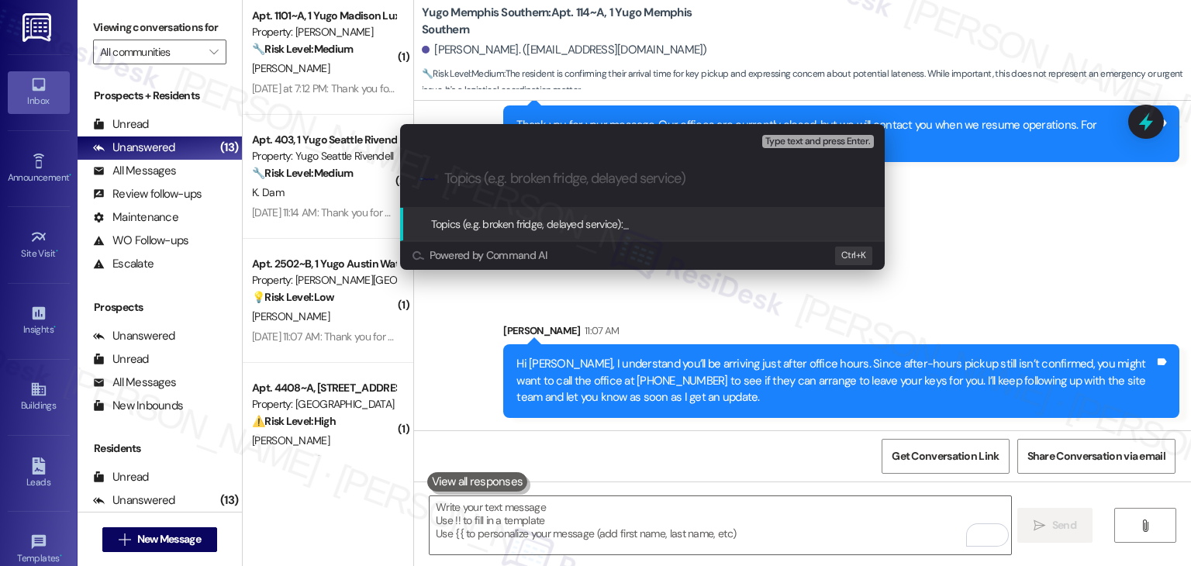
click at [636, 185] on input "Topics (e.g. broken fridge, delayed service)" at bounding box center [654, 179] width 421 height 16
paste input "Key Pickup Request – August 19 After Hours"
type input "Key Pickup Request – August 19 After Hours"
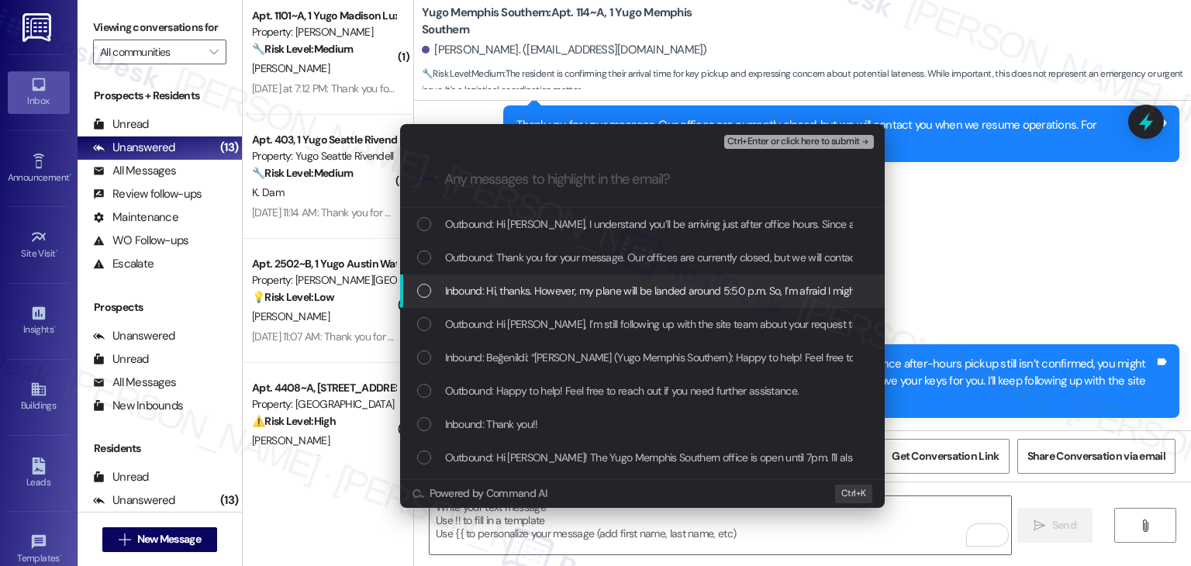
click at [417, 289] on div "List of options" at bounding box center [424, 291] width 14 height 14
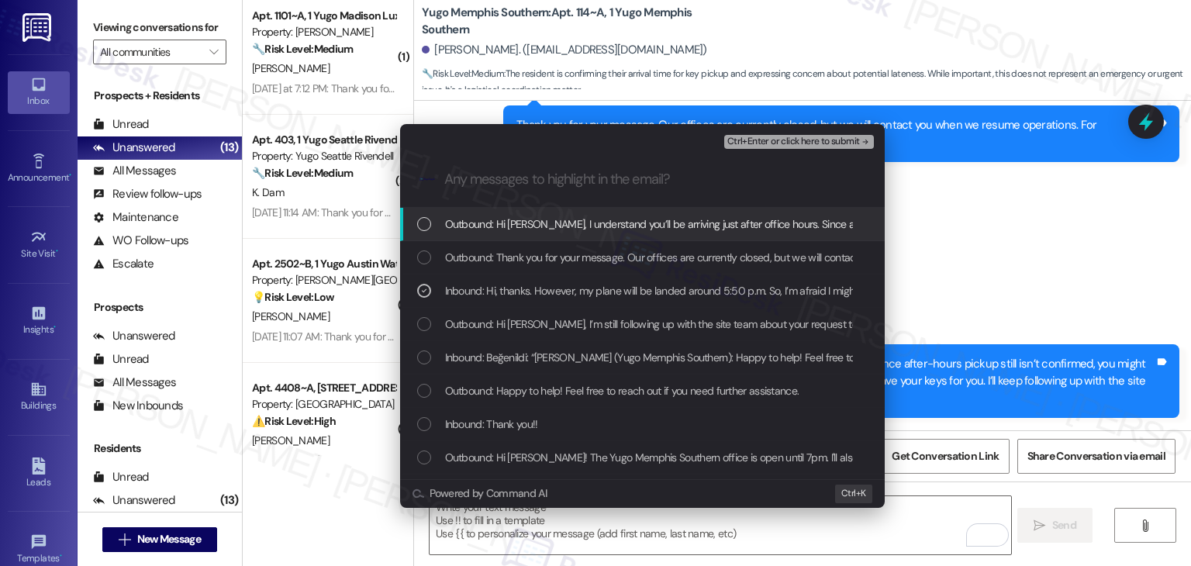
click at [819, 140] on span "Ctrl+Enter or click here to submit" at bounding box center [793, 141] width 133 height 11
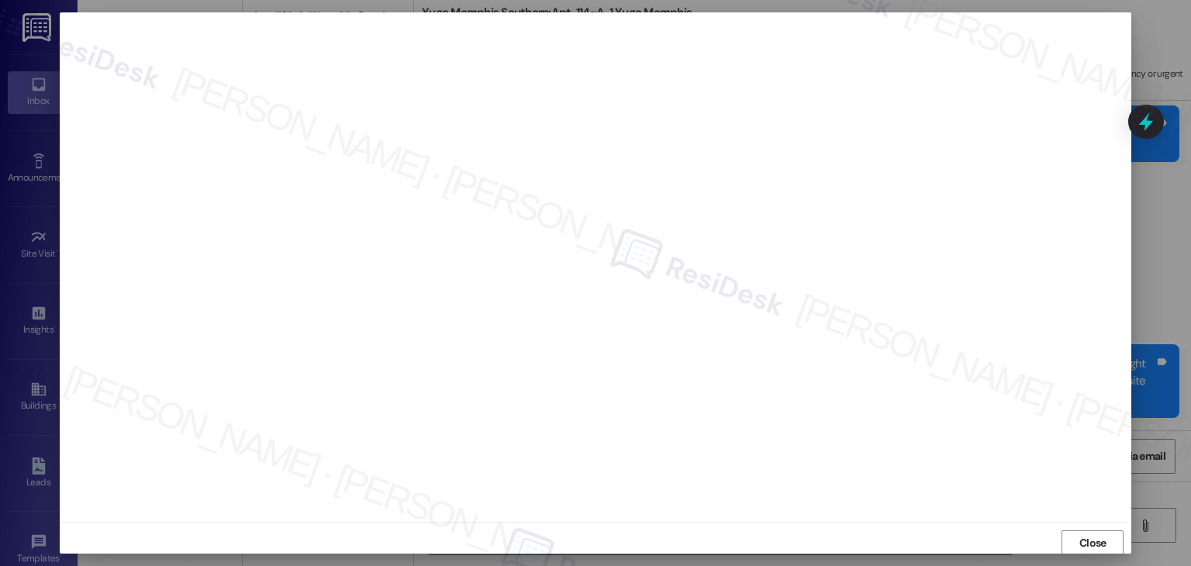
scroll to position [1, 0]
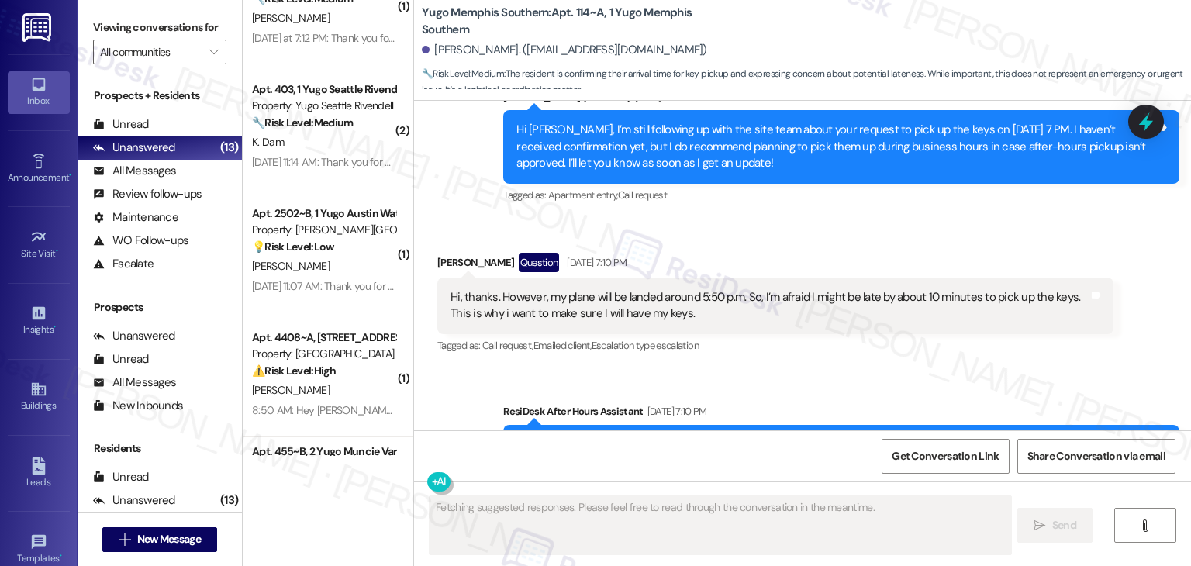
scroll to position [3561, 0]
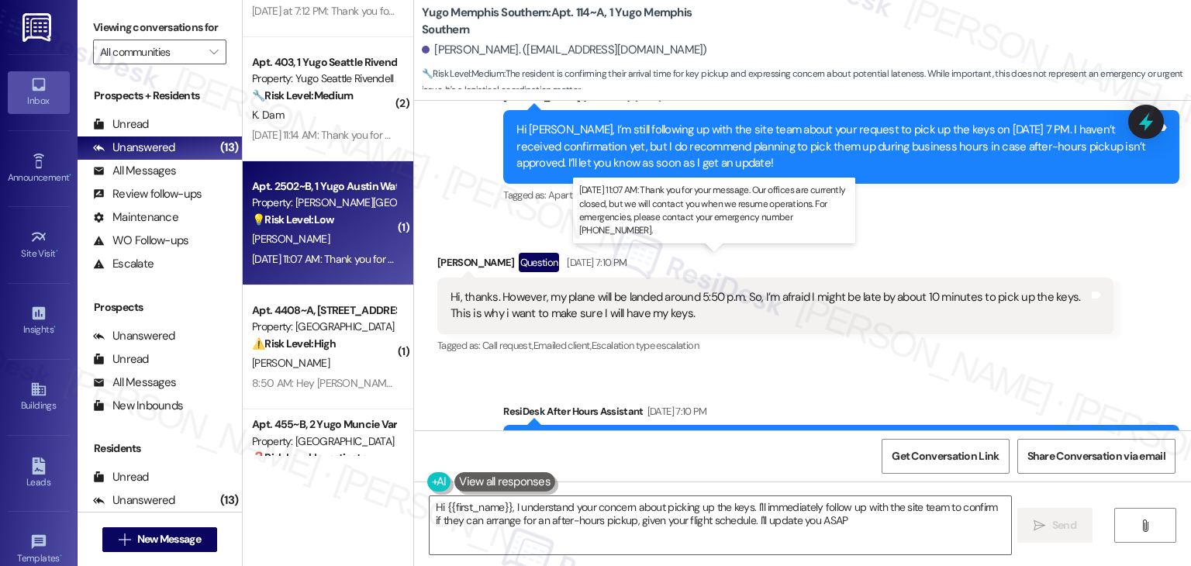
type textarea "Hi {{first_name}}, I understand your concern about picking up the keys. I'll im…"
click at [345, 254] on div "[DATE] 11:07 AM: Thank you for your message. Our offices are currently closed, …" at bounding box center [722, 259] width 940 height 14
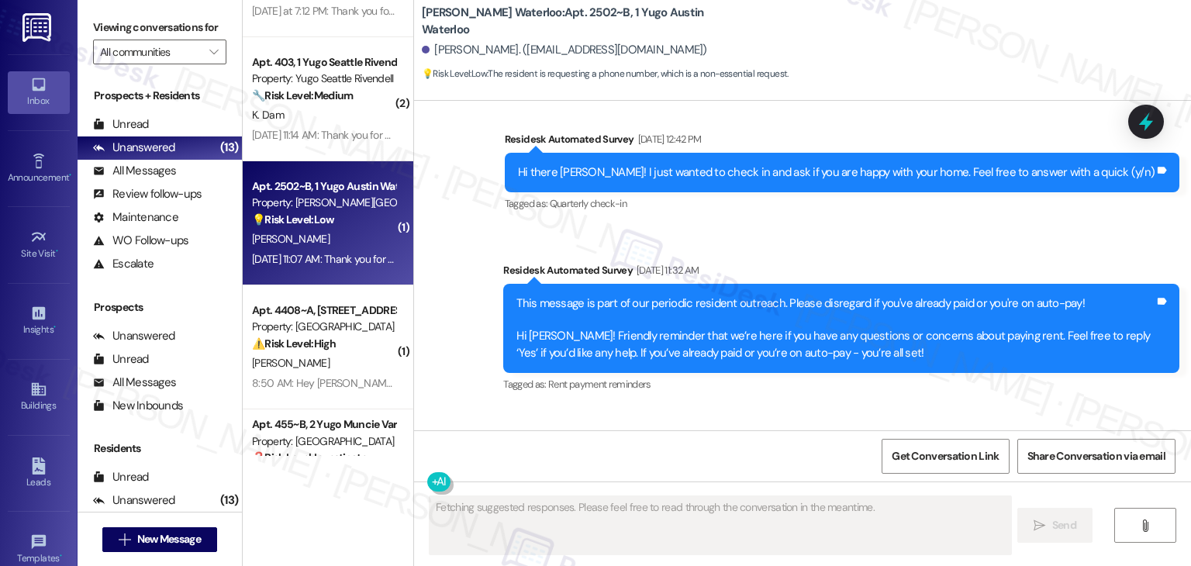
scroll to position [1262, 0]
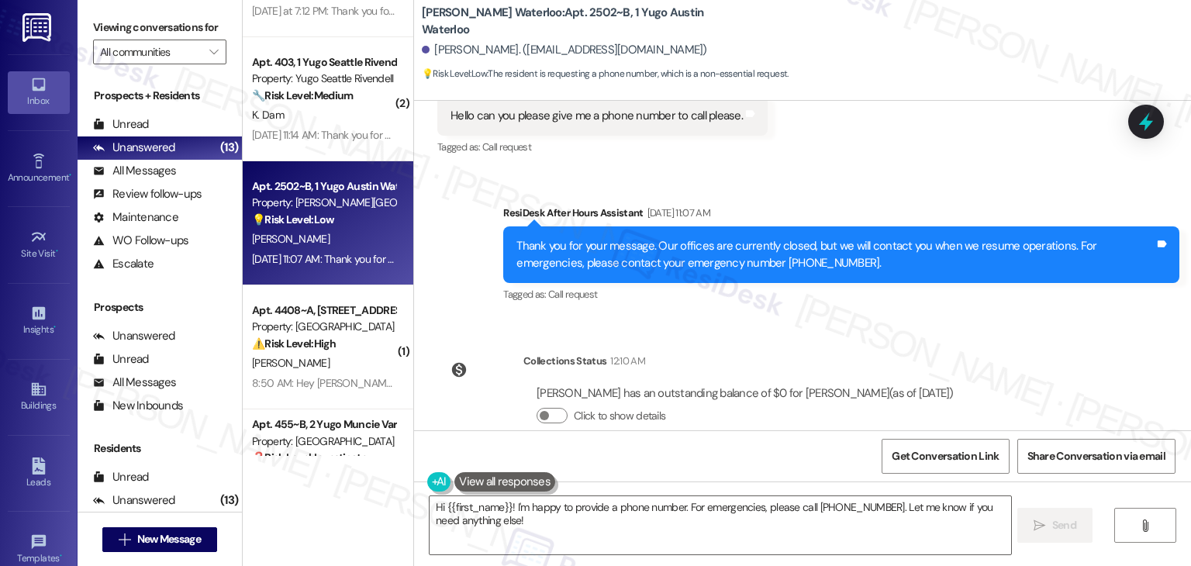
scroll to position [1756, 0]
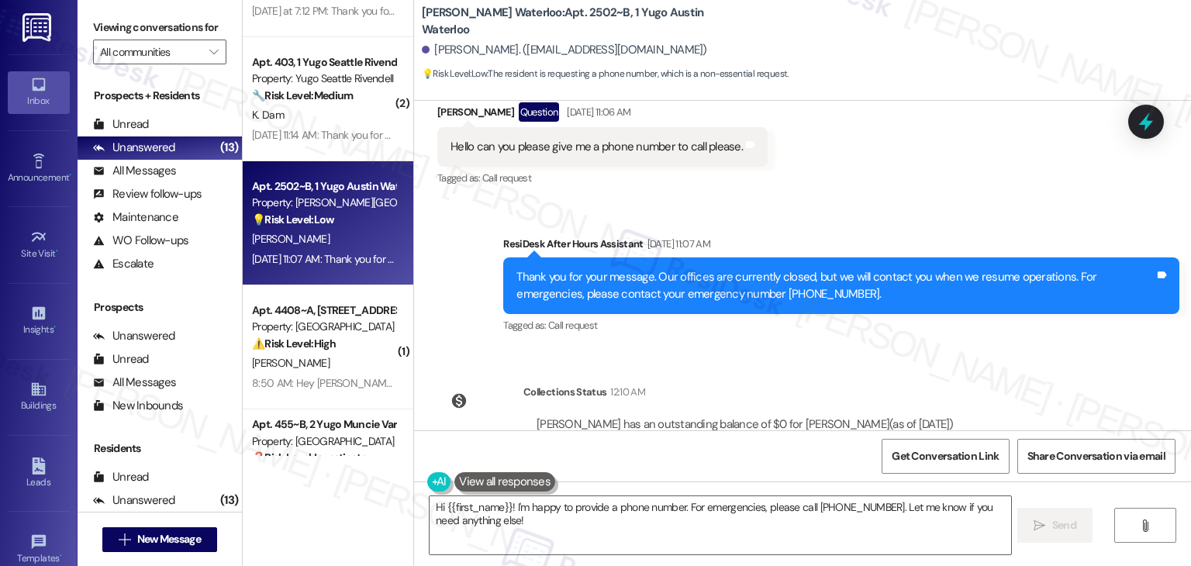
click at [555, 147] on div "Hello can you please give me a phone number to call please." at bounding box center [597, 147] width 292 height 16
copy div "Hello can you please give me a phone number to call please. Tags and notes"
drag, startPoint x: 779, startPoint y: 295, endPoint x: 707, endPoint y: 295, distance: 71.3
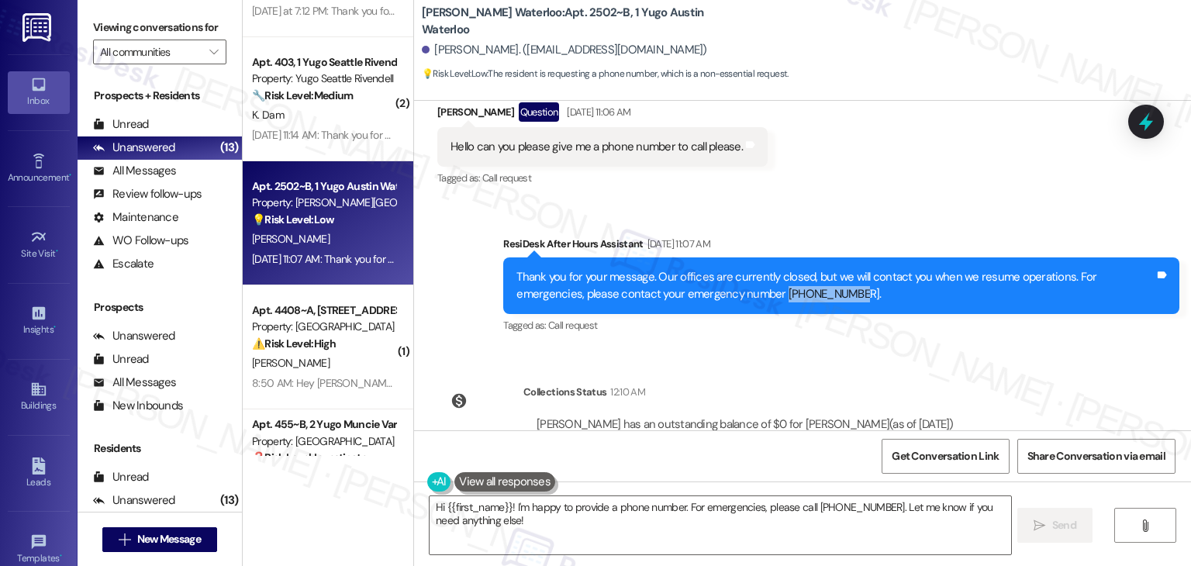
click at [707, 295] on div "Thank you for your message. Our offices are currently closed, but we will conta…" at bounding box center [835, 285] width 638 height 33
copy div "[PHONE_NUMBER]"
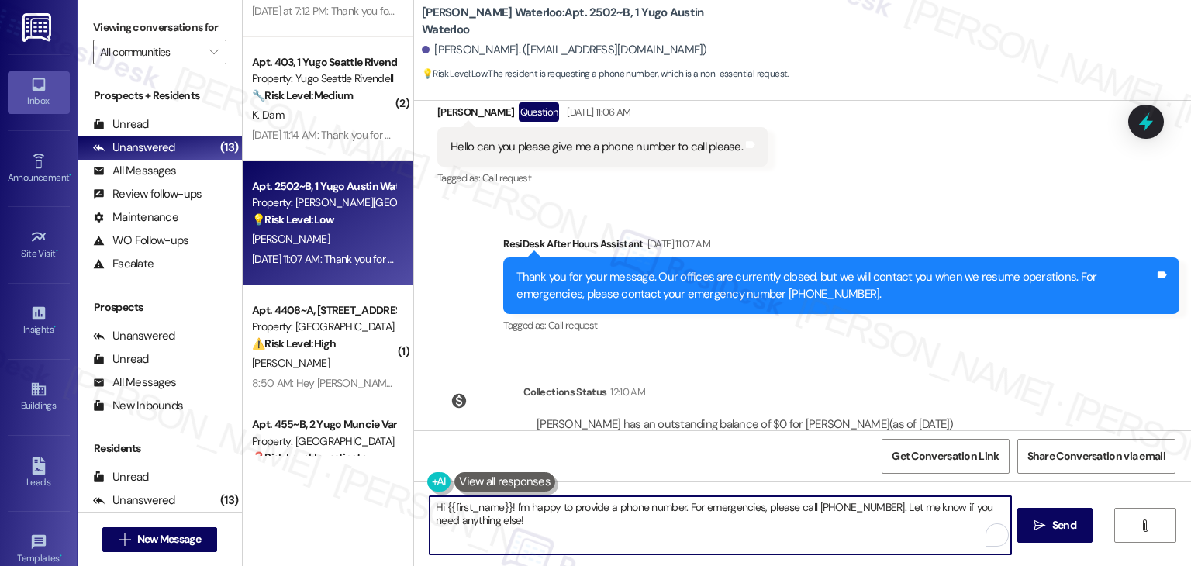
click at [884, 513] on textarea "Hi {{first_name}}! I'm happy to provide a phone number. For emergencies, please…" at bounding box center [720, 525] width 581 height 58
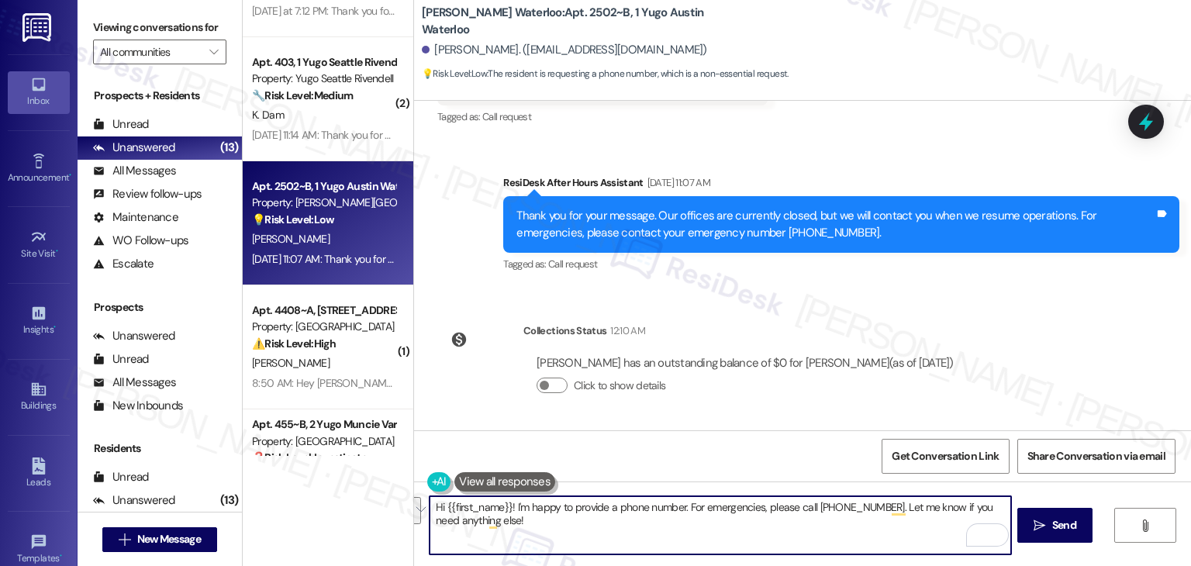
click at [623, 520] on textarea "Hi {{first_name}}! I'm happy to provide a phone number. For emergencies, please…" at bounding box center [720, 525] width 581 height 58
click at [627, 513] on textarea "Hi {{first_name}}! I'm happy to provide a phone number. For emergencies, please…" at bounding box center [720, 525] width 581 height 58
paste textarea "Zoe! You can reach the office at"
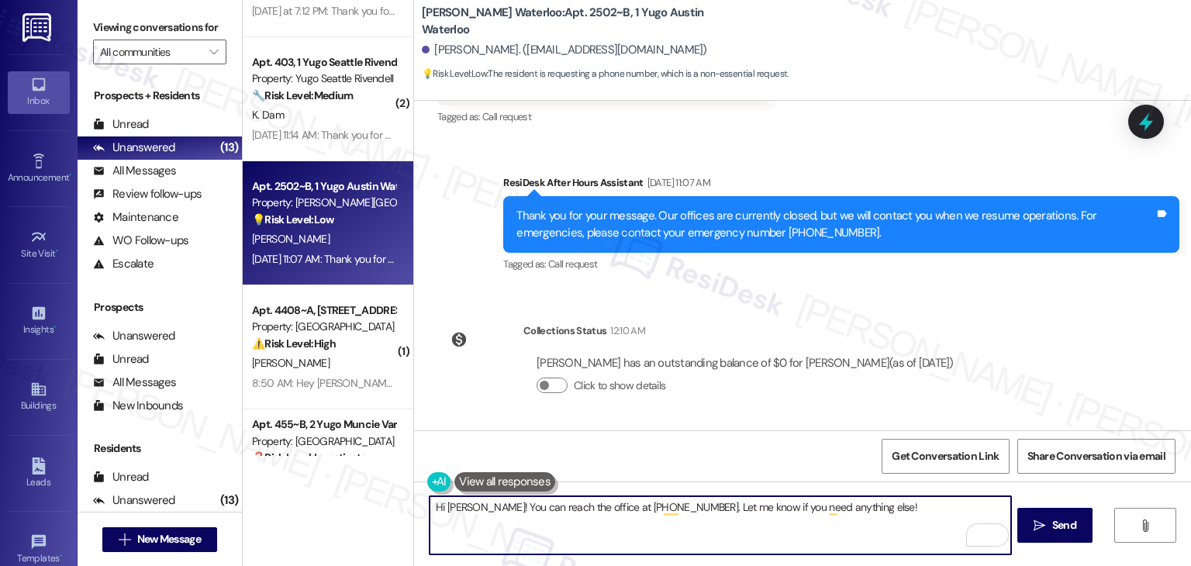
click at [856, 516] on textarea "Hi Zoe! You can reach the office at 737-226-9609. Let me know if you need anyth…" at bounding box center [720, 525] width 581 height 58
type textarea "Hi Zoe! You can reach the office at 737-226-9609. Let me know if you need anyth…"
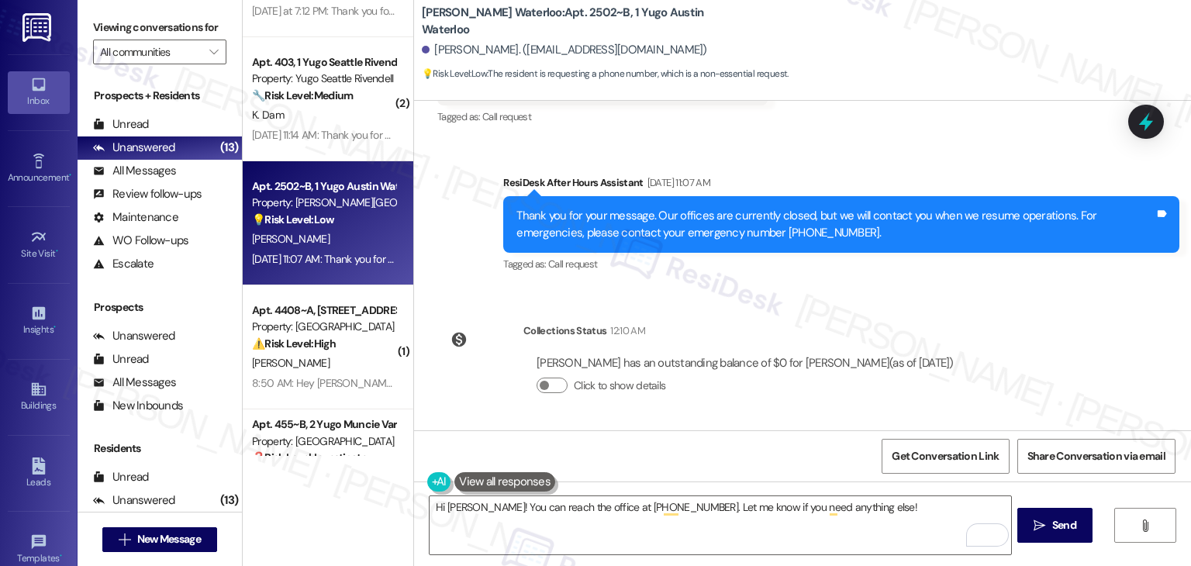
click at [827, 459] on div "Get Conversation Link Share Conversation via email" at bounding box center [802, 455] width 777 height 51
click at [827, 458] on div "Get Conversation Link Share Conversation via email" at bounding box center [802, 455] width 777 height 51
click at [1068, 533] on span "Send" at bounding box center [1064, 525] width 24 height 16
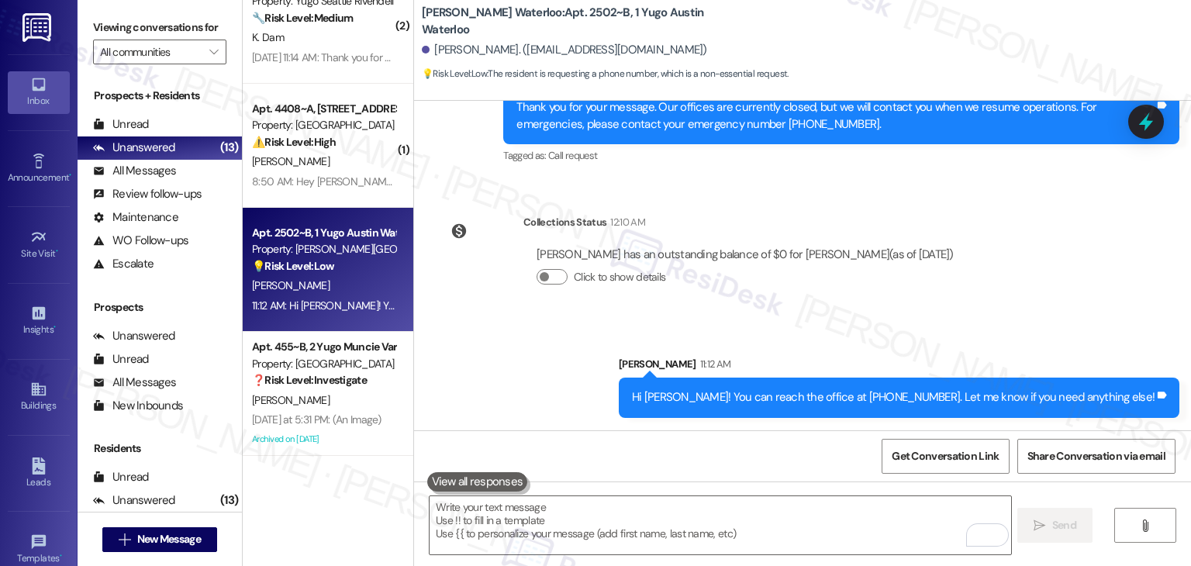
scroll to position [3514, 0]
click at [1110, 274] on div "Announcement, sent via SMS Sarah (ResiDesk) Feb 24, 2025 at 2:22 PM Hi Zoe, I'm…" at bounding box center [802, 266] width 777 height 330
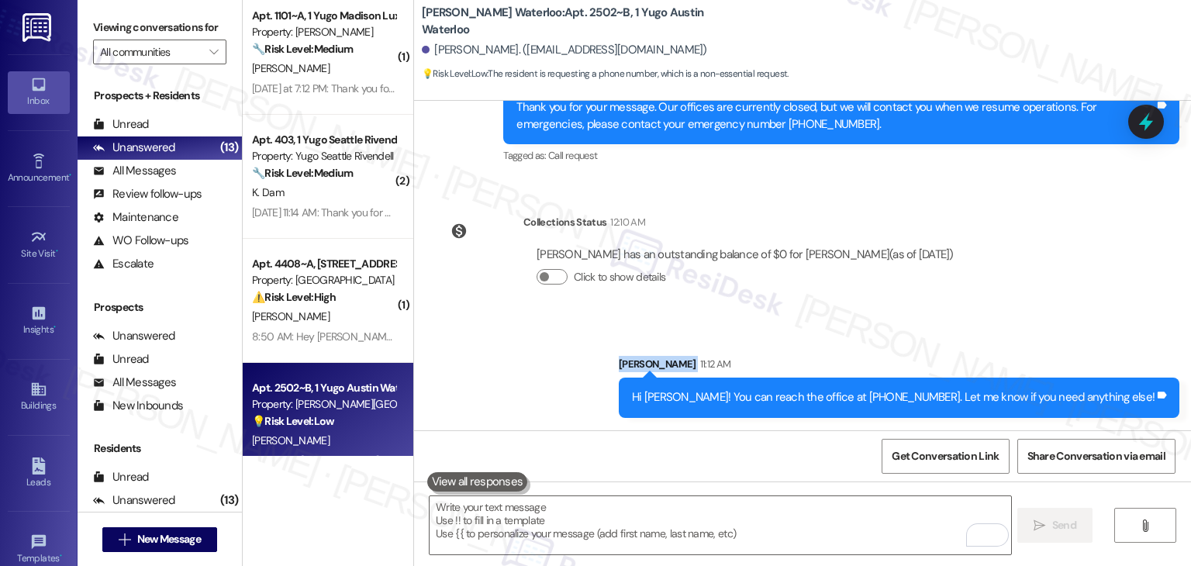
scroll to position [3282, 0]
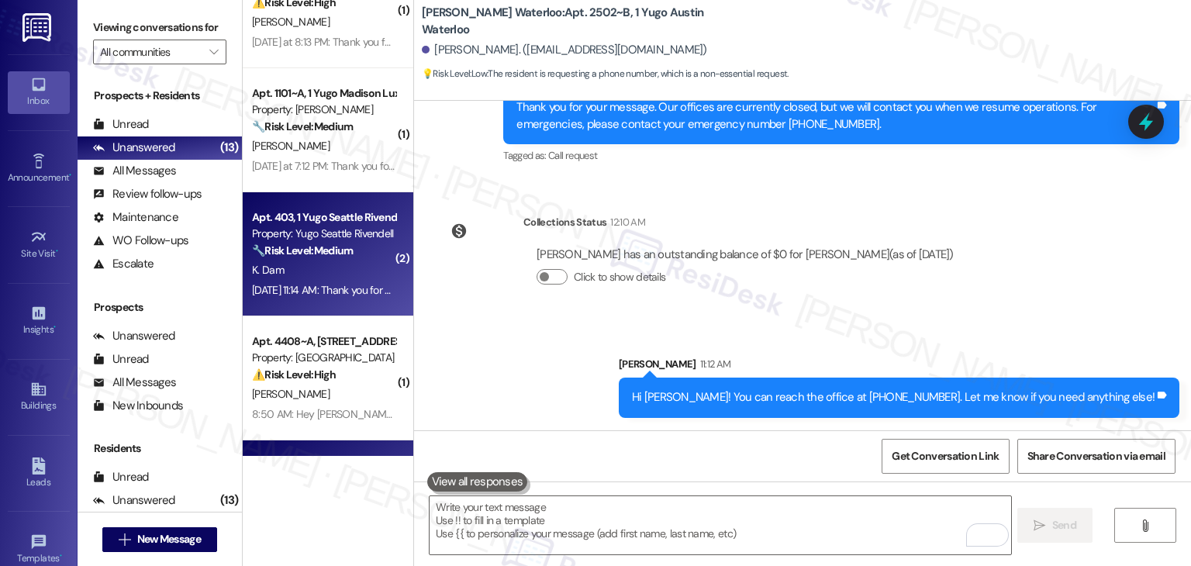
click at [316, 283] on div "Aug 10, 2025 at 11:14 AM: Thank you for your message. Our offices are currently…" at bounding box center [720, 290] width 937 height 14
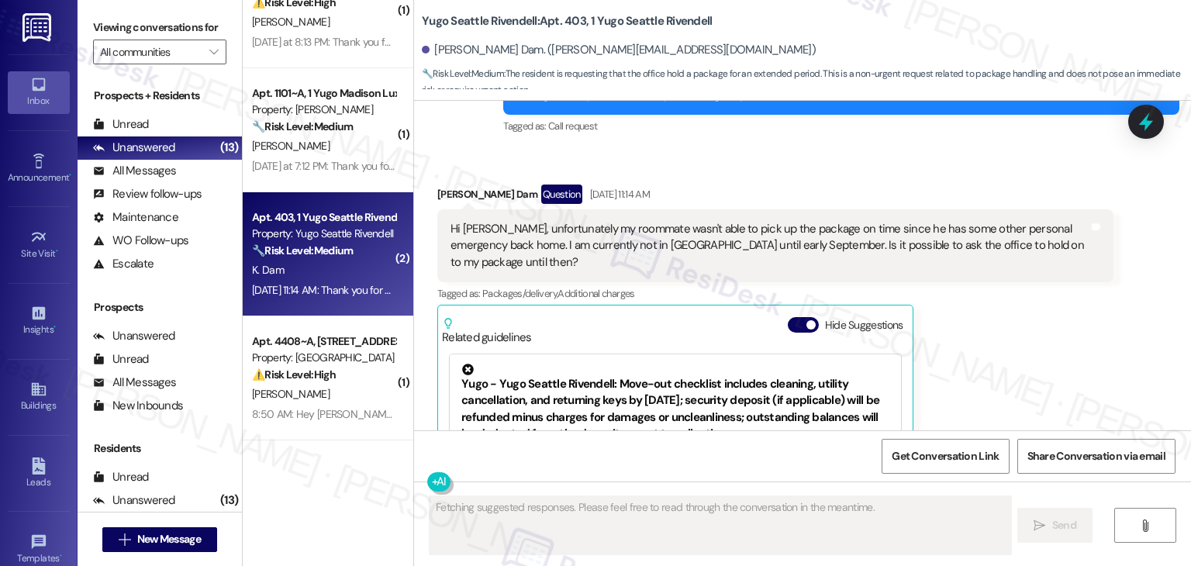
scroll to position [1894, 0]
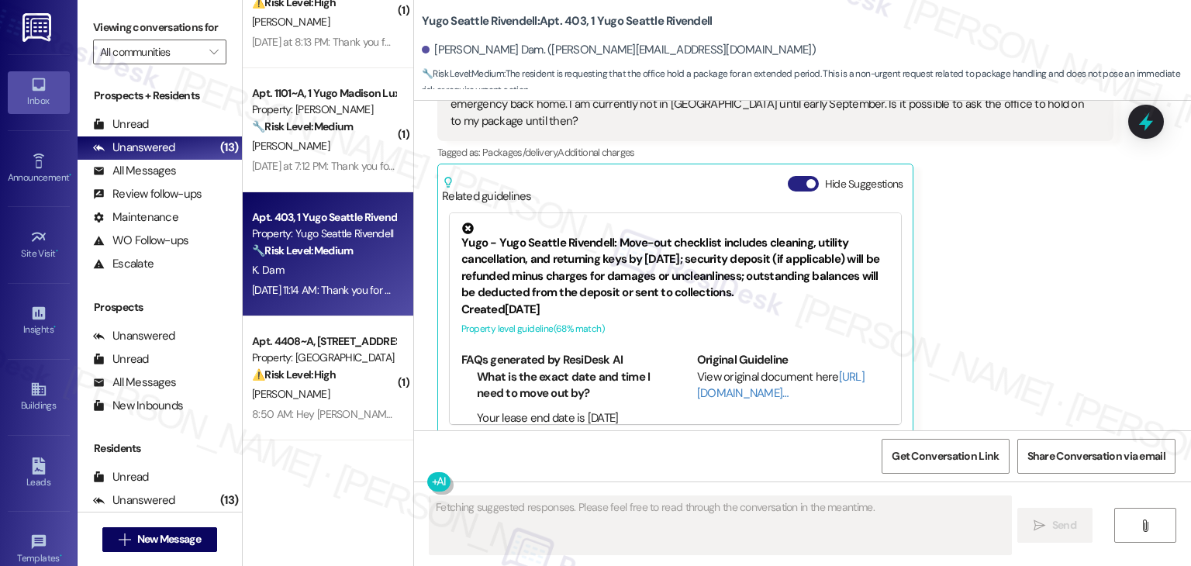
click at [791, 176] on button "Hide Suggestions" at bounding box center [803, 184] width 31 height 16
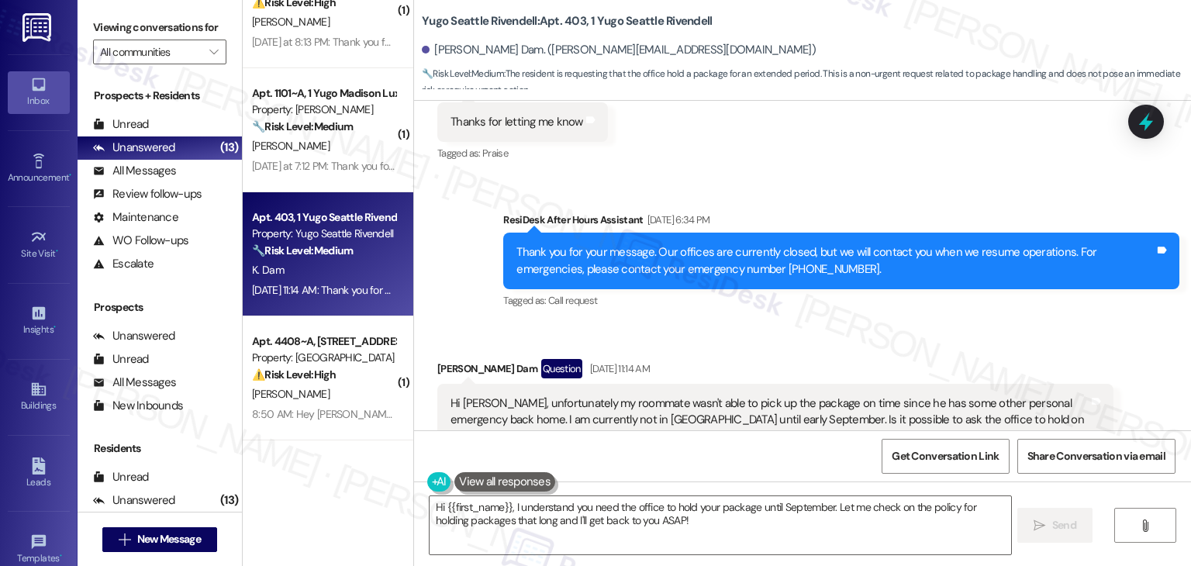
scroll to position [1583, 0]
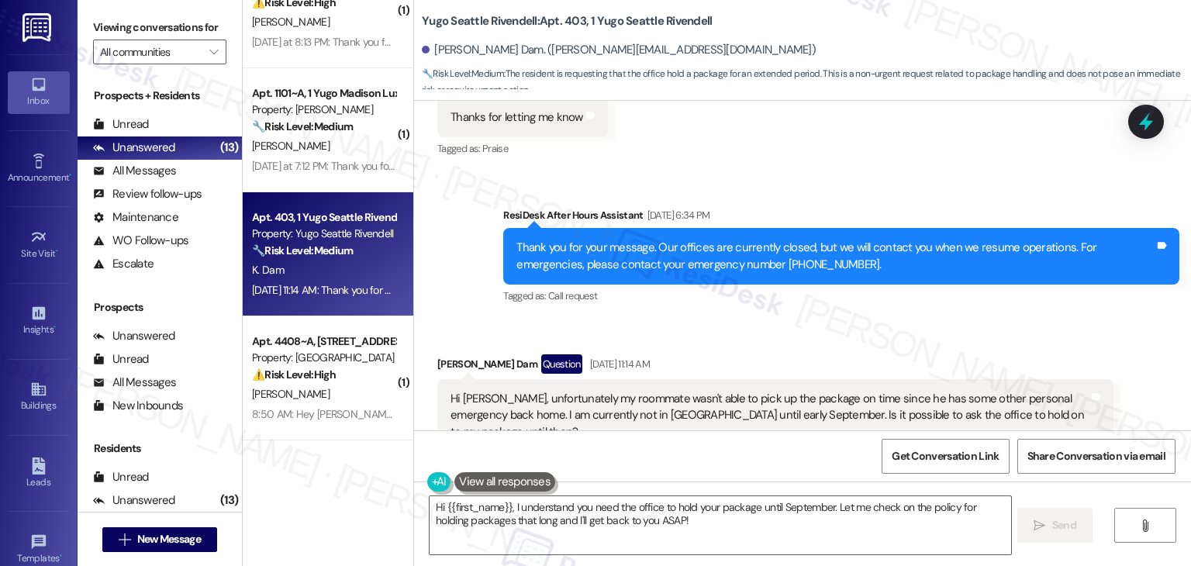
click at [763, 319] on div "Received via SMS Khoi Dam Question Aug 10, 2025 at 11:14 AM Hi Sarah, unfortuna…" at bounding box center [802, 425] width 777 height 213
click at [754, 320] on div "Received via SMS Khoi Dam Question Aug 10, 2025 at 11:14 AM Hi Sarah, unfortuna…" at bounding box center [802, 425] width 777 height 213
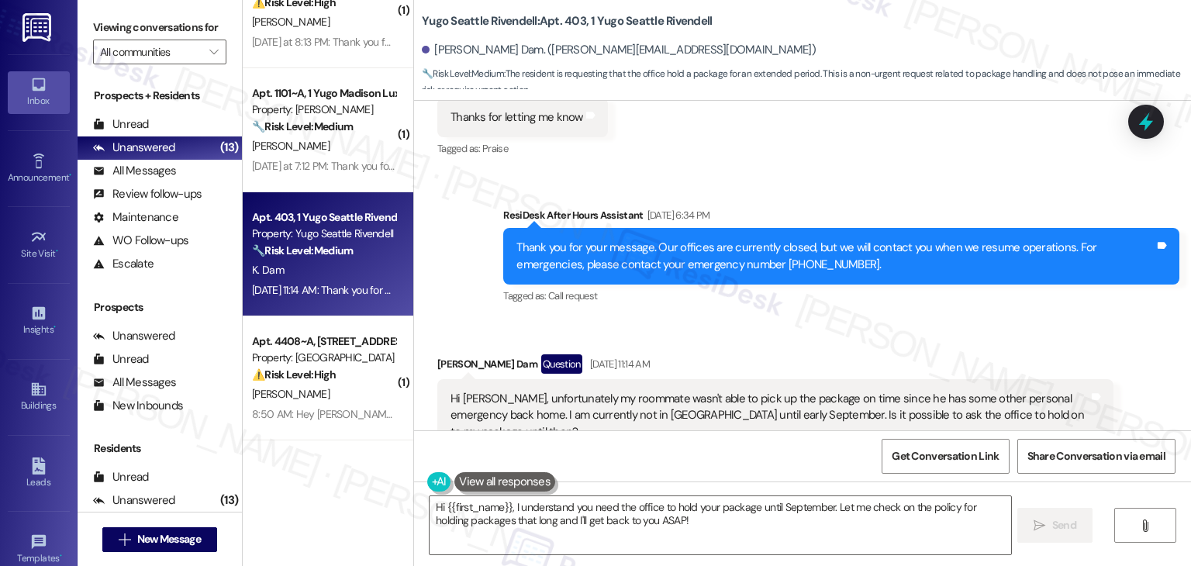
click at [754, 320] on div "Received via SMS Khoi Dam Question Aug 10, 2025 at 11:14 AM Hi Sarah, unfortuna…" at bounding box center [802, 425] width 777 height 213
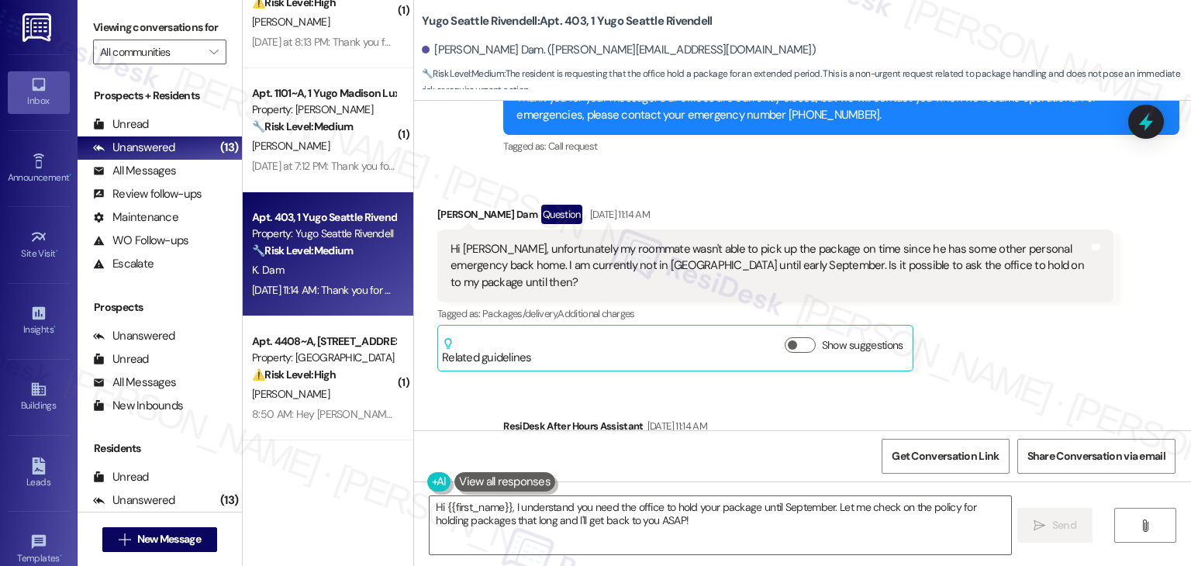
scroll to position [1739, 0]
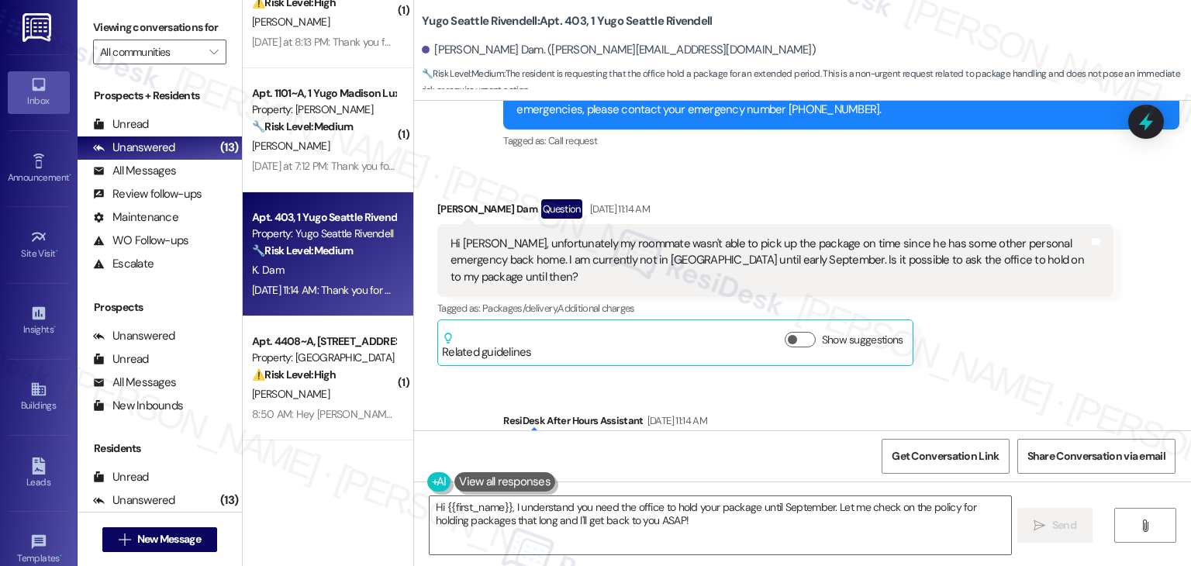
click at [975, 378] on div "Sent via SMS ResiDesk After Hours Assistant Aug 10, 2025 at 11:14 AM Thank you …" at bounding box center [802, 451] width 777 height 147
click at [1034, 341] on div "Khoi Dam Question Aug 10, 2025 at 11:14 AM Hi Sarah, unfortunately my roommate …" at bounding box center [775, 282] width 676 height 167
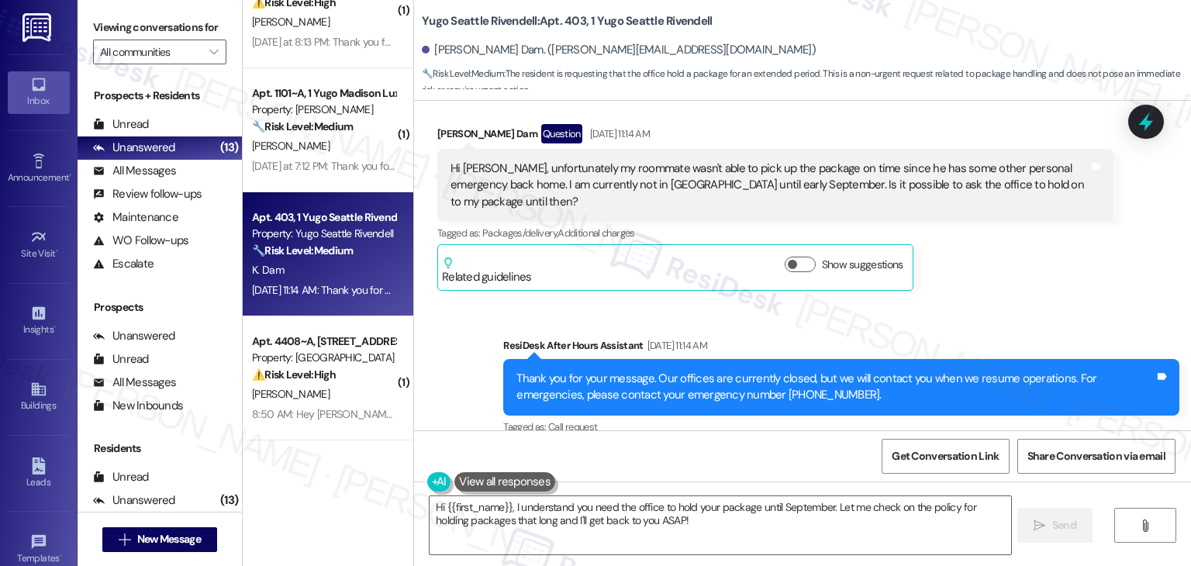
scroll to position [1816, 0]
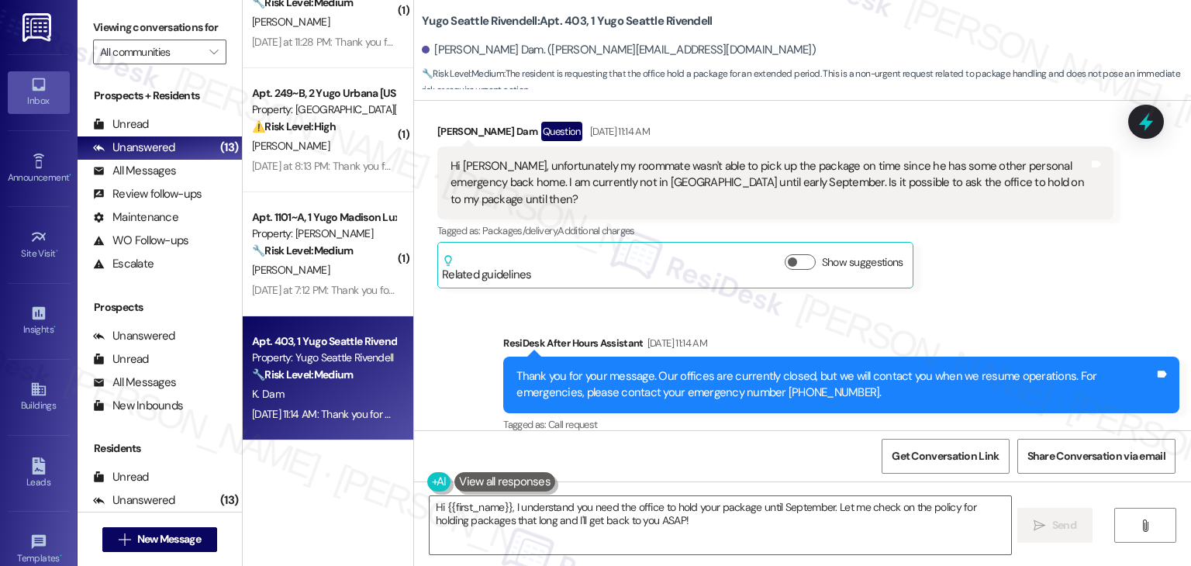
click at [1020, 267] on div "Khoi Dam Question Aug 10, 2025 at 11:14 AM Hi Sarah, unfortunately my roommate …" at bounding box center [775, 205] width 676 height 167
click at [1018, 269] on div "Khoi Dam Question Aug 10, 2025 at 11:14 AM Hi Sarah, unfortunately my roommate …" at bounding box center [775, 205] width 676 height 167
click at [1018, 268] on div "Khoi Dam Question Aug 10, 2025 at 11:14 AM Hi Sarah, unfortunately my roommate …" at bounding box center [775, 205] width 676 height 167
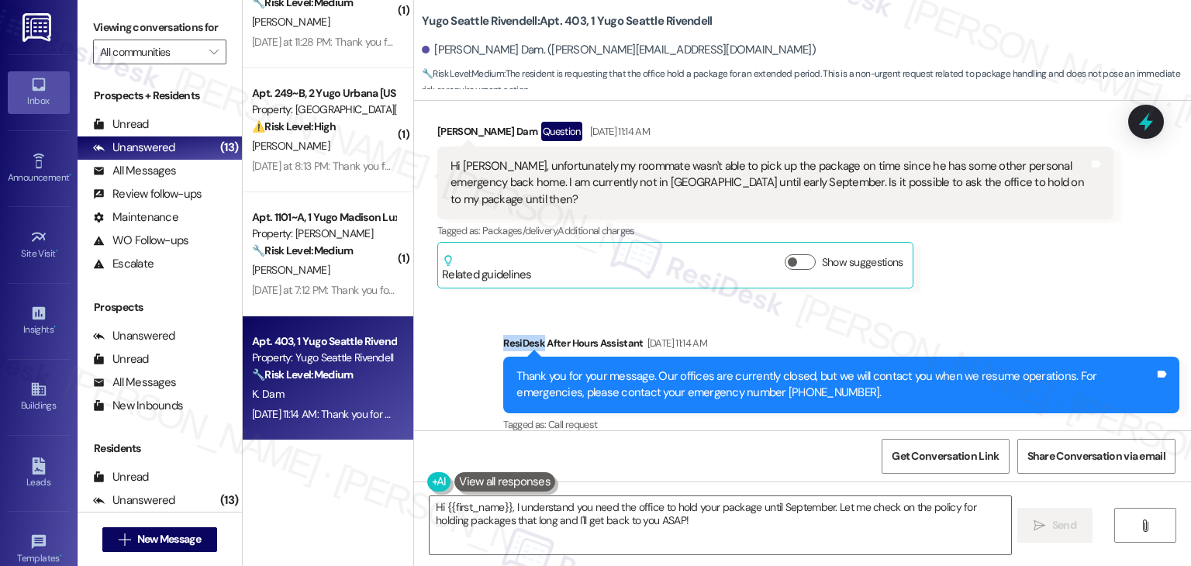
click at [882, 300] on div "Sent via SMS ResiDesk After Hours Assistant Aug 10, 2025 at 11:14 AM Thank you …" at bounding box center [802, 373] width 777 height 147
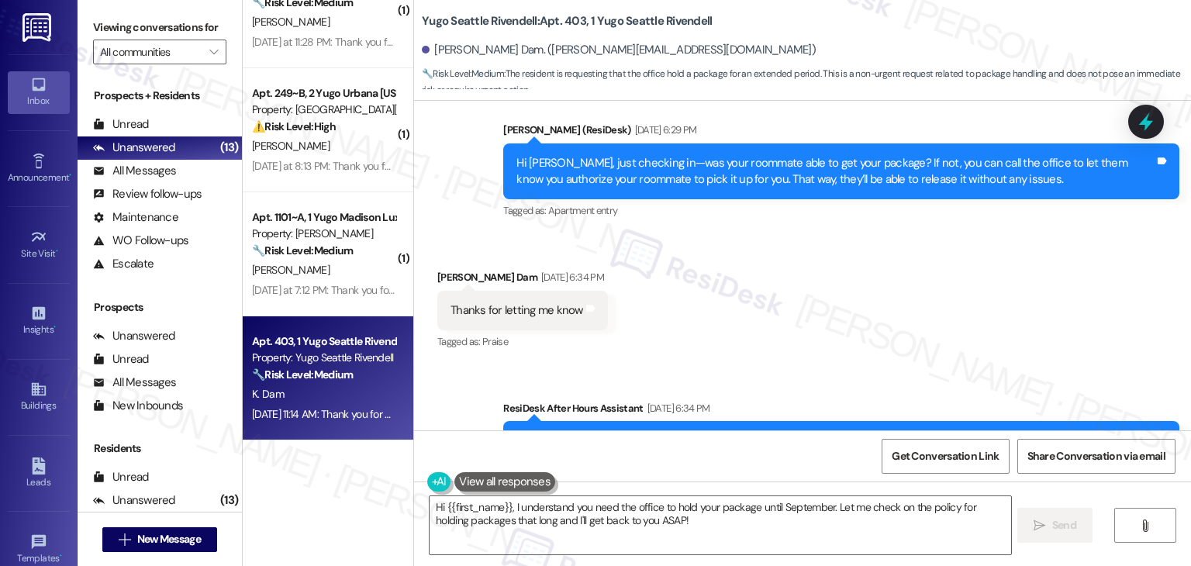
scroll to position [1351, 0]
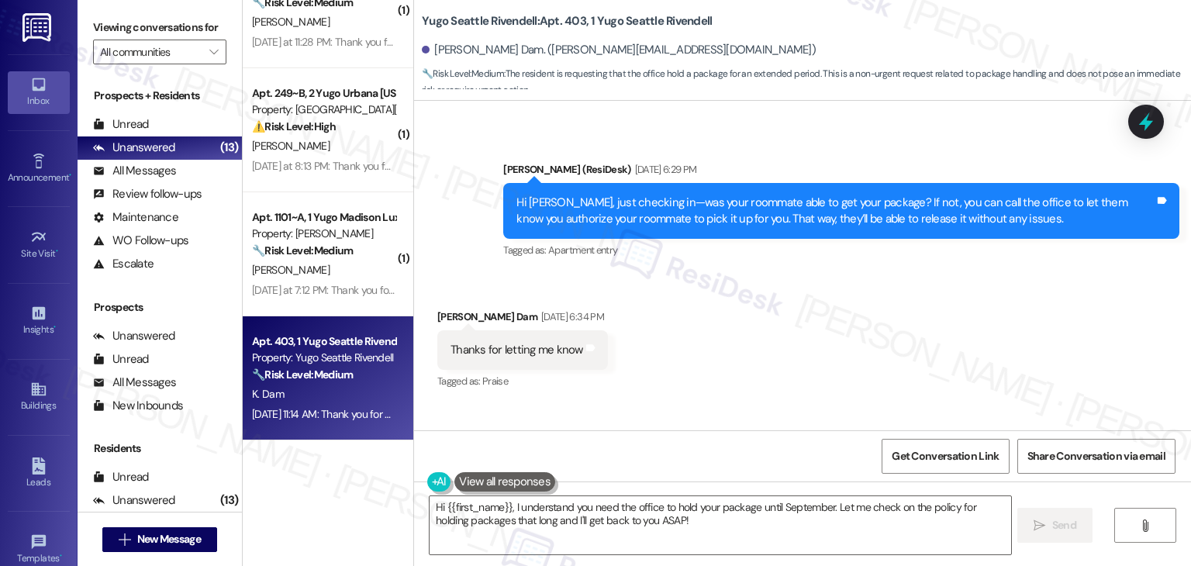
click at [766, 222] on div "Hi Khoi, just checking in—was your roommate able to get your package? If not, y…" at bounding box center [835, 211] width 638 height 33
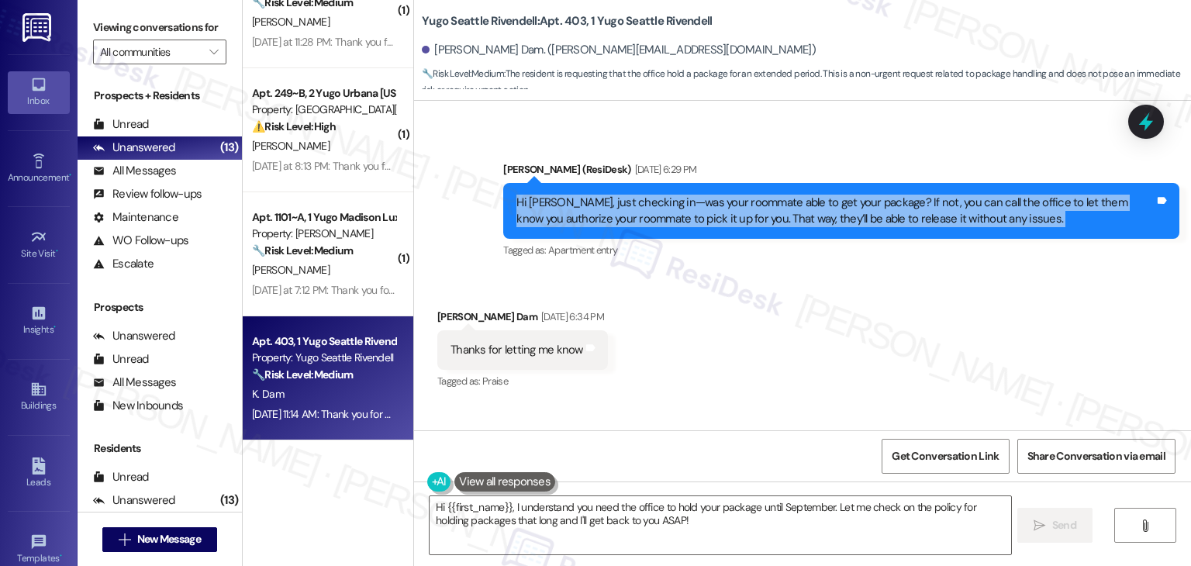
click at [766, 222] on div "Hi Khoi, just checking in—was your roommate able to get your package? If not, y…" at bounding box center [835, 211] width 638 height 33
copy div "Hi Khoi, just checking in—was your roommate able to get your package? If not, y…"
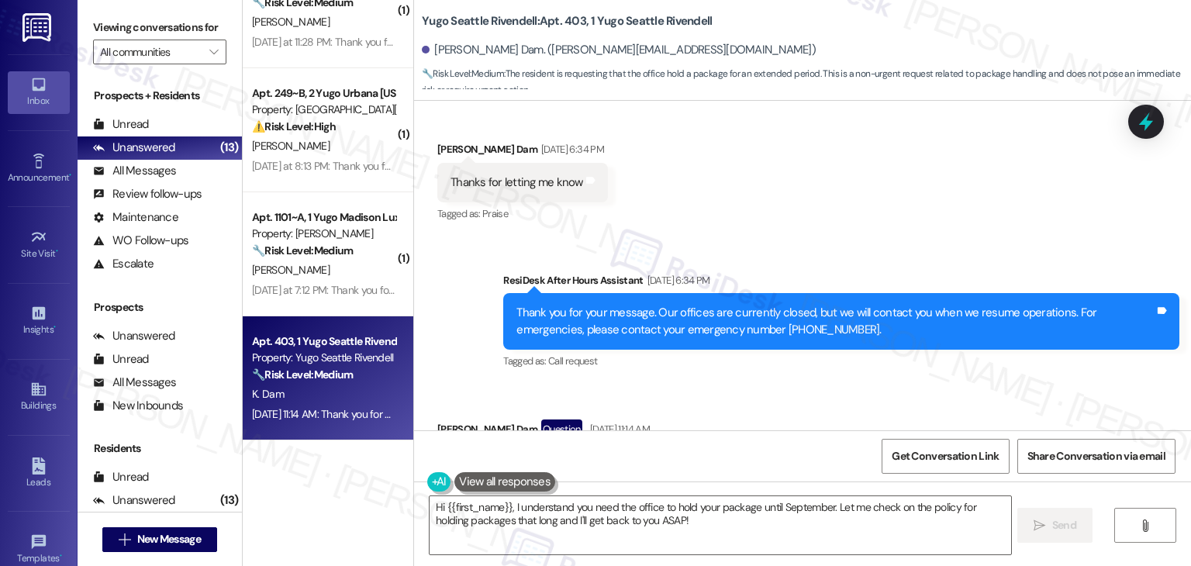
scroll to position [1661, 0]
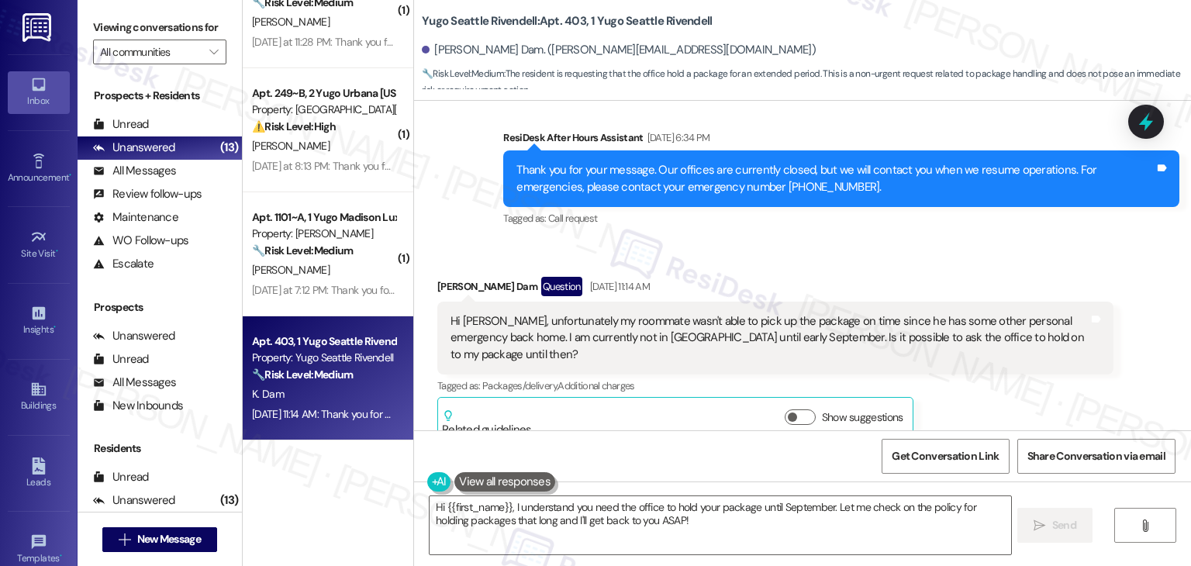
click at [612, 330] on div "Hi Sarah, unfortunately my roommate wasn't able to pick up the package on time …" at bounding box center [770, 338] width 638 height 50
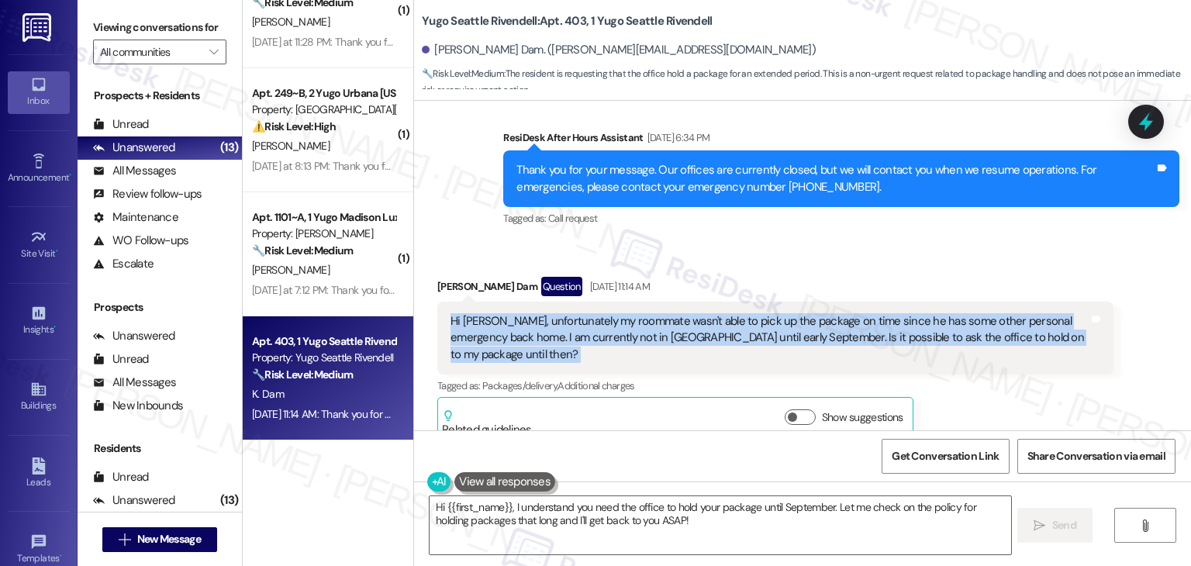
click at [612, 330] on div "Hi Sarah, unfortunately my roommate wasn't able to pick up the package on time …" at bounding box center [770, 338] width 638 height 50
copy div "Hi Sarah, unfortunately my roommate wasn't able to pick up the package on time …"
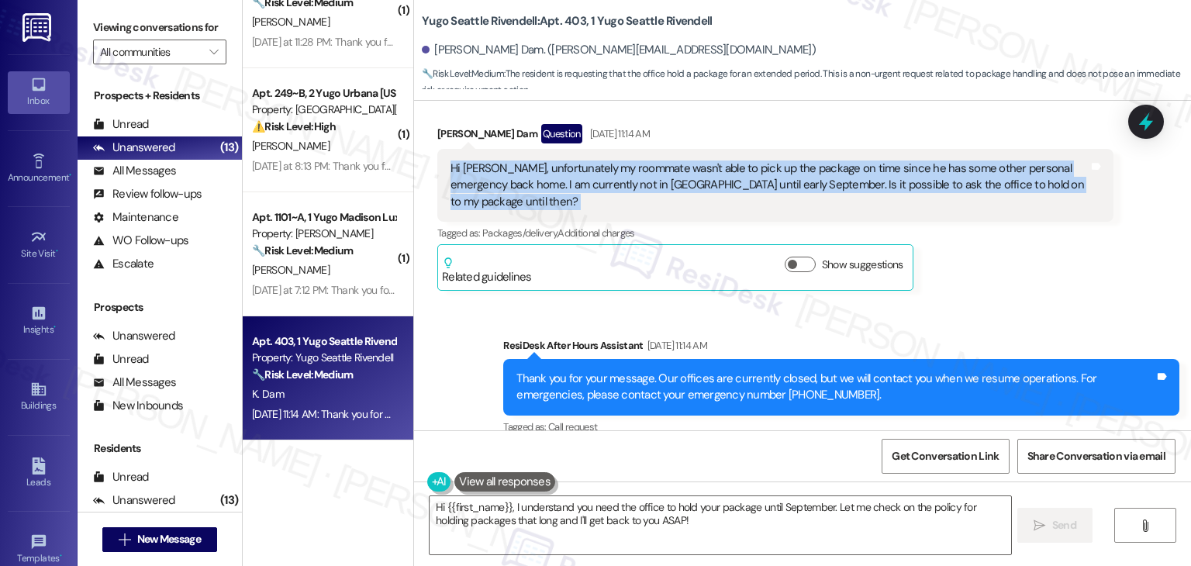
scroll to position [1816, 0]
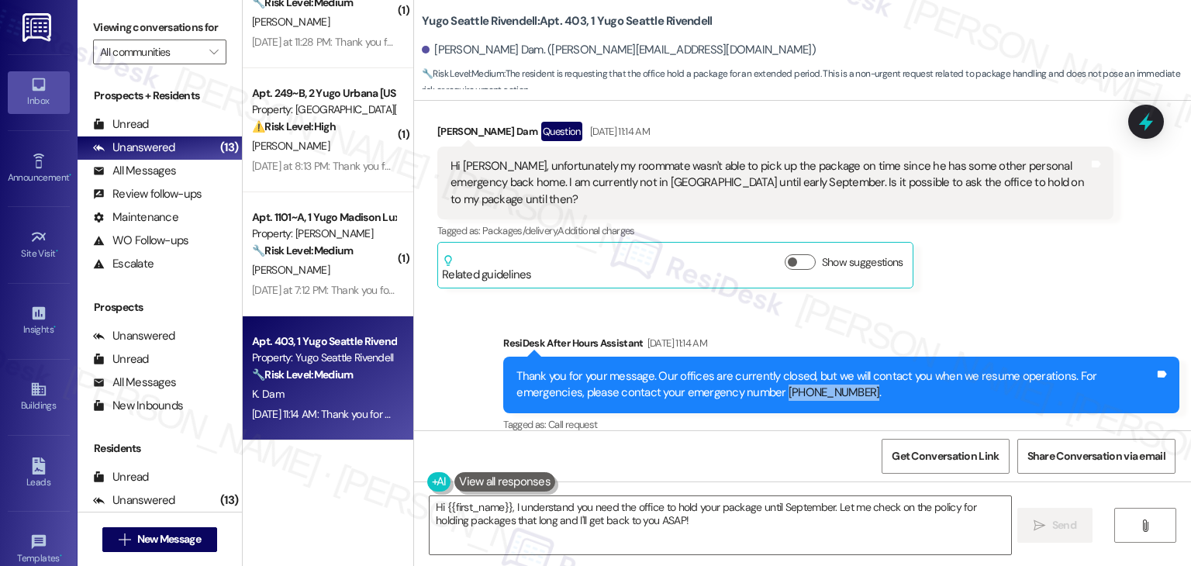
drag, startPoint x: 780, startPoint y: 375, endPoint x: 706, endPoint y: 373, distance: 73.7
click at [706, 373] on div "Thank you for your message. Our offices are currently closed, but we will conta…" at bounding box center [835, 384] width 638 height 33
copy div "(206) 971-2076"
click at [578, 503] on textarea "Hi {{first_name}}, I understand you need the office to hold your package until …" at bounding box center [720, 525] width 581 height 58
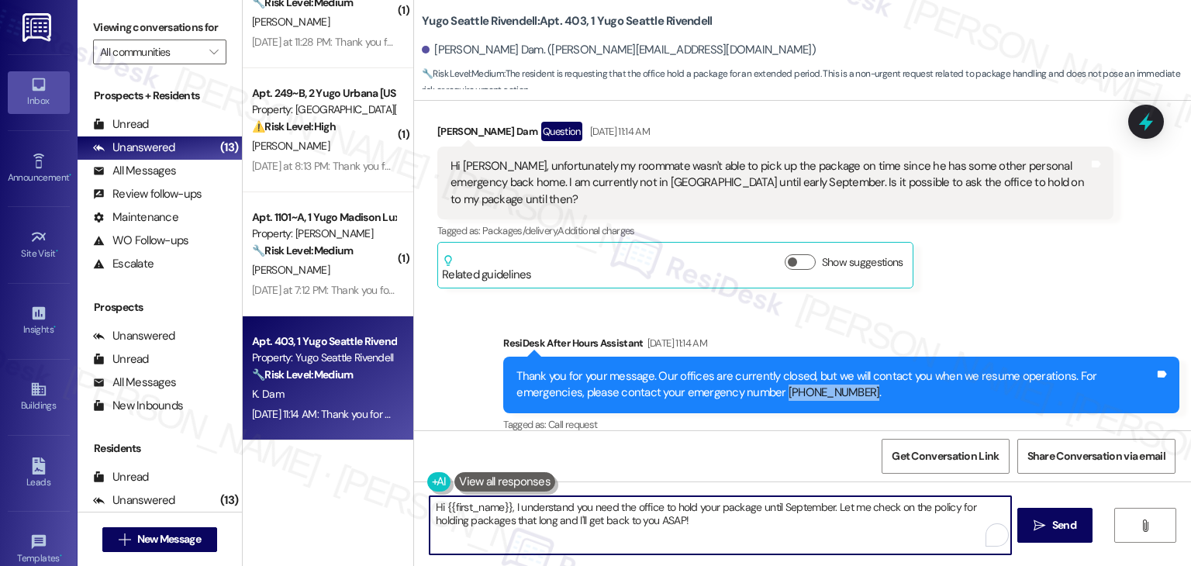
click at [578, 503] on textarea "Hi {{first_name}}, I understand you need the office to hold your package until …" at bounding box center [720, 525] width 581 height 58
paste textarea "Khoi, I’m sorry to hear your roommate couldn’t make it. I’ll let the office kno…"
type textarea "Hi Khoi, I’m sorry to hear your roommate couldn’t make it. I’ll let the office …"
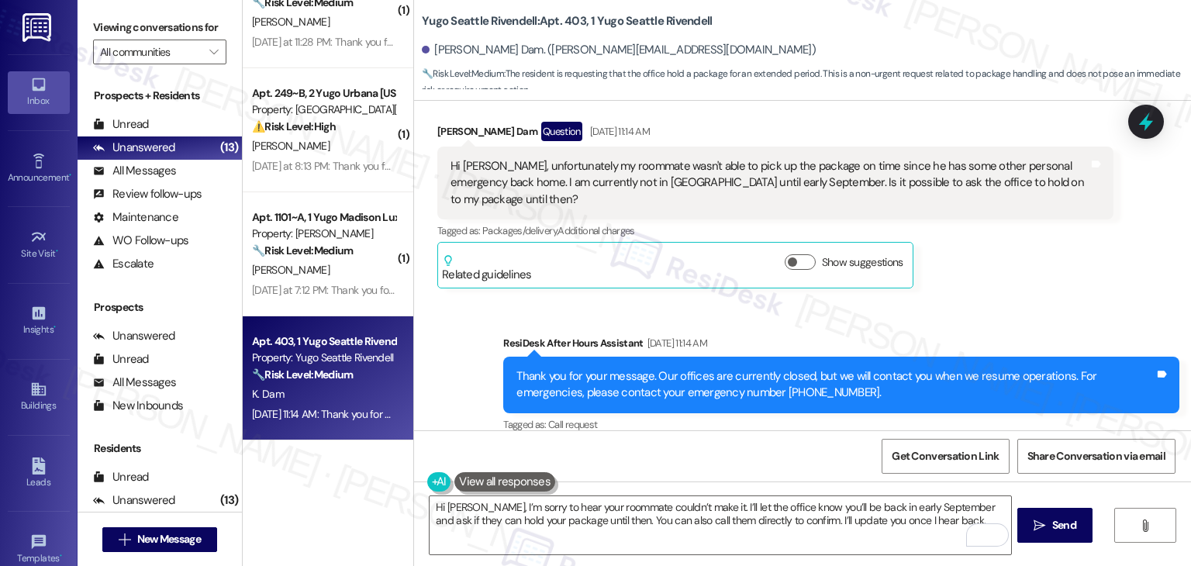
click at [766, 454] on div "Get Conversation Link Share Conversation via email" at bounding box center [802, 455] width 777 height 51
click at [1065, 526] on span "Send" at bounding box center [1064, 525] width 24 height 16
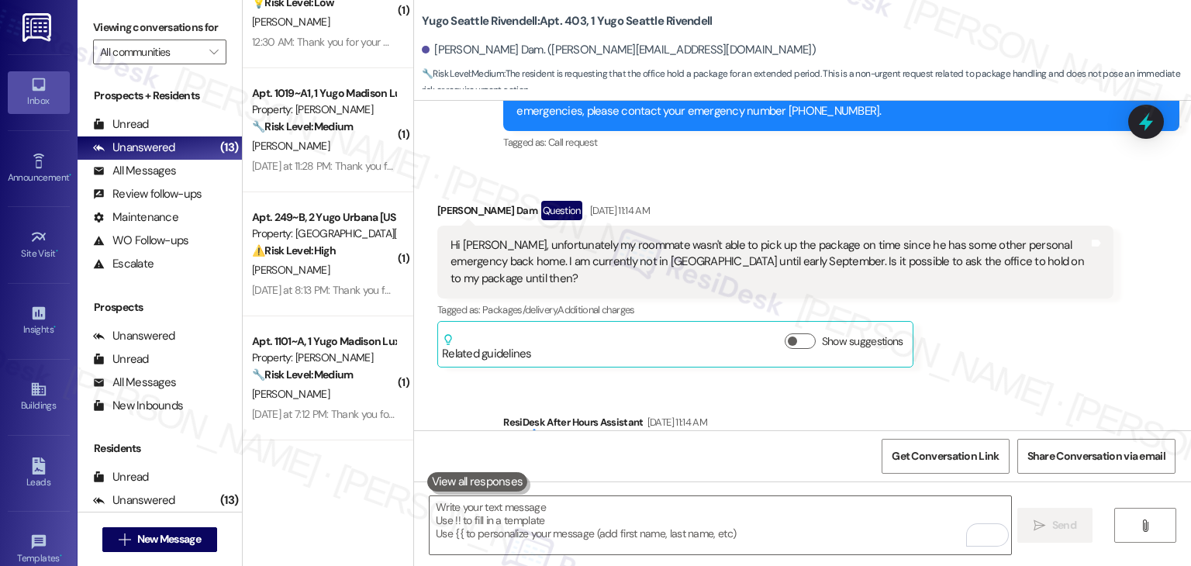
scroll to position [1669, 0]
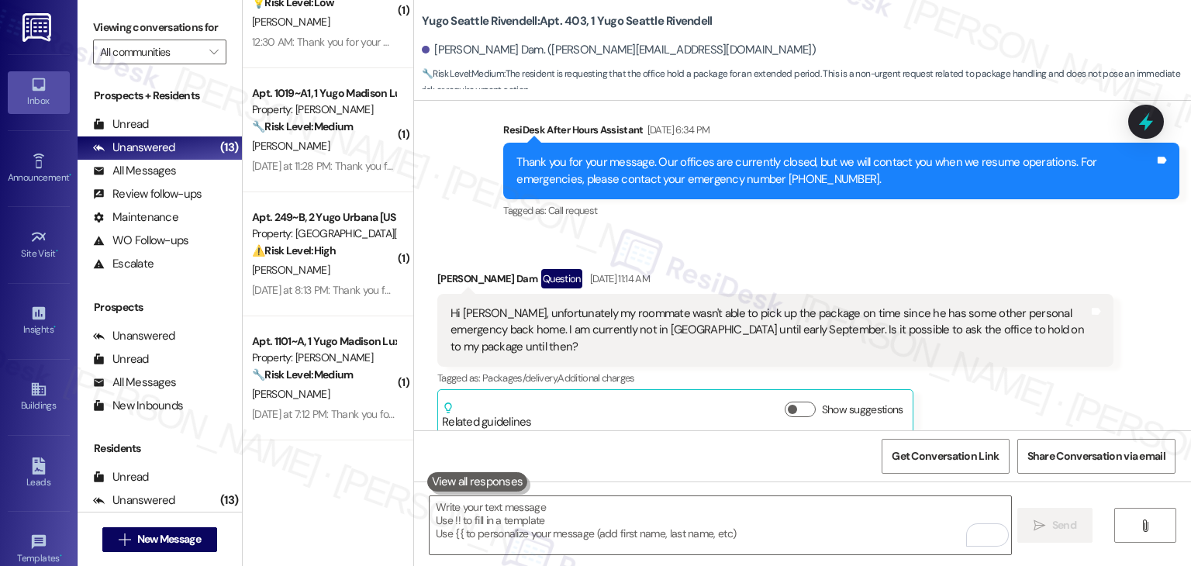
click at [934, 243] on div "Received via SMS Khoi Dam Question Aug 10, 2025 at 11:14 AM Hi Sarah, unfortuna…" at bounding box center [802, 340] width 777 height 213
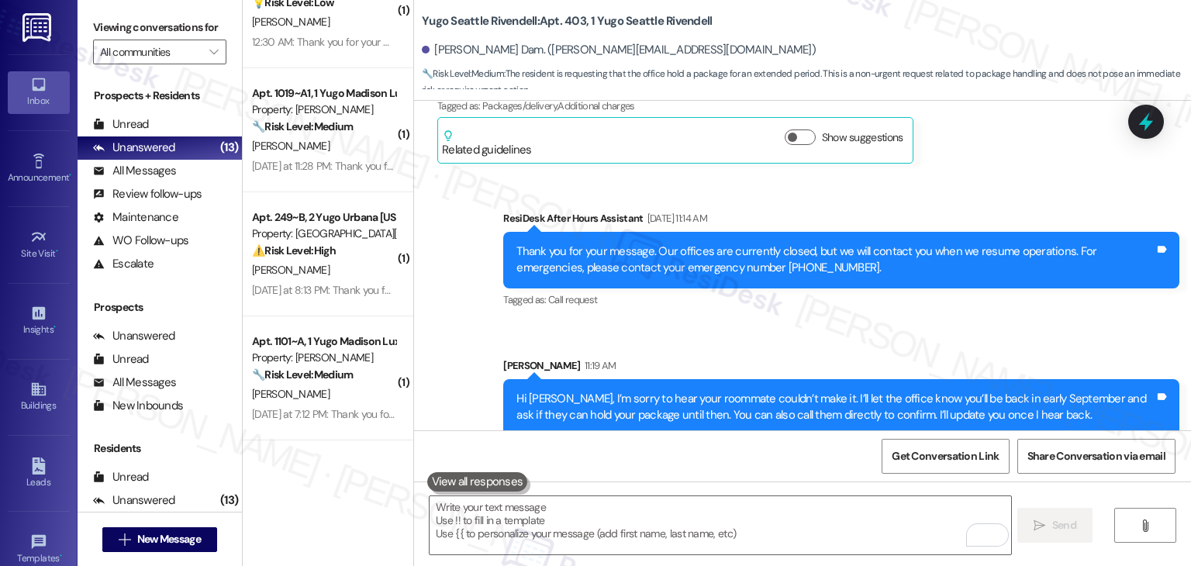
click at [1058, 293] on div "Sent via SMS ResiDesk After Hours Assistant Aug 10, 2025 at 11:14 AM Thank you …" at bounding box center [841, 261] width 699 height 124
click at [1155, 117] on icon at bounding box center [1146, 122] width 26 height 26
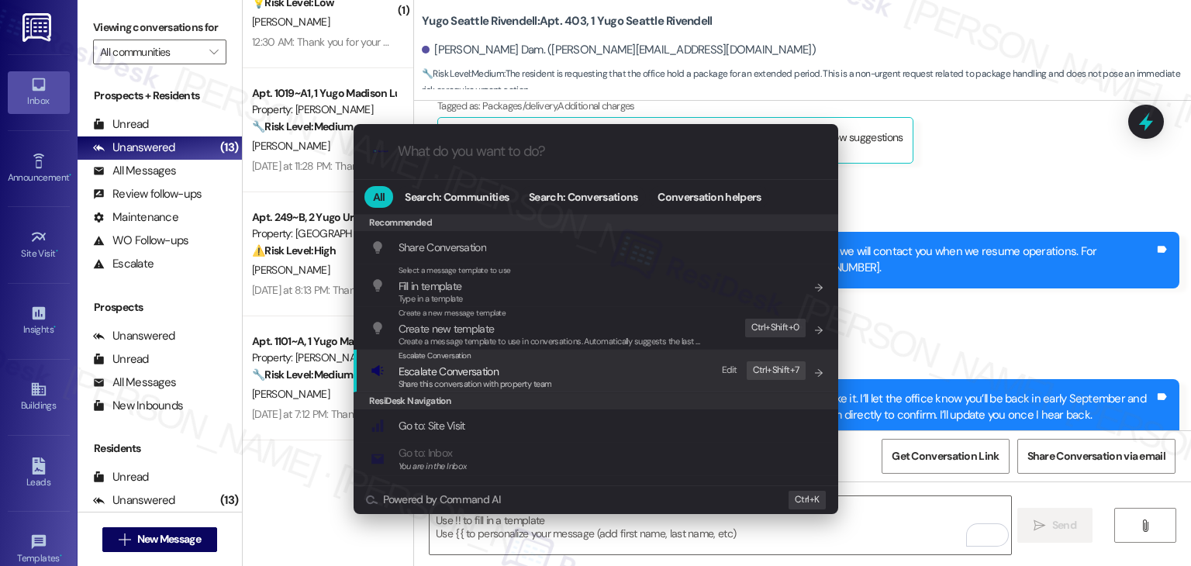
click at [464, 376] on span "Escalate Conversation" at bounding box center [449, 371] width 100 height 14
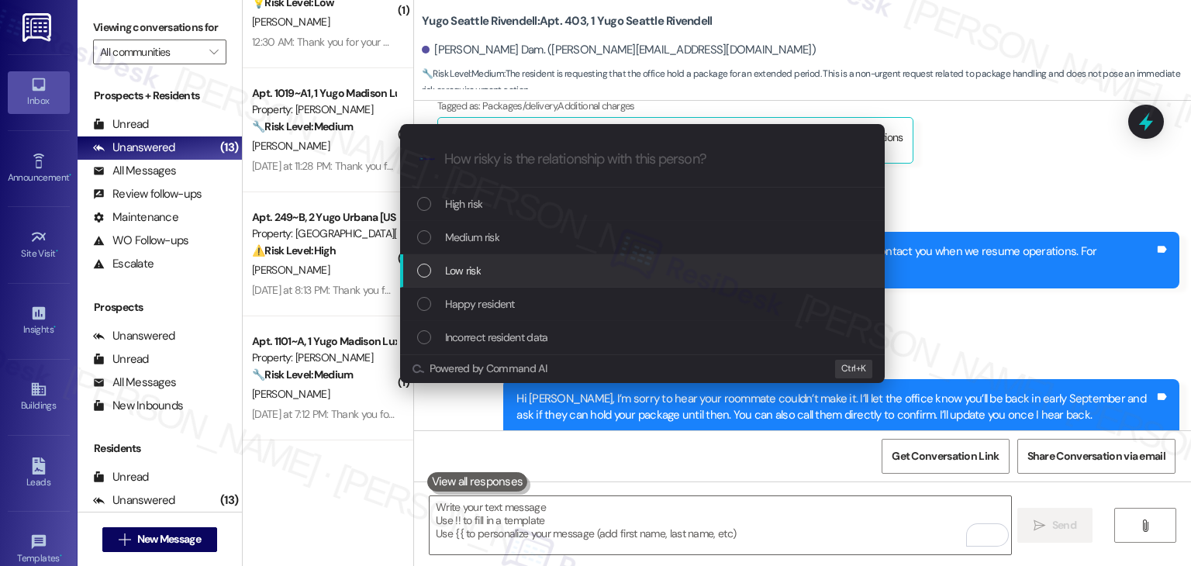
click at [429, 271] on div "List of options" at bounding box center [424, 271] width 14 height 14
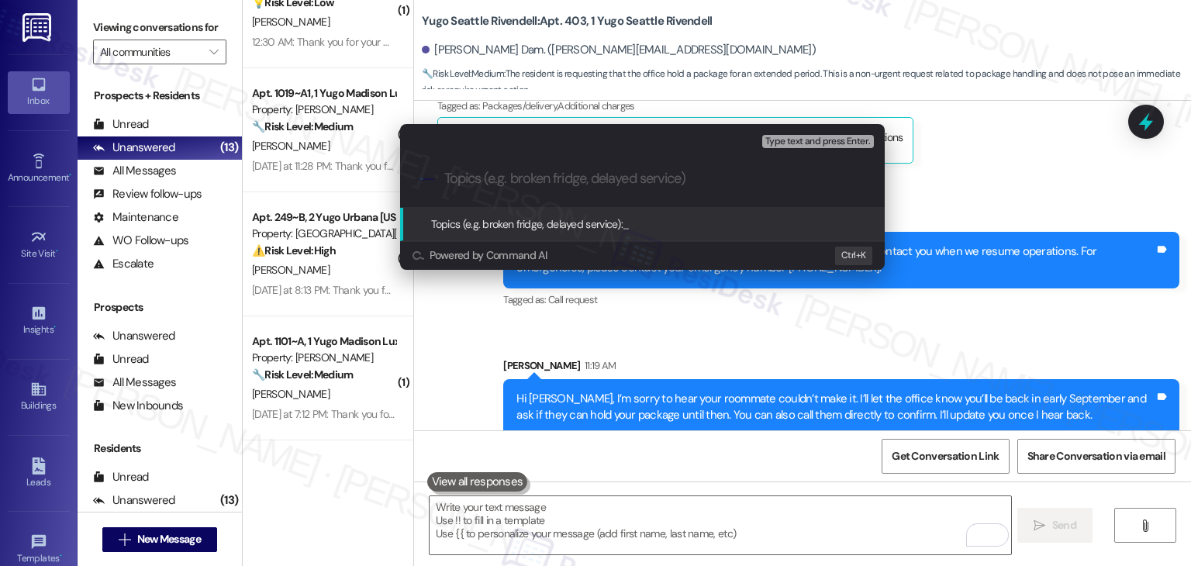
paste input "Request to Hold Package Until Early September"
type input "Request to Hold Package Until Early September"
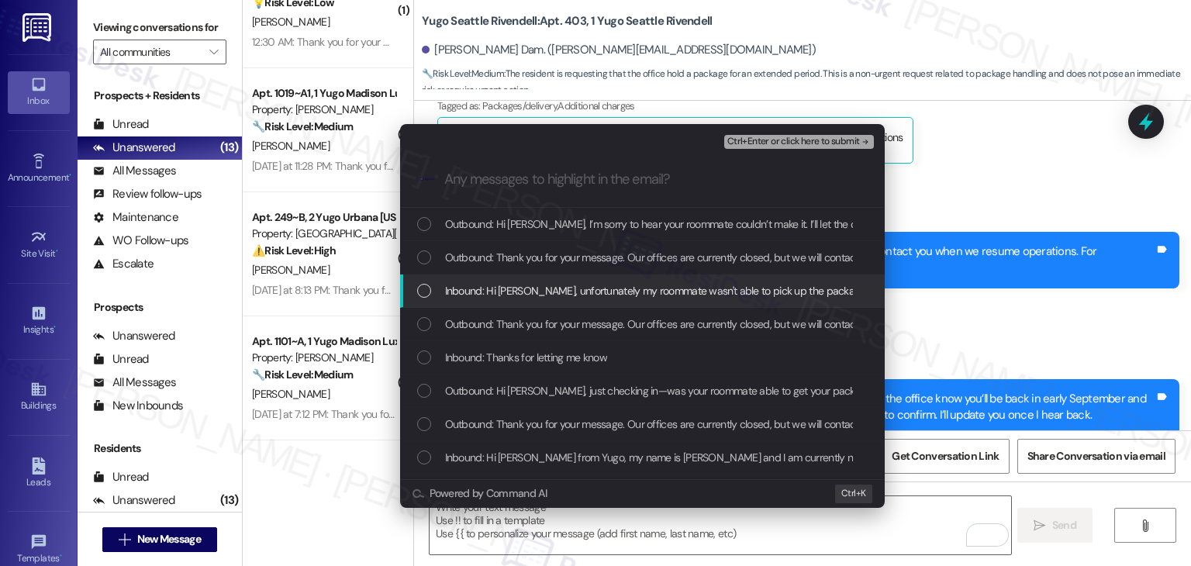
click at [422, 289] on div "List of options" at bounding box center [424, 291] width 14 height 14
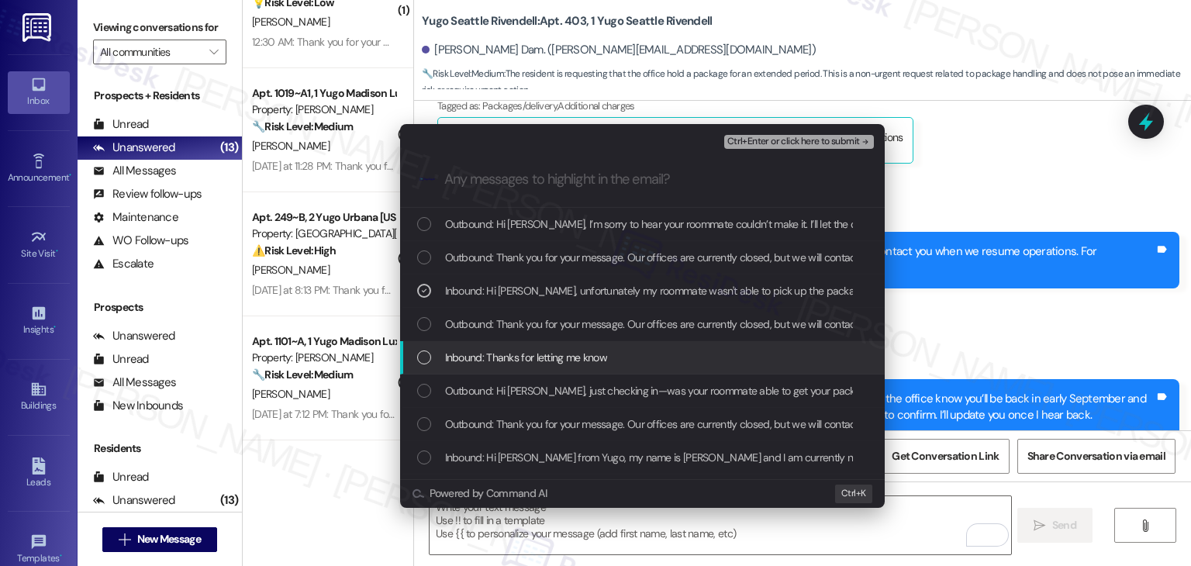
click at [423, 361] on div "List of options" at bounding box center [424, 358] width 14 height 14
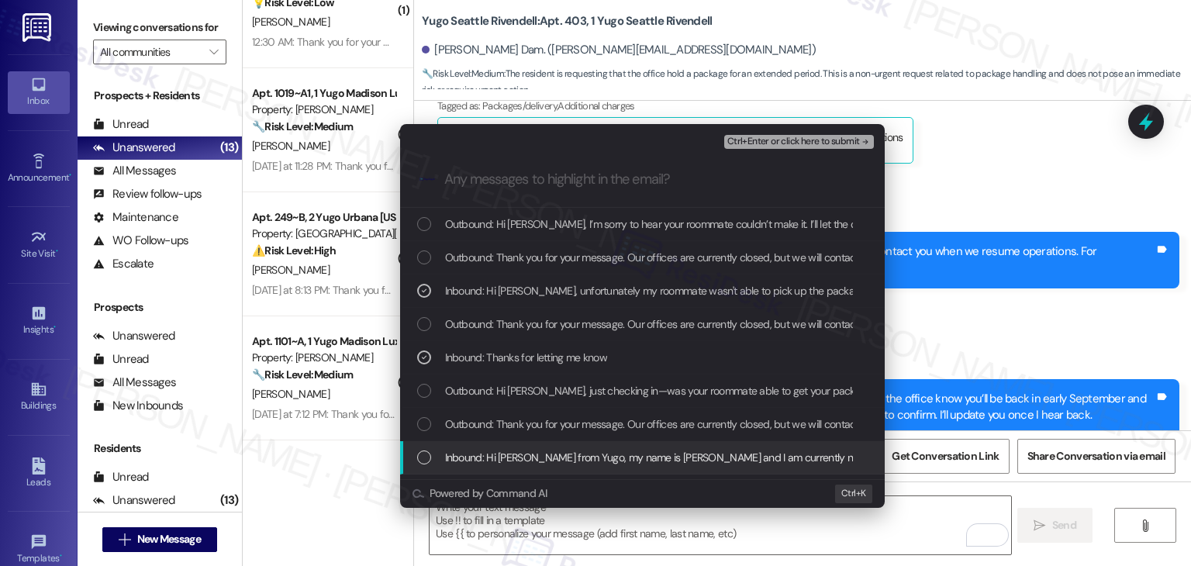
click at [429, 457] on div "List of options" at bounding box center [424, 458] width 14 height 14
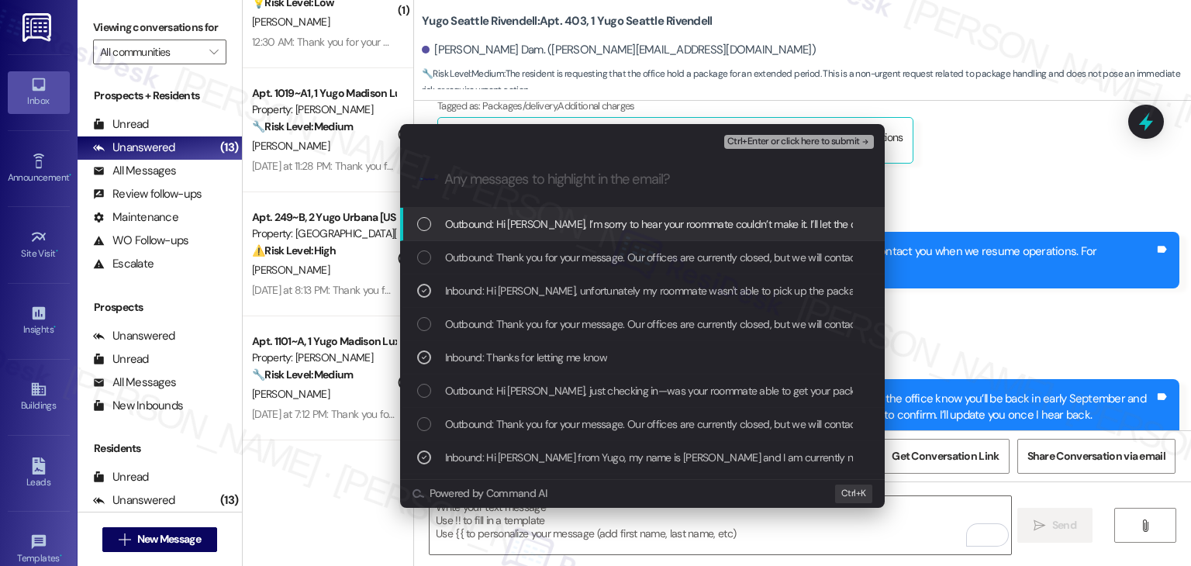
click at [779, 142] on span "Ctrl+Enter or click here to submit" at bounding box center [793, 141] width 133 height 11
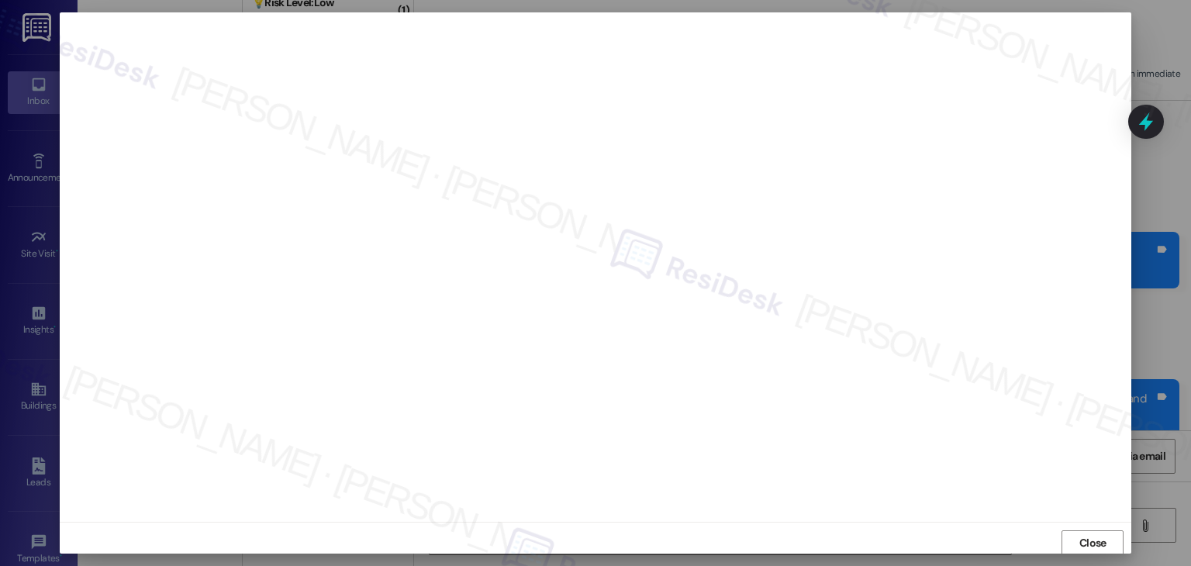
scroll to position [1, 0]
click at [1096, 541] on span "Close" at bounding box center [1092, 542] width 27 height 16
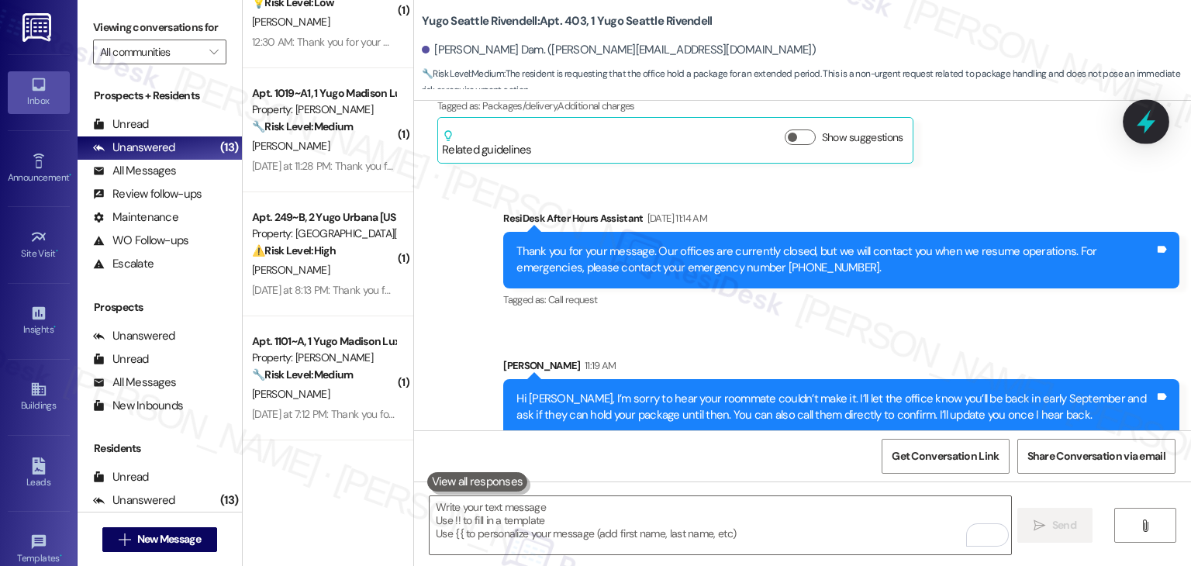
click at [1138, 126] on icon at bounding box center [1146, 122] width 26 height 26
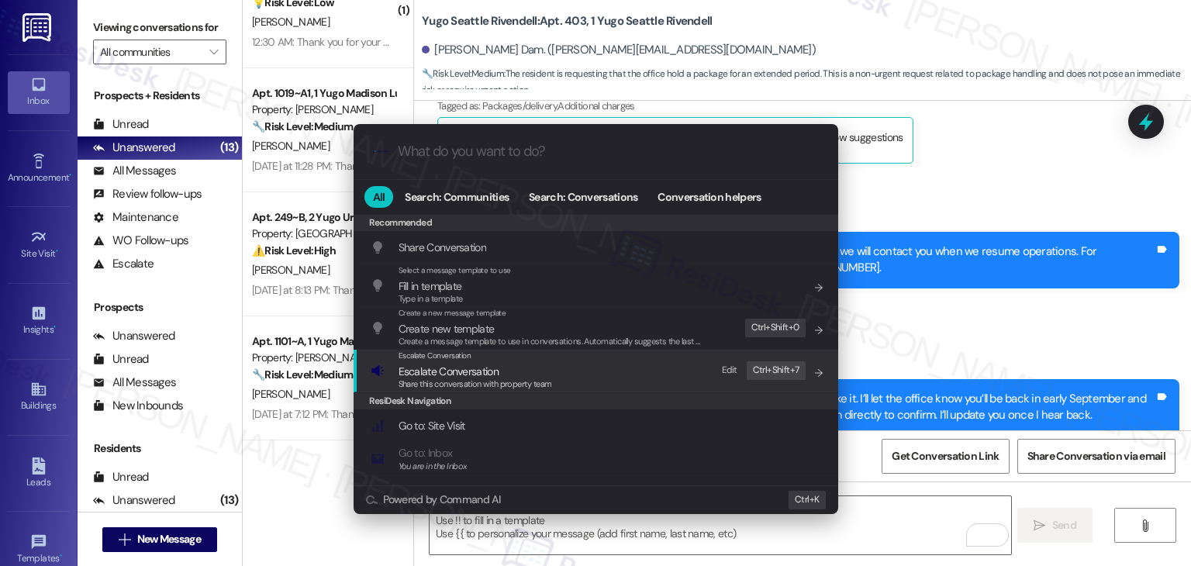
click at [469, 376] on span "Escalate Conversation" at bounding box center [449, 371] width 100 height 14
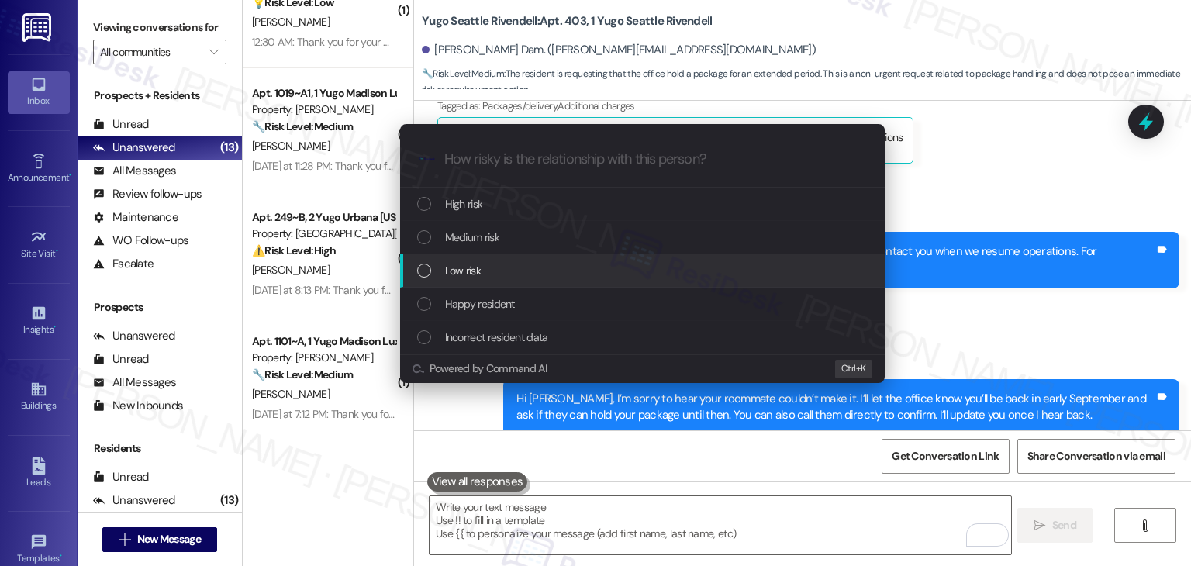
click at [423, 267] on div "List of options" at bounding box center [424, 271] width 14 height 14
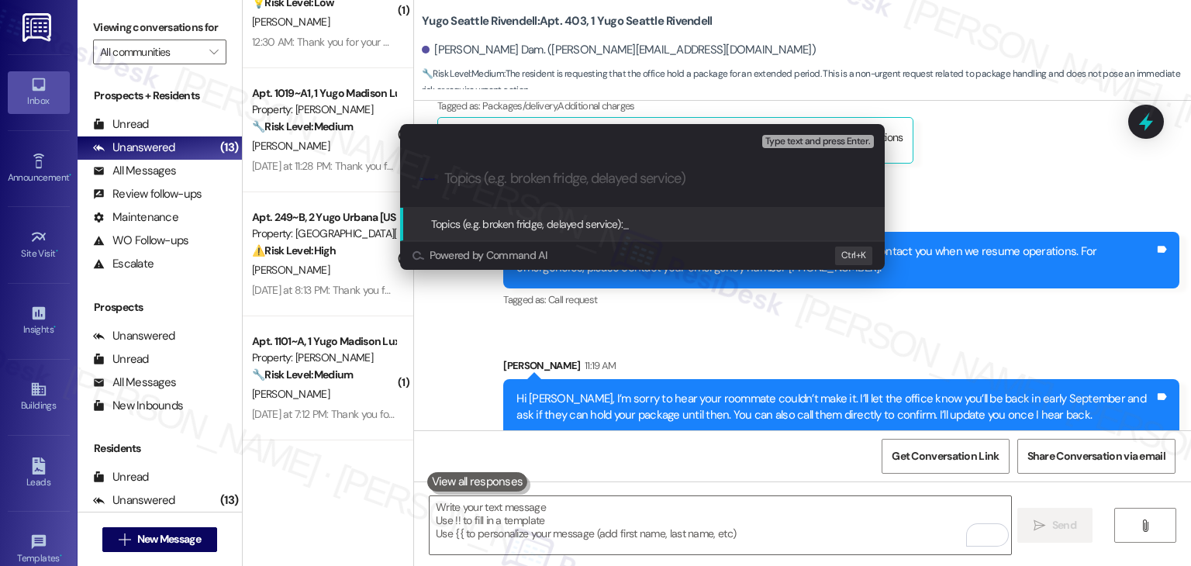
paste input "Request to Hold Package Until Early September"
type input "Request to Hold Package Until Early September"
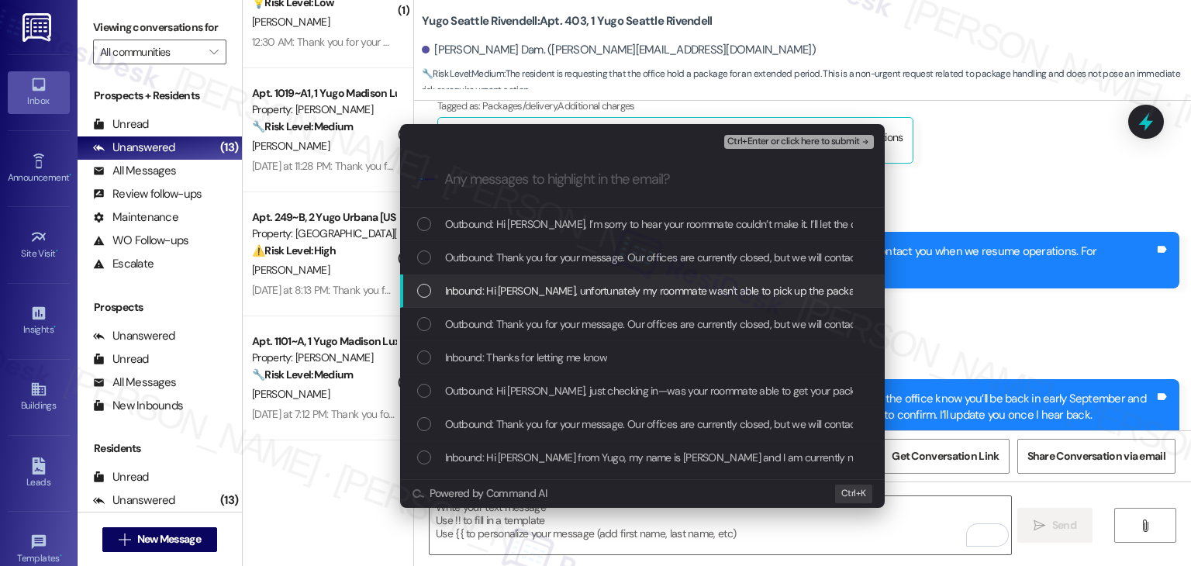
click at [422, 291] on div "List of options" at bounding box center [424, 291] width 14 height 14
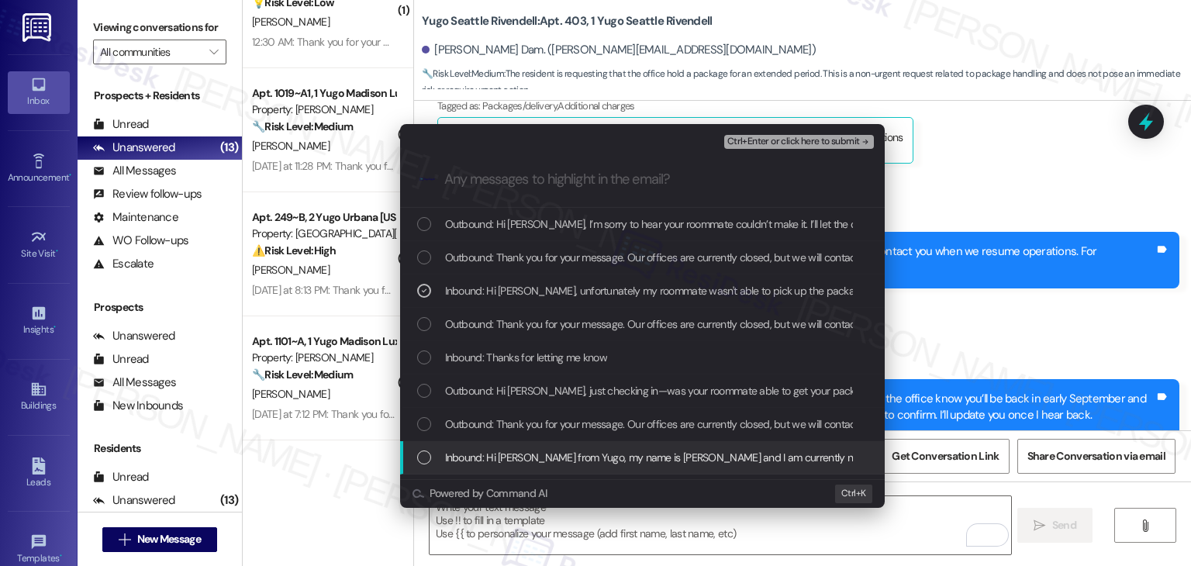
click at [423, 458] on div "List of options" at bounding box center [424, 458] width 14 height 14
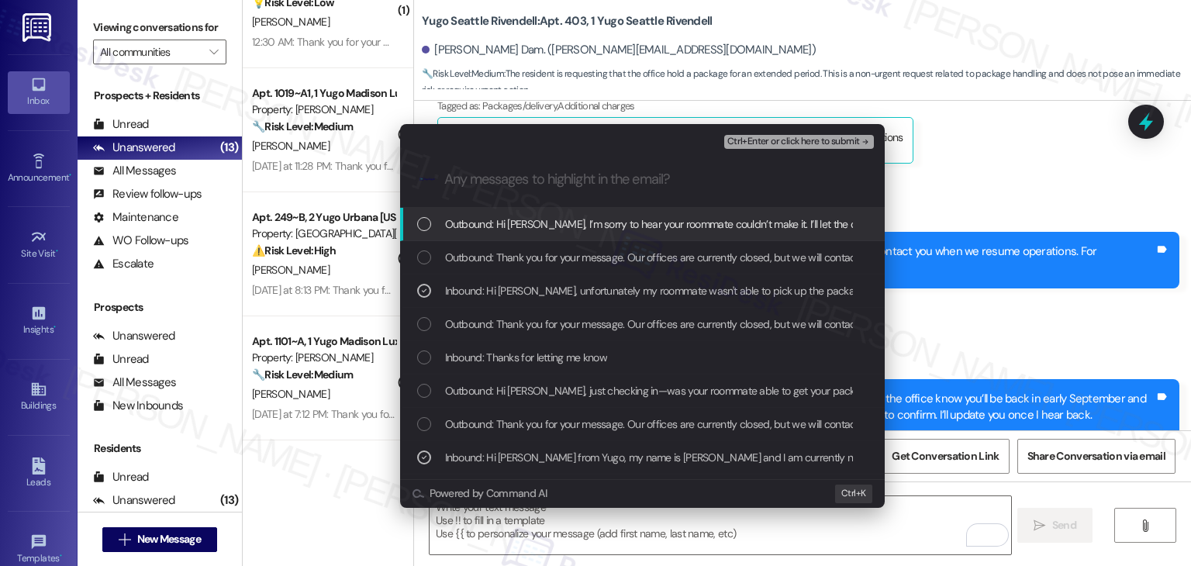
click at [765, 143] on span "Ctrl+Enter or click here to submit" at bounding box center [793, 141] width 133 height 11
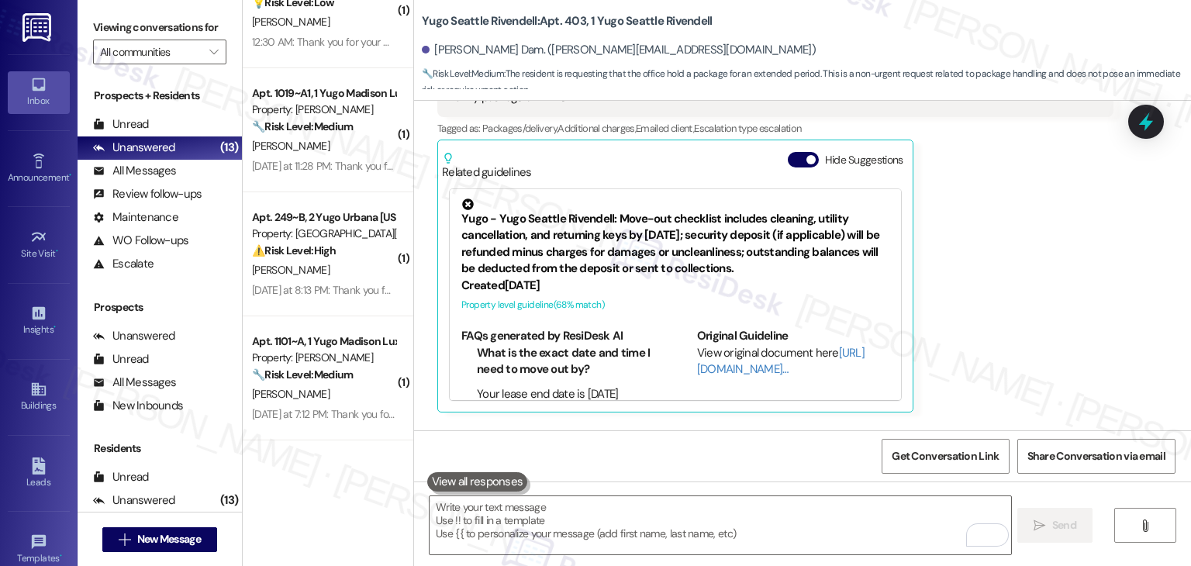
scroll to position [1880, 0]
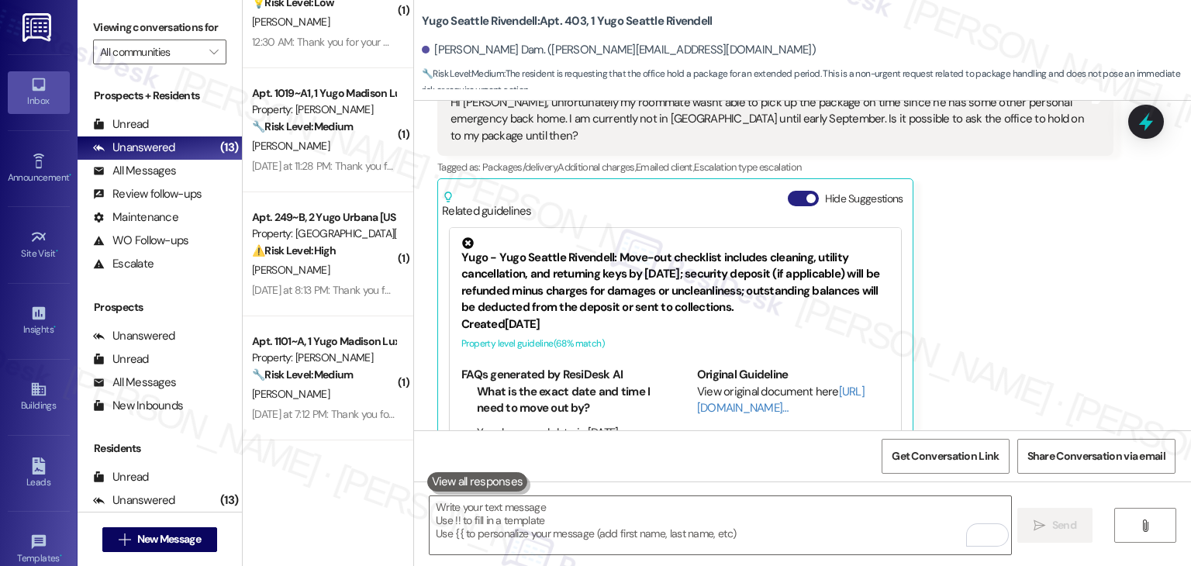
click at [790, 191] on button "Hide Suggestions" at bounding box center [803, 199] width 31 height 16
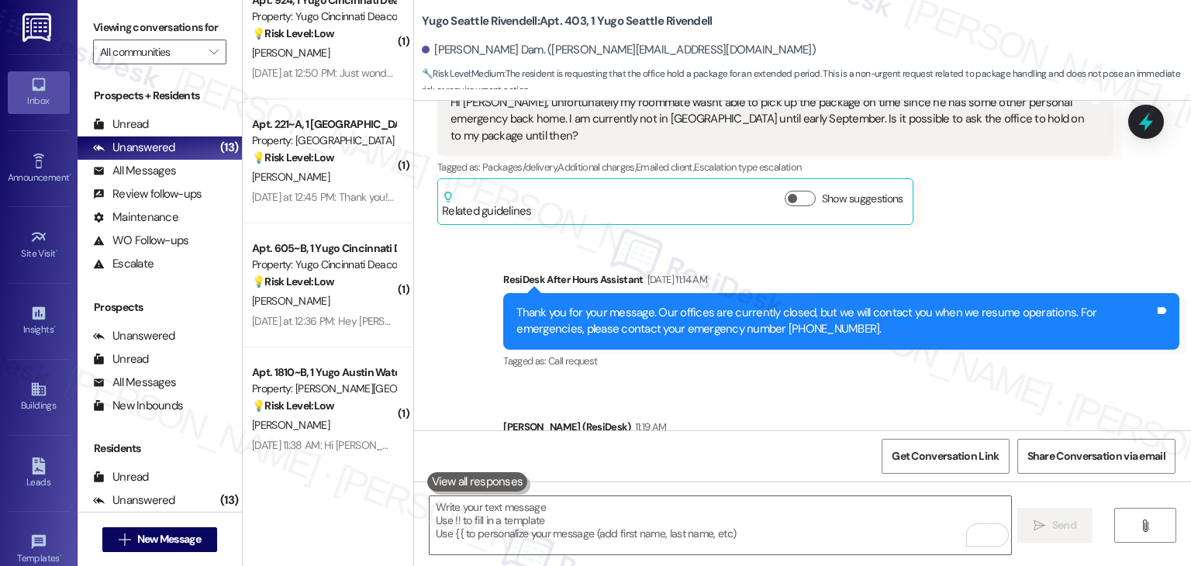
scroll to position [2506, 0]
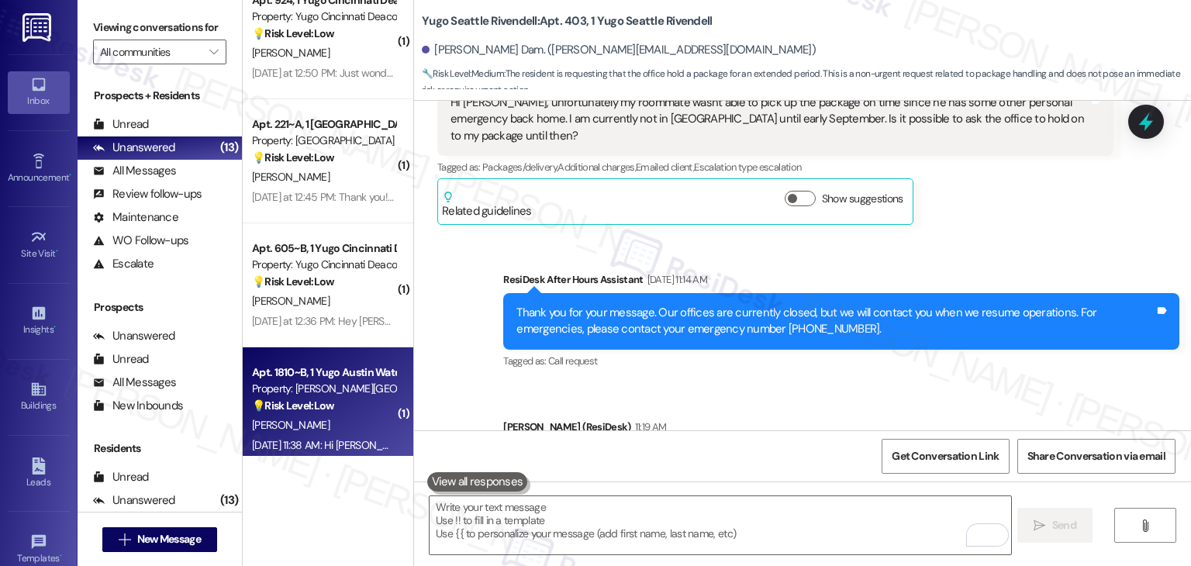
click at [296, 429] on div "A. Walton" at bounding box center [323, 425] width 147 height 19
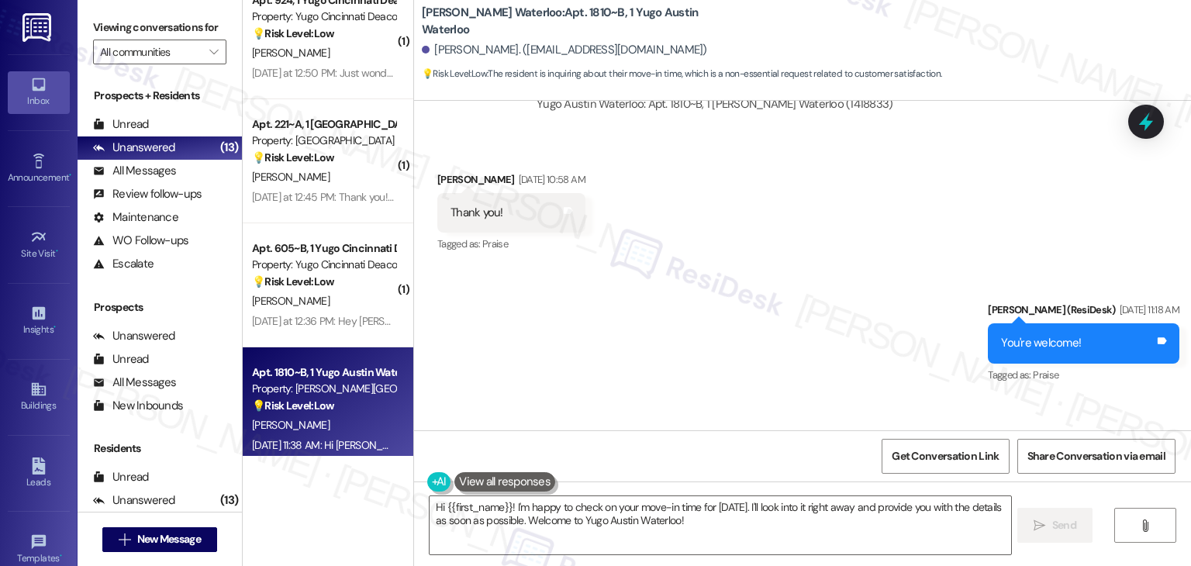
scroll to position [1573, 0]
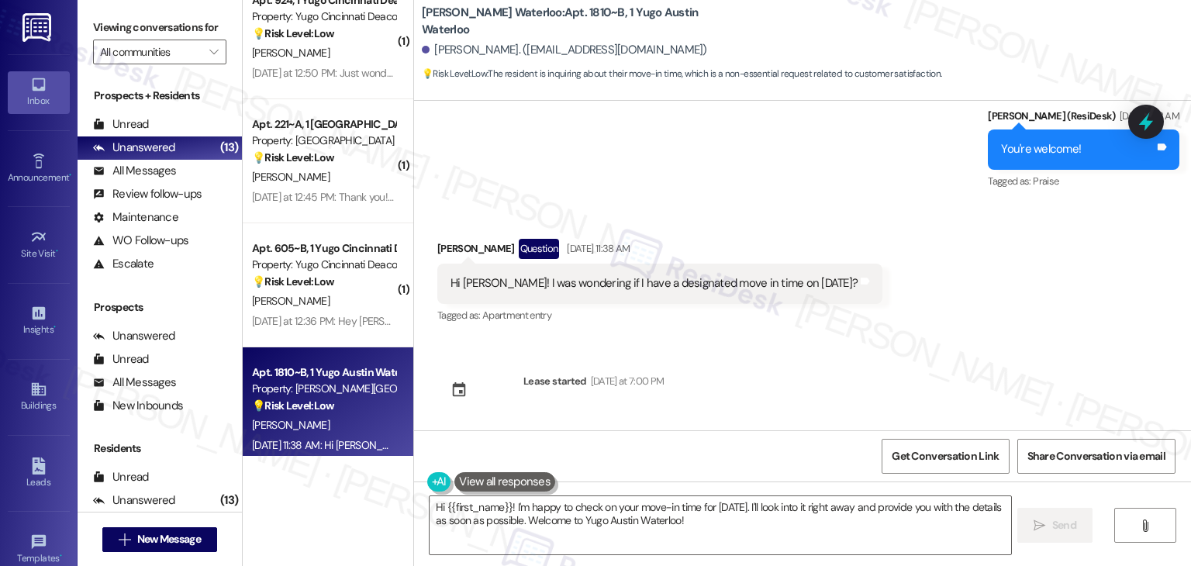
click at [965, 308] on div "Received via SMS Arani Walton Question Aug 08, 2025 at 11:38 AM Hi Sarah! I was…" at bounding box center [802, 271] width 777 height 134
click at [965, 311] on div "Received via SMS Arani Walton Question Aug 08, 2025 at 11:38 AM Hi Sarah! I was…" at bounding box center [802, 271] width 777 height 134
click at [758, 440] on div "Get Conversation Link Share Conversation via email" at bounding box center [802, 455] width 777 height 51
click at [974, 517] on textarea "Hi {{first_name}}! I'm happy to check on your move-in time for August 15th. I'l…" at bounding box center [720, 525] width 581 height 58
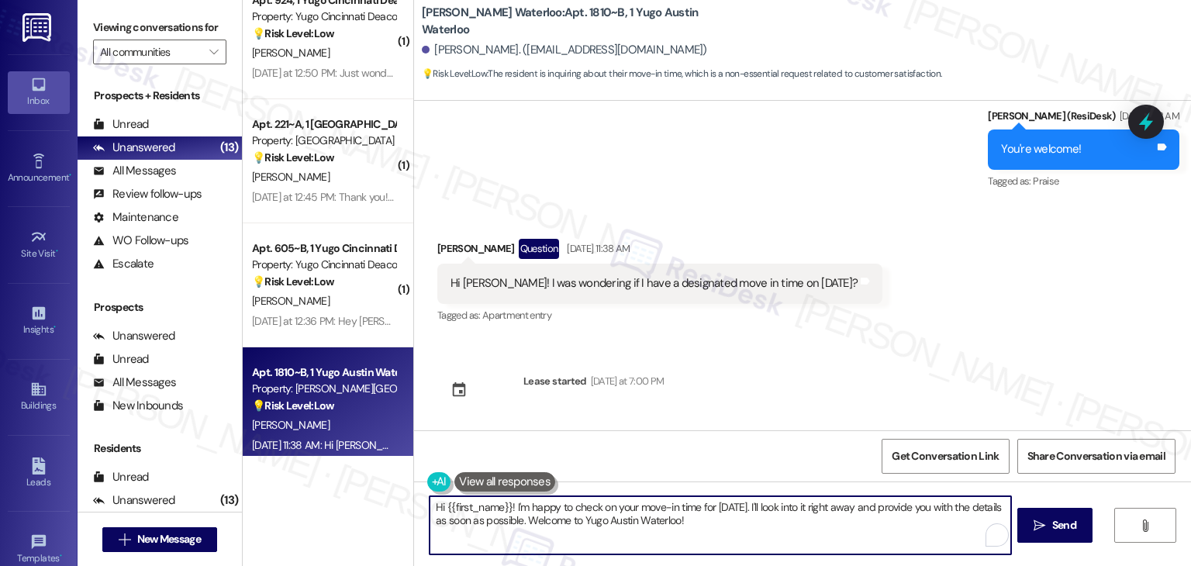
click at [742, 456] on div "Get Conversation Link Share Conversation via email" at bounding box center [802, 455] width 777 height 51
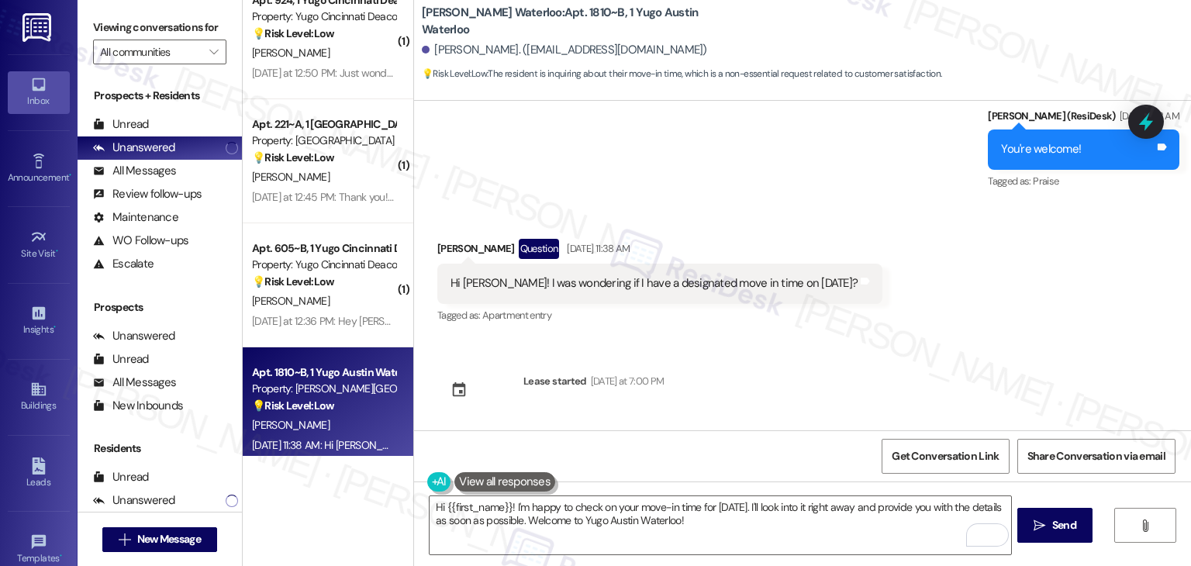
click at [965, 359] on div "Sent via SMS Sarah (ResiDesk) Jul 09, 2025 at 4:29 PM Hi Arani! We’re so excite…" at bounding box center [802, 266] width 777 height 330
click at [955, 369] on div "Sent via SMS Sarah (ResiDesk) Jul 09, 2025 at 4:29 PM Hi Arani! We’re so excite…" at bounding box center [802, 266] width 777 height 330
click at [966, 349] on div "Sent via SMS Sarah (ResiDesk) Jul 09, 2025 at 4:29 PM Hi Arani! We’re so excite…" at bounding box center [802, 266] width 777 height 330
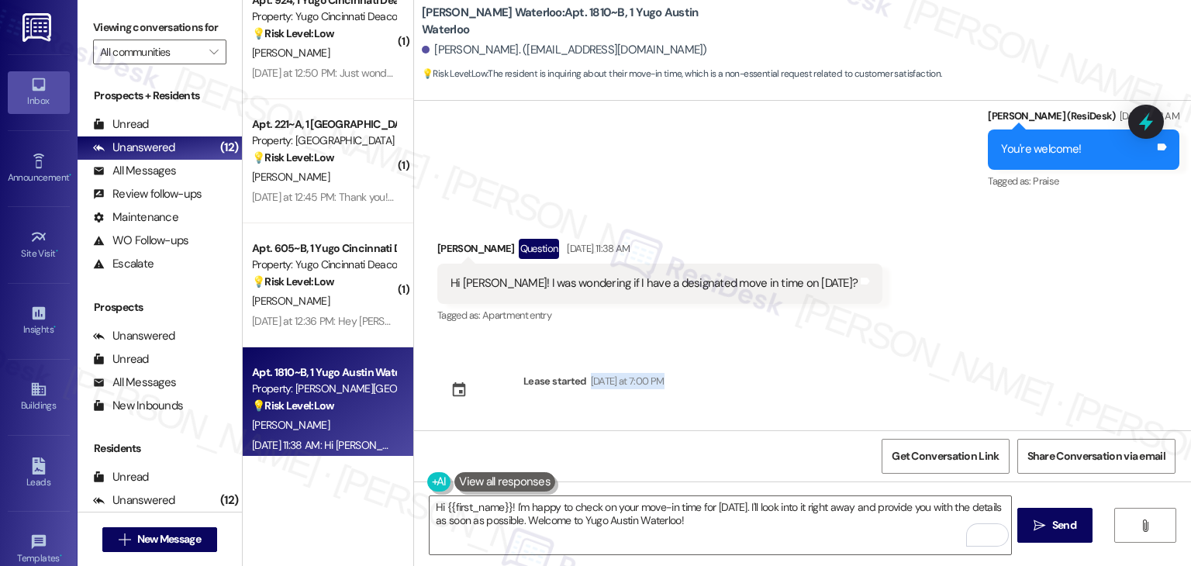
click at [966, 349] on div "Sent via SMS Sarah (ResiDesk) Jul 09, 2025 at 4:29 PM Hi Arani! We’re so excite…" at bounding box center [802, 266] width 777 height 330
click at [966, 351] on div "Sent via SMS Sarah (ResiDesk) Jul 09, 2025 at 4:29 PM Hi Arani! We’re so excite…" at bounding box center [802, 266] width 777 height 330
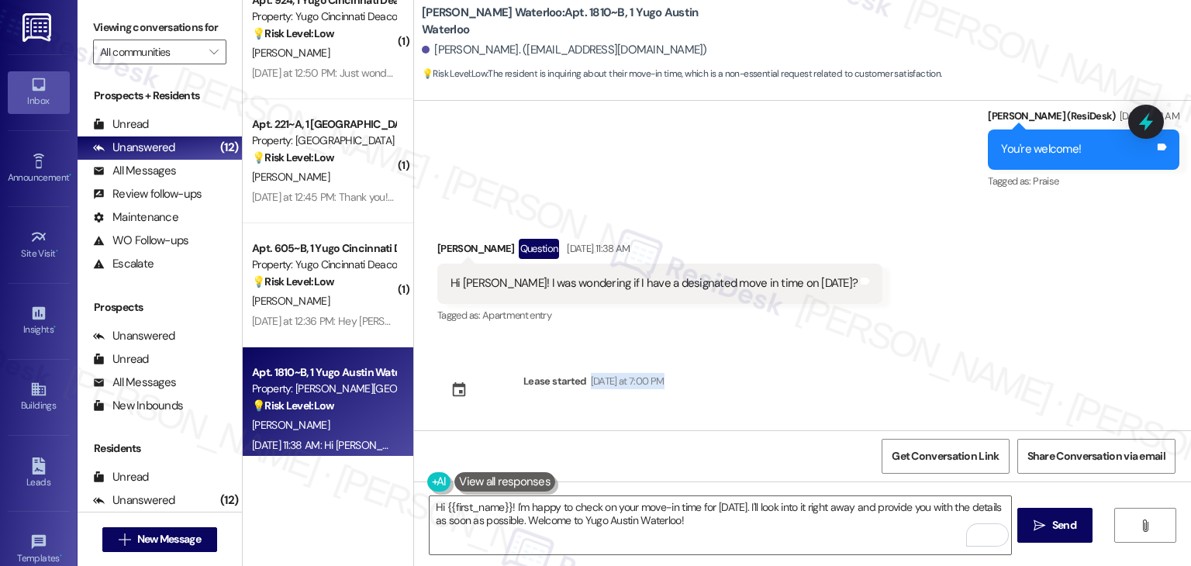
click at [966, 351] on div "Sent via SMS Sarah (ResiDesk) Jul 09, 2025 at 4:29 PM Hi Arani! We’re so excite…" at bounding box center [802, 266] width 777 height 330
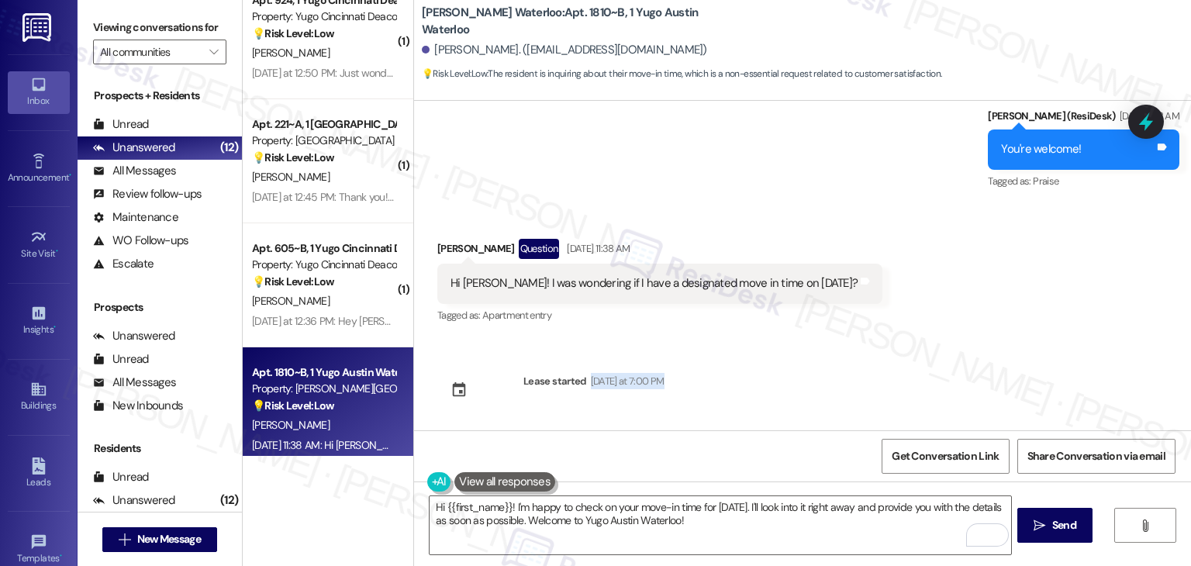
click at [962, 355] on div "Sent via SMS Sarah (ResiDesk) Jul 09, 2025 at 4:29 PM Hi Arani! We’re so excite…" at bounding box center [802, 266] width 777 height 330
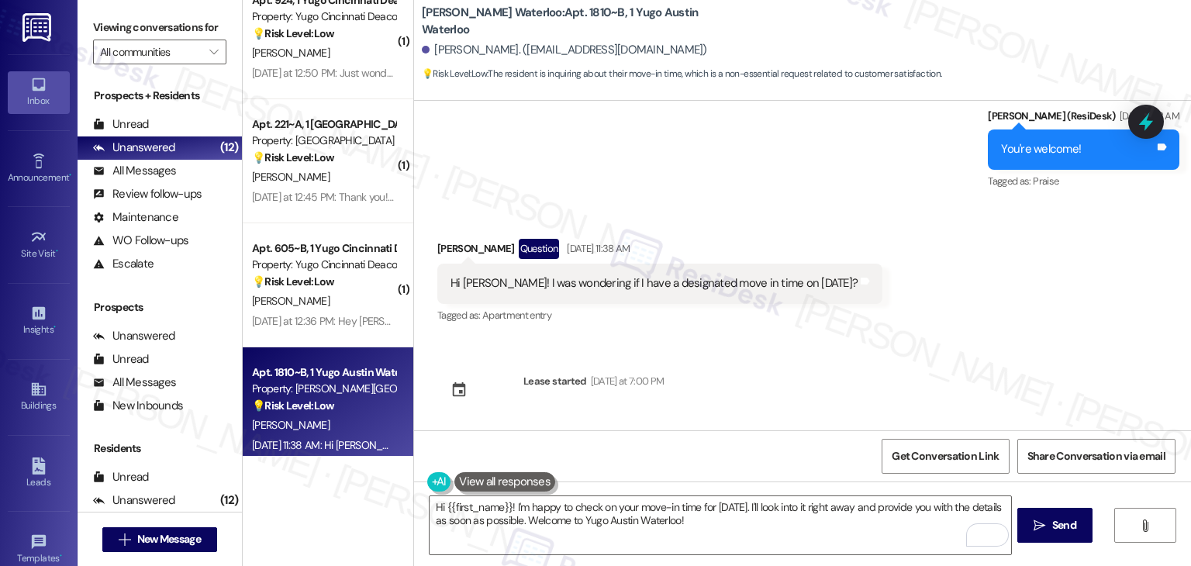
click at [962, 355] on div "Sent via SMS Sarah (ResiDesk) Jul 09, 2025 at 4:29 PM Hi Arani! We’re so excite…" at bounding box center [802, 266] width 777 height 330
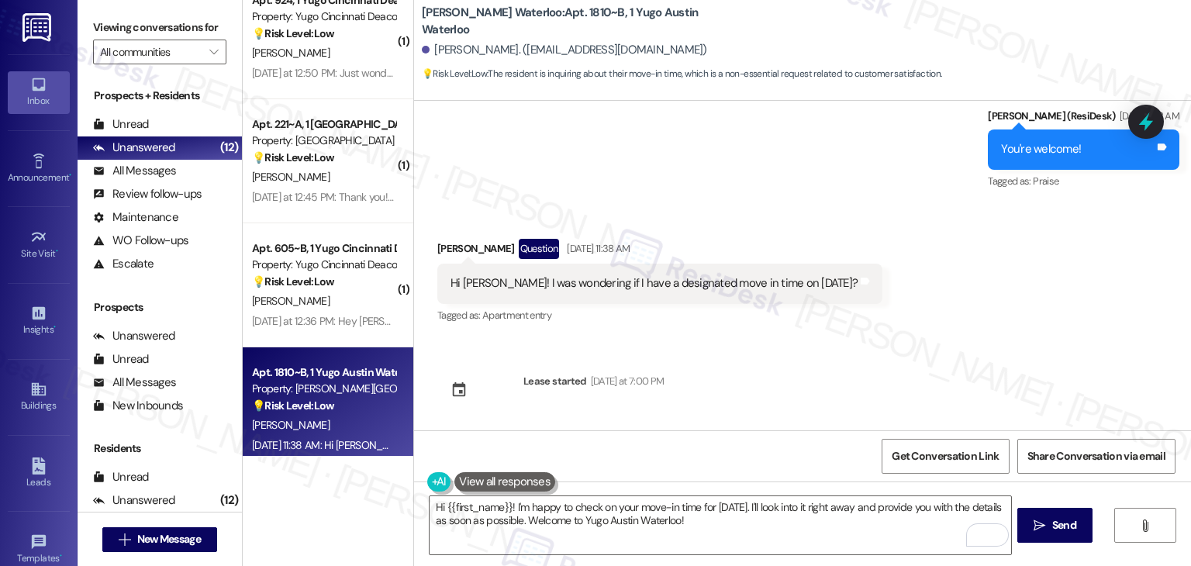
click at [962, 355] on div "Sent via SMS Sarah (ResiDesk) Jul 09, 2025 at 4:29 PM Hi Arani! We’re so excite…" at bounding box center [802, 266] width 777 height 330
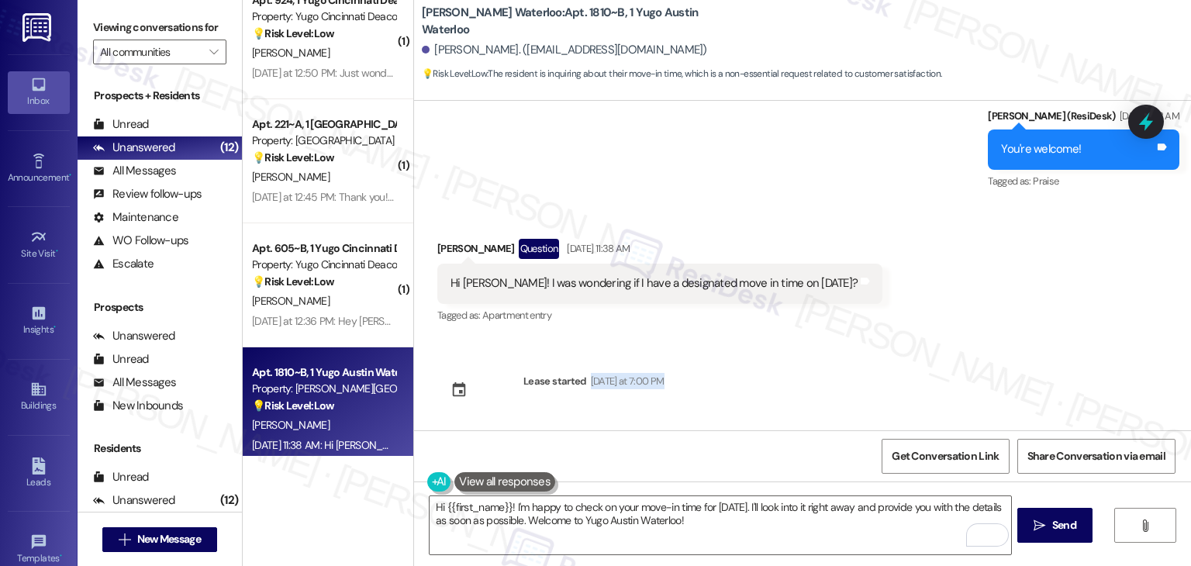
click at [962, 355] on div "Sent via SMS Sarah (ResiDesk) Jul 09, 2025 at 4:29 PM Hi Arani! We’re so excite…" at bounding box center [802, 266] width 777 height 330
click at [969, 363] on div "Sent via SMS Sarah (ResiDesk) Jul 09, 2025 at 4:29 PM Hi Arani! We’re so excite…" at bounding box center [802, 266] width 777 height 330
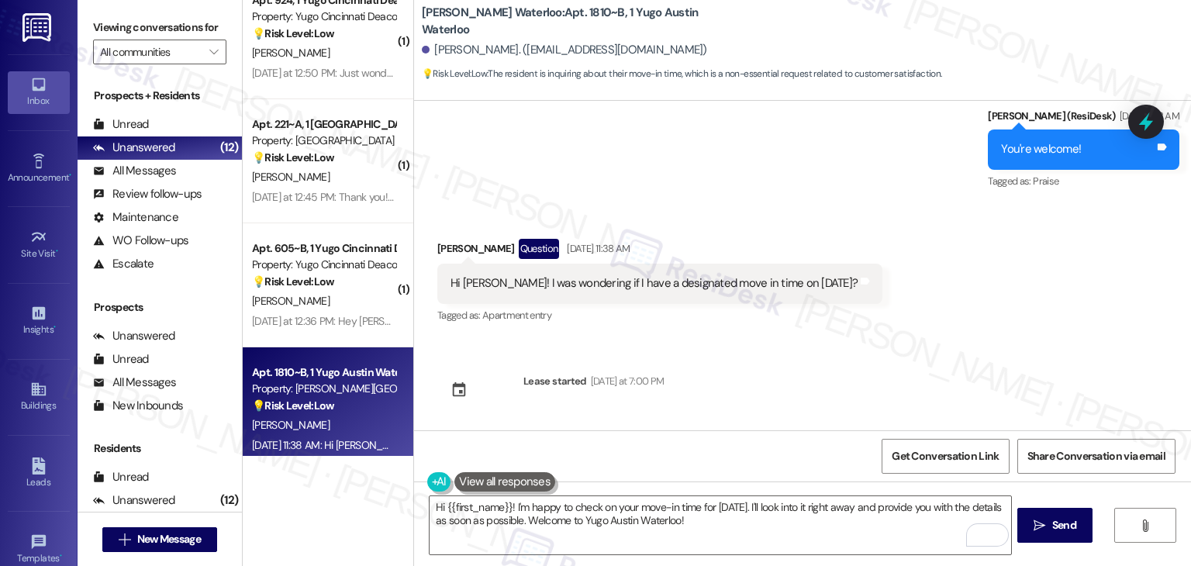
click at [986, 331] on div "Received via SMS Arani Walton Question Aug 08, 2025 at 11:38 AM Hi Sarah! I was…" at bounding box center [802, 271] width 777 height 134
click at [941, 311] on div "Received via SMS Arani Walton Question Aug 08, 2025 at 11:38 AM Hi Sarah! I was…" at bounding box center [802, 271] width 777 height 134
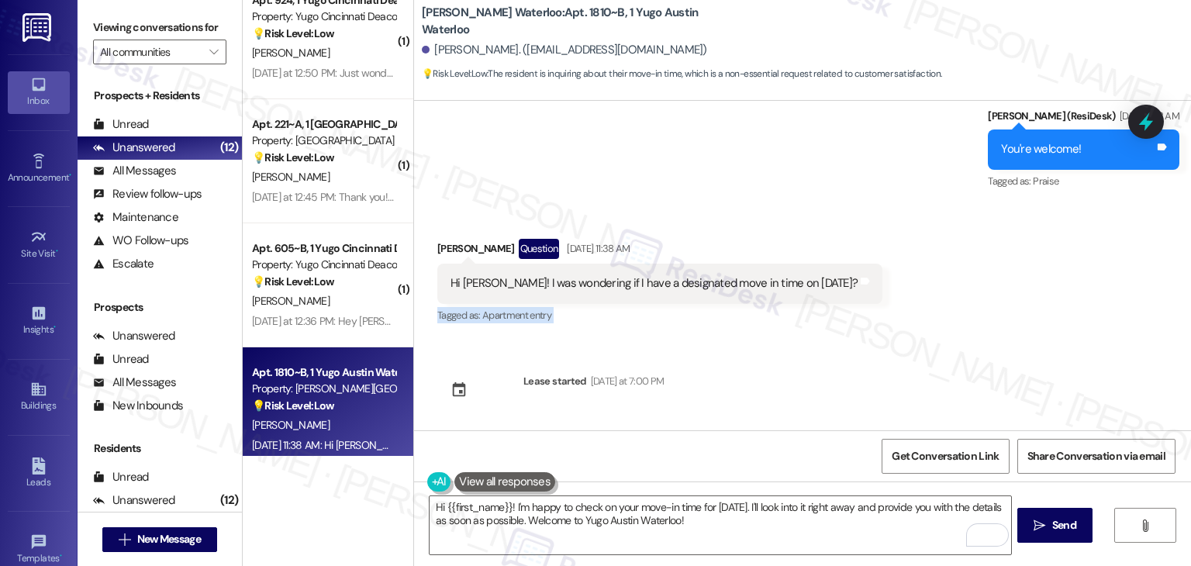
click at [941, 311] on div "Received via SMS Arani Walton Question Aug 08, 2025 at 11:38 AM Hi Sarah! I was…" at bounding box center [802, 271] width 777 height 134
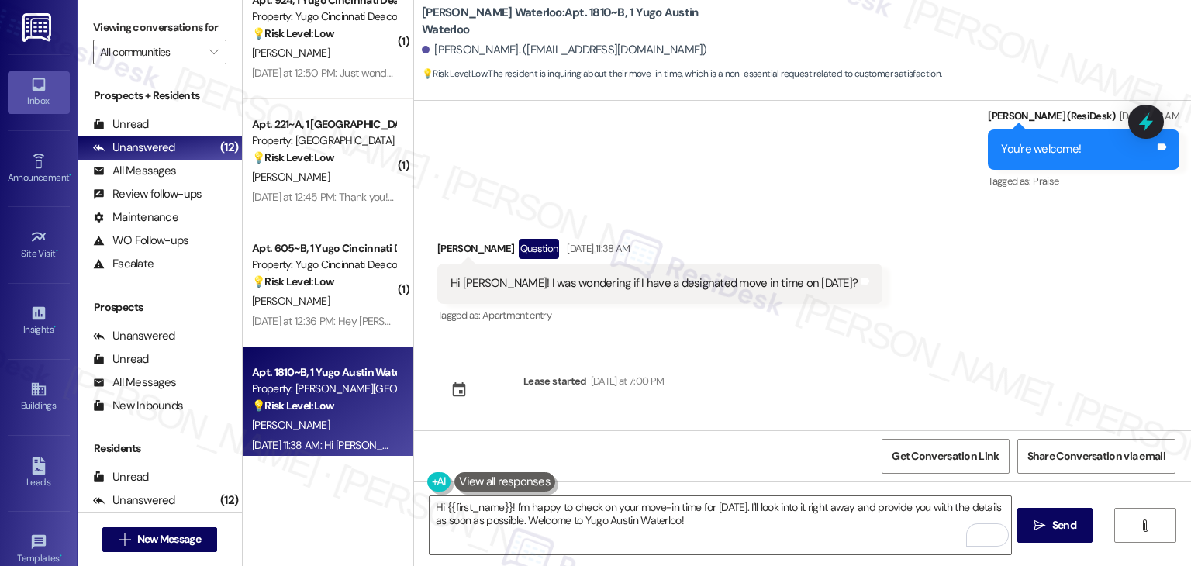
click at [941, 311] on div "Received via SMS Arani Walton Question Aug 08, 2025 at 11:38 AM Hi Sarah! I was…" at bounding box center [802, 271] width 777 height 134
click at [946, 298] on div "Received via SMS Arani Walton Question Aug 08, 2025 at 11:38 AM Hi Sarah! I was…" at bounding box center [802, 271] width 777 height 134
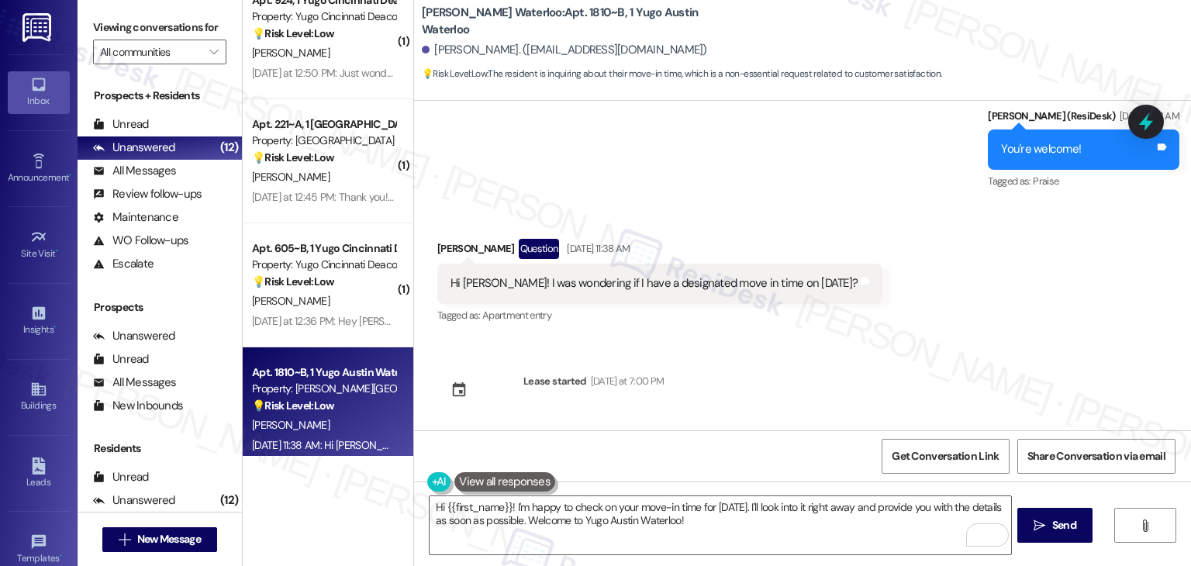
click at [971, 302] on div "Received via SMS Arani Walton Question Aug 08, 2025 at 11:38 AM Hi Sarah! I was…" at bounding box center [802, 271] width 777 height 134
click at [971, 299] on div "Received via SMS Arani Walton Question Aug 08, 2025 at 11:38 AM Hi Sarah! I was…" at bounding box center [802, 271] width 777 height 134
click at [971, 298] on div "Received via SMS Arani Walton Question Aug 08, 2025 at 11:38 AM Hi Sarah! I was…" at bounding box center [802, 271] width 777 height 134
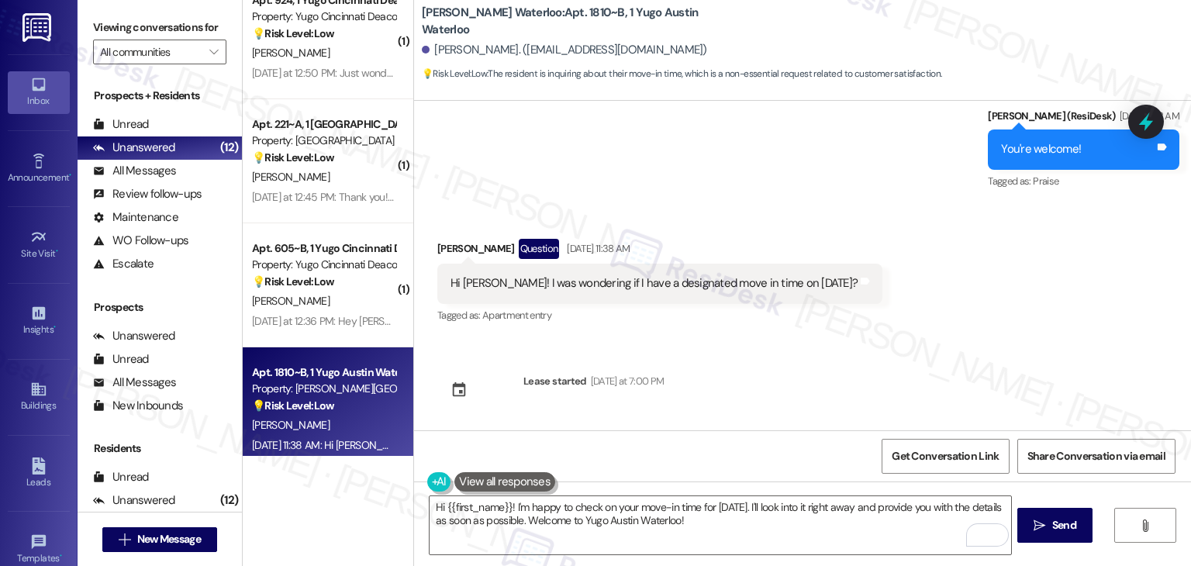
click at [971, 298] on div "Received via SMS Arani Walton Question Aug 08, 2025 at 11:38 AM Hi Sarah! I was…" at bounding box center [802, 271] width 777 height 134
click at [979, 313] on div "Received via SMS Arani Walton Question Aug 08, 2025 at 11:38 AM Hi Sarah! I was…" at bounding box center [802, 271] width 777 height 134
click at [845, 402] on div "Sent via SMS Sarah (ResiDesk) Jul 09, 2025 at 4:29 PM Hi Arani! We’re so excite…" at bounding box center [802, 266] width 777 height 330
click at [962, 289] on div "Received via SMS Arani Walton Question Aug 08, 2025 at 11:38 AM Hi Sarah! I was…" at bounding box center [802, 271] width 777 height 134
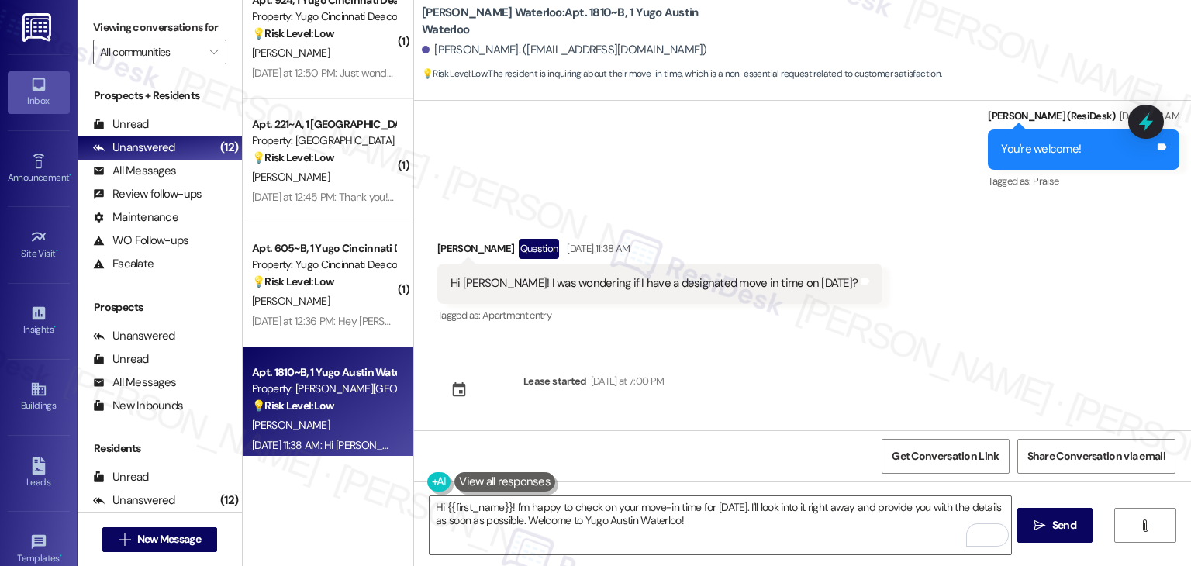
click at [937, 261] on div "Received via SMS Arani Walton Question Aug 08, 2025 at 11:38 AM Hi Sarah! I was…" at bounding box center [802, 271] width 777 height 134
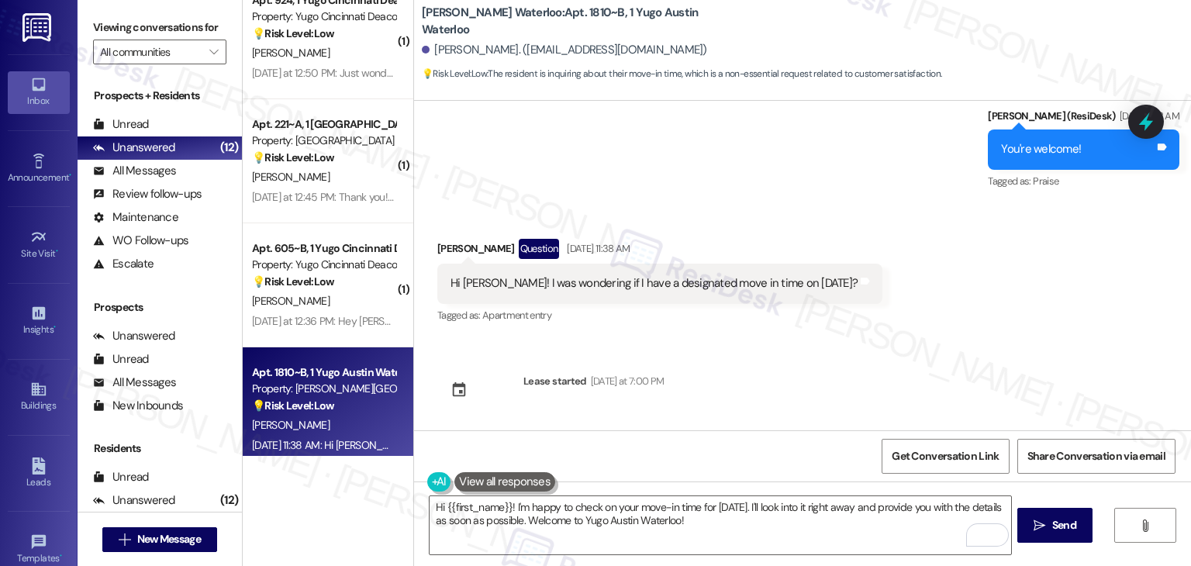
click at [941, 314] on div "Received via SMS Arani Walton Question Aug 08, 2025 at 11:38 AM Hi Sarah! I was…" at bounding box center [802, 271] width 777 height 134
click at [937, 302] on div "Received via SMS Arani Walton Question Aug 08, 2025 at 11:38 AM Hi Sarah! I was…" at bounding box center [802, 271] width 777 height 134
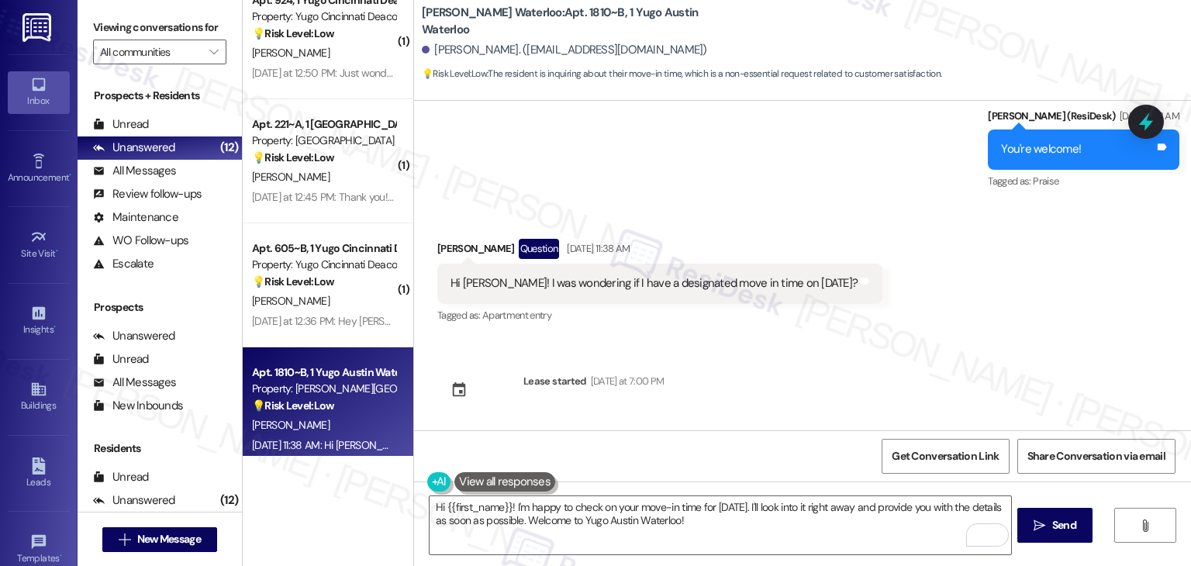
click at [937, 302] on div "Received via SMS Arani Walton Question Aug 08, 2025 at 11:38 AM Hi Sarah! I was…" at bounding box center [802, 271] width 777 height 134
click at [705, 286] on div "Hi Sarah! I was wondering if I have a designated move in time on August 15th?" at bounding box center [654, 283] width 407 height 16
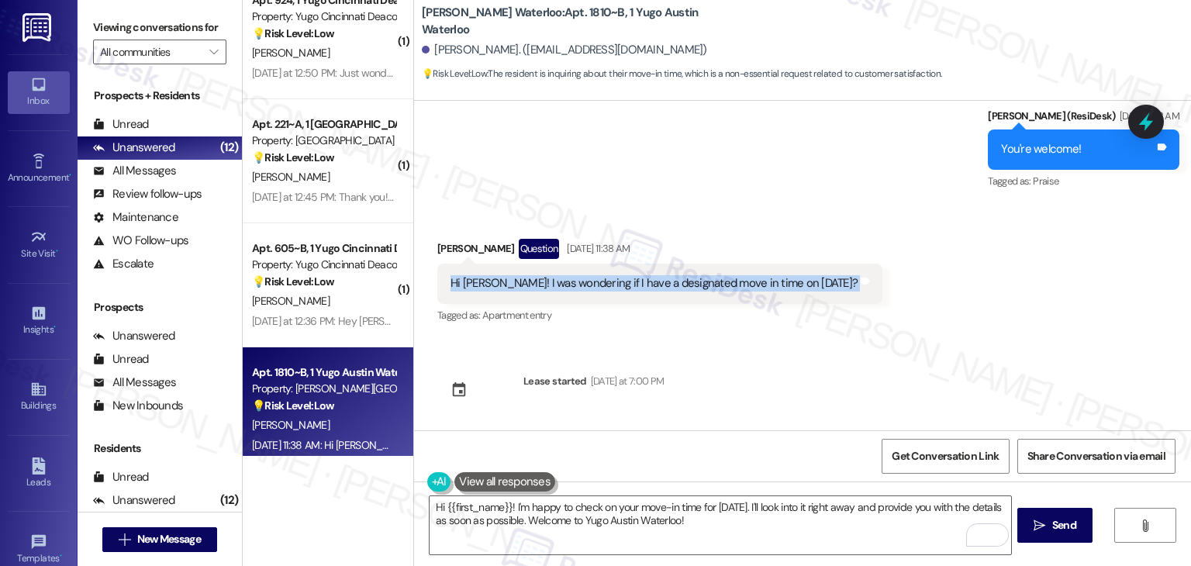
click at [705, 286] on div "Hi Sarah! I was wondering if I have a designated move in time on August 15th?" at bounding box center [654, 283] width 407 height 16
copy div "Hi Sarah! I was wondering if I have a designated move in time on August 15th? T…"
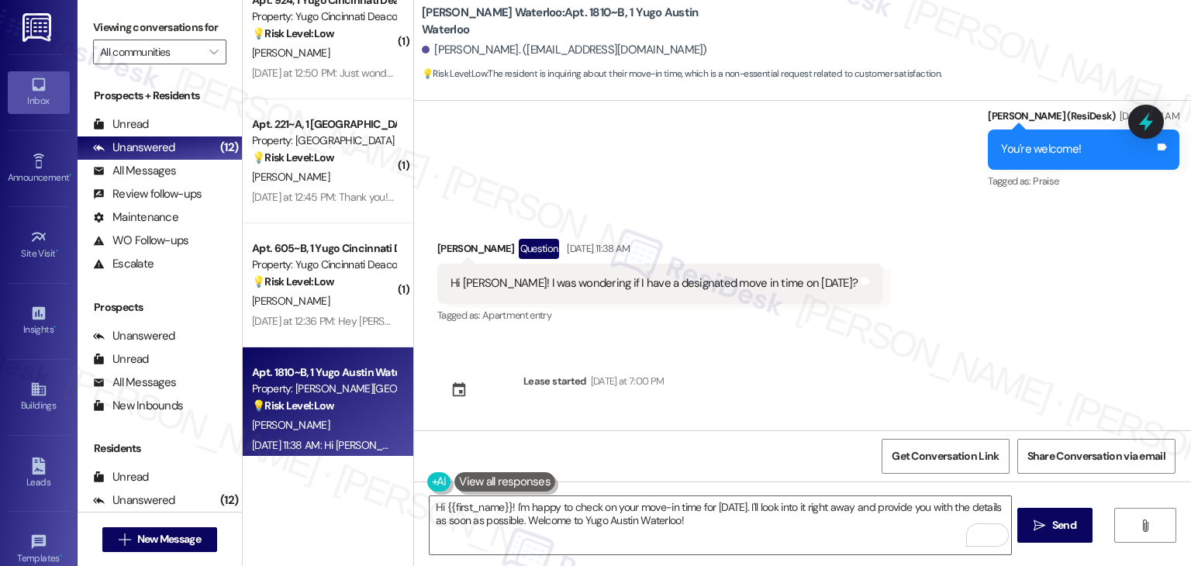
click at [908, 342] on div "Sent via SMS Sarah (ResiDesk) Jul 09, 2025 at 4:29 PM Hi Arani! We’re so excite…" at bounding box center [802, 266] width 777 height 330
click at [904, 215] on div "Received via SMS Arani Walton Question Aug 08, 2025 at 11:38 AM Hi Sarah! I was…" at bounding box center [802, 271] width 777 height 134
click at [904, 216] on div "Received via SMS Arani Walton Question Aug 08, 2025 at 11:38 AM Hi Sarah! I was…" at bounding box center [802, 271] width 777 height 134
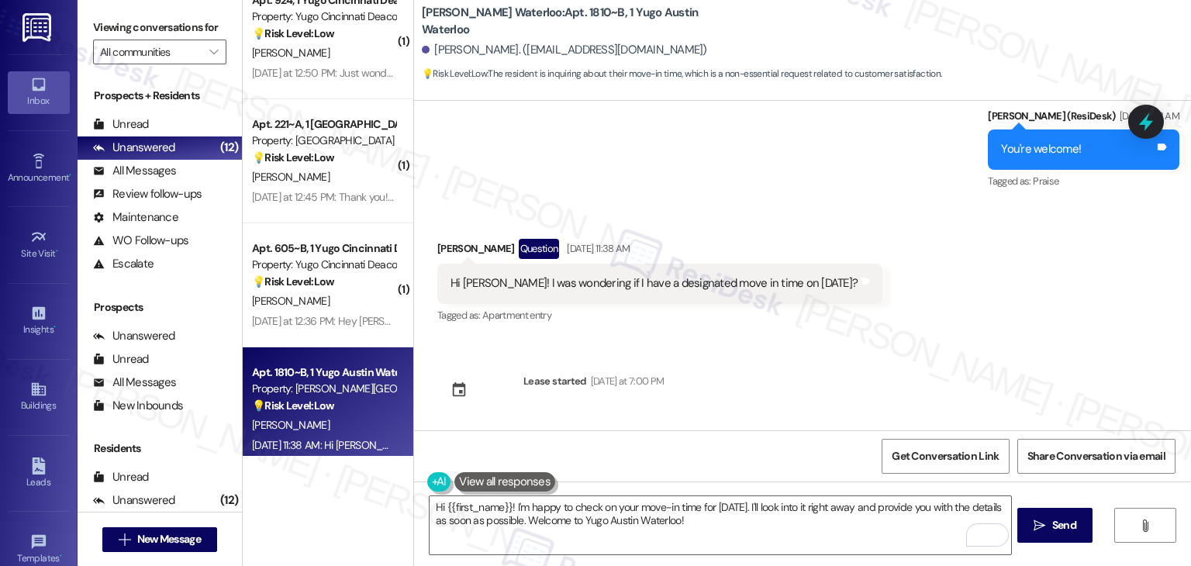
click at [913, 353] on div "Sent via SMS Sarah (ResiDesk) Jul 09, 2025 at 4:29 PM Hi Arani! We’re so excite…" at bounding box center [802, 266] width 777 height 330
click at [914, 352] on div "Sent via SMS Sarah (ResiDesk) Jul 09, 2025 at 4:29 PM Hi Arani! We’re so excite…" at bounding box center [802, 266] width 777 height 330
click at [947, 299] on div "Received via SMS Arani Walton Question Aug 08, 2025 at 11:38 AM Hi Sarah! I was…" at bounding box center [802, 271] width 777 height 134
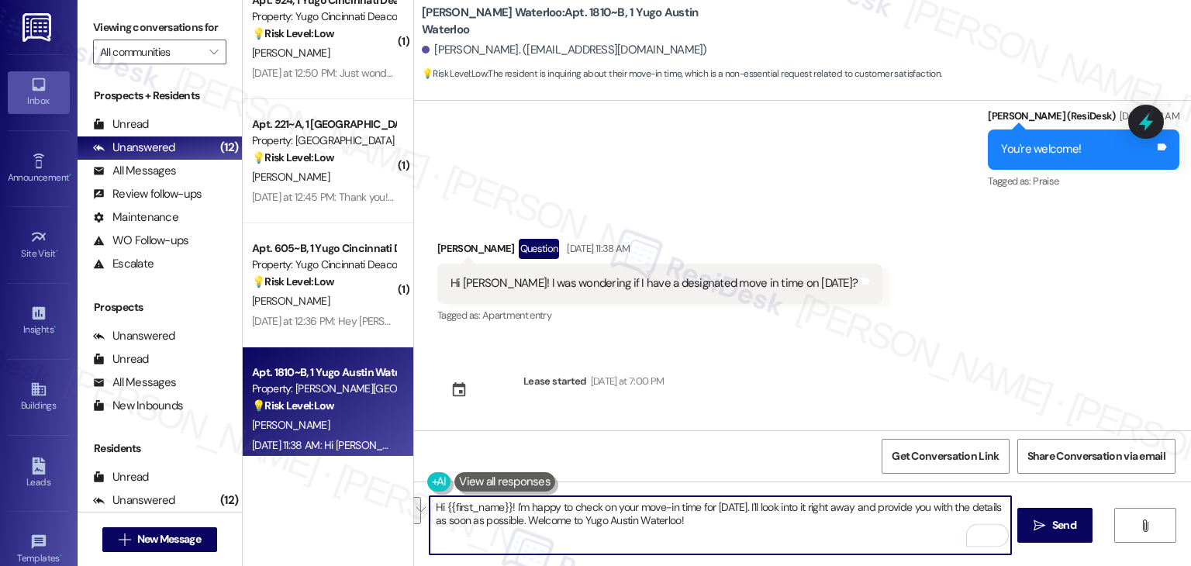
drag, startPoint x: 549, startPoint y: 520, endPoint x: 430, endPoint y: 507, distance: 120.1
click at [430, 507] on textarea "Hi {{first_name}}! I'm happy to check on your move-in time for August 15th. I'l…" at bounding box center [720, 525] width 581 height 58
paste textarea "Arani! I’ll check with the site team to see if you have a designated move-in ti…"
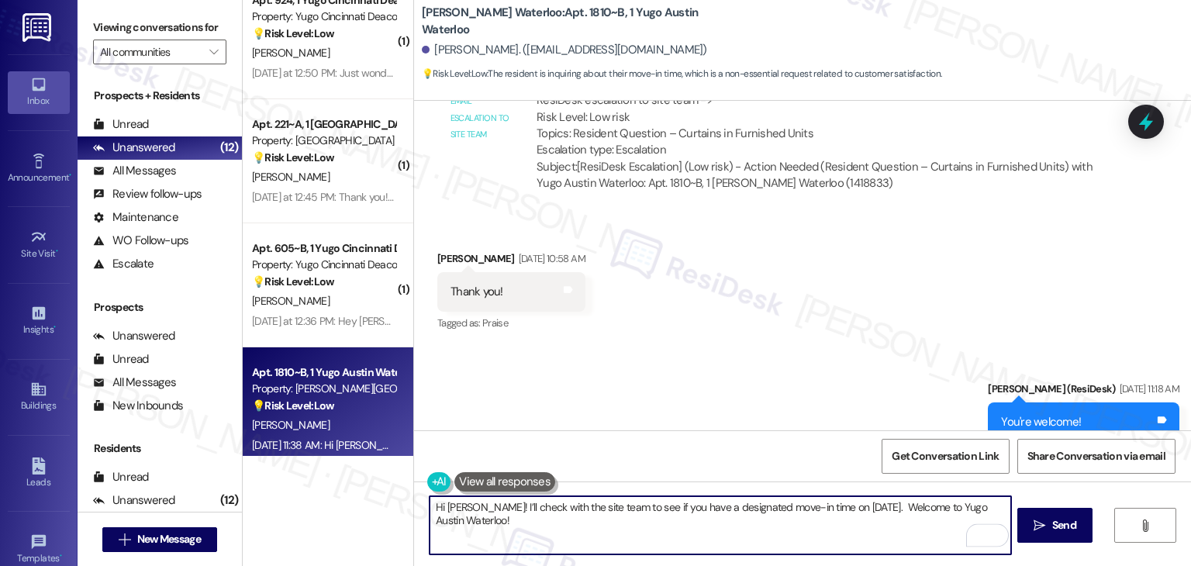
scroll to position [1262, 0]
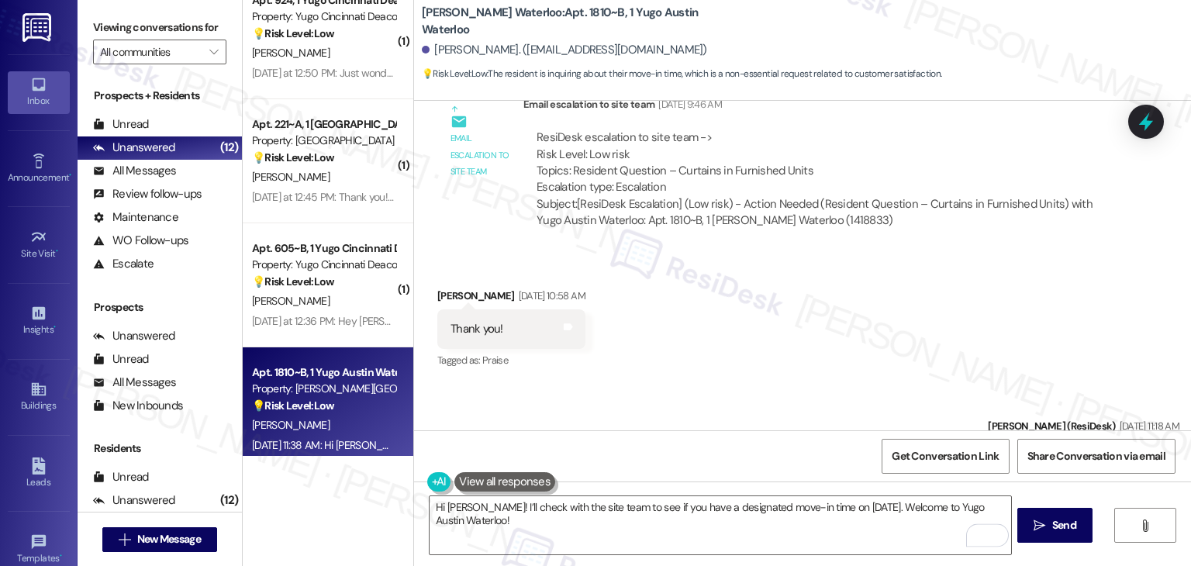
click at [898, 360] on div "Received via SMS Arani Walton Jul 10, 2025 at 10:58 AM Thank you! Tags and note…" at bounding box center [802, 318] width 777 height 131
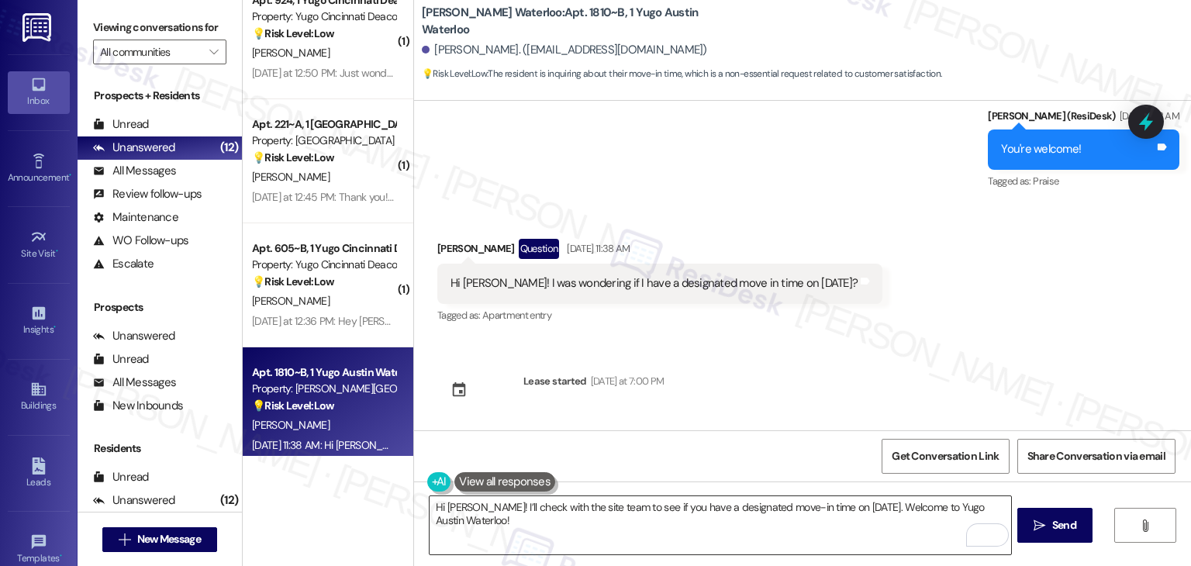
click at [641, 517] on textarea "Hi Arani! I’ll check with the site team to see if you have a designated move-in…" at bounding box center [720, 525] width 581 height 58
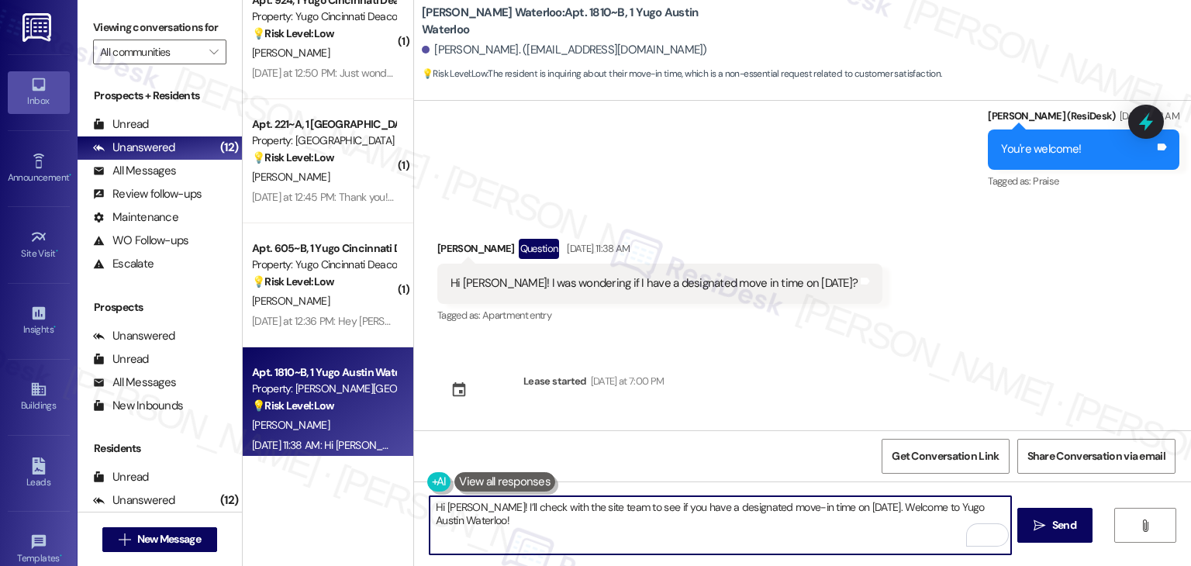
click at [862, 509] on textarea "Hi Arani! I’ll check with the site team to see if you have a designated move-in…" at bounding box center [720, 525] width 581 height 58
click at [614, 519] on textarea "Hi Arani! I’ll check with the site team to see if you have a designated move-in…" at bounding box center [720, 525] width 581 height 58
click at [614, 518] on textarea "Hi Arani! I’ll check with the site team to see if you have a designated move-in…" at bounding box center [720, 525] width 581 height 58
type textarea "Hi Arani! I’ll check with the site team to see if you have a designated move-in…"
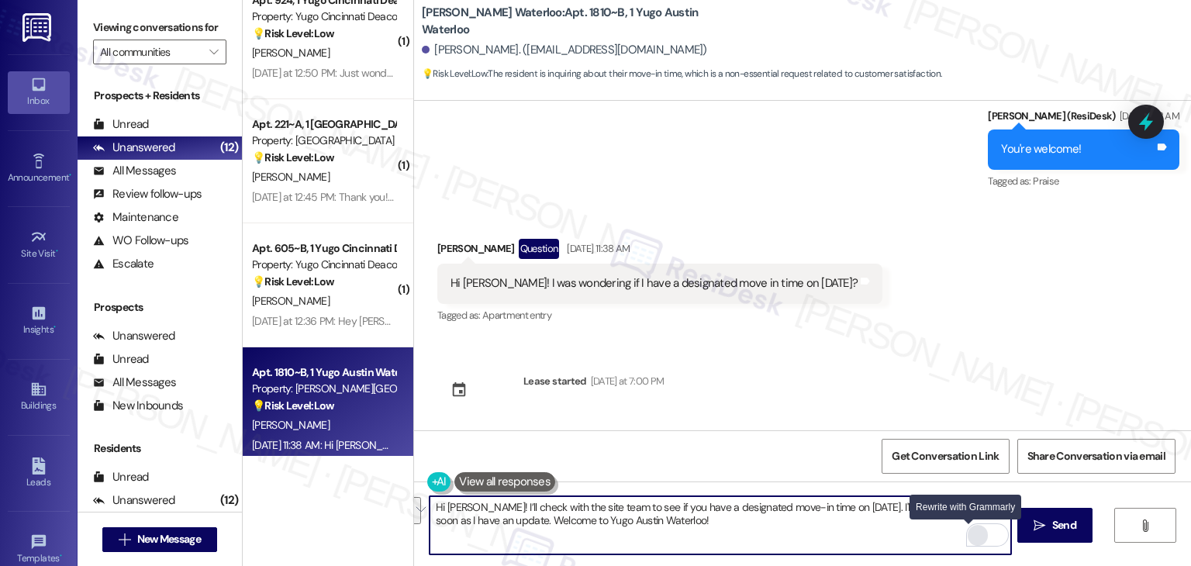
click at [969, 537] on div "Rewrite with Grammarly" at bounding box center [977, 536] width 17 height 18
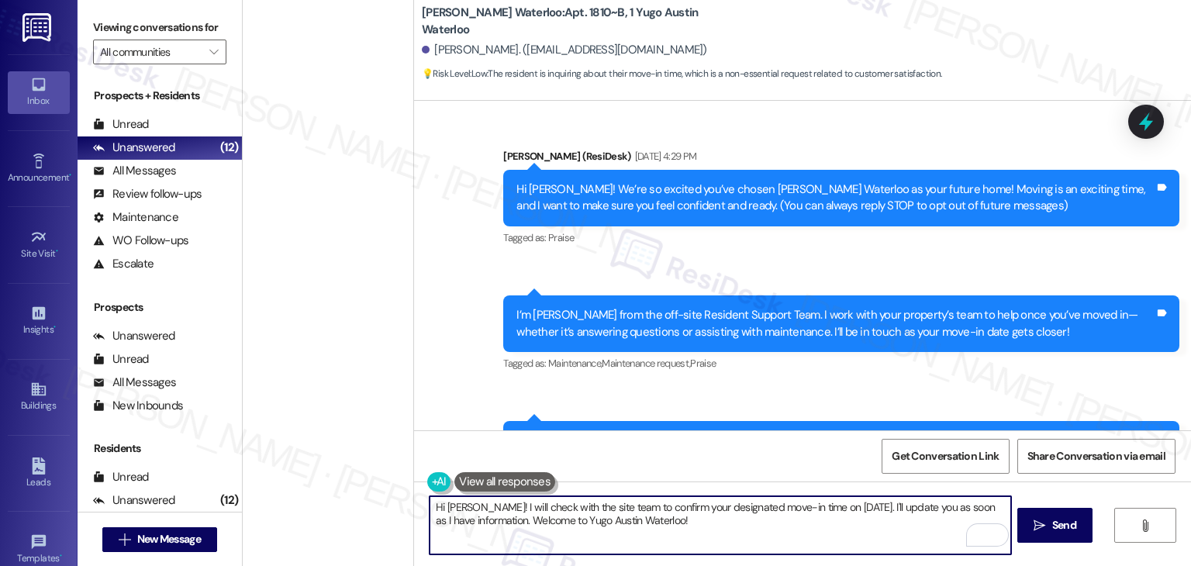
scroll to position [1573, 0]
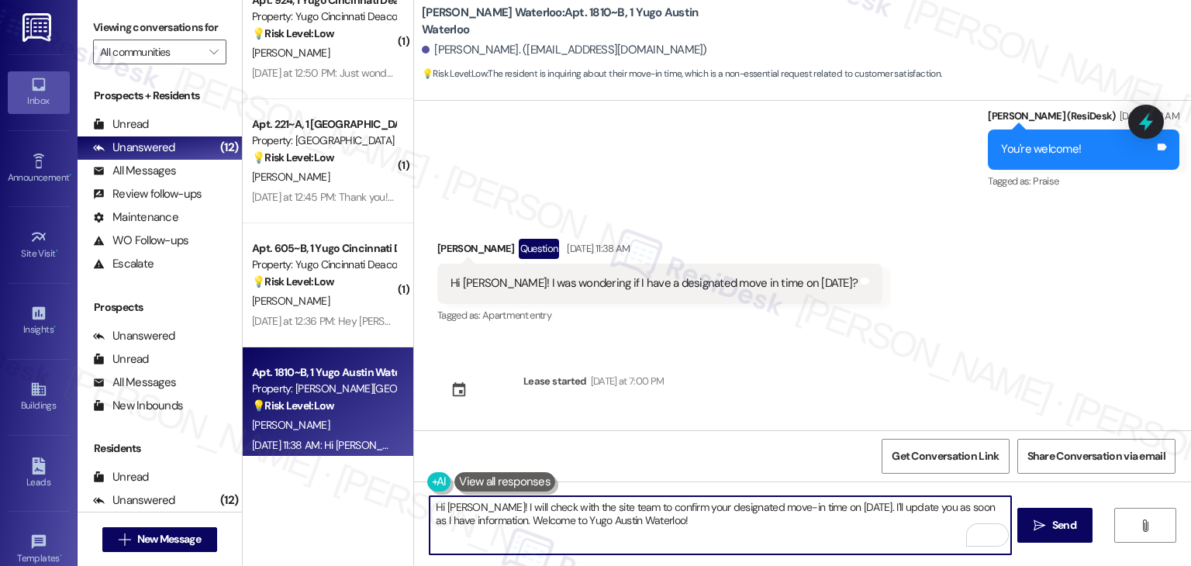
click at [1016, 302] on div "Received via SMS [PERSON_NAME] Question [DATE] 11:38 AM Hi [PERSON_NAME]! I was…" at bounding box center [802, 271] width 777 height 134
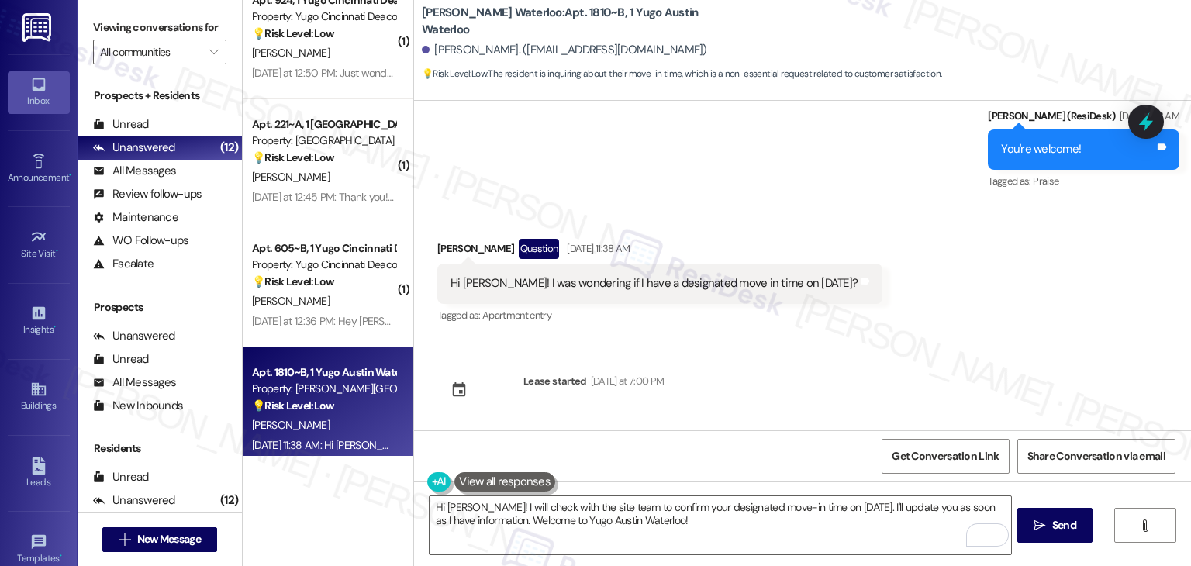
click at [1016, 302] on div "Received via SMS [PERSON_NAME] Question [DATE] 11:38 AM Hi [PERSON_NAME]! I was…" at bounding box center [802, 271] width 777 height 134
click at [1013, 307] on div "Received via SMS [PERSON_NAME] Question [DATE] 11:38 AM Hi [PERSON_NAME]! I was…" at bounding box center [802, 271] width 777 height 134
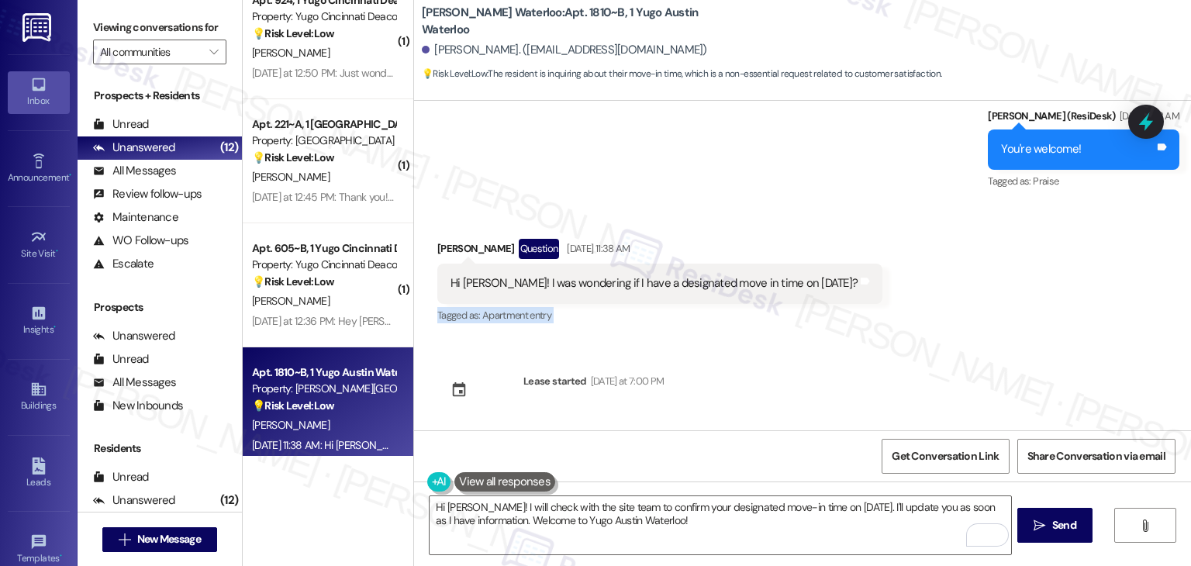
click at [1013, 307] on div "Received via SMS [PERSON_NAME] Question [DATE] 11:38 AM Hi [PERSON_NAME]! I was…" at bounding box center [802, 271] width 777 height 134
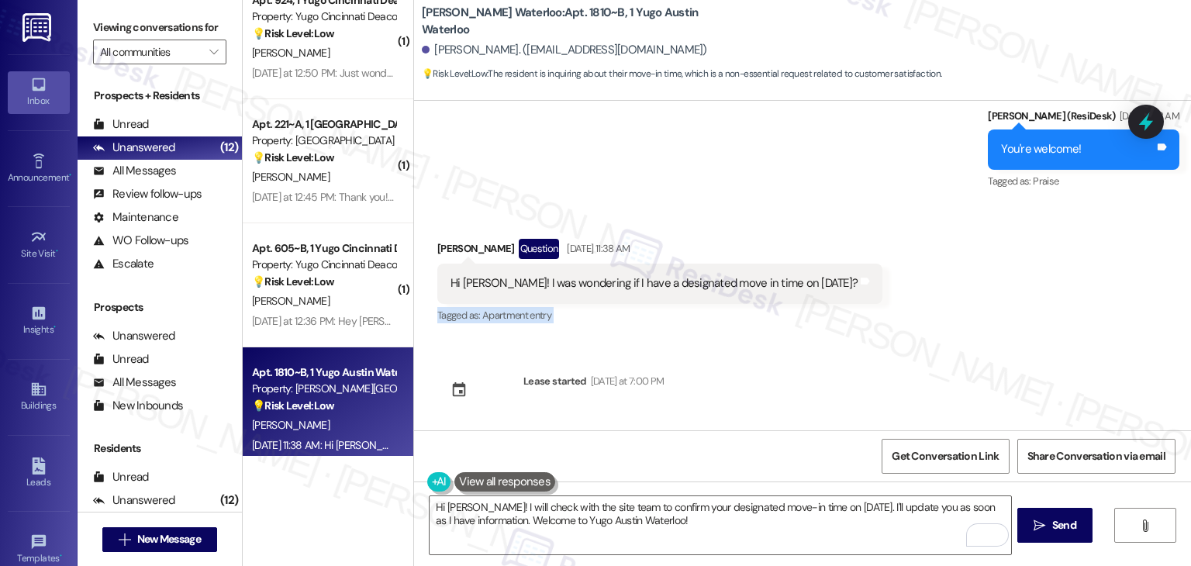
click at [1013, 307] on div "Received via SMS [PERSON_NAME] Question [DATE] 11:38 AM Hi [PERSON_NAME]! I was…" at bounding box center [802, 271] width 777 height 134
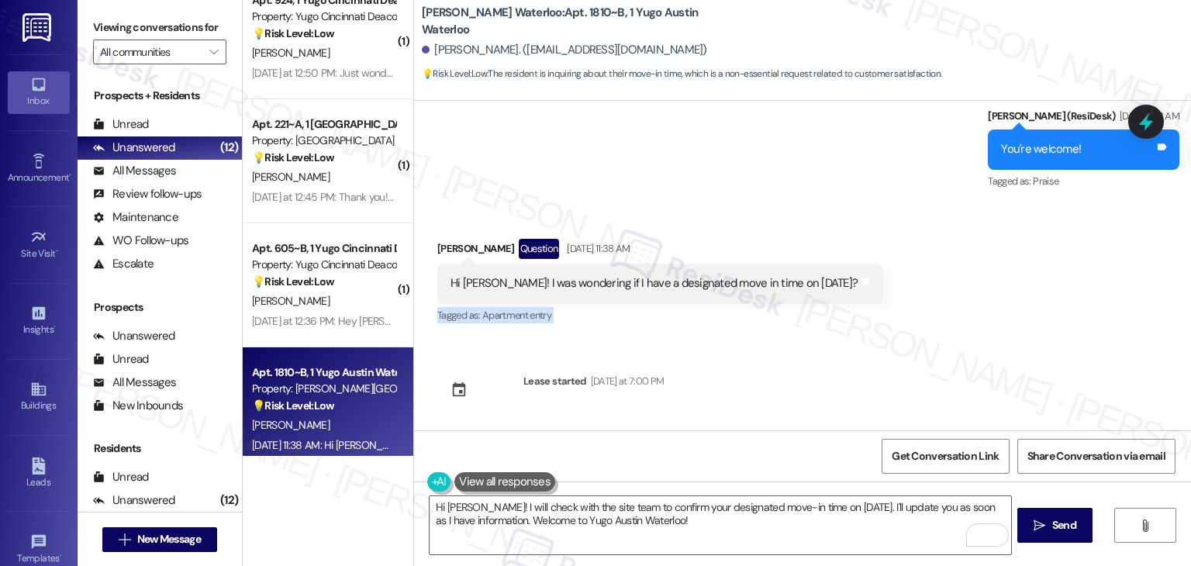
click at [1013, 307] on div "Received via SMS [PERSON_NAME] Question [DATE] 11:38 AM Hi [PERSON_NAME]! I was…" at bounding box center [802, 271] width 777 height 134
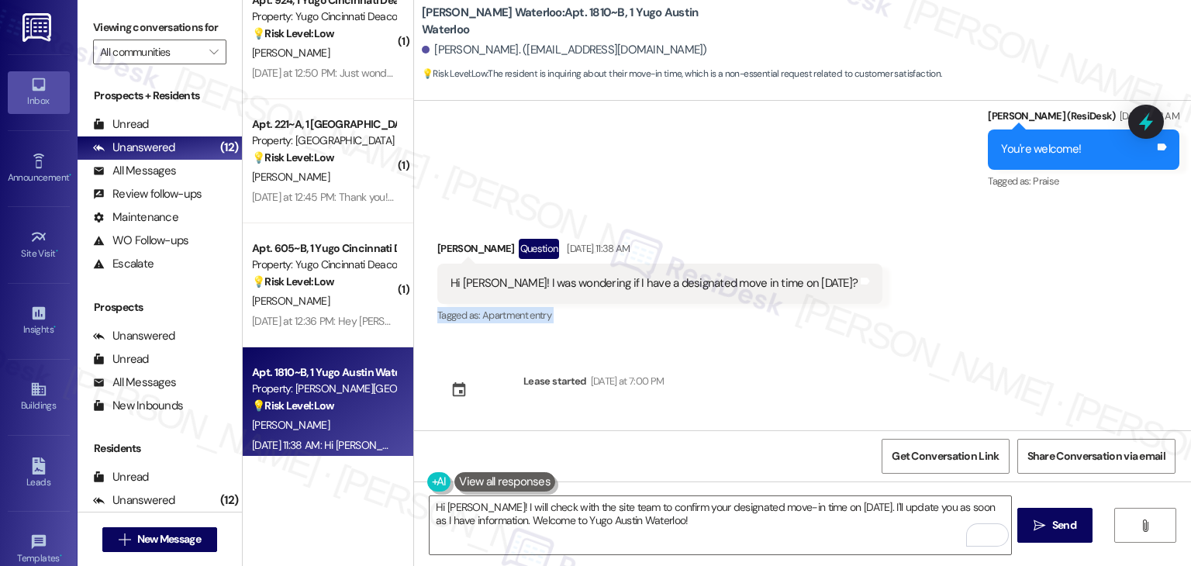
click at [1013, 307] on div "Received via SMS [PERSON_NAME] Question [DATE] 11:38 AM Hi [PERSON_NAME]! I was…" at bounding box center [802, 271] width 777 height 134
click at [1068, 528] on span "Send" at bounding box center [1064, 525] width 24 height 16
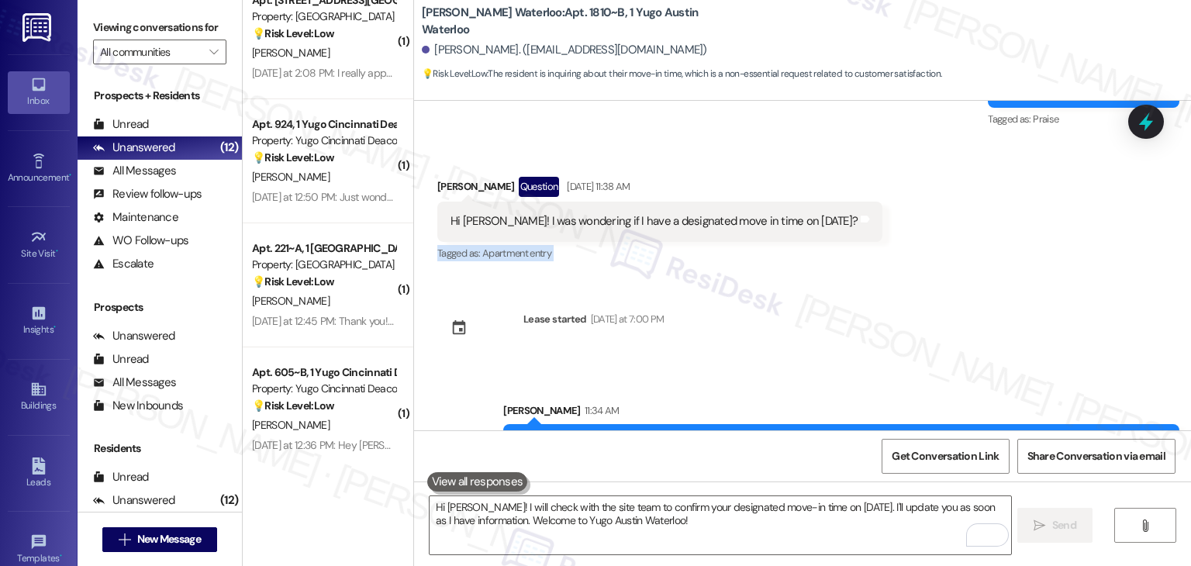
scroll to position [1697, 0]
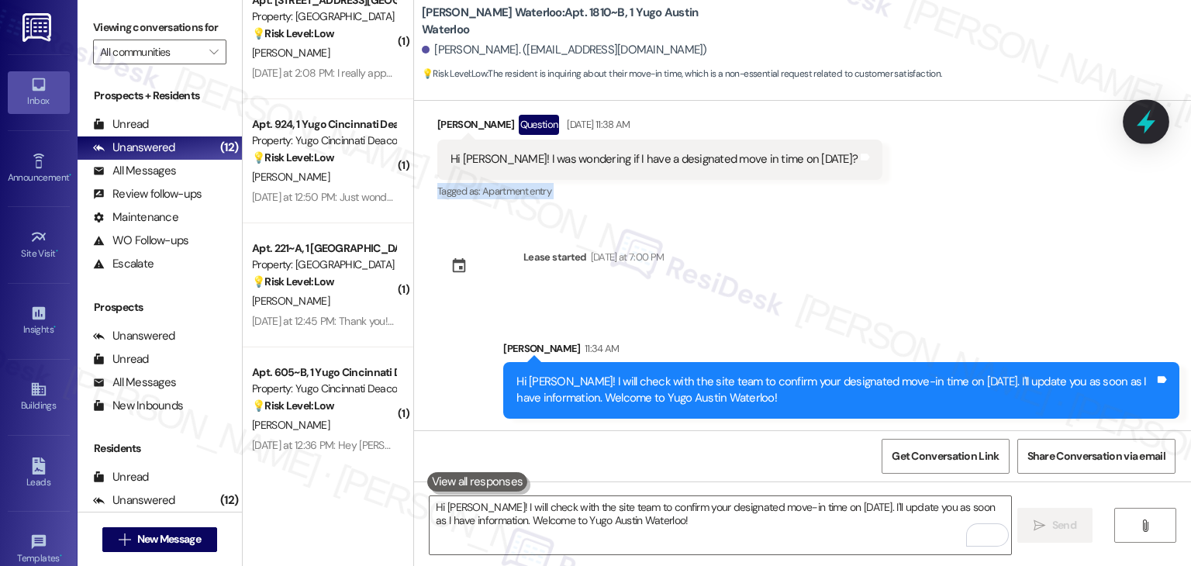
click at [1147, 116] on icon at bounding box center [1146, 122] width 19 height 24
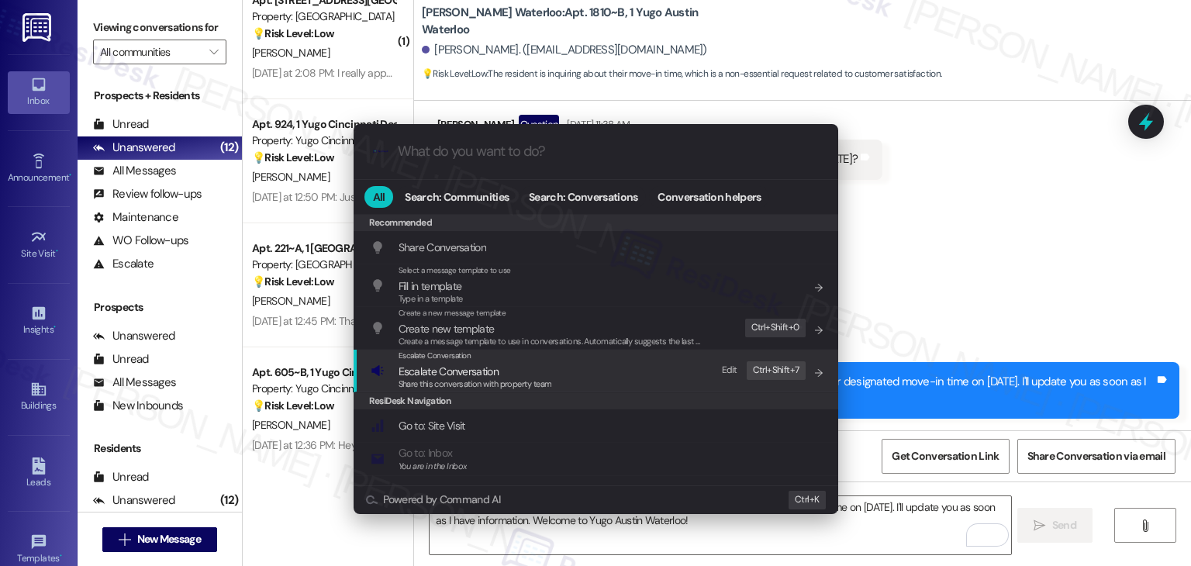
click at [490, 380] on span "Share this conversation with property team" at bounding box center [476, 383] width 154 height 11
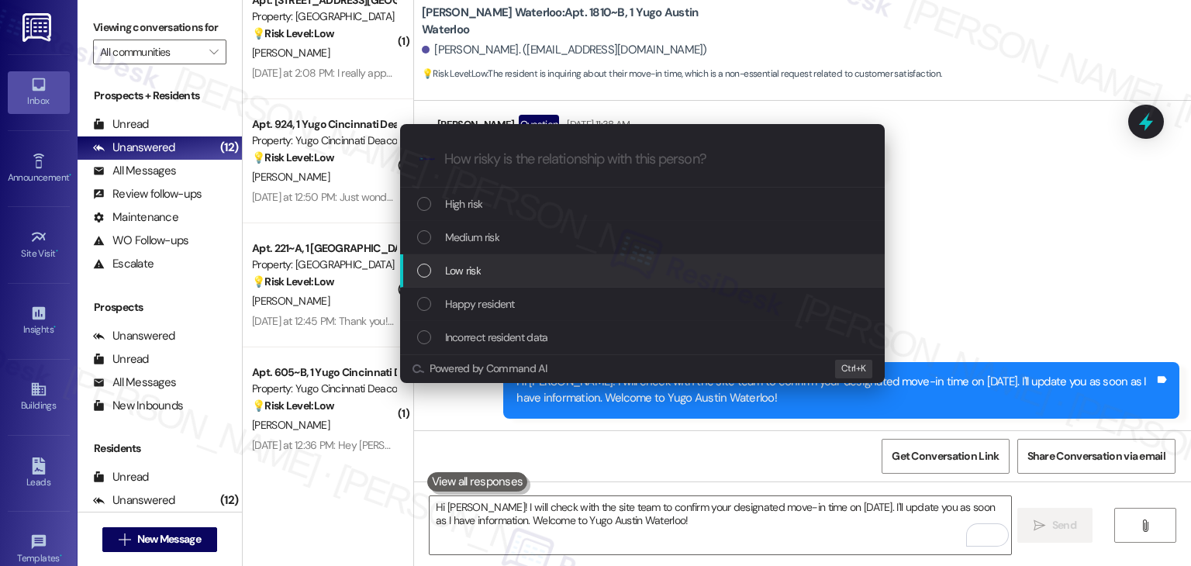
click at [418, 271] on div "List of options" at bounding box center [424, 271] width 14 height 14
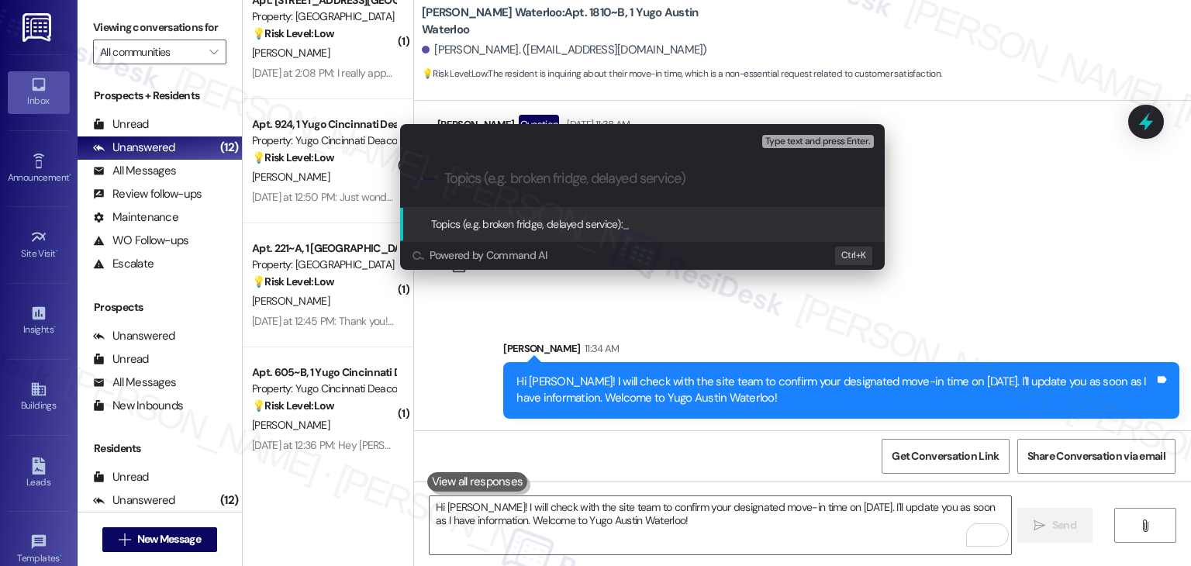
paste input "Inquiry About Designated Move-In Time on [DATE]"
type input "Inquiry About Designated Move-In Time on [DATE]"
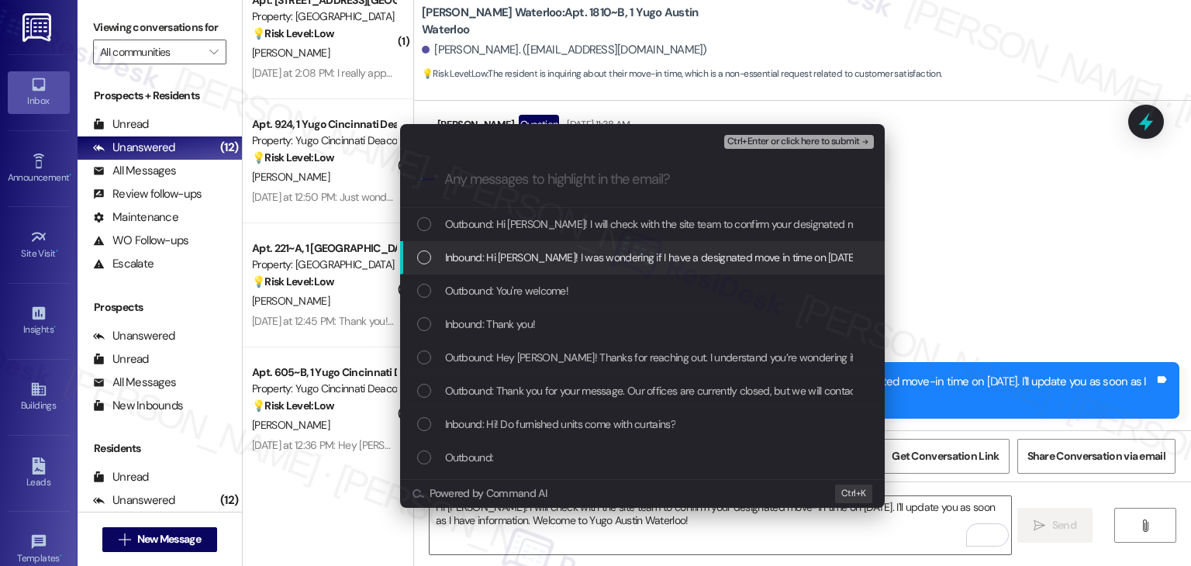
click at [419, 258] on div "List of options" at bounding box center [424, 257] width 14 height 14
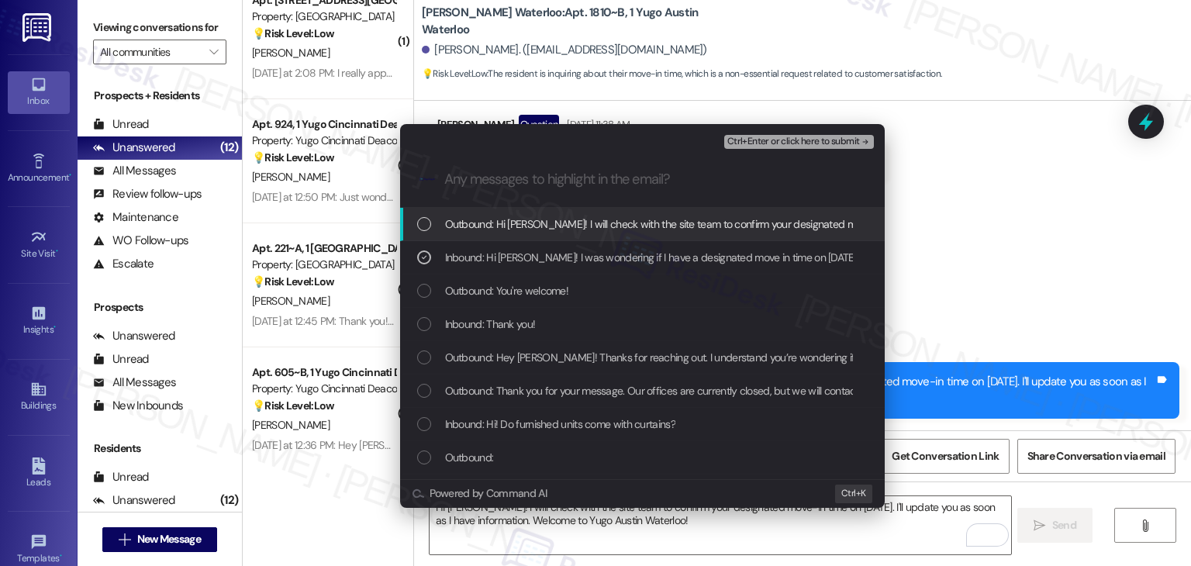
click at [772, 144] on span "Ctrl+Enter or click here to submit" at bounding box center [793, 141] width 133 height 11
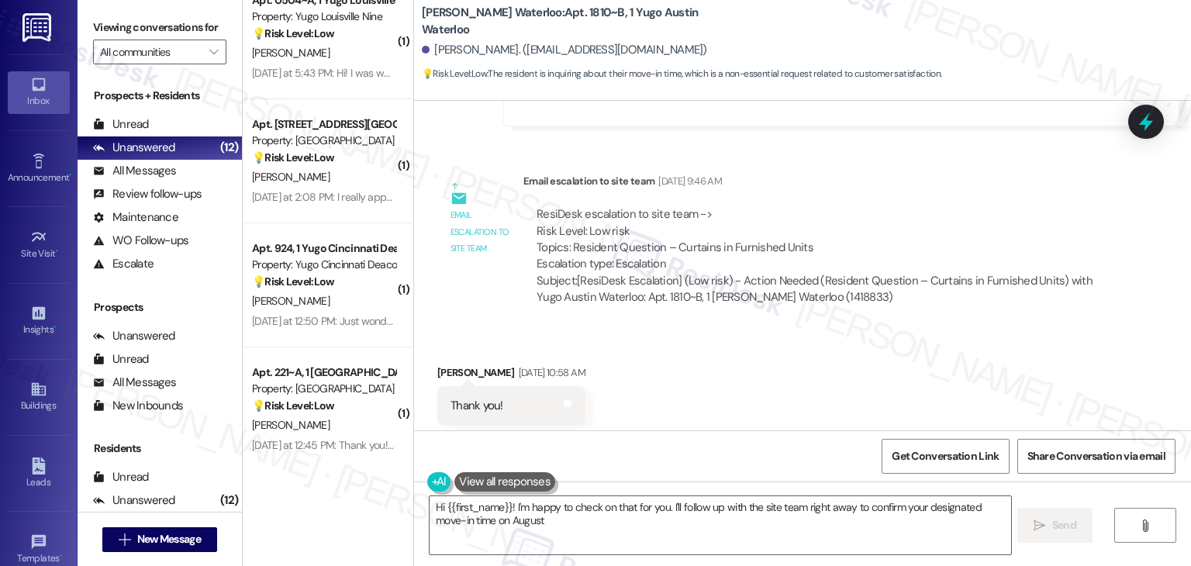
scroll to position [1480, 0]
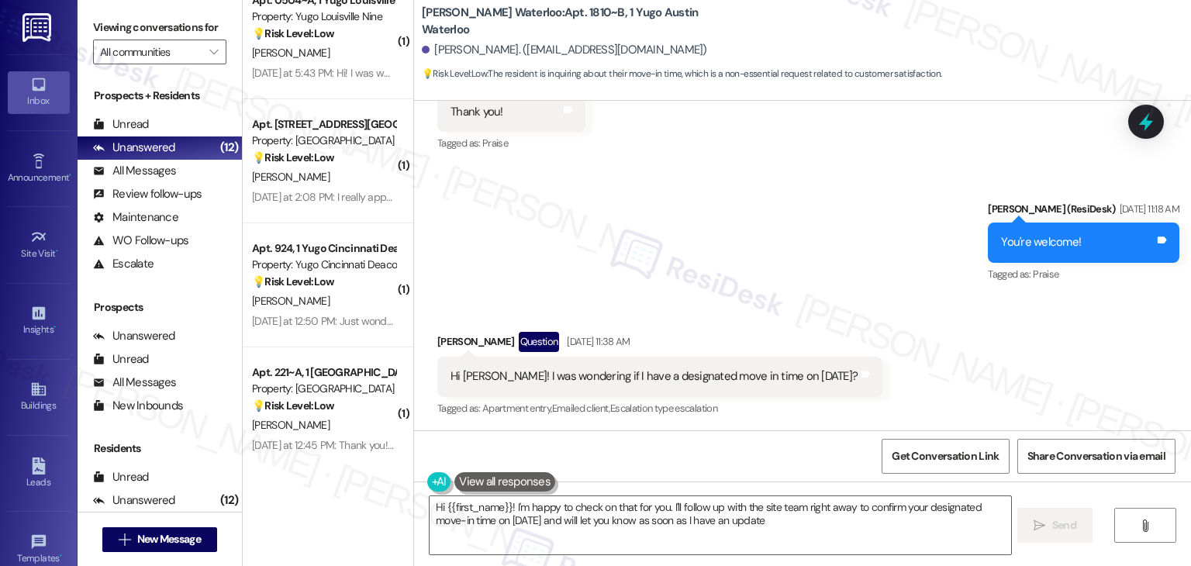
type textarea "Hi {{first_name}}! I'm happy to check on that for you. I'll follow up with the …"
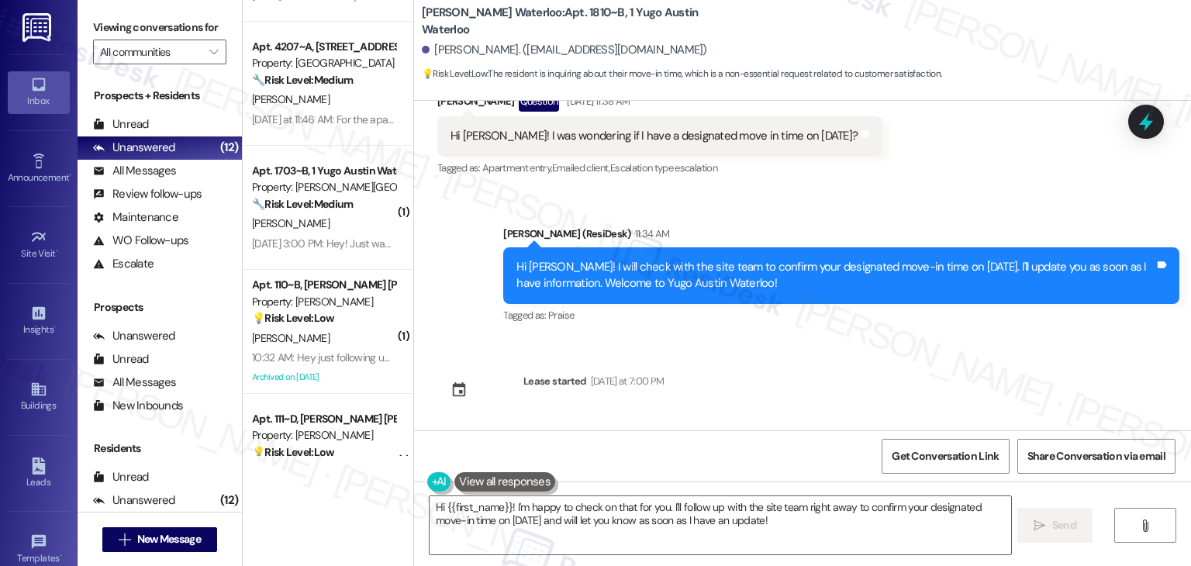
scroll to position [1886, 0]
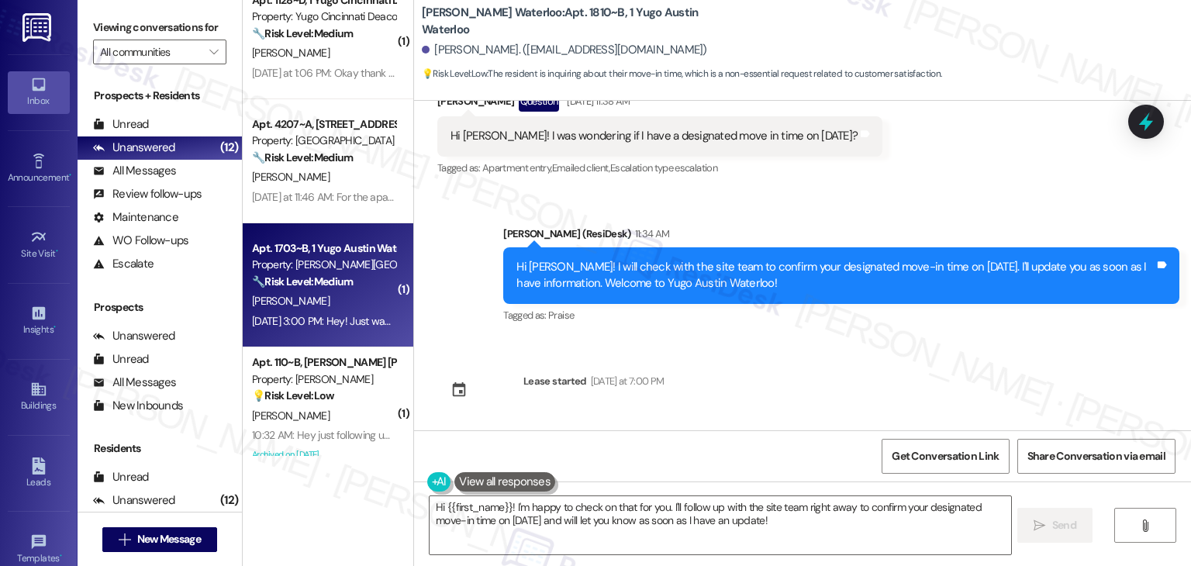
click at [306, 301] on div "[PERSON_NAME]" at bounding box center [323, 301] width 147 height 19
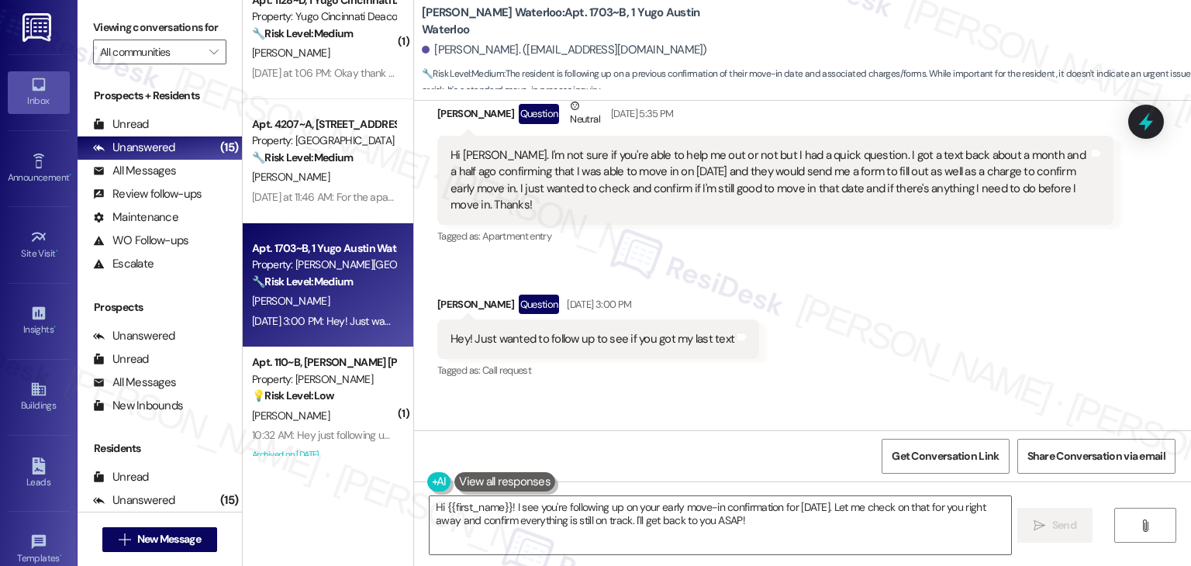
scroll to position [1753, 0]
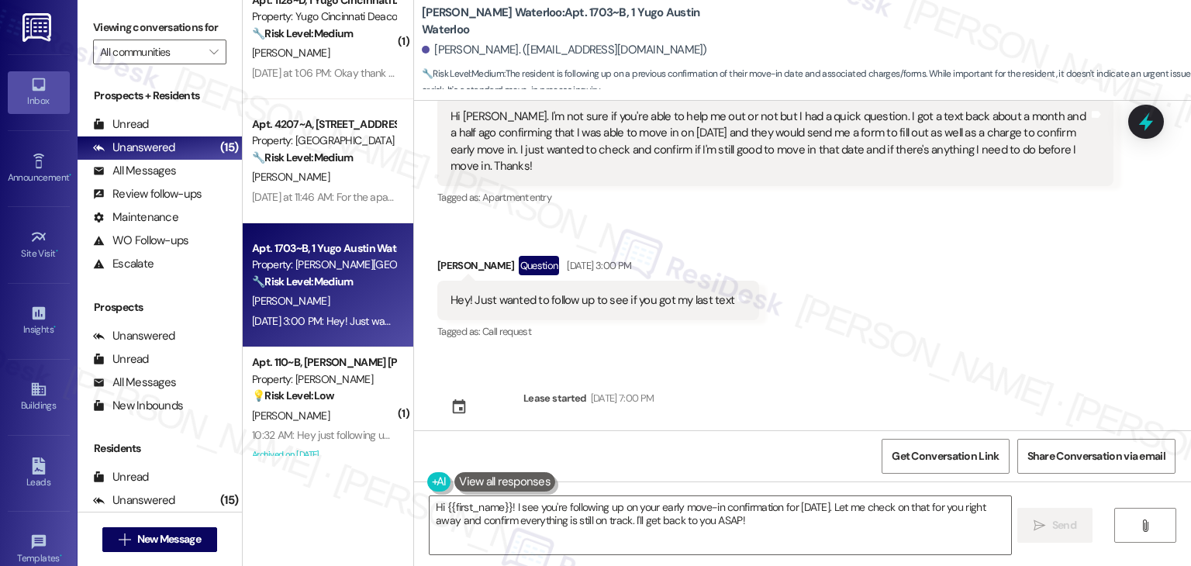
click at [958, 317] on div "Received via SMS [PERSON_NAME] Question [DATE] 3:06 PM Hey [PERSON_NAME]. Just …" at bounding box center [802, 122] width 777 height 465
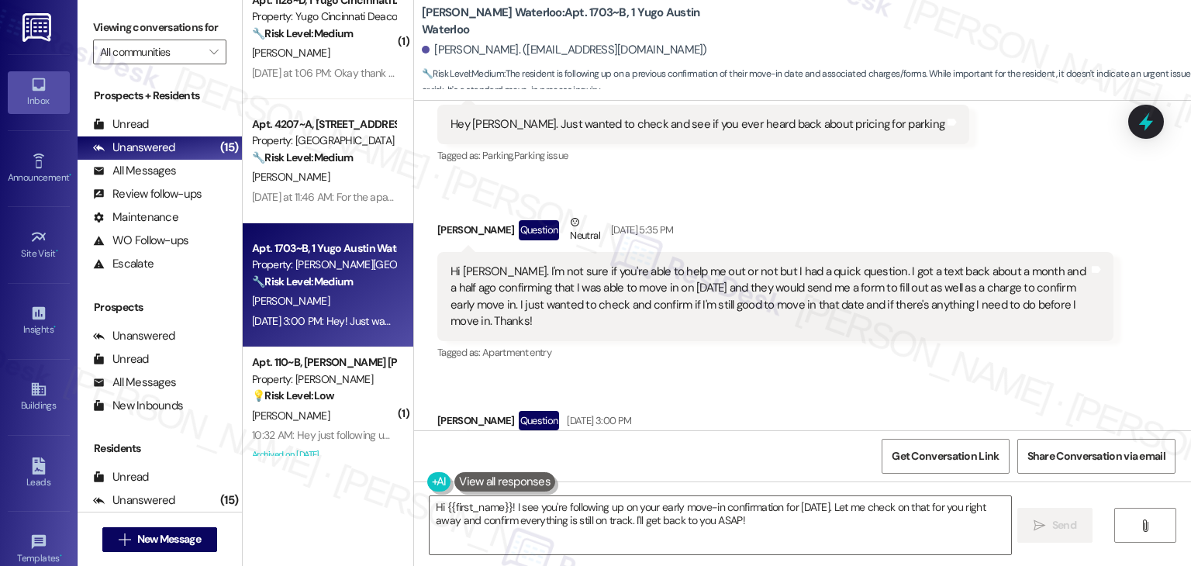
scroll to position [1520, 0]
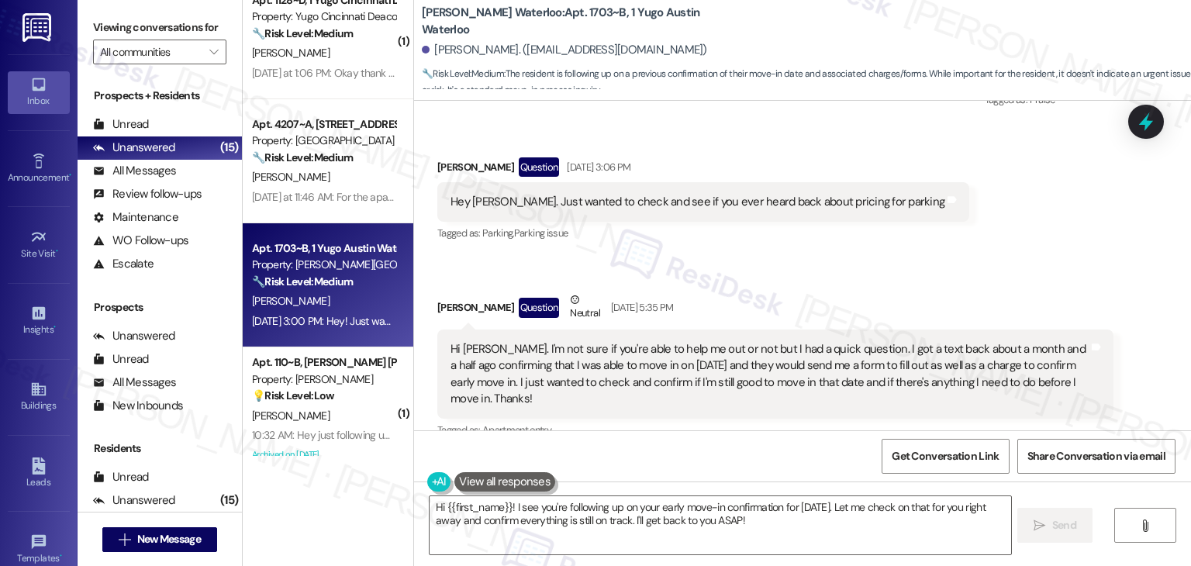
click at [989, 246] on div "Received via SMS [PERSON_NAME] Question [DATE] 3:06 PM Hey [PERSON_NAME]. Just …" at bounding box center [802, 355] width 777 height 465
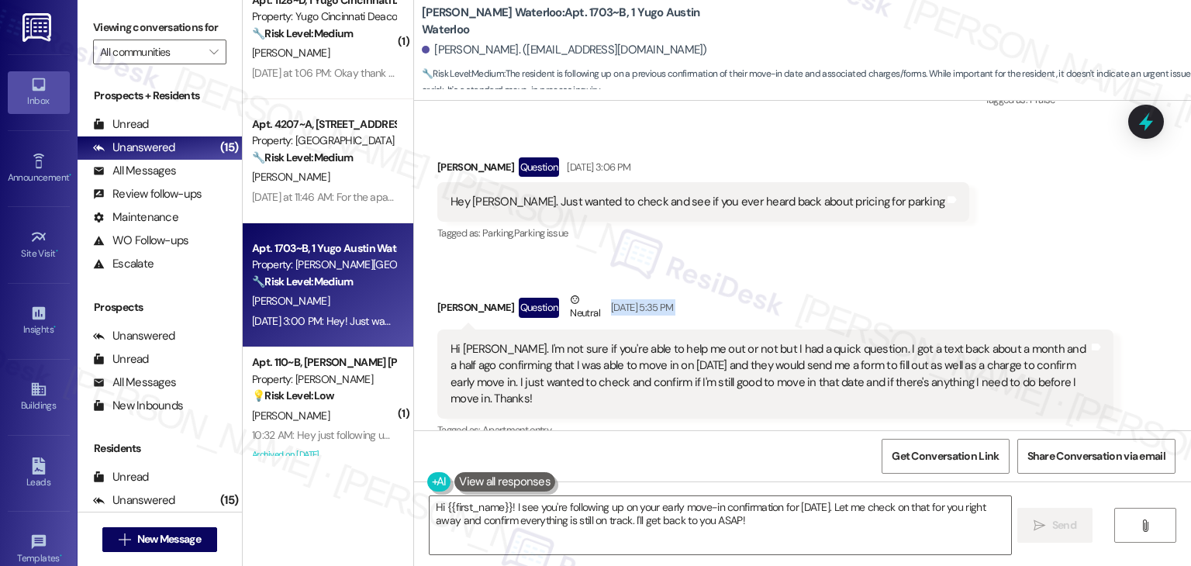
click at [989, 246] on div "Received via SMS [PERSON_NAME] Question [DATE] 3:06 PM Hey [PERSON_NAME]. Just …" at bounding box center [802, 355] width 777 height 465
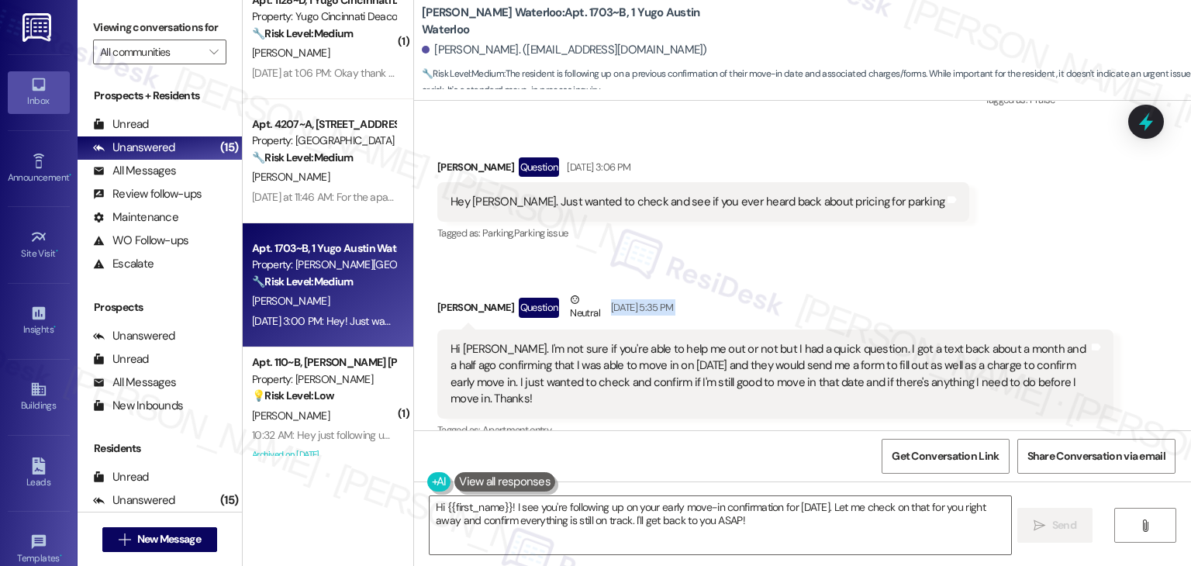
click at [989, 246] on div "Received via SMS [PERSON_NAME] Question [DATE] 3:06 PM Hey [PERSON_NAME]. Just …" at bounding box center [802, 355] width 777 height 465
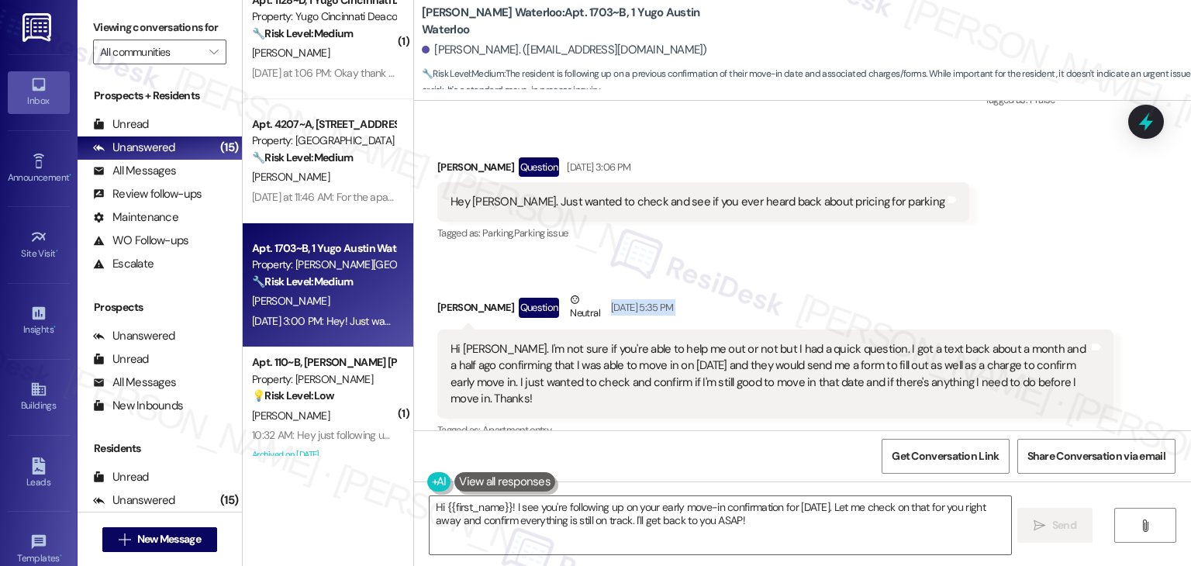
click at [989, 246] on div "Received via SMS [PERSON_NAME] Question [DATE] 3:06 PM Hey [PERSON_NAME]. Just …" at bounding box center [802, 355] width 777 height 465
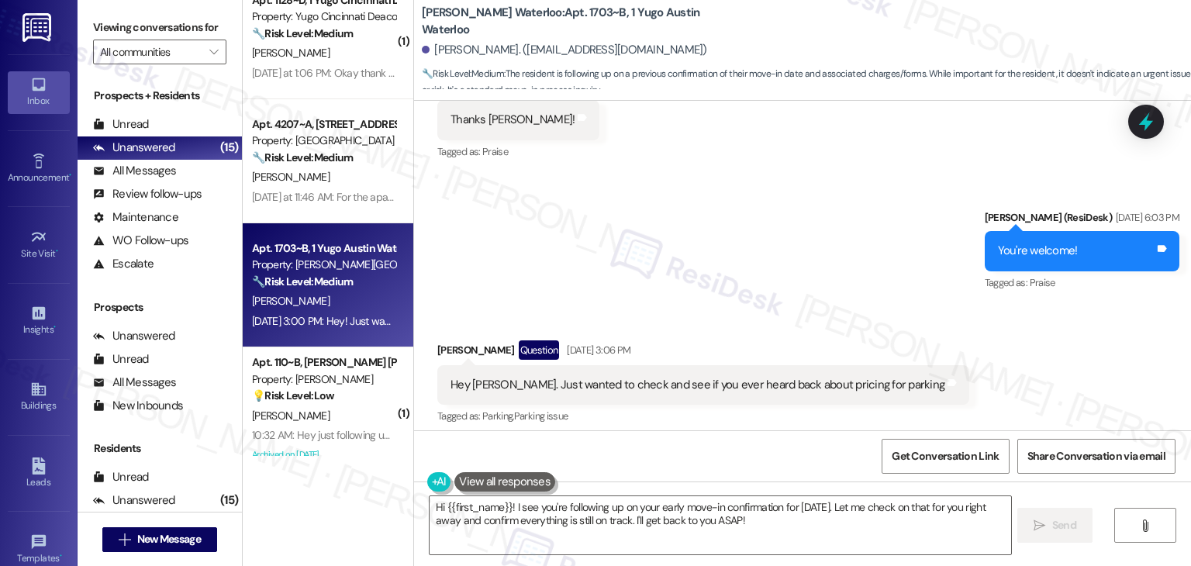
scroll to position [1287, 0]
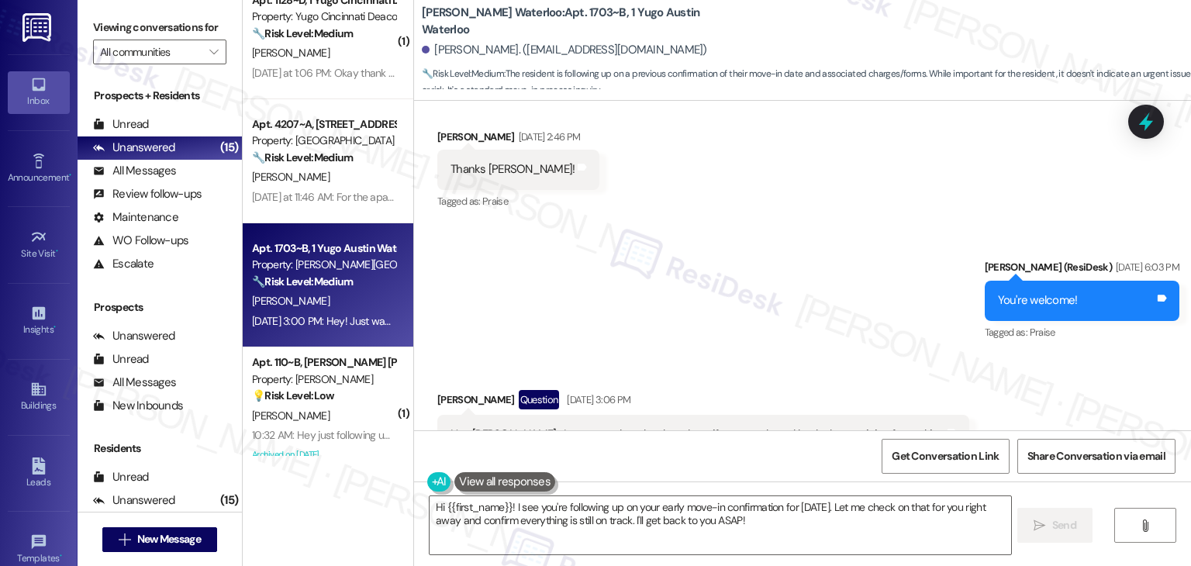
click at [851, 284] on div "Sent via SMS [PERSON_NAME] (ResiDesk) [DATE] 6:03 PM You're welcome! Tags and n…" at bounding box center [802, 289] width 777 height 131
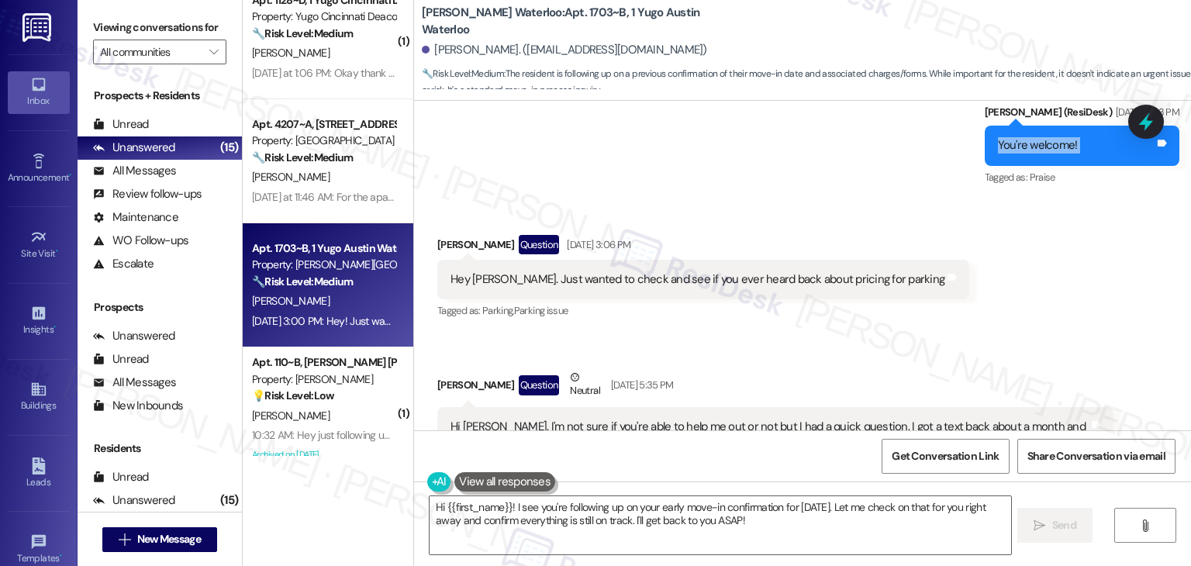
scroll to position [1597, 0]
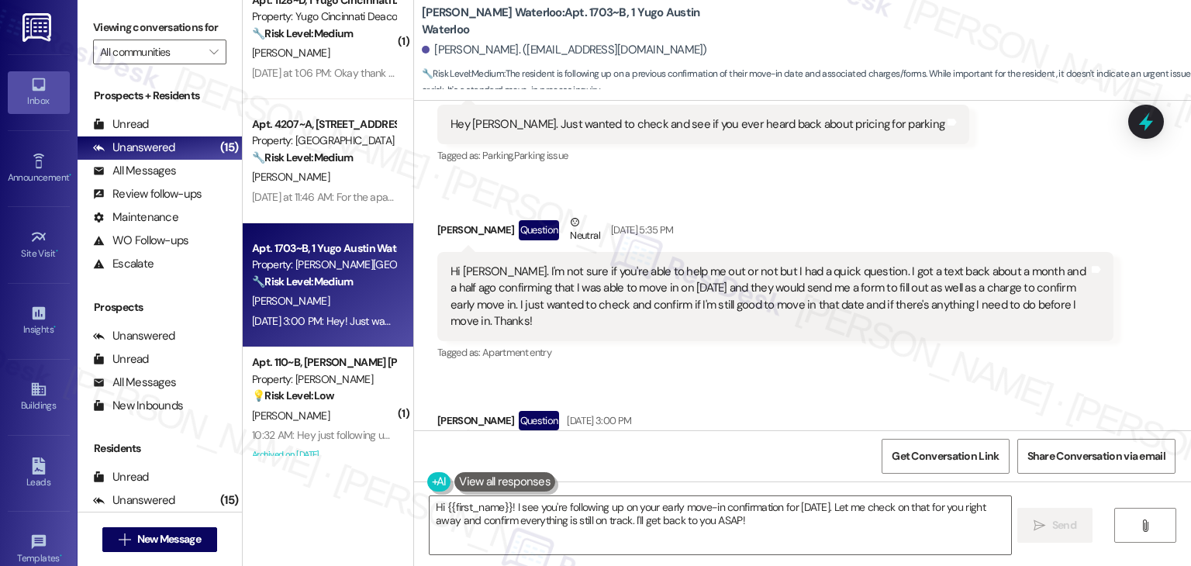
click at [572, 283] on div "Hi [PERSON_NAME]. I'm not sure if you're able to help me out or not but I had a…" at bounding box center [770, 297] width 638 height 67
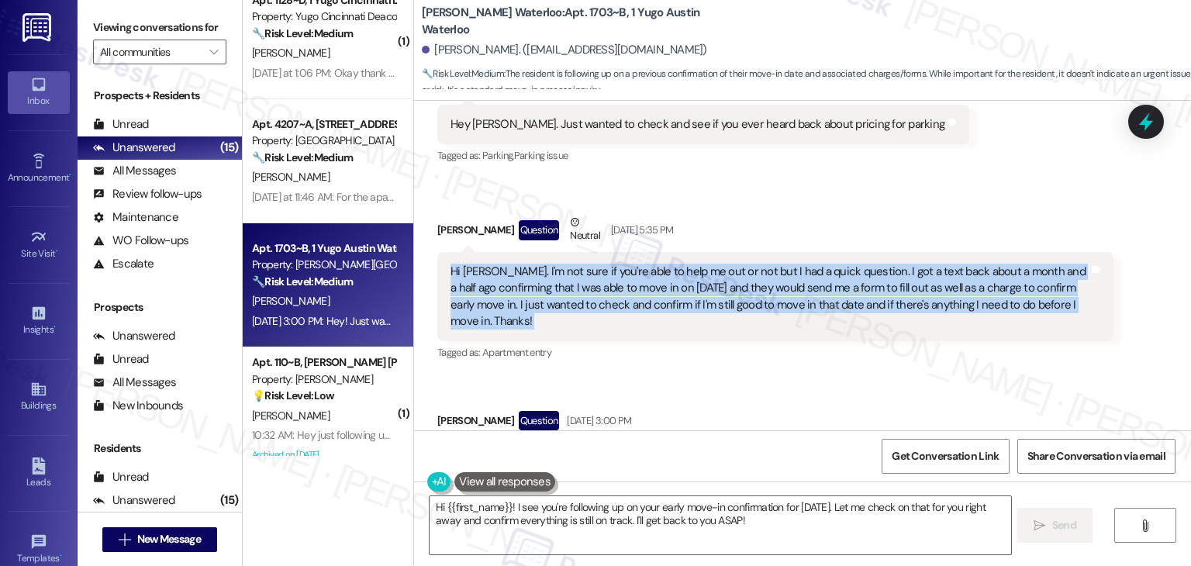
click at [572, 283] on div "Hi [PERSON_NAME]. I'm not sure if you're able to help me out or not but I had a…" at bounding box center [770, 297] width 638 height 67
copy div "Hi [PERSON_NAME]. I'm not sure if you're able to help me out or not but I had a…"
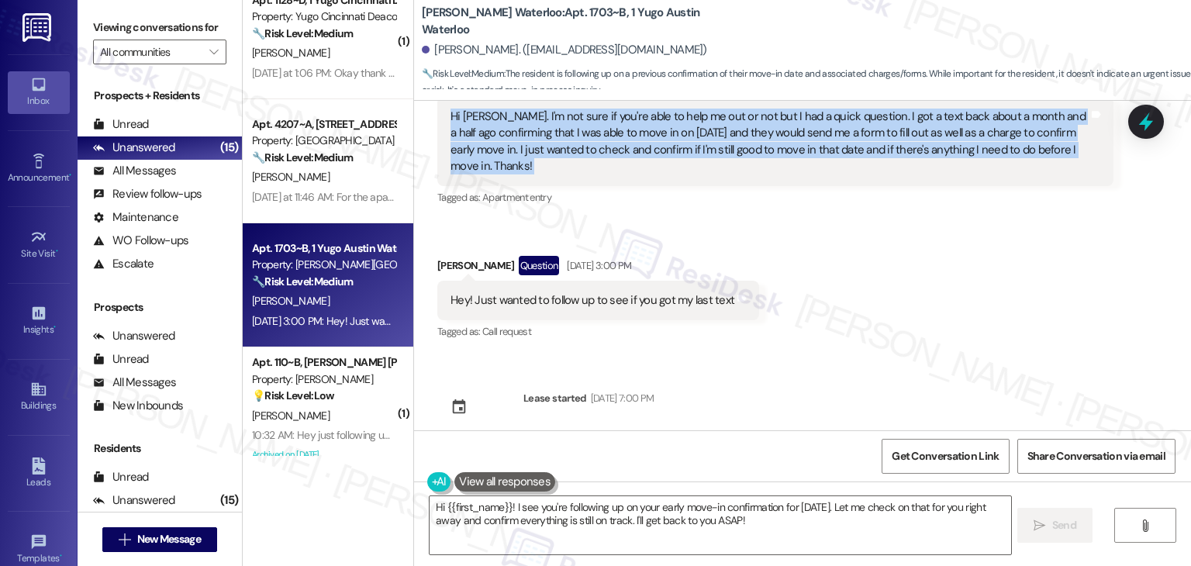
scroll to position [1675, 0]
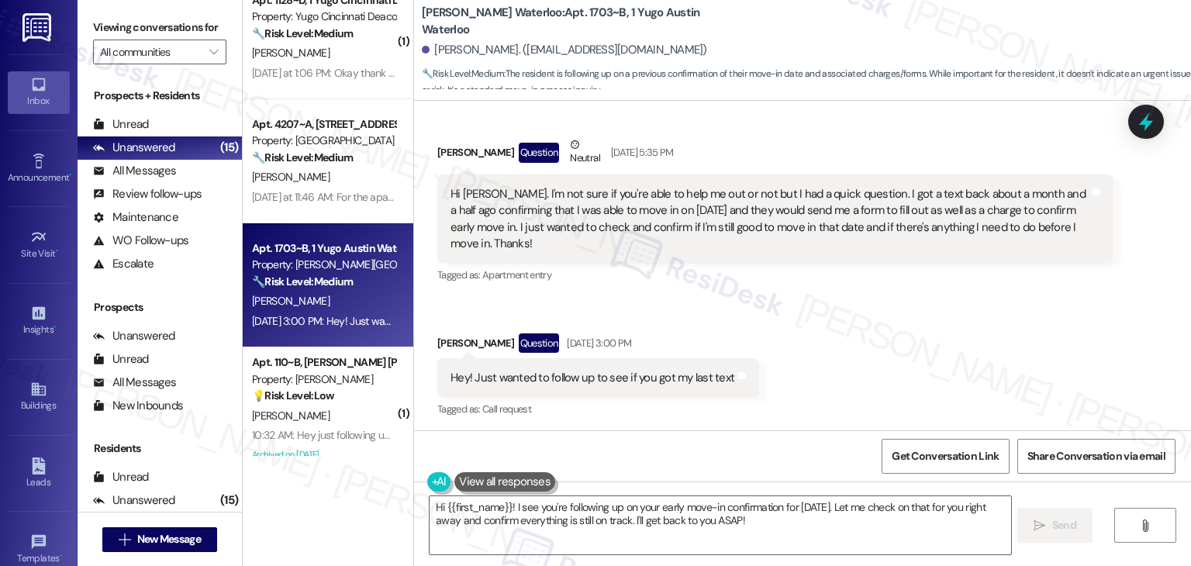
click at [654, 402] on div "Tagged as: Call request Click to highlight conversations about Call request" at bounding box center [598, 409] width 322 height 22
click at [440, 136] on div "[PERSON_NAME] Question Neutral [DATE] 5:35 PM" at bounding box center [775, 155] width 676 height 38
copy div "[PERSON_NAME]"
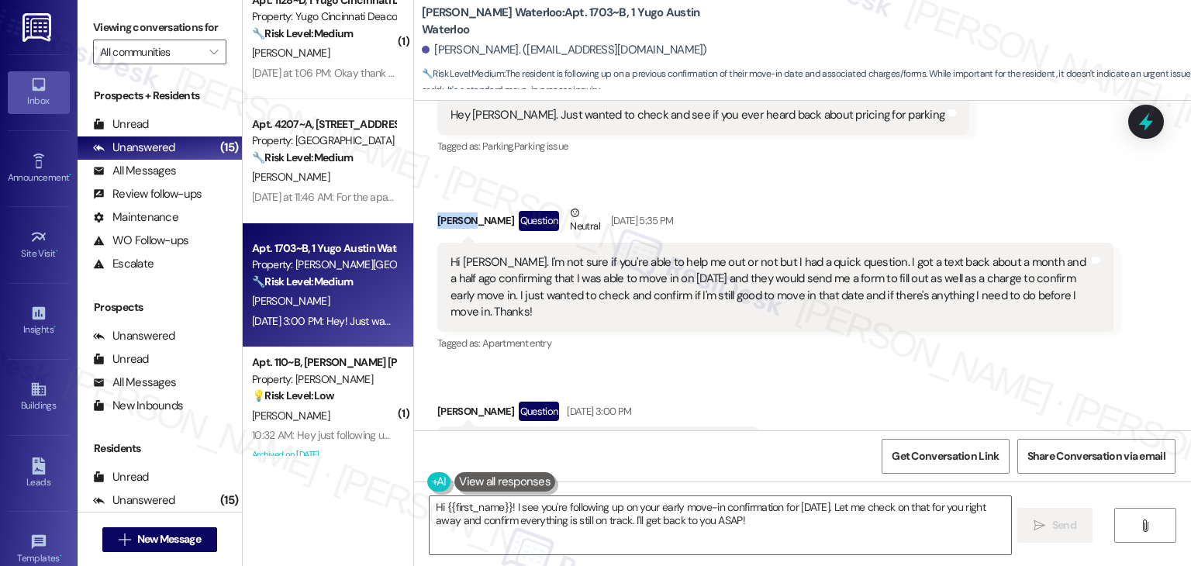
scroll to position [1753, 0]
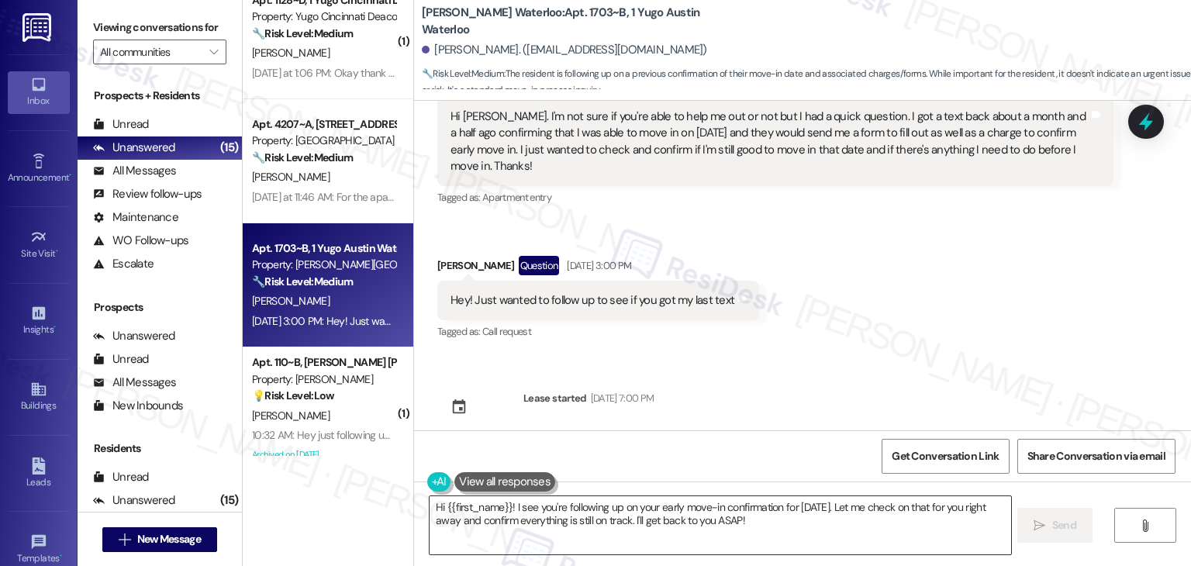
click at [630, 517] on textarea "Hi {{first_name}}! I see you're following up on your early move-in confirmation…" at bounding box center [720, 525] width 581 height 58
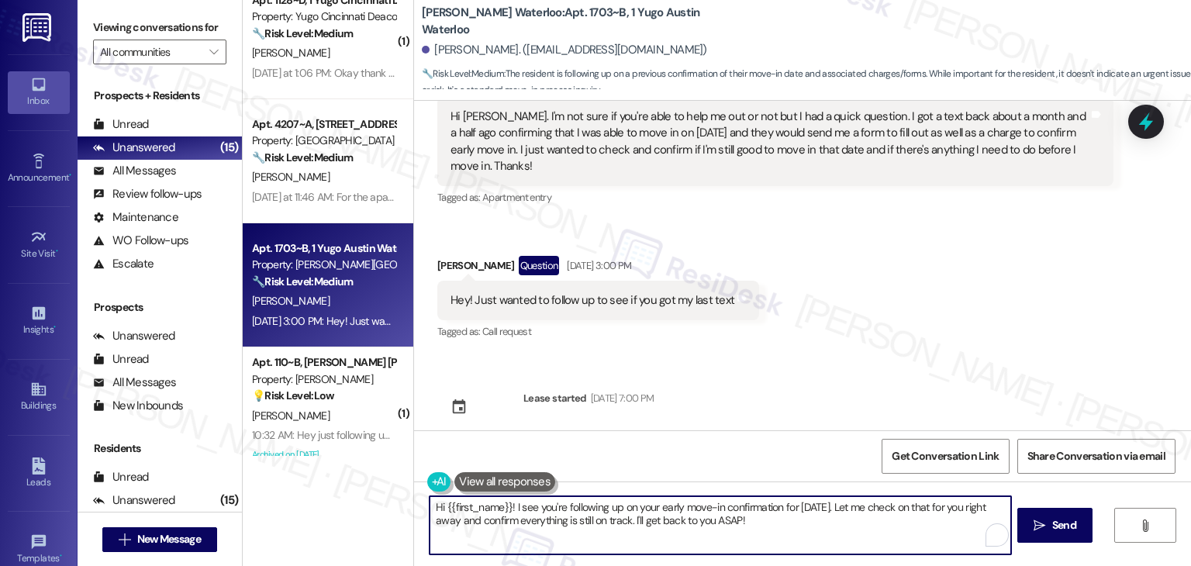
click at [630, 517] on textarea "Hi {{first_name}}! I see you're following up on your early move-in confirmation…" at bounding box center [720, 525] width 581 height 58
paste textarea "[PERSON_NAME], I’m sorry for the delay in getting back to you. I don’t have an …"
type textarea "Hi [PERSON_NAME], I’m sorry for the delay in getting back to you. I don’t have …"
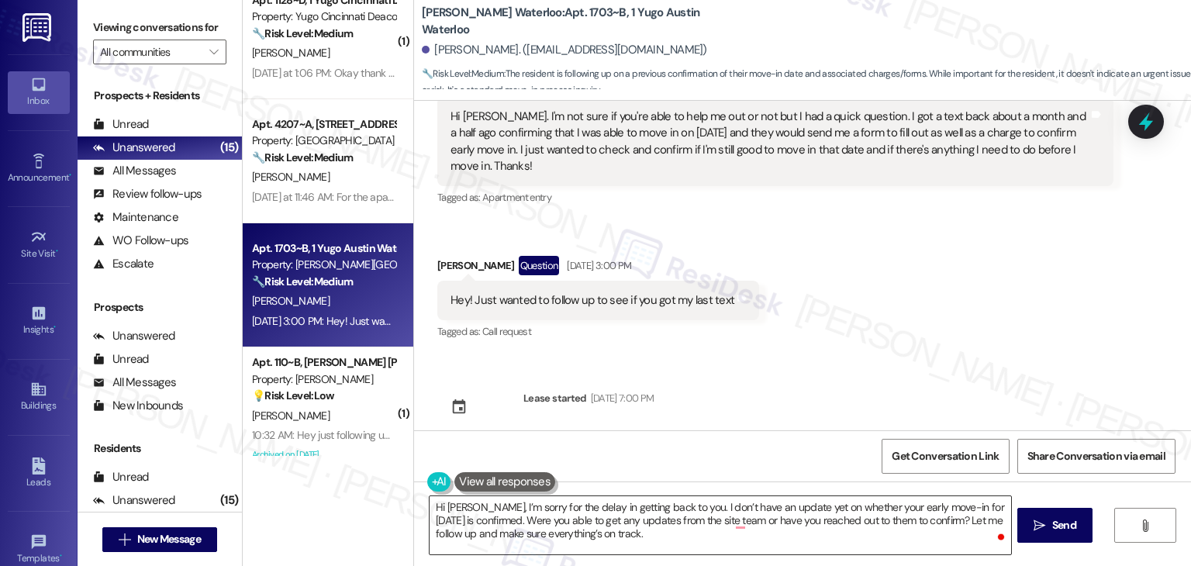
click at [752, 515] on textarea "Hi [PERSON_NAME], I’m sorry for the delay in getting back to you. I don’t have …" at bounding box center [720, 525] width 581 height 58
click at [1055, 519] on span "Send" at bounding box center [1064, 525] width 24 height 16
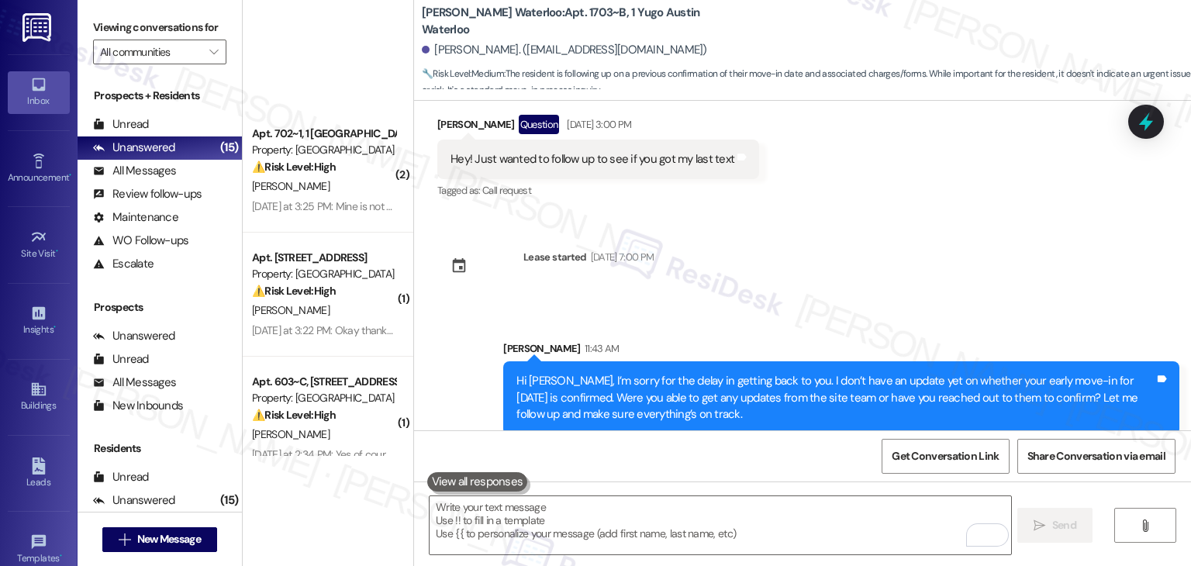
scroll to position [775, 0]
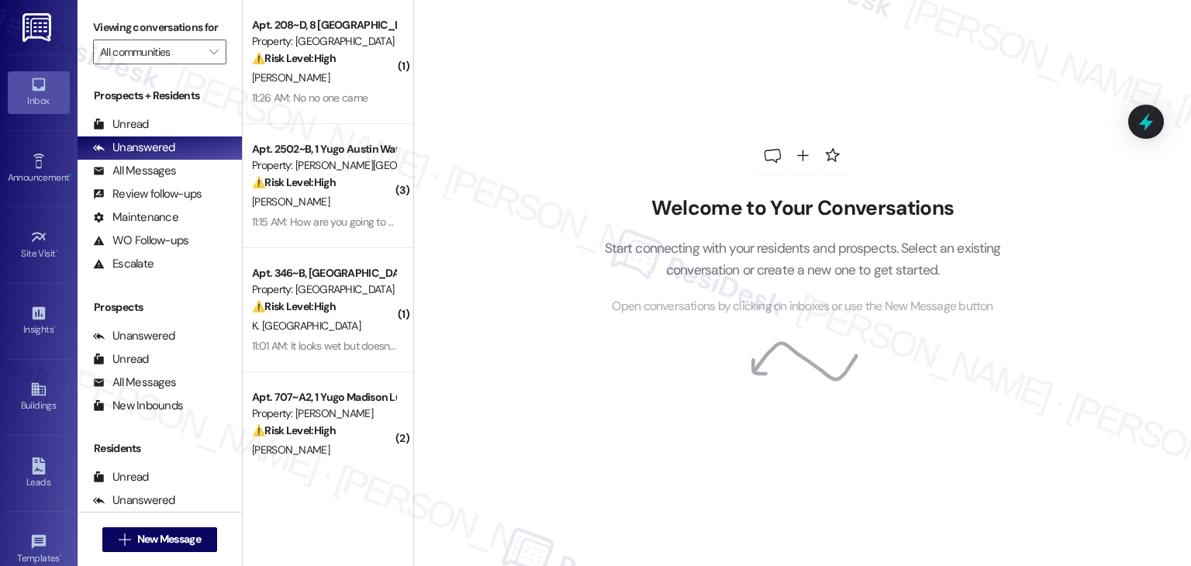
click at [608, 92] on div "Welcome to Your Conversations Start connecting with your residents and prospect…" at bounding box center [802, 226] width 465 height 453
click at [478, 295] on div "Welcome to Your Conversations Start connecting with your residents and prospect…" at bounding box center [802, 283] width 778 height 566
